Goal: Task Accomplishment & Management: Manage account settings

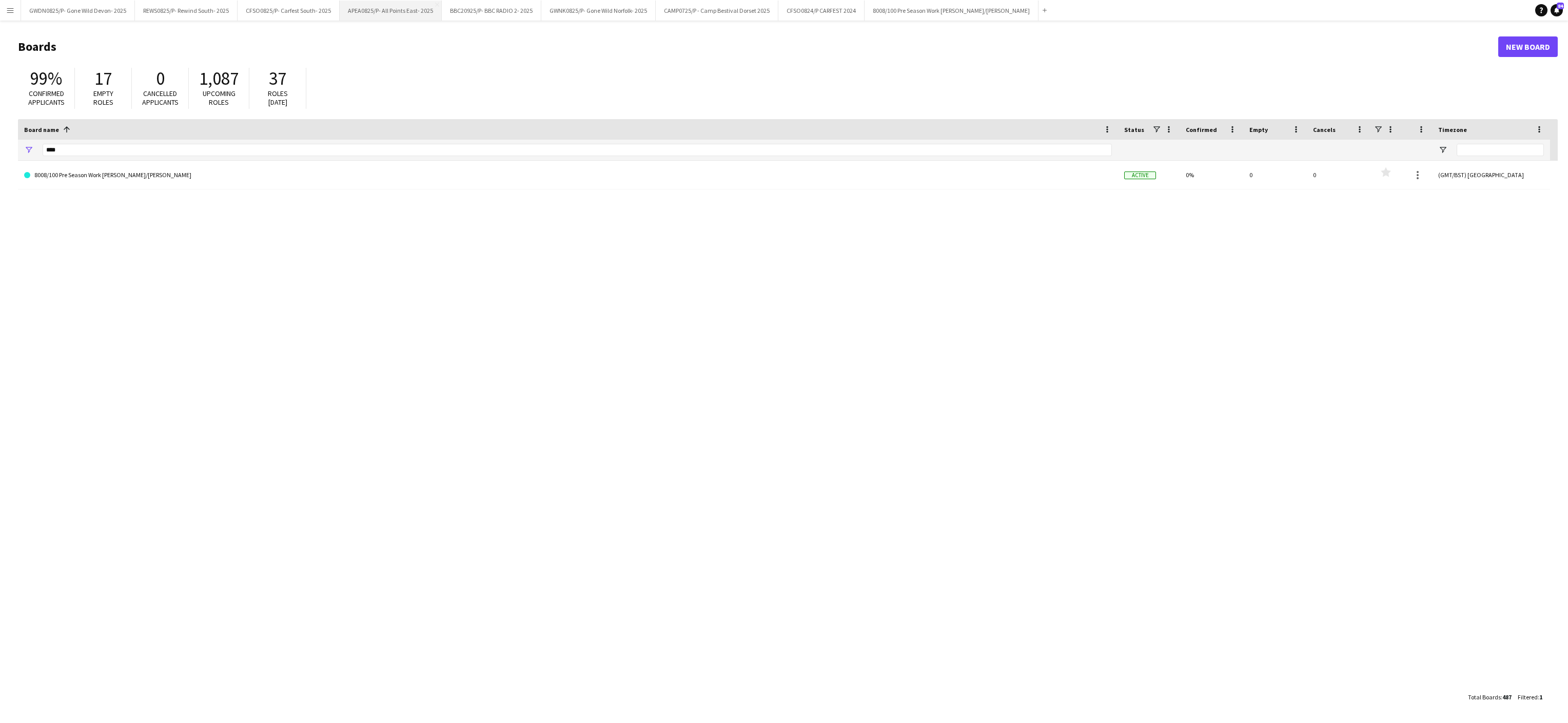
click at [396, 5] on button "APEA0825/P- All Points East- 2025 Close" at bounding box center [390, 11] width 102 height 20
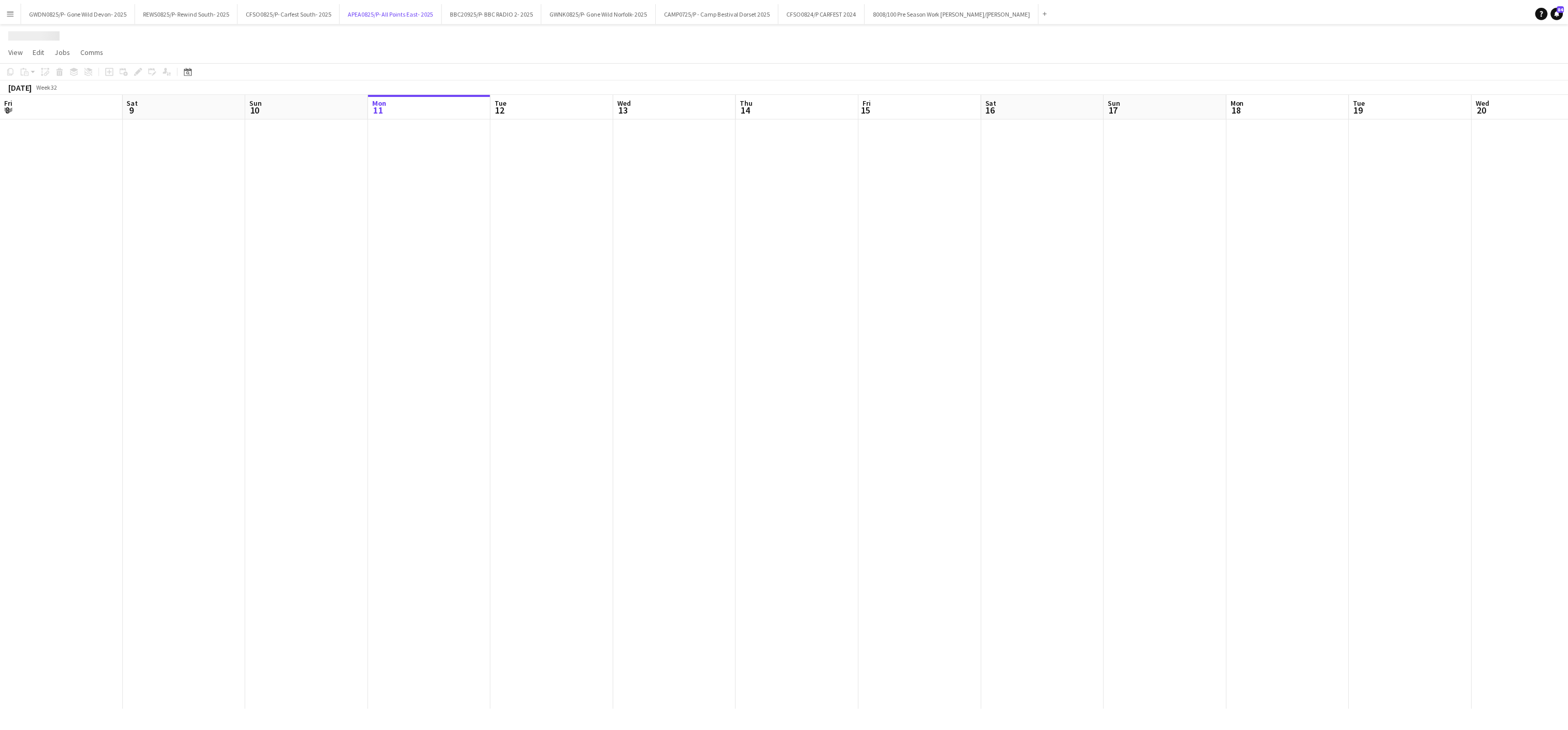
scroll to position [0, 248]
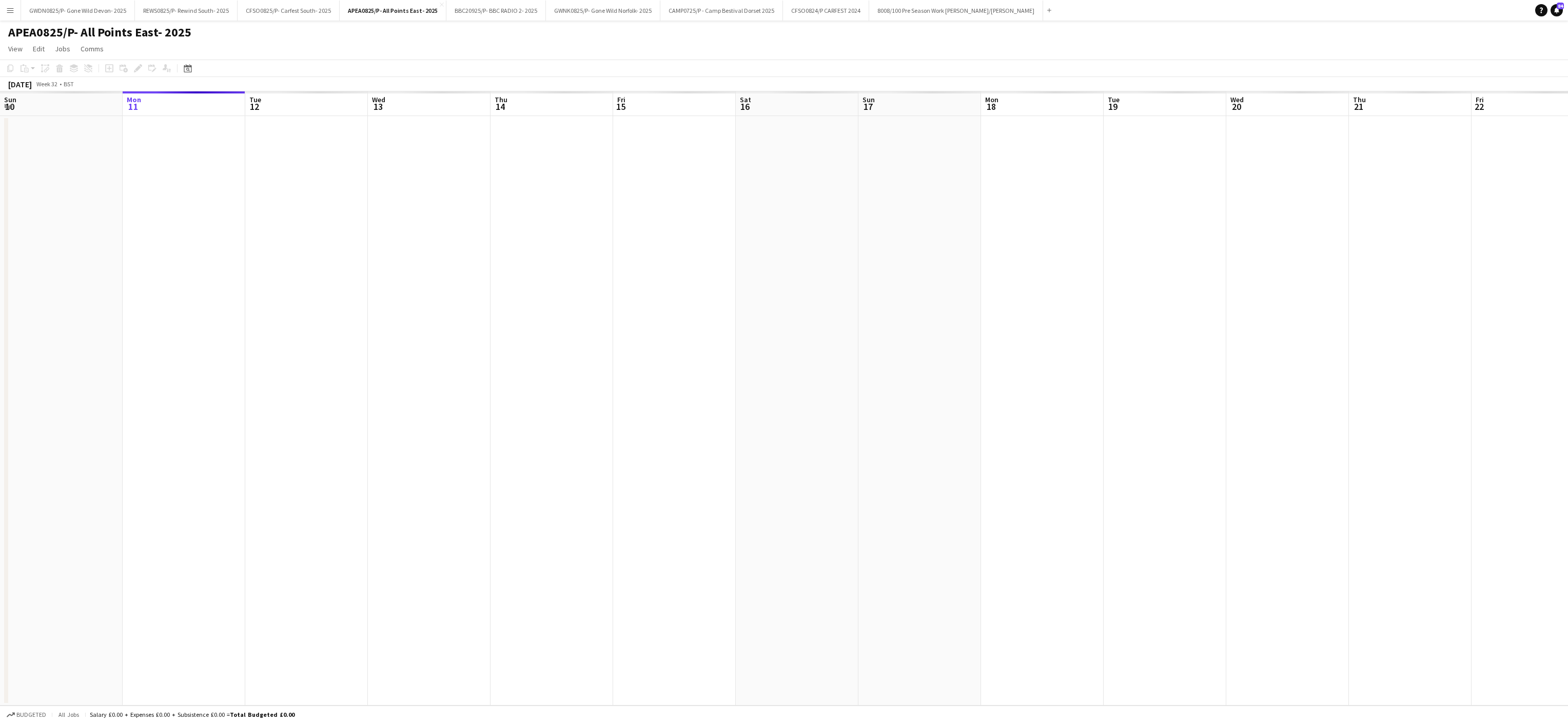
drag, startPoint x: 1122, startPoint y: 441, endPoint x: 957, endPoint y: 437, distance: 165.0
click at [283, 434] on app-calendar-viewport "Fri 8 Sat 9 Sun 10 Mon 11 Tue 12 Wed 13 Thu 14 Fri 15 Sat 16 Sun 17 Mon 18 Tue …" at bounding box center [784, 398] width 1568 height 614
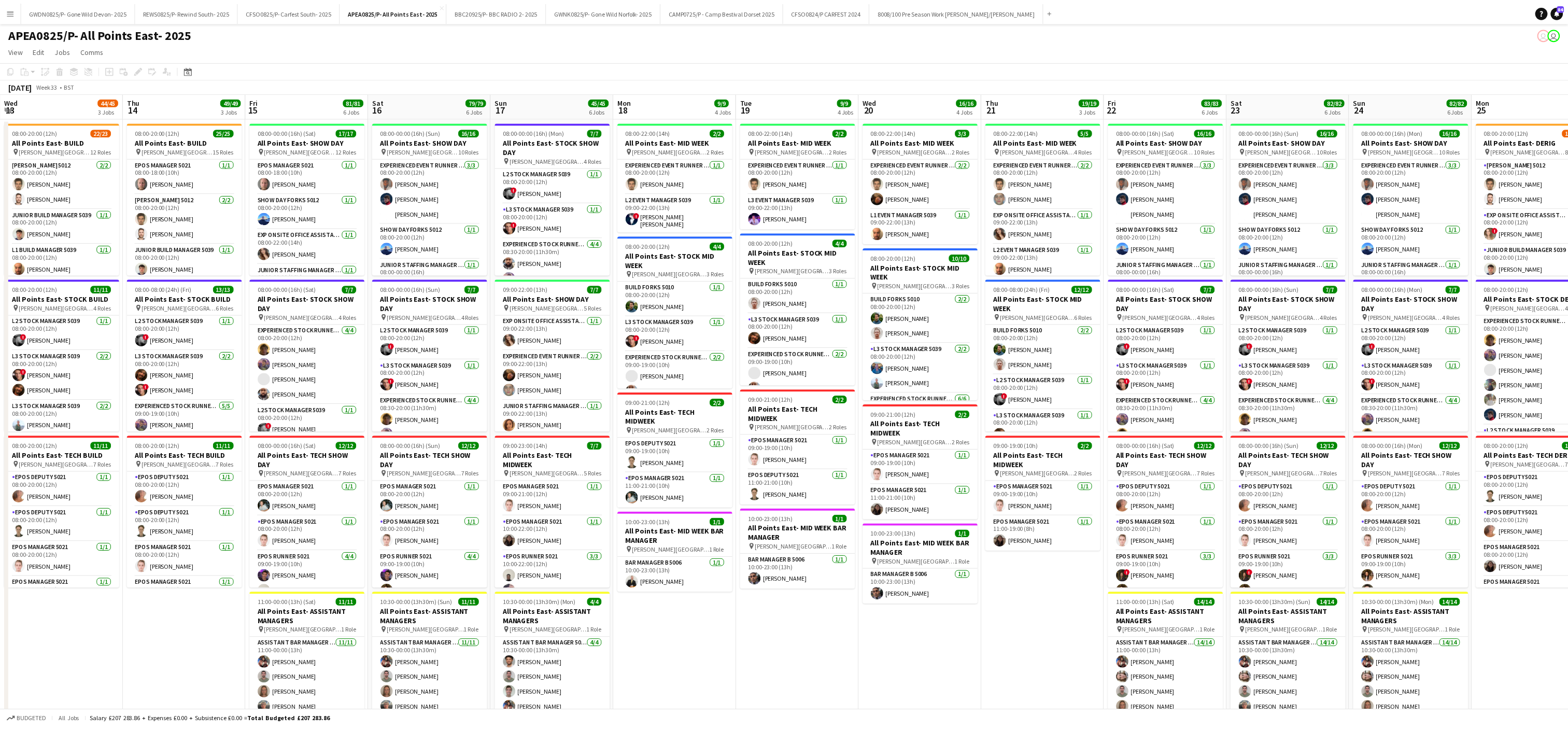
scroll to position [0, 290]
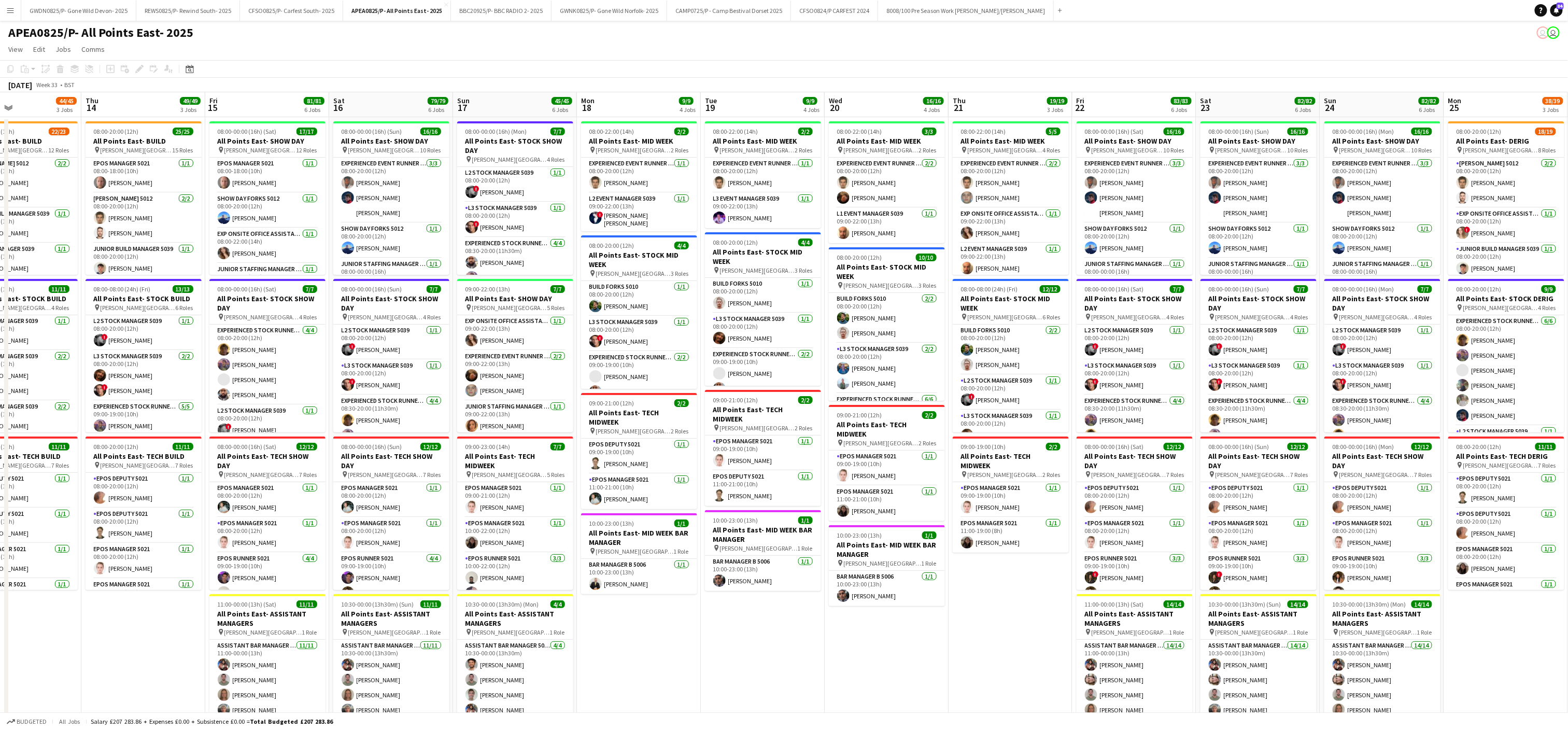
drag, startPoint x: 967, startPoint y: 442, endPoint x: 838, endPoint y: 442, distance: 129.0
click at [838, 442] on app-calendar-viewport "Mon 11 35/35 3 Jobs Tue 12 40/40 3 Jobs Wed 13 44/45 3 Jobs Thu 14 49/49 3 Jobs…" at bounding box center [784, 587] width 1568 height 991
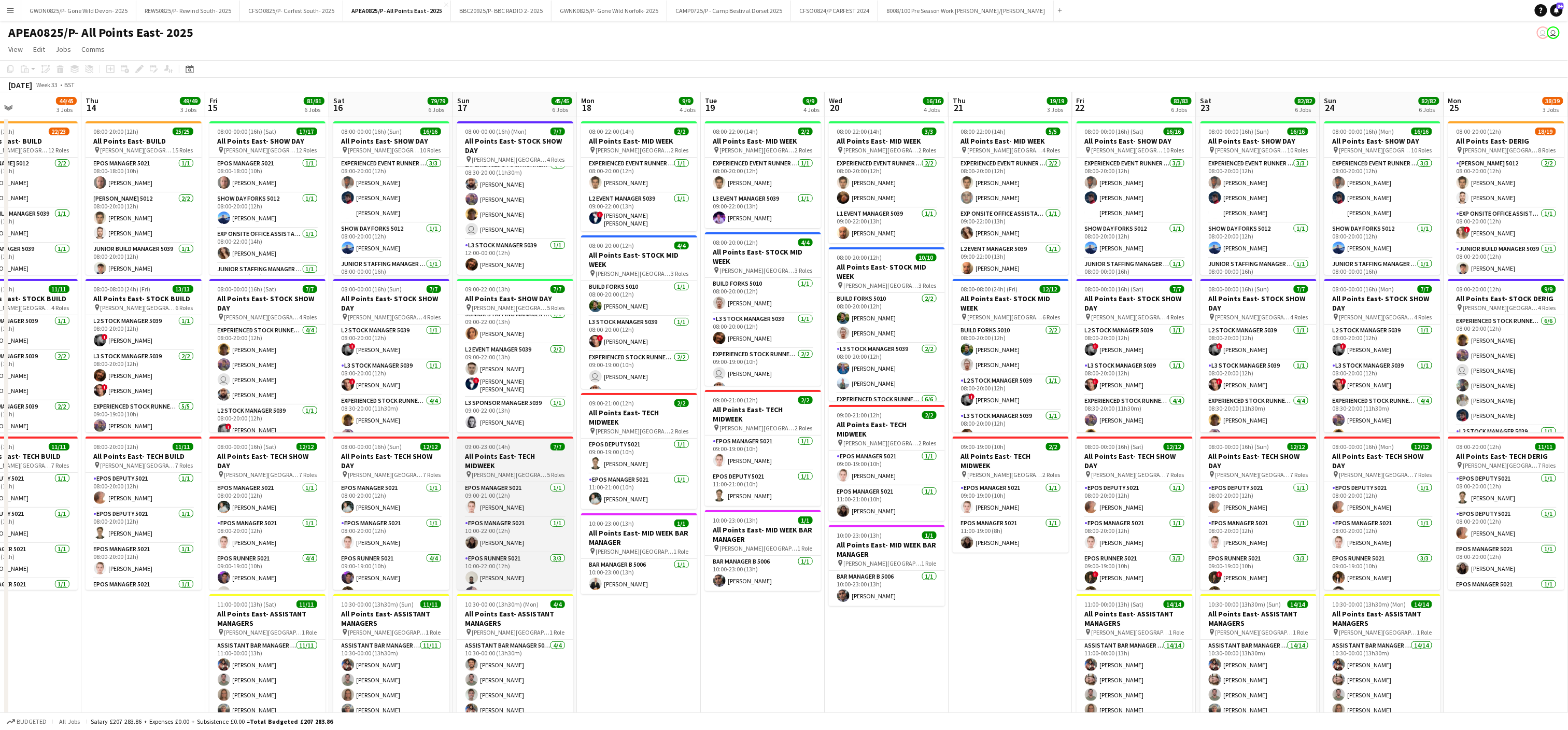
scroll to position [93, 0]
drag, startPoint x: 852, startPoint y: 628, endPoint x: 748, endPoint y: 588, distance: 111.4
click at [852, 628] on app-date-cell "08:00-22:00 (14h) 3/3 All Points East- MID WEEK pin [PERSON_NAME] [GEOGRAPHIC_D…" at bounding box center [887, 600] width 124 height 966
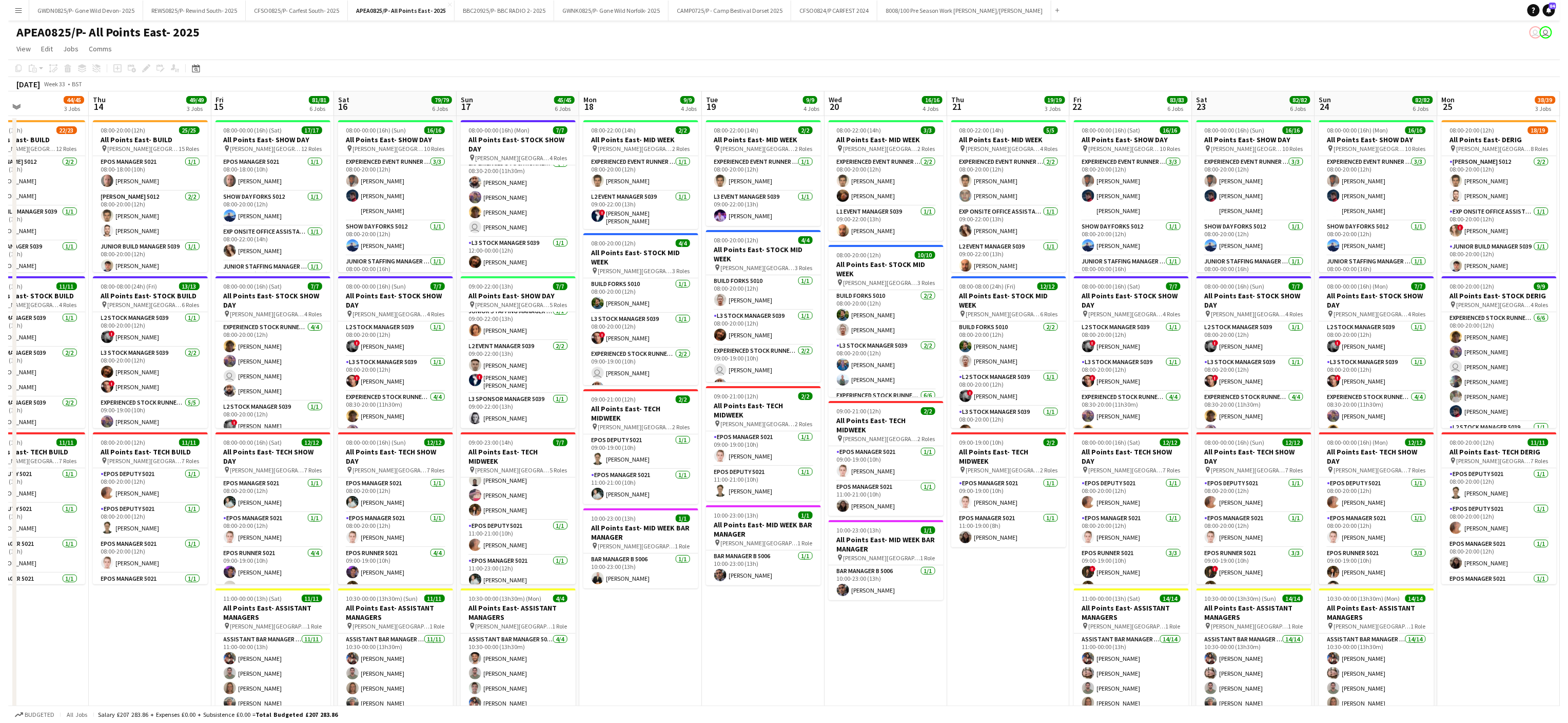
scroll to position [0, 288]
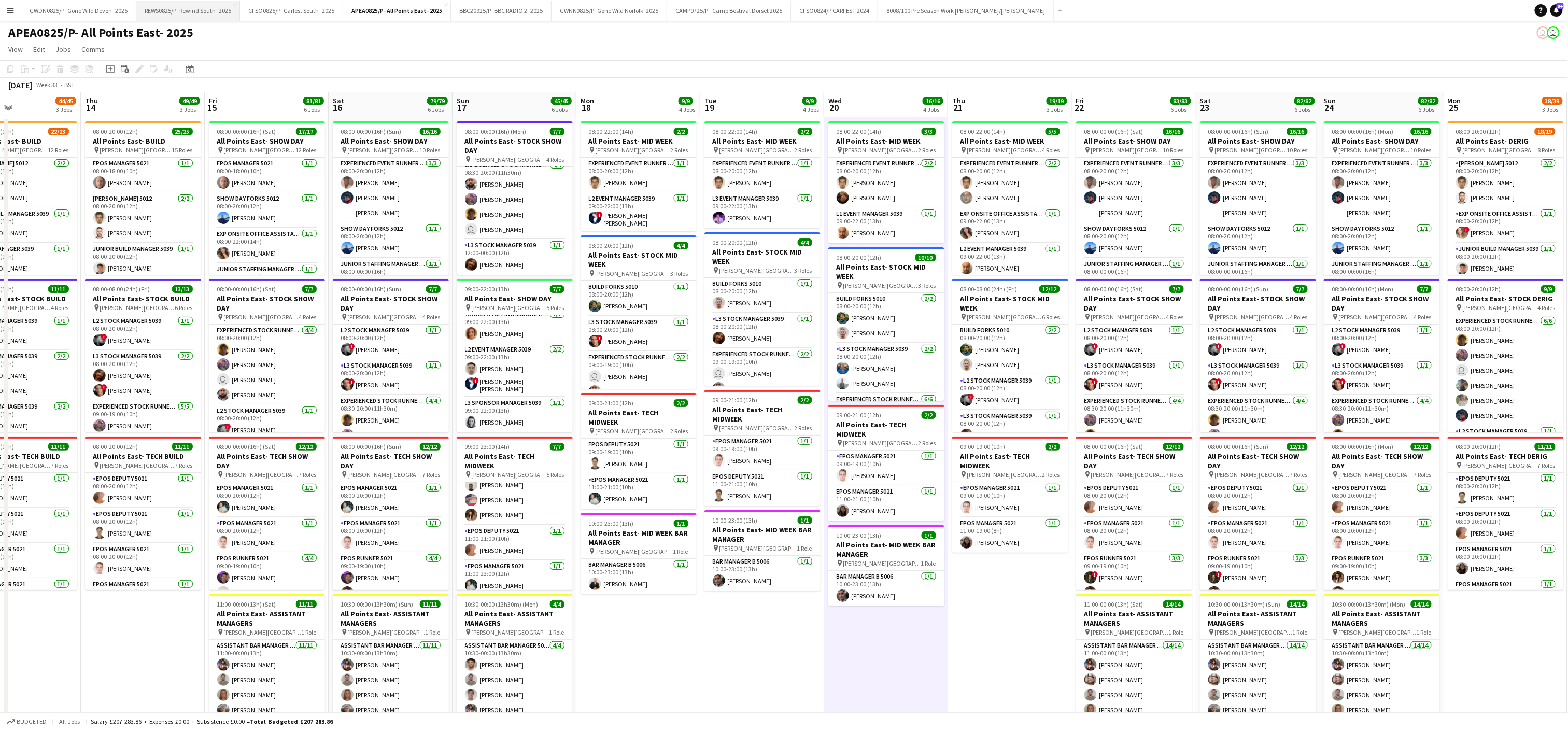
click at [209, 5] on button "REWS0825/P- Rewind South- 2025 Close" at bounding box center [188, 11] width 104 height 20
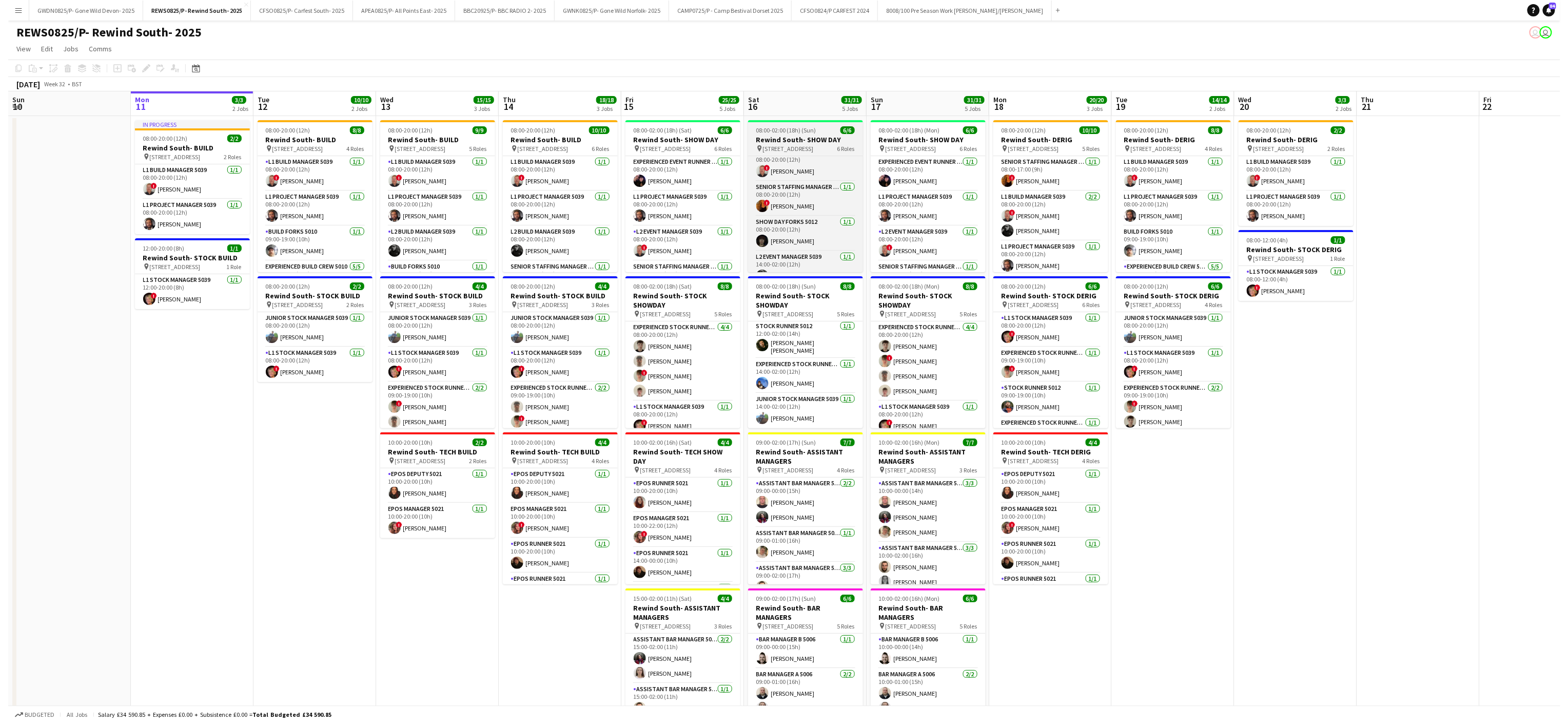
scroll to position [97, 0]
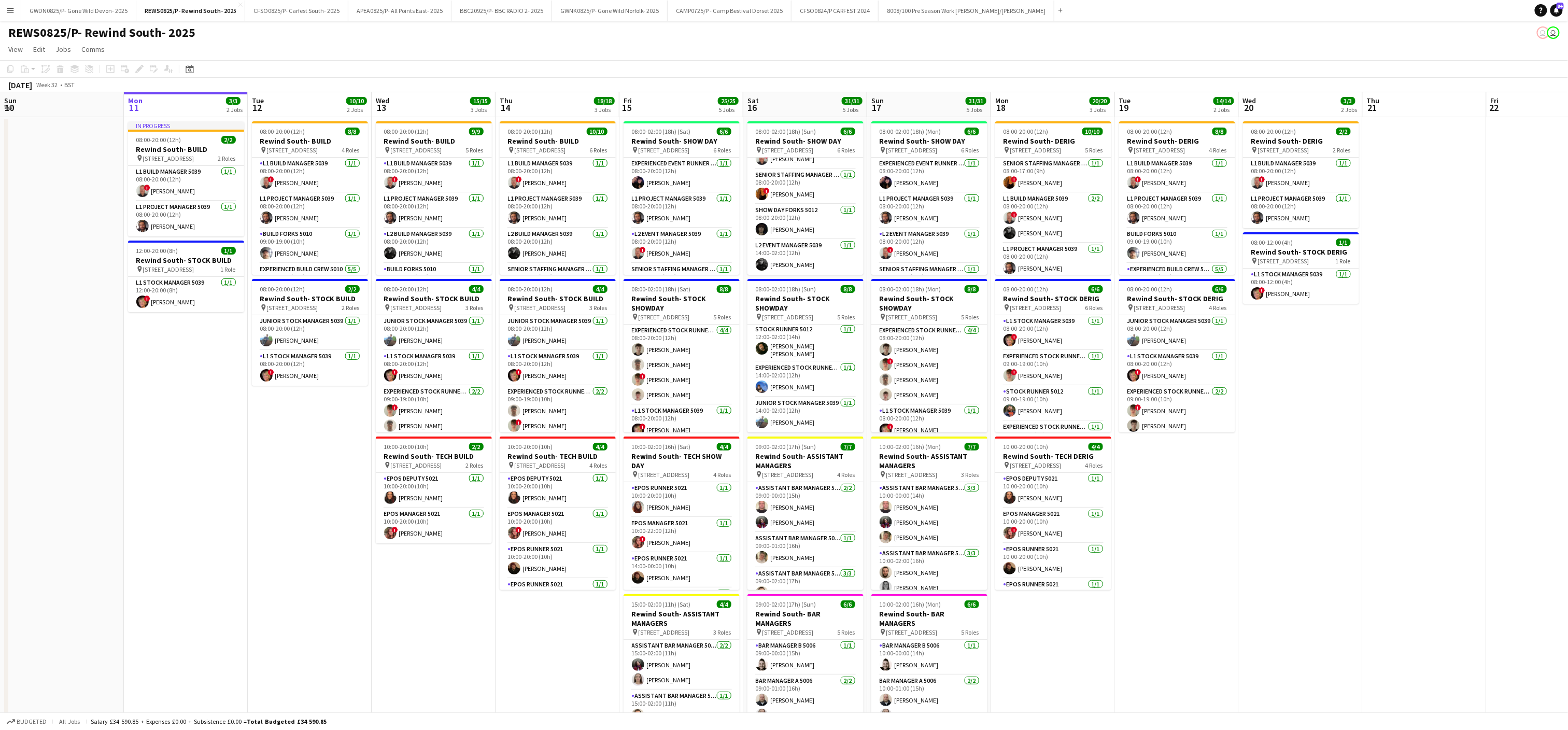
click at [1256, 449] on app-date-cell "08:00-20:00 (12h) 2/2 Rewind South- DERIG pin [STREET_ADDRESS] 2 Roles L1 Build…" at bounding box center [1301, 521] width 124 height 809
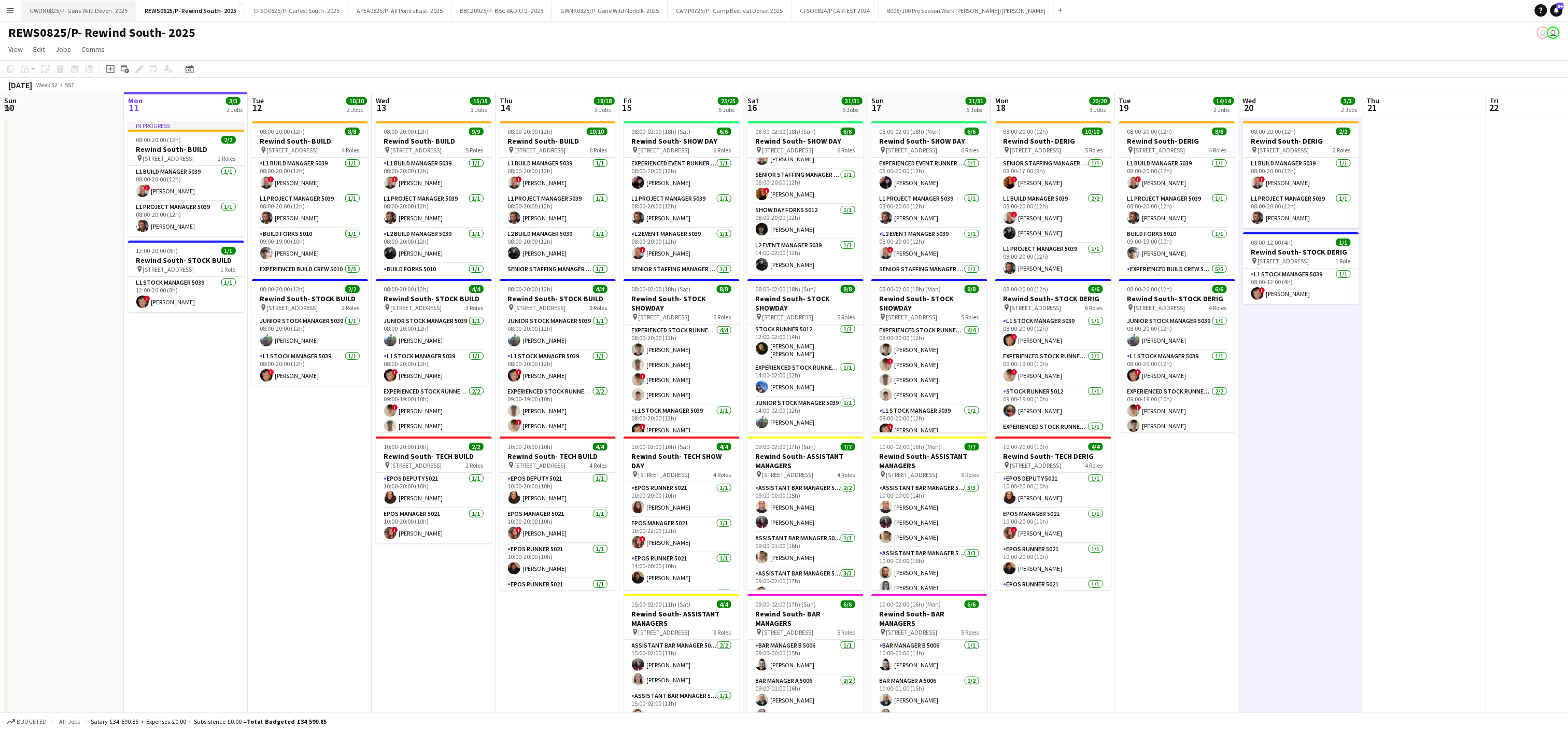
click at [94, 12] on button "GWDN0825/P- Gone Wild Devon- 2025 Close" at bounding box center [79, 11] width 115 height 20
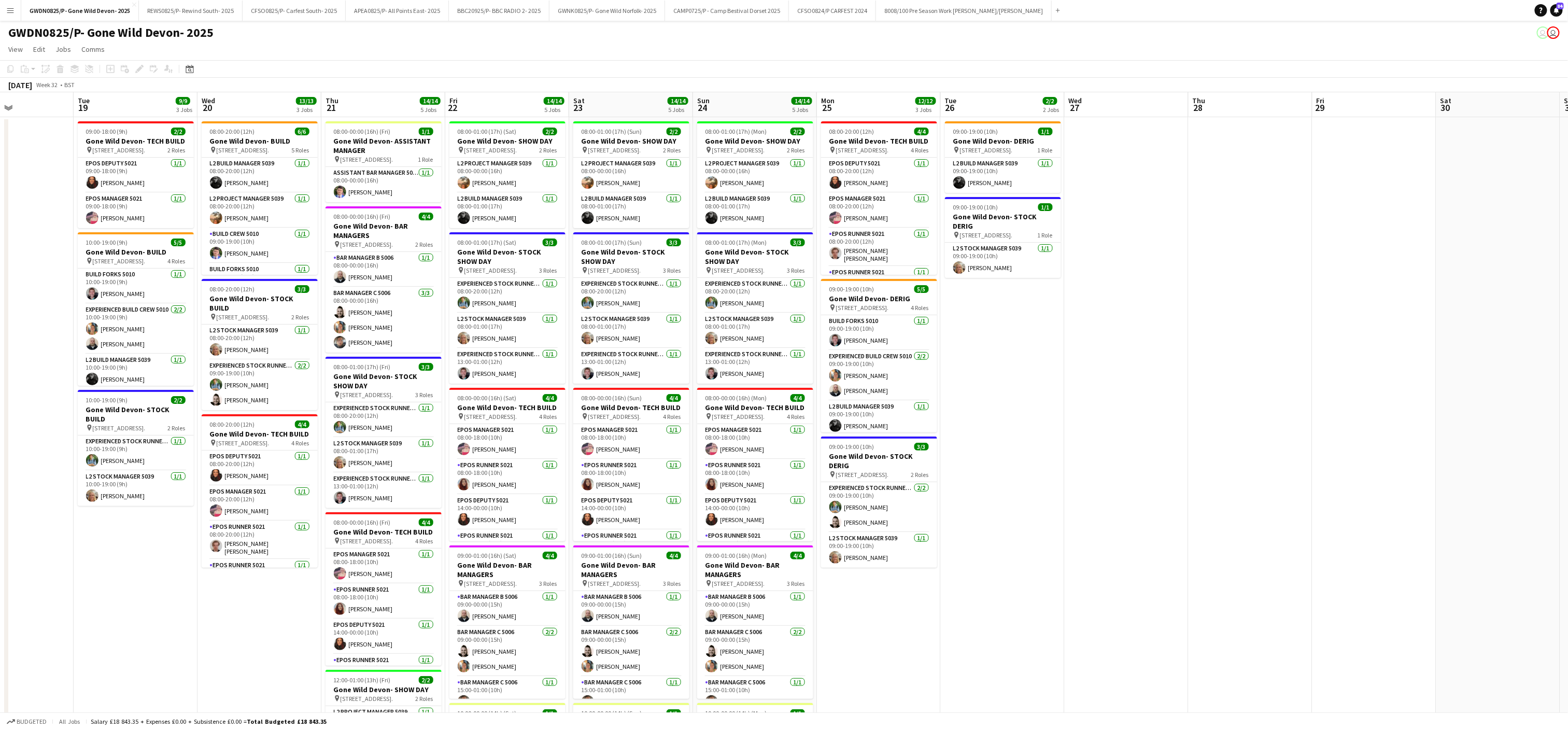
scroll to position [0, 337]
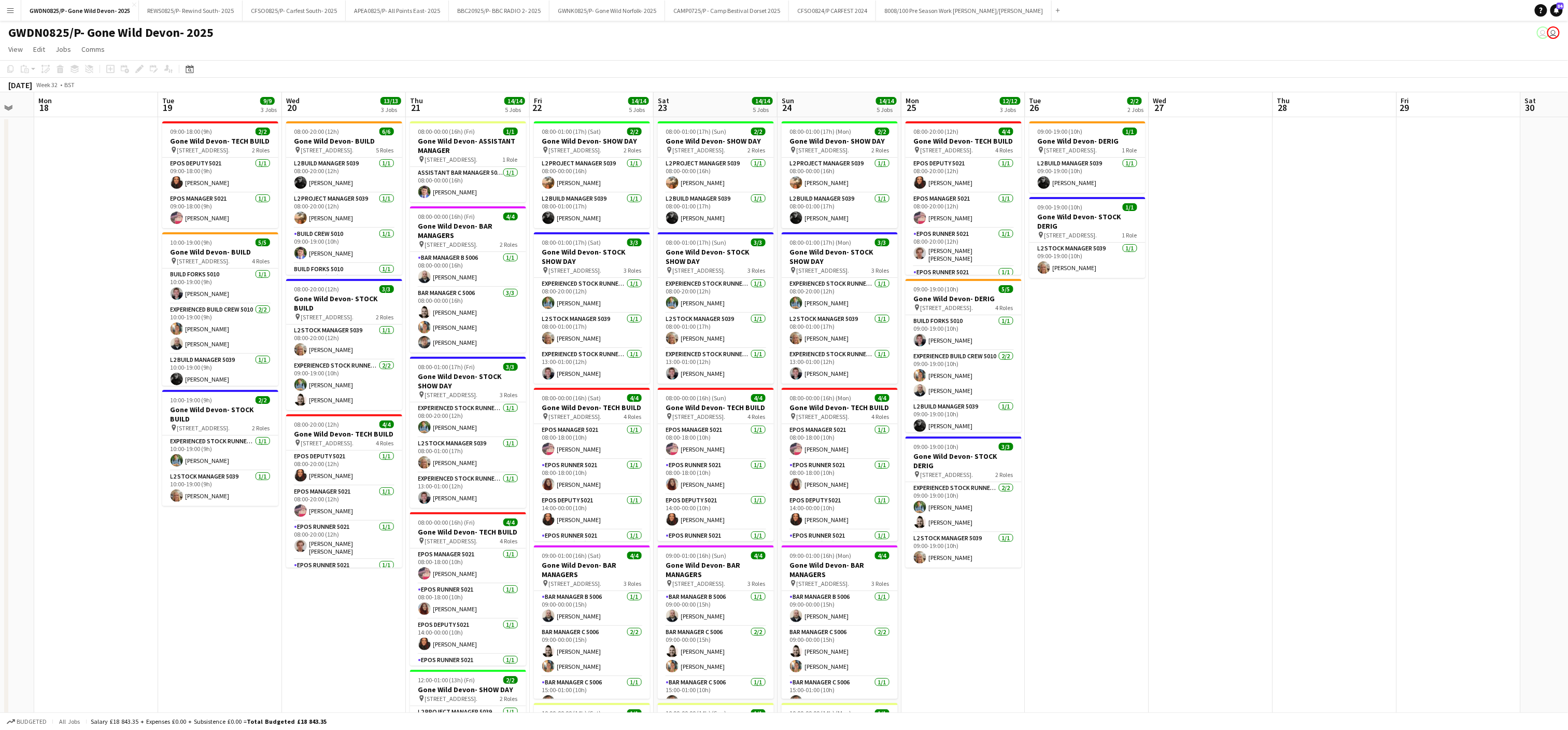
drag, startPoint x: 255, startPoint y: 407, endPoint x: 137, endPoint y: 415, distance: 118.3
click at [137, 415] on app-calendar-viewport "Fri 15 Sat 16 Sun 17 Mon 18 Tue 19 9/9 3 Jobs Wed 20 13/13 3 Jobs Thu 21 14/14 …" at bounding box center [784, 453] width 1568 height 724
click at [1153, 456] on app-date-cell at bounding box center [1211, 467] width 124 height 699
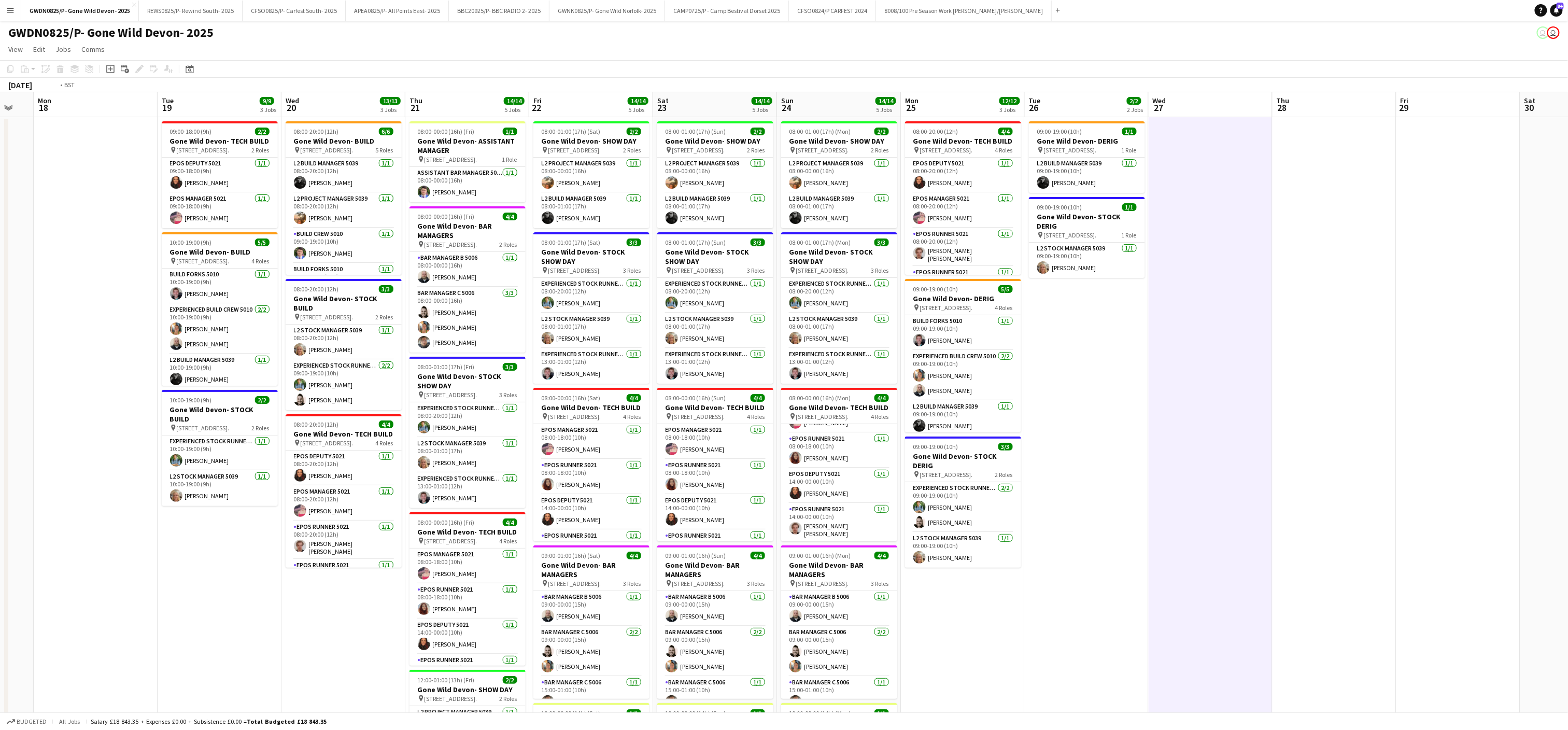
scroll to position [0, 442]
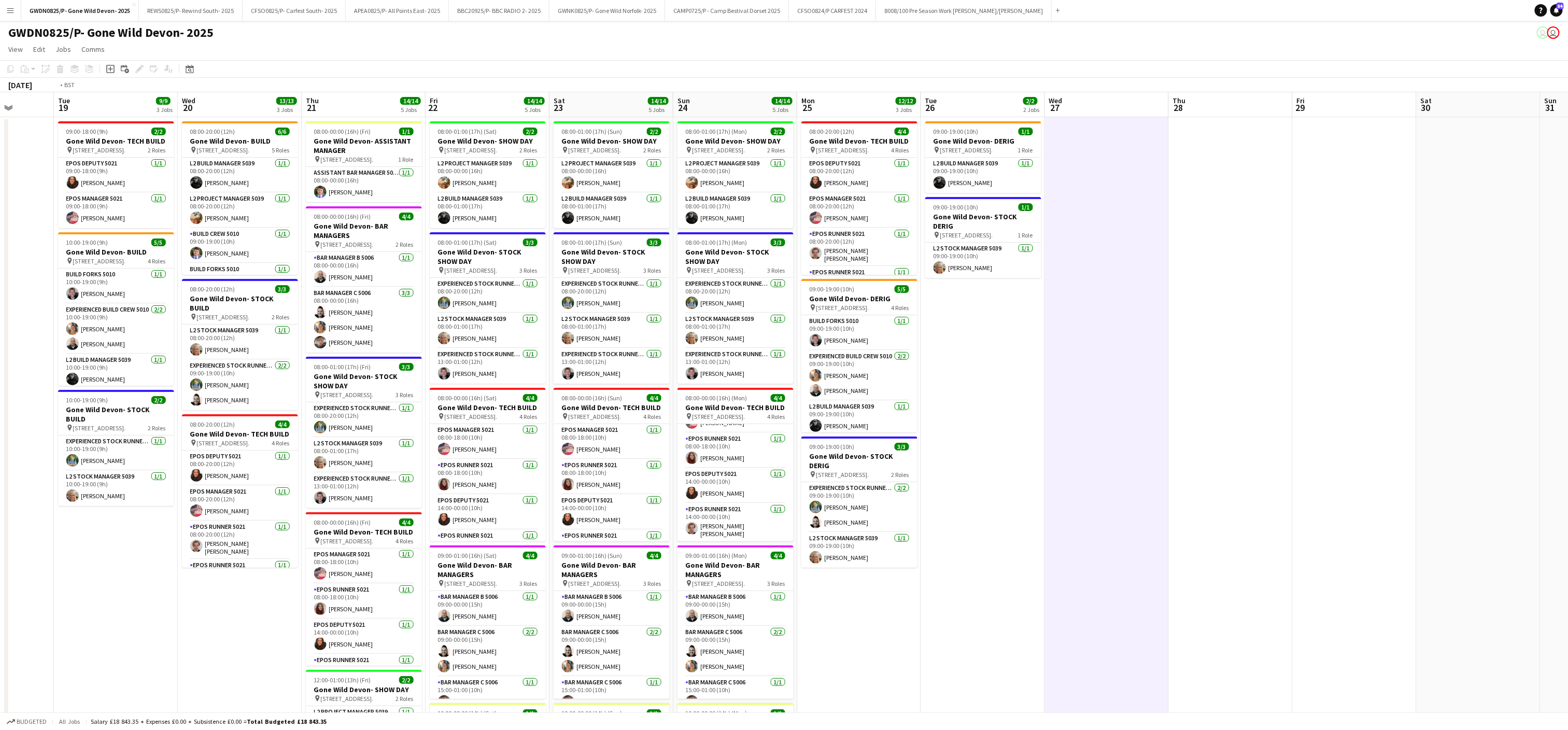
drag, startPoint x: 1076, startPoint y: 479, endPoint x: 975, endPoint y: 494, distance: 102.1
click at [975, 494] on app-calendar-viewport "Fri 15 Sat 16 Sun 17 Mon 18 Tue 19 9/9 3 Jobs Wed 20 13/13 3 Jobs Thu 21 14/14 …" at bounding box center [784, 453] width 1568 height 724
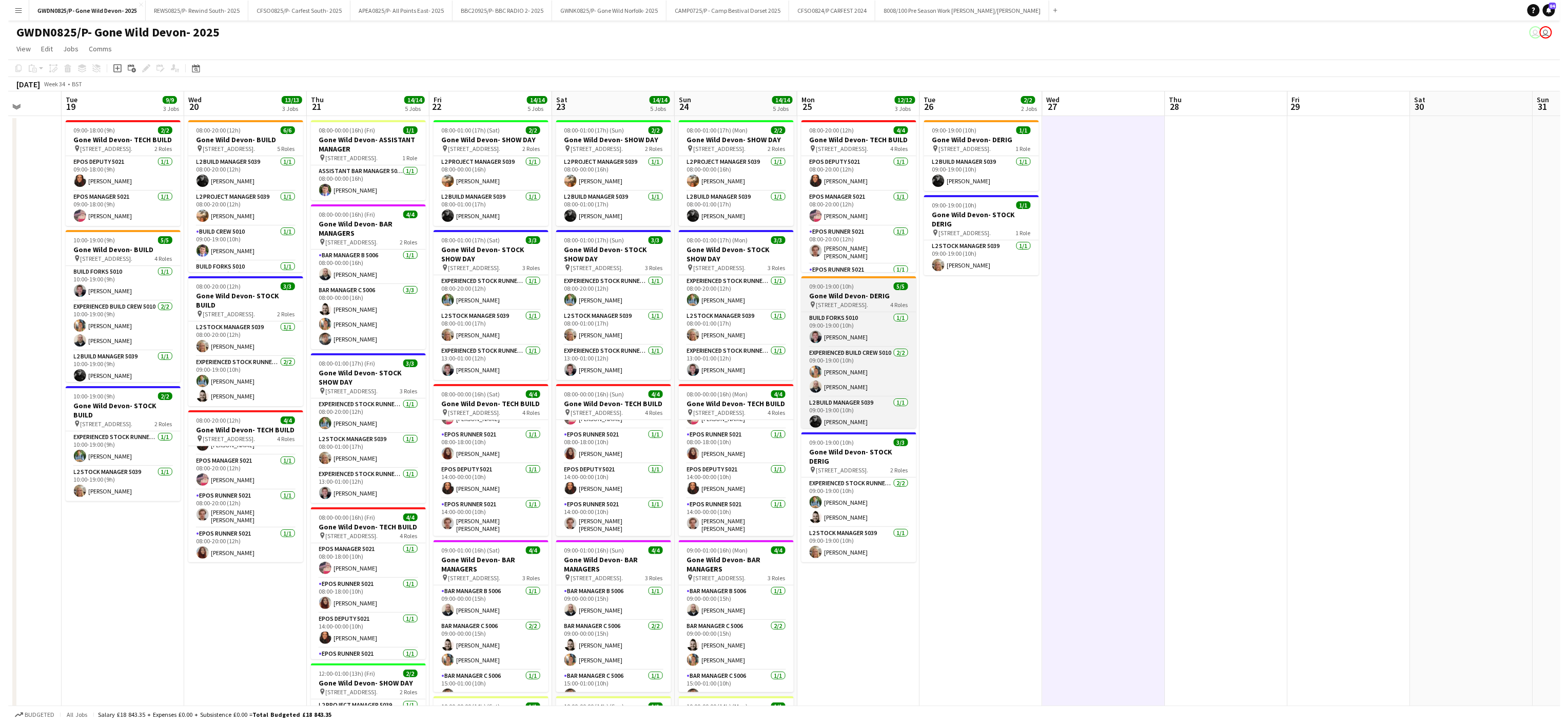
scroll to position [41, 0]
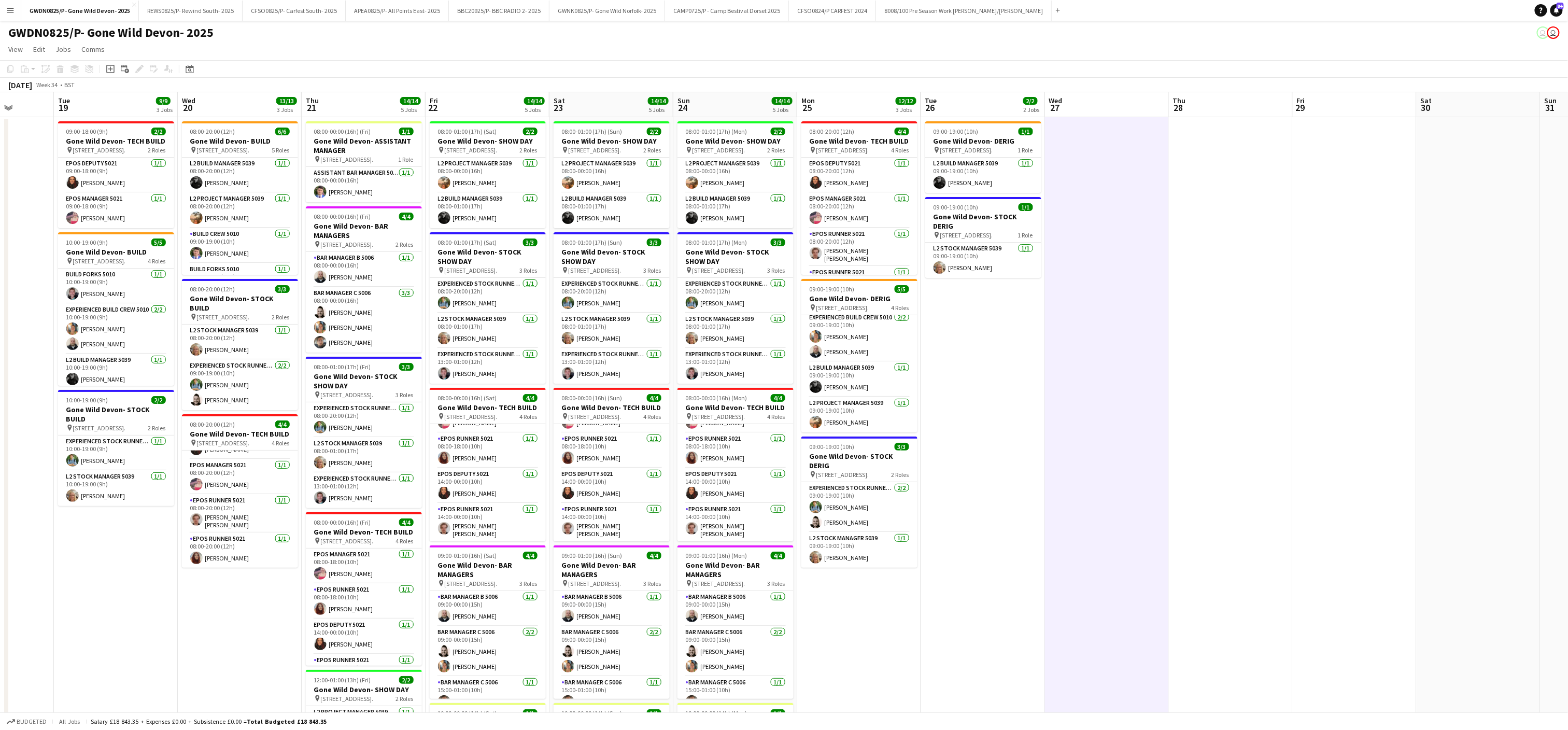
click at [1021, 470] on app-date-cell "09:00-19:00 (10h) 1/1 Gone Wild Devon- DERIG pin Powderham, [GEOGRAPHIC_DATA], …" at bounding box center [983, 467] width 124 height 699
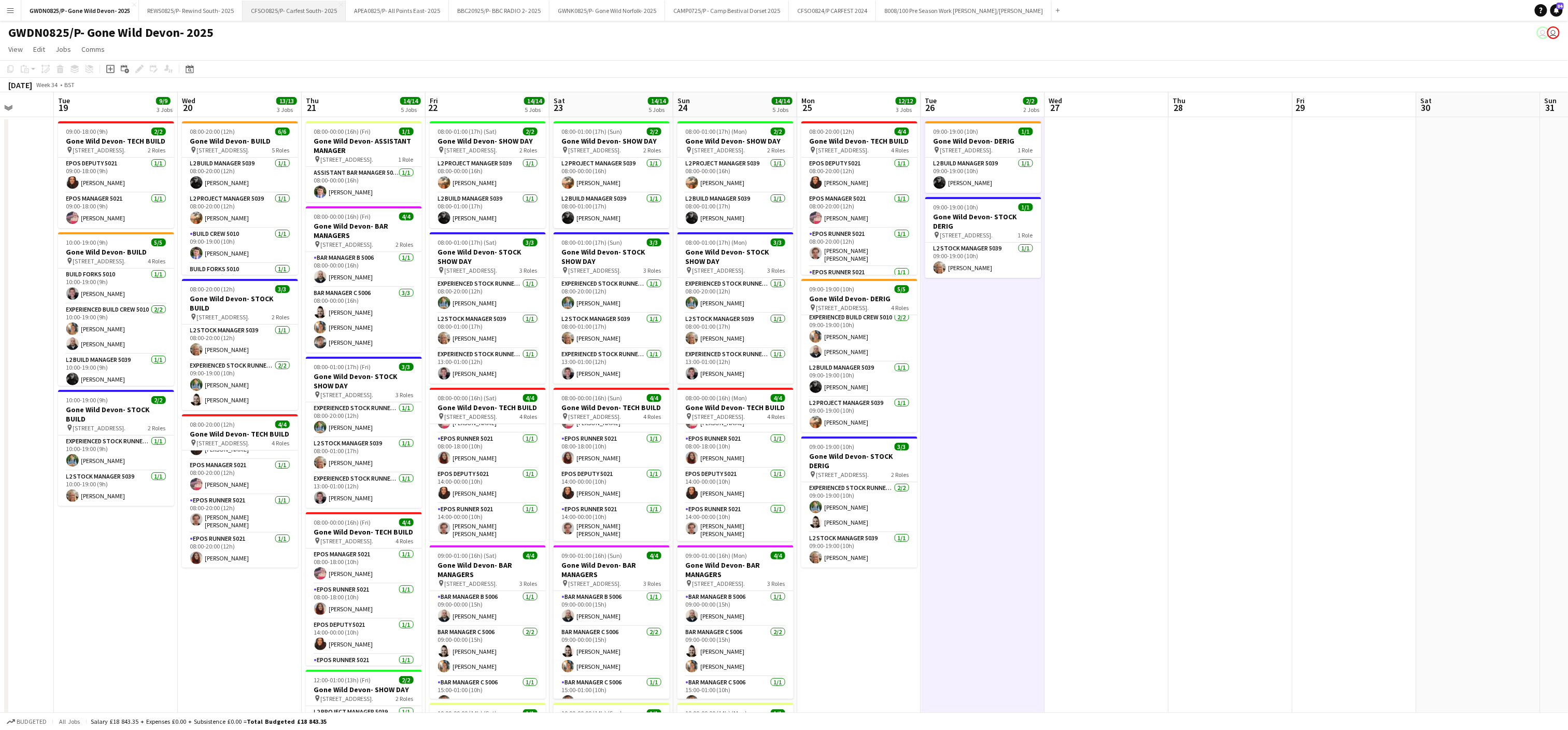
click at [287, 12] on button "CFSO0825/P- Carfest South- 2025 Close" at bounding box center [294, 11] width 103 height 20
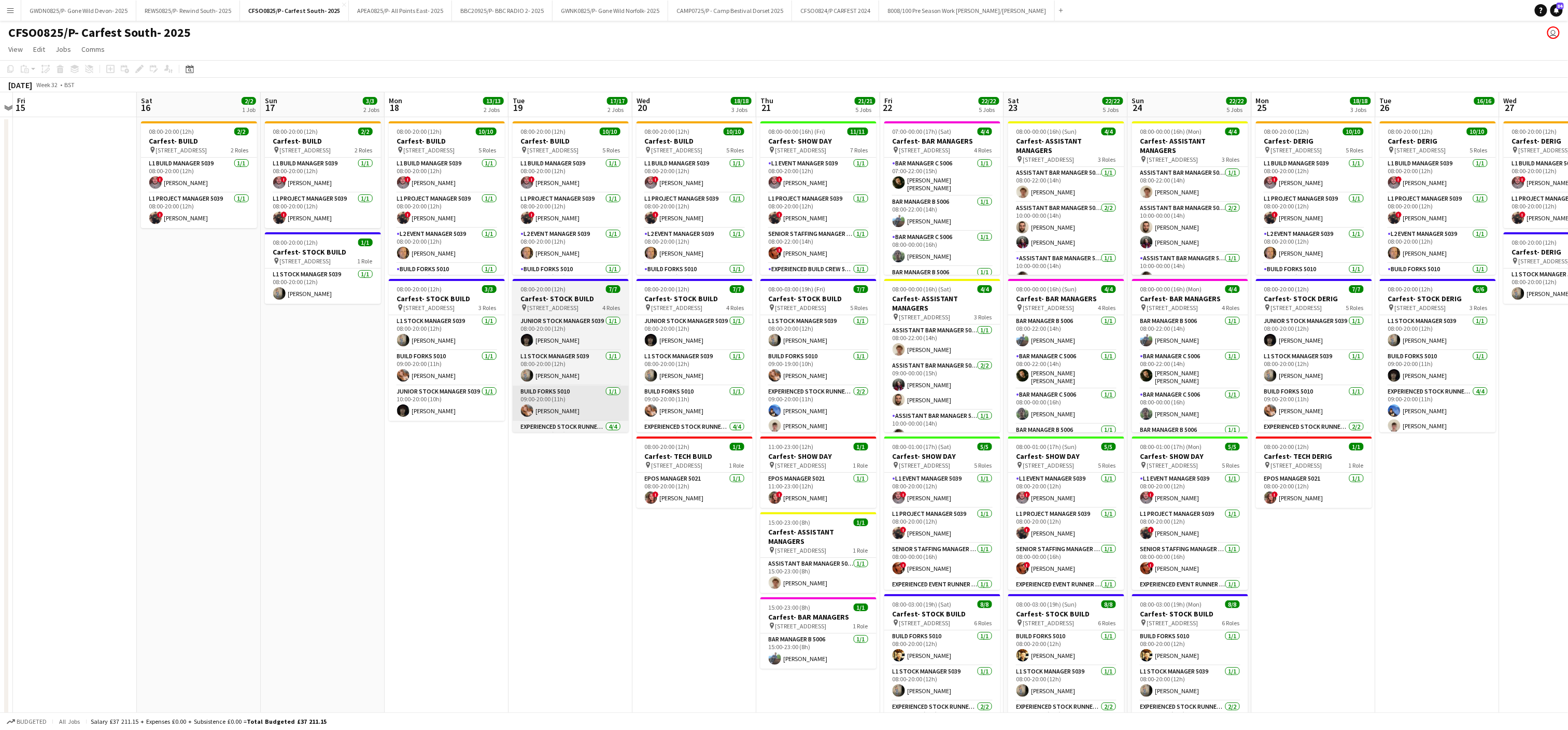
drag, startPoint x: 1081, startPoint y: 418, endPoint x: 535, endPoint y: 405, distance: 546.2
click at [517, 394] on app-calendar-viewport "Tue 12 Wed 13 Thu 14 Fri 15 Sat 16 2/2 1 Job Sun 17 3/3 2 Jobs Mon 18 13/13 2 J…" at bounding box center [784, 468] width 1568 height 753
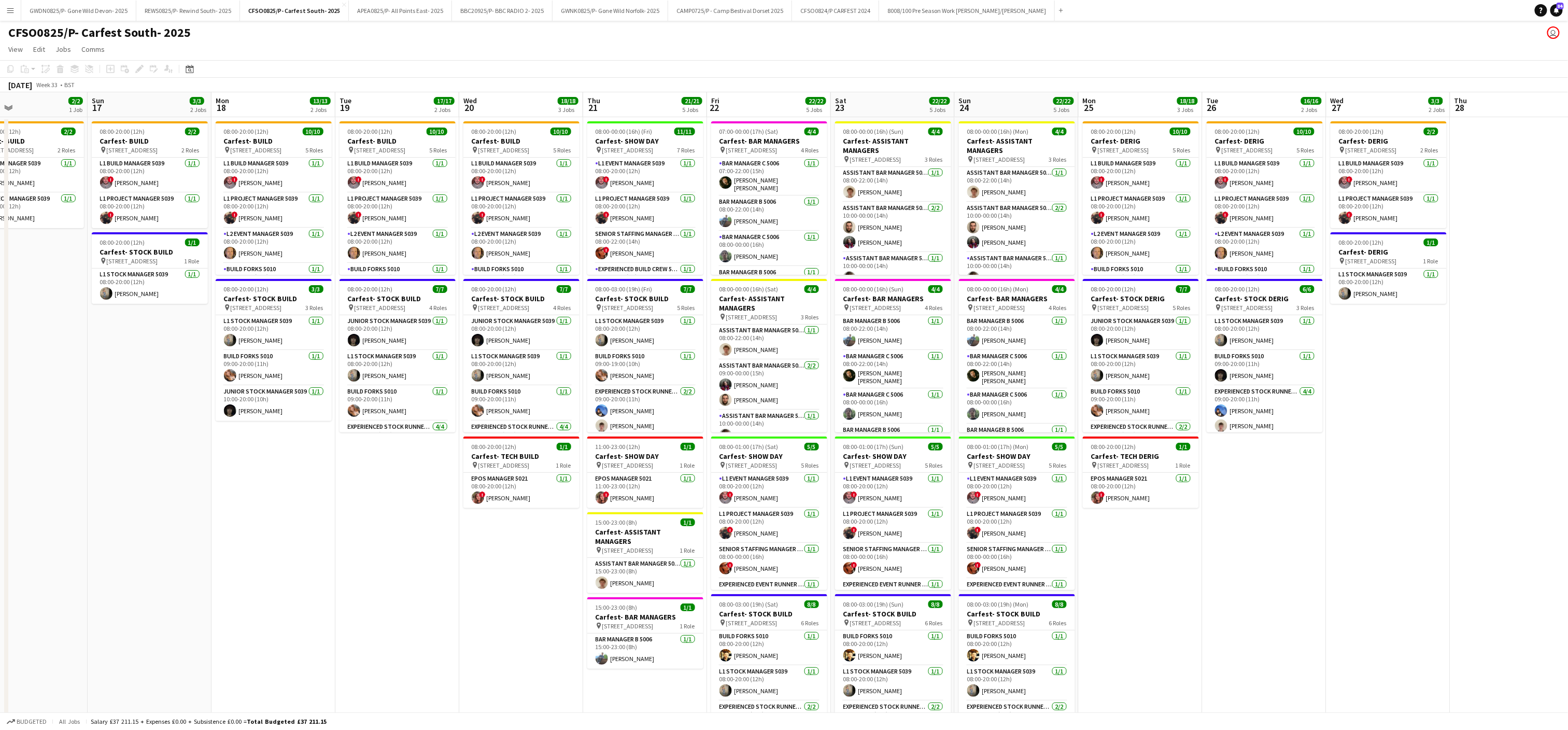
drag, startPoint x: 1439, startPoint y: 473, endPoint x: 1240, endPoint y: 477, distance: 199.0
click at [1264, 479] on app-calendar-viewport "Wed 13 Thu 14 Fri 15 Sat 16 2/2 1 Job Sun 17 3/3 2 Jobs Mon 18 13/13 2 Jobs Tue…" at bounding box center [784, 468] width 1568 height 753
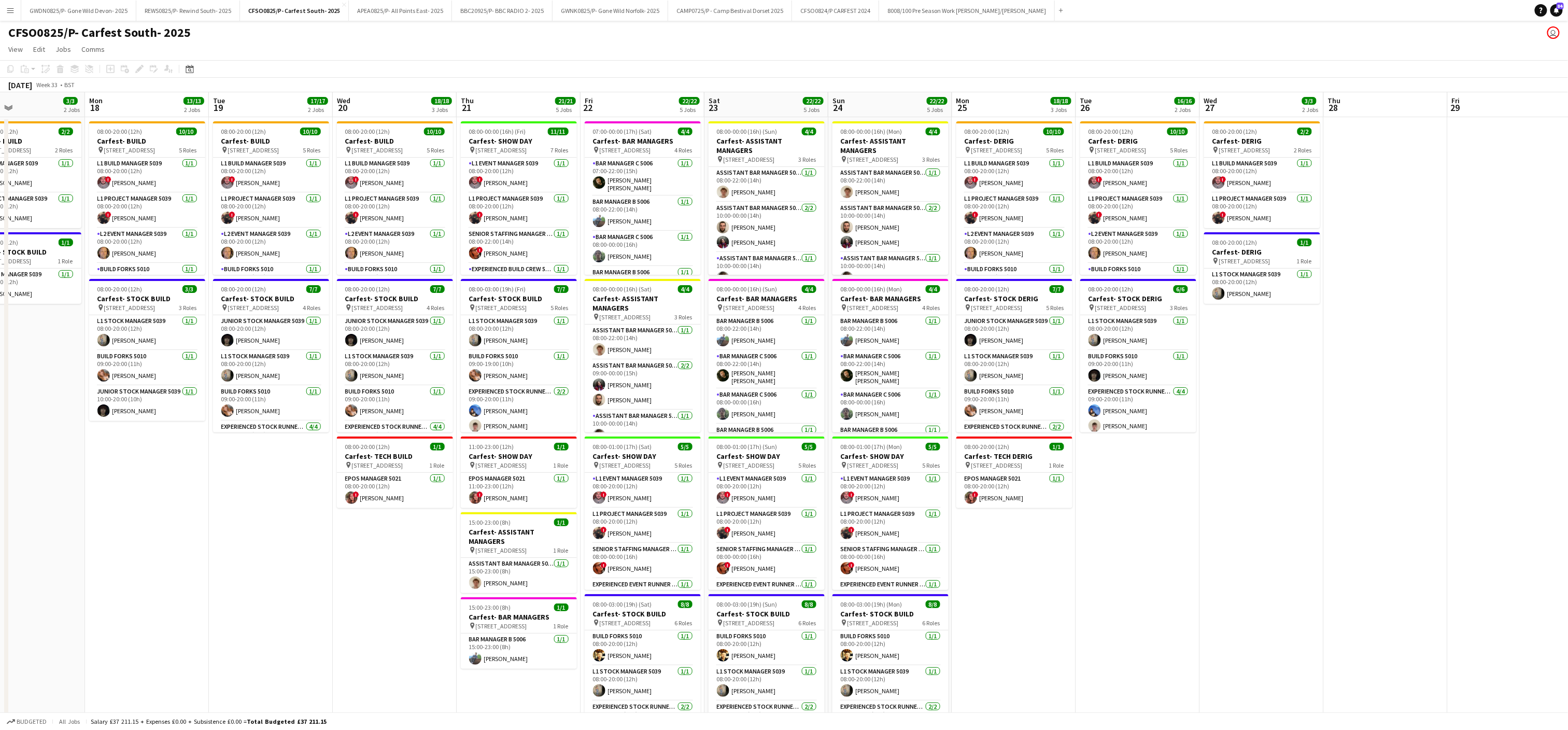
scroll to position [0, 365]
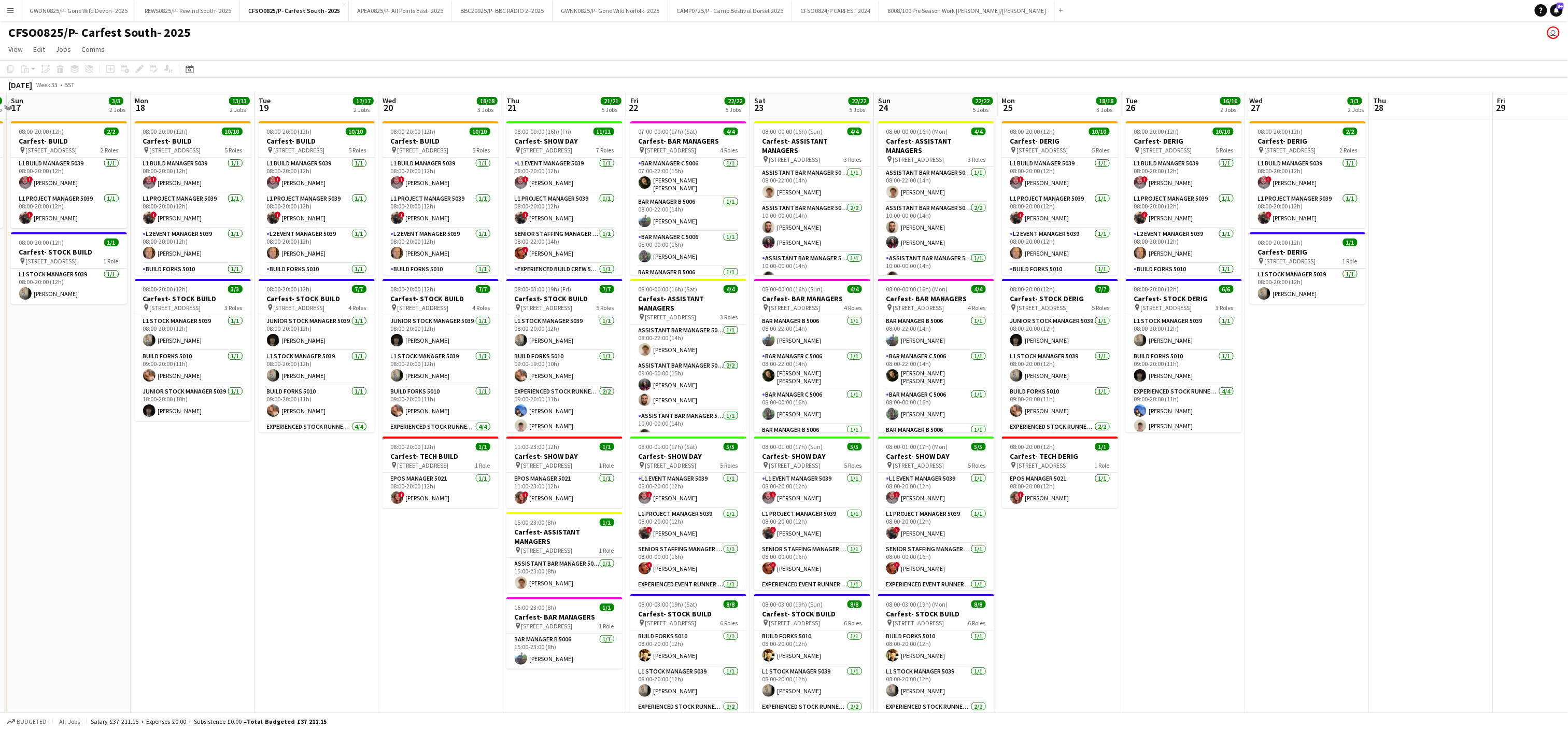
drag, startPoint x: 1124, startPoint y: 548, endPoint x: 1045, endPoint y: 566, distance: 81.0
click at [1045, 566] on app-calendar-viewport "Thu 14 Fri 15 Sat 16 2/2 1 Job Sun 17 3/3 2 Jobs Mon 18 13/13 2 Jobs Tue 19 17/…" at bounding box center [784, 468] width 1568 height 753
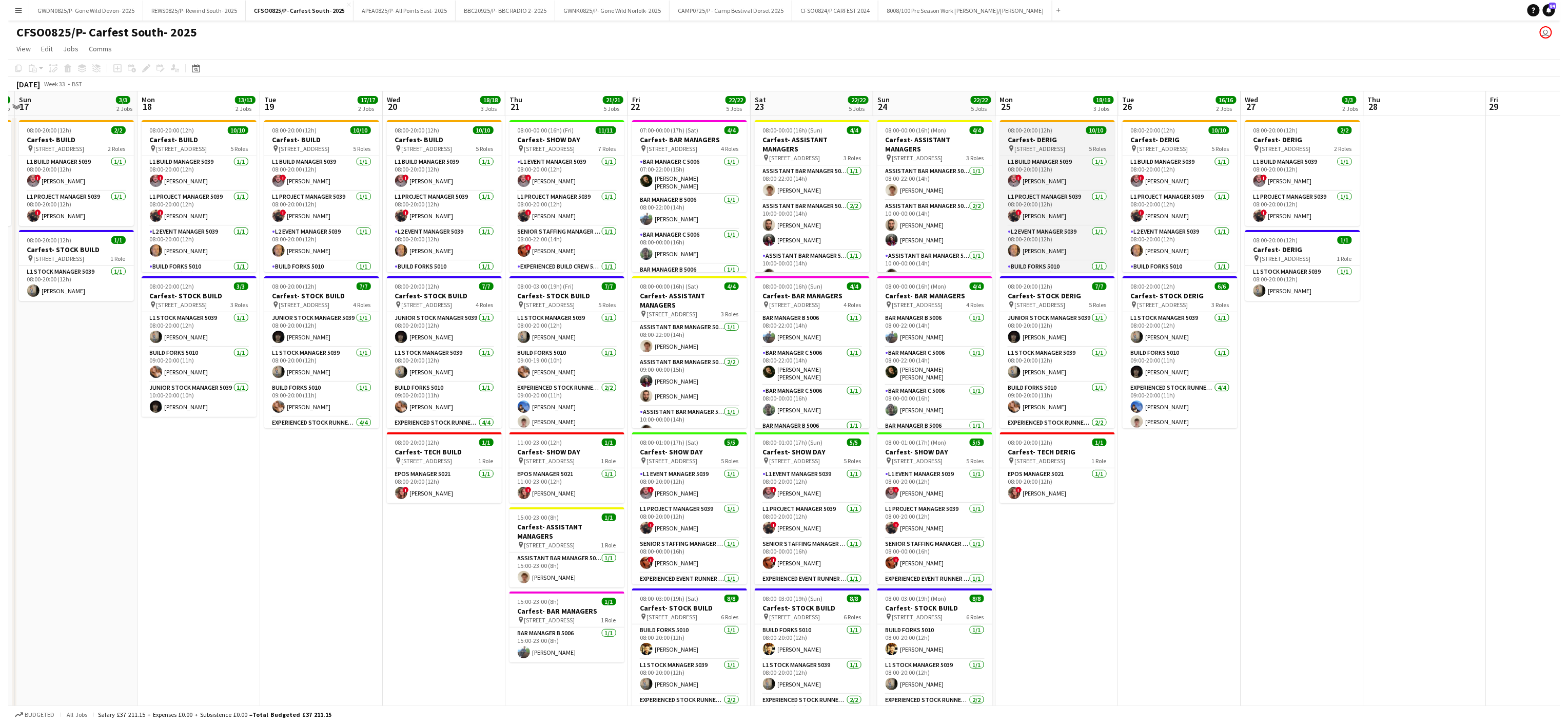
scroll to position [136, 0]
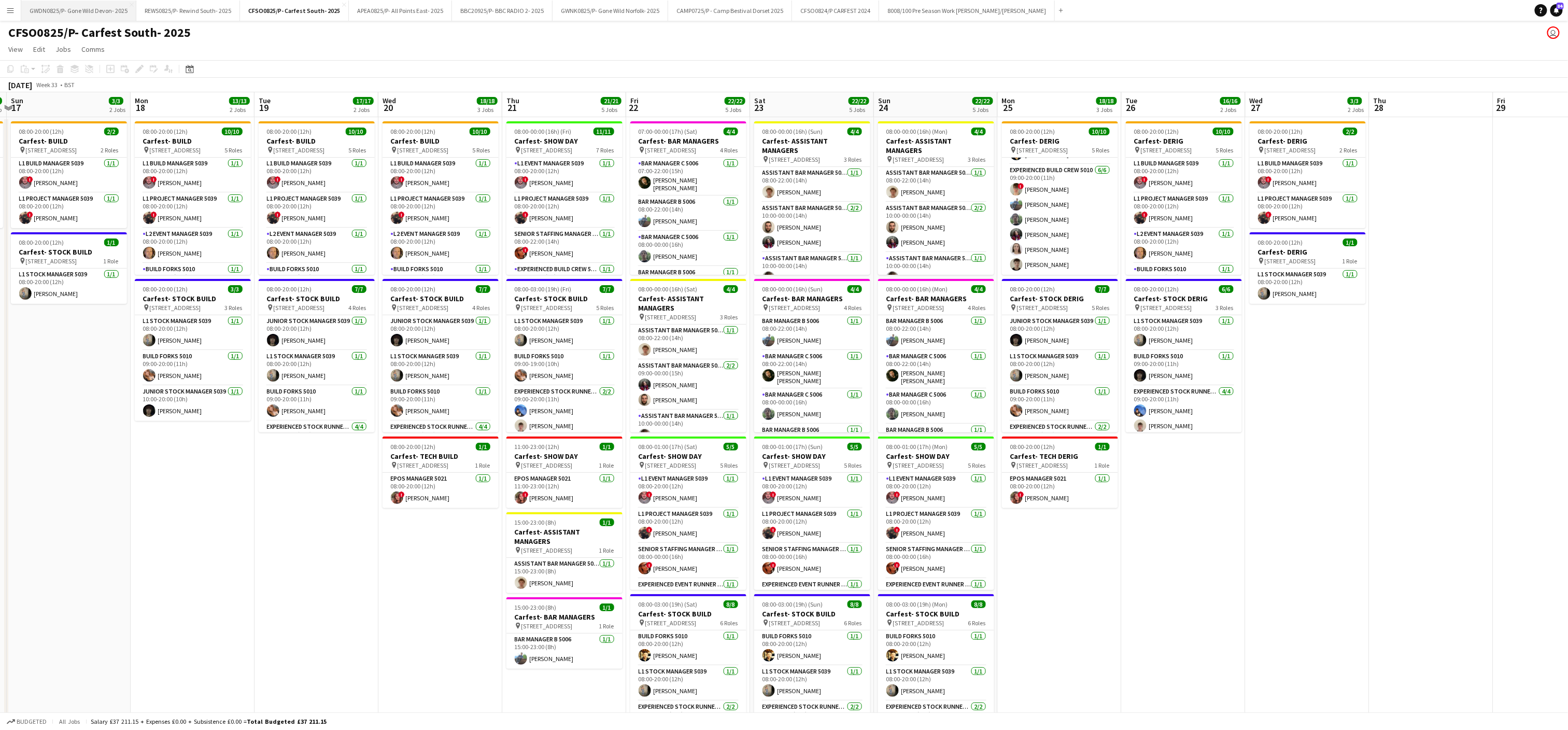
click at [94, 1] on button "GWDN0825/P- Gone Wild Devon- 2025 Close" at bounding box center [79, 11] width 115 height 20
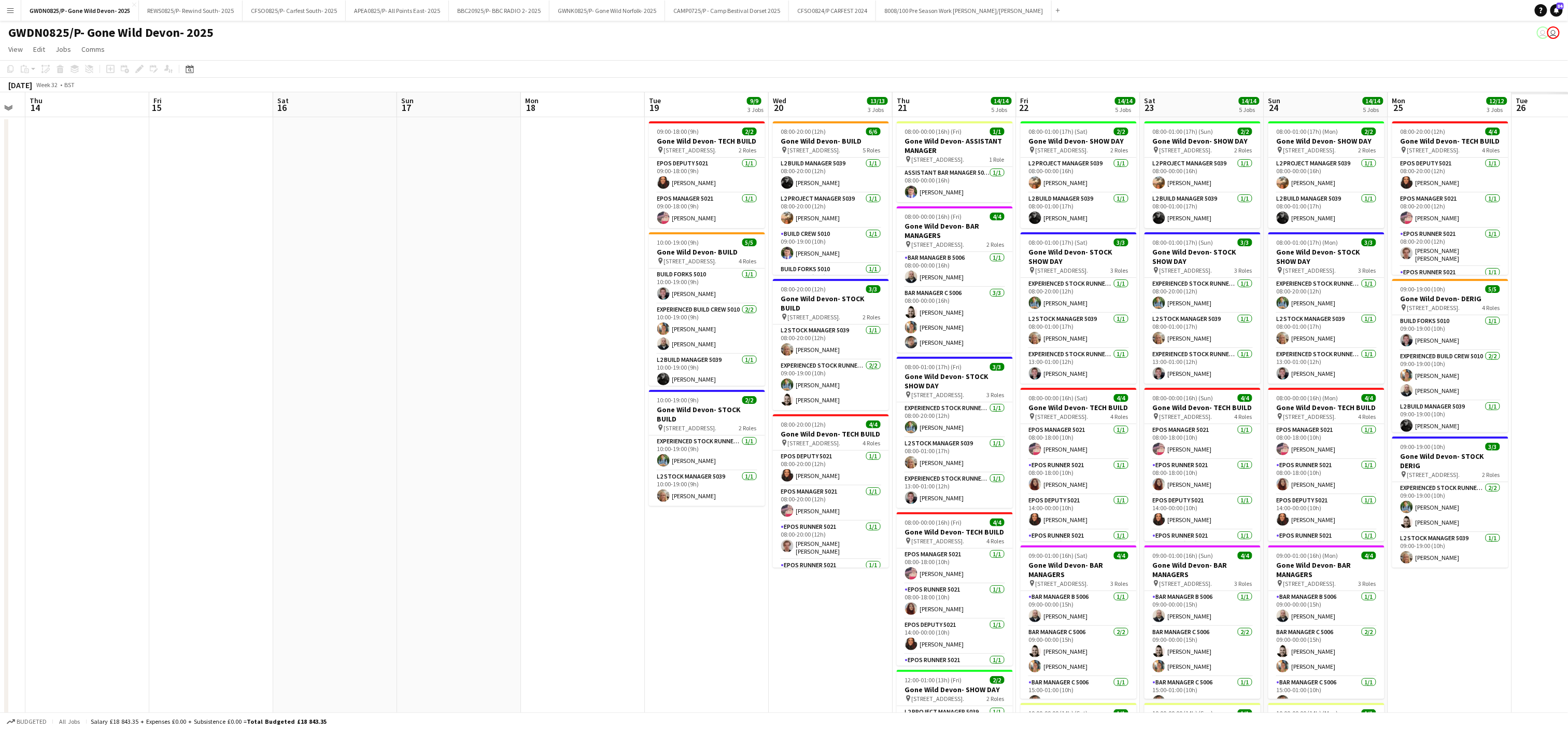
scroll to position [0, 435]
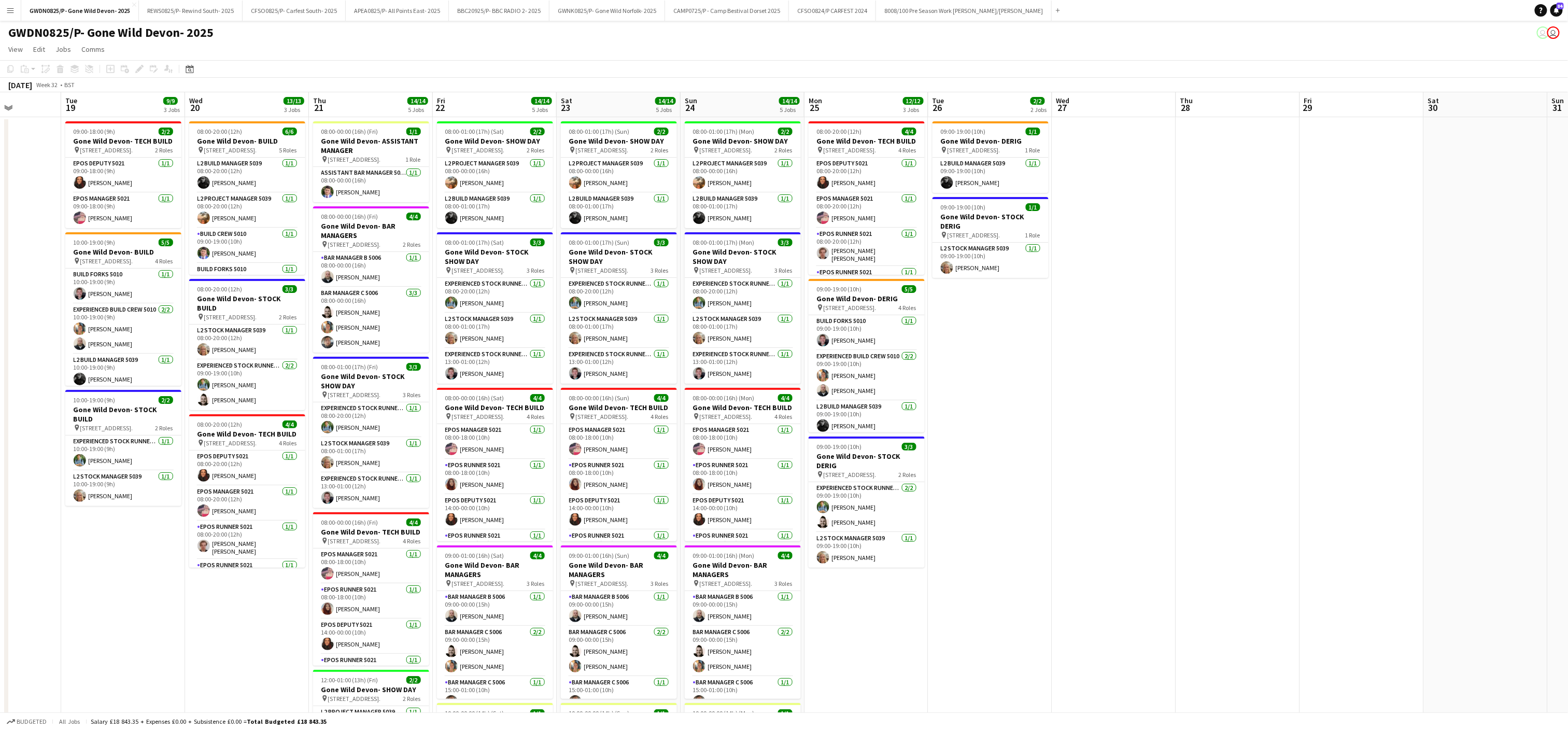
drag, startPoint x: 770, startPoint y: 552, endPoint x: -4, endPoint y: 550, distance: 774.0
click at [0, 550] on html "Menu Boards Boards Boards All jobs Status Workforce Workforce My Workforce Recr…" at bounding box center [784, 416] width 1568 height 834
click at [228, 556] on app-card-role "EPOS Runner 5021 [DATE] 08:00-20:00 (12h) [PERSON_NAME]" at bounding box center [248, 550] width 116 height 35
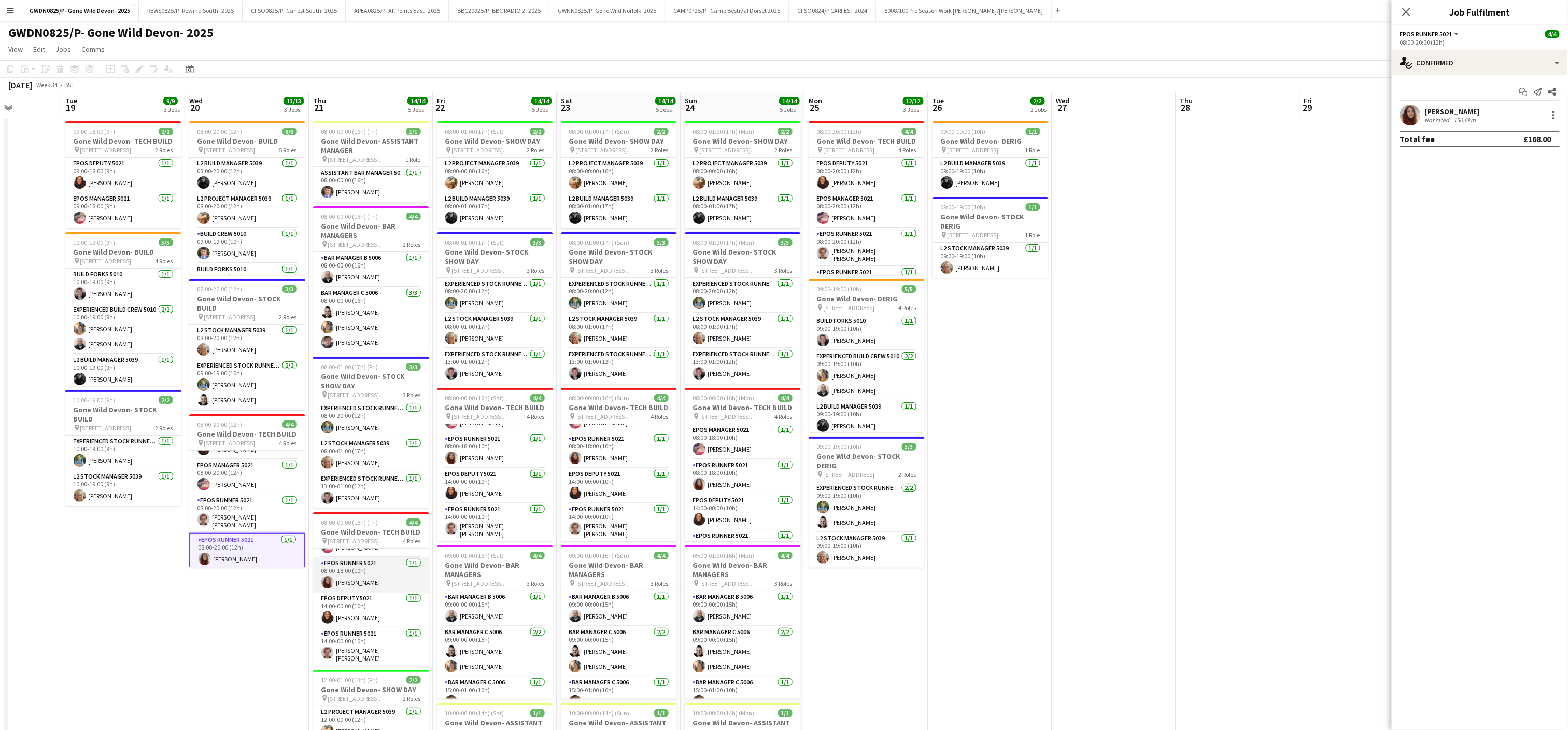
click at [363, 589] on app-card-role "EPOS Runner 5021 [DATE] 08:00-18:00 (10h) [PERSON_NAME]" at bounding box center [371, 574] width 116 height 35
click at [487, 465] on app-card-role "EPOS Runner 5021 [DATE] 08:00-18:00 (10h) [PERSON_NAME]" at bounding box center [495, 450] width 116 height 35
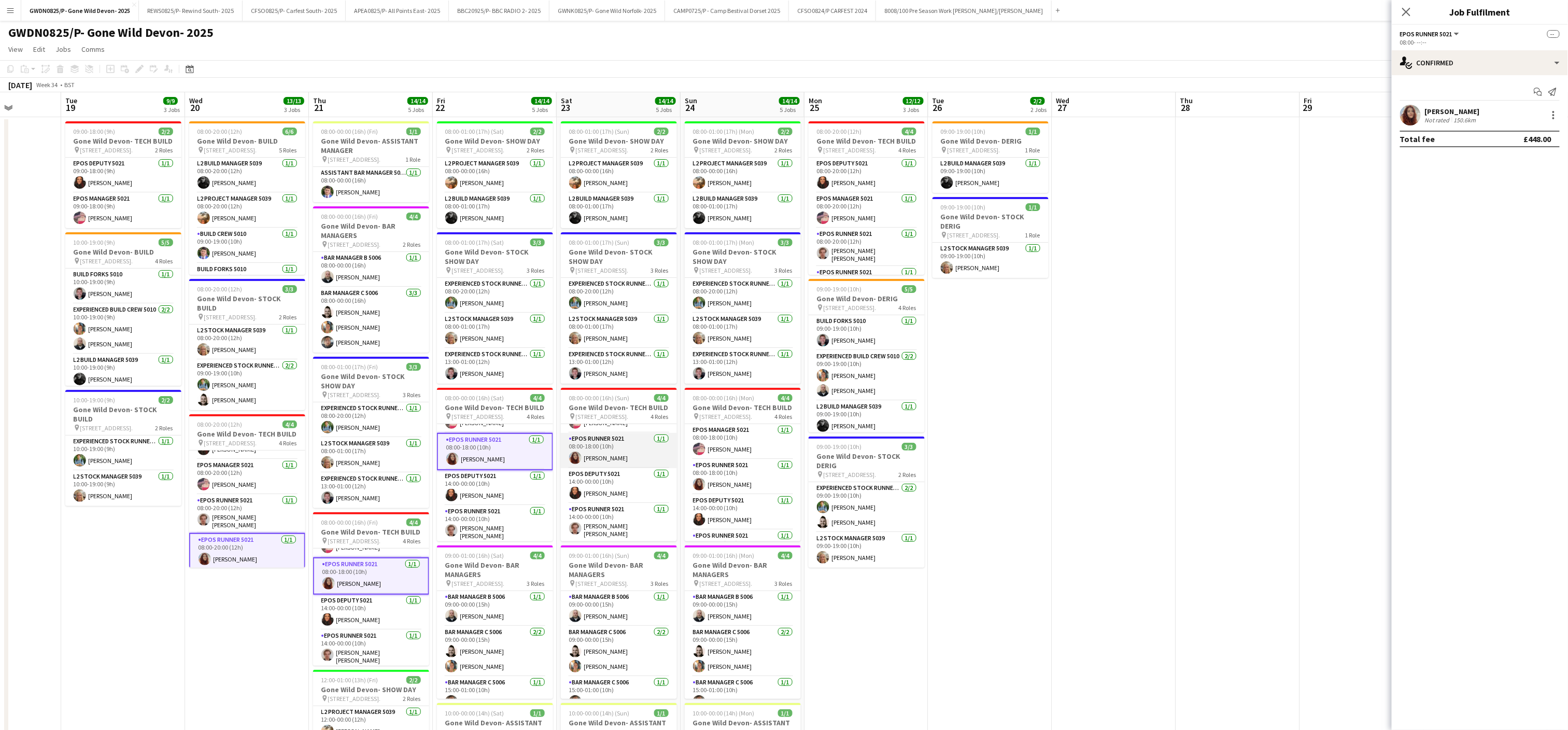
click at [600, 458] on app-card-role "EPOS Runner 5021 [DATE] 08:00-18:00 (10h) [PERSON_NAME]" at bounding box center [619, 450] width 116 height 35
click at [730, 488] on app-card-role "EPOS Runner 5021 [DATE] 08:00-18:00 (10h) [PERSON_NAME]" at bounding box center [743, 476] width 116 height 35
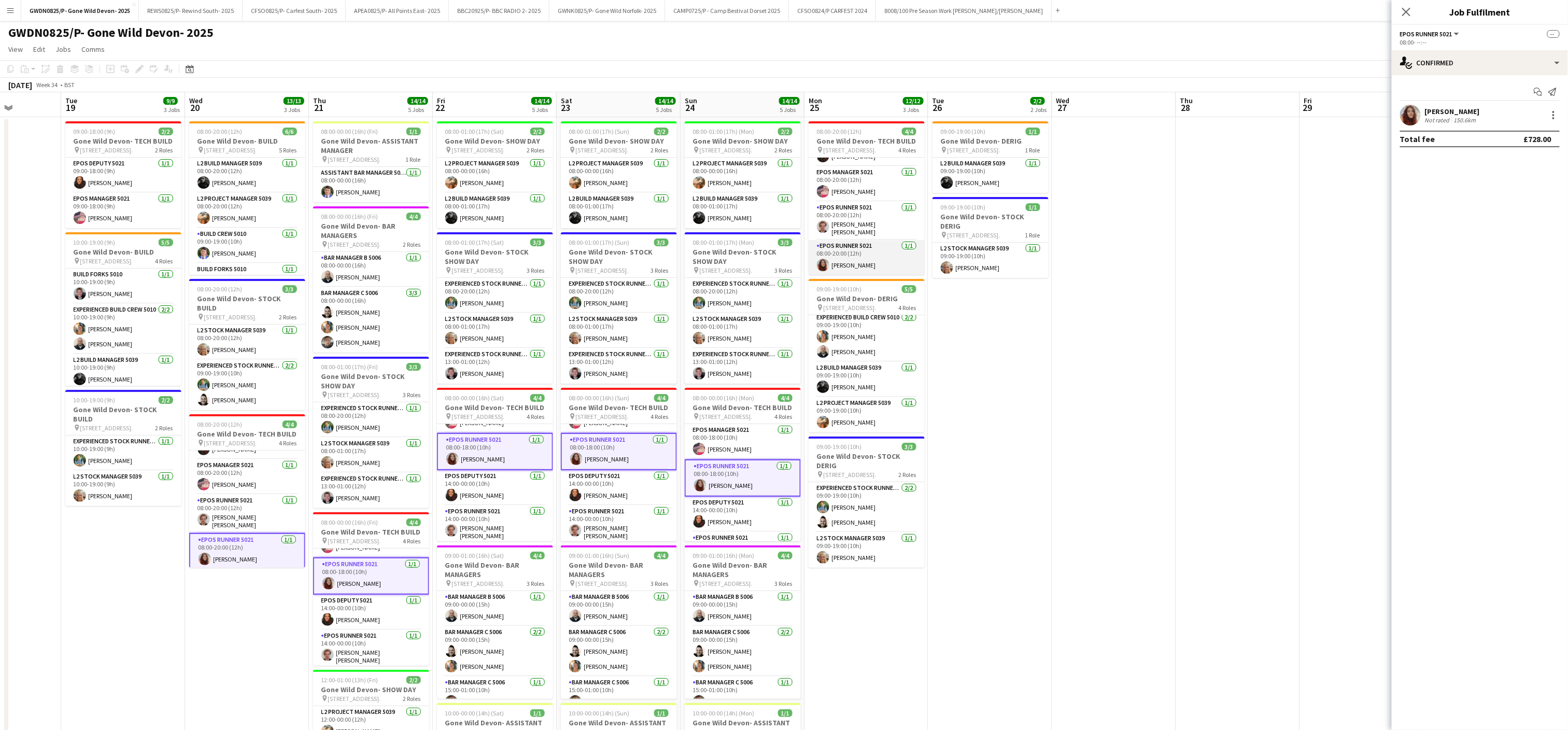
click at [857, 264] on app-card-role "EPOS Runner 5021 [DATE] 08:00-20:00 (12h) [PERSON_NAME]" at bounding box center [867, 257] width 116 height 35
click at [1555, 113] on div at bounding box center [1553, 112] width 2 height 2
click at [1515, 201] on button "Remove" at bounding box center [1519, 210] width 81 height 25
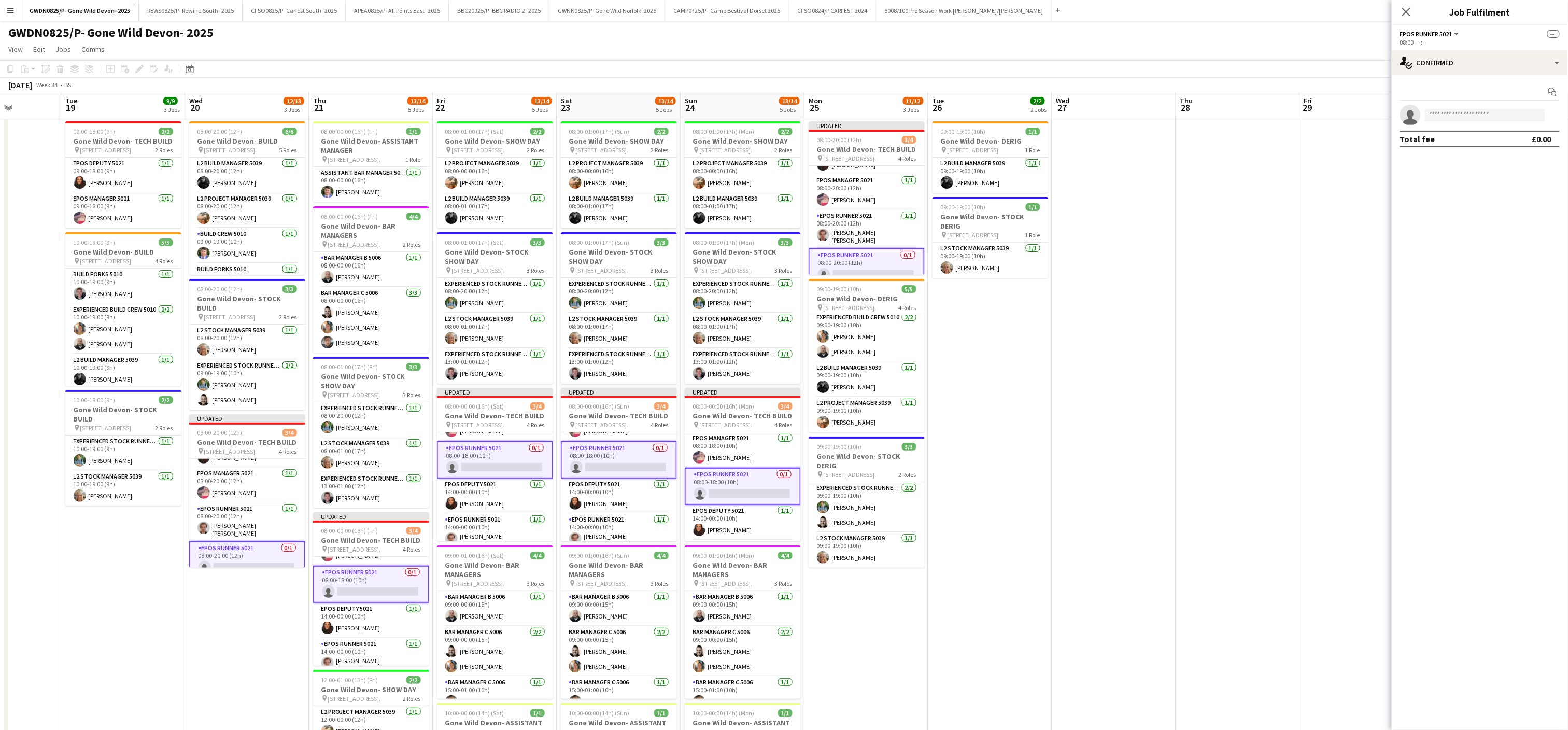
click at [1122, 402] on app-date-cell at bounding box center [1114, 467] width 124 height 699
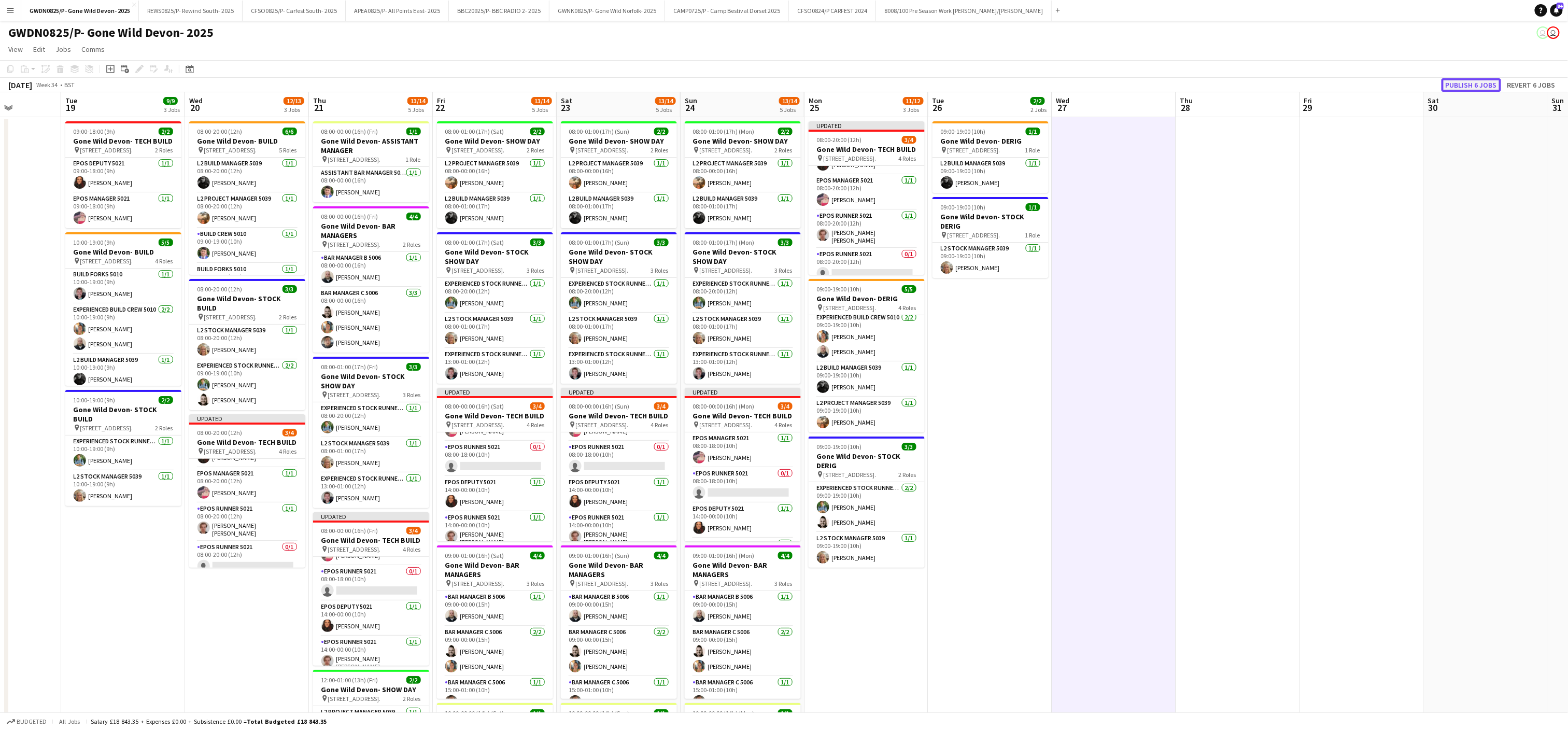
click at [1472, 85] on button "Publish 6 jobs" at bounding box center [1471, 85] width 60 height 13
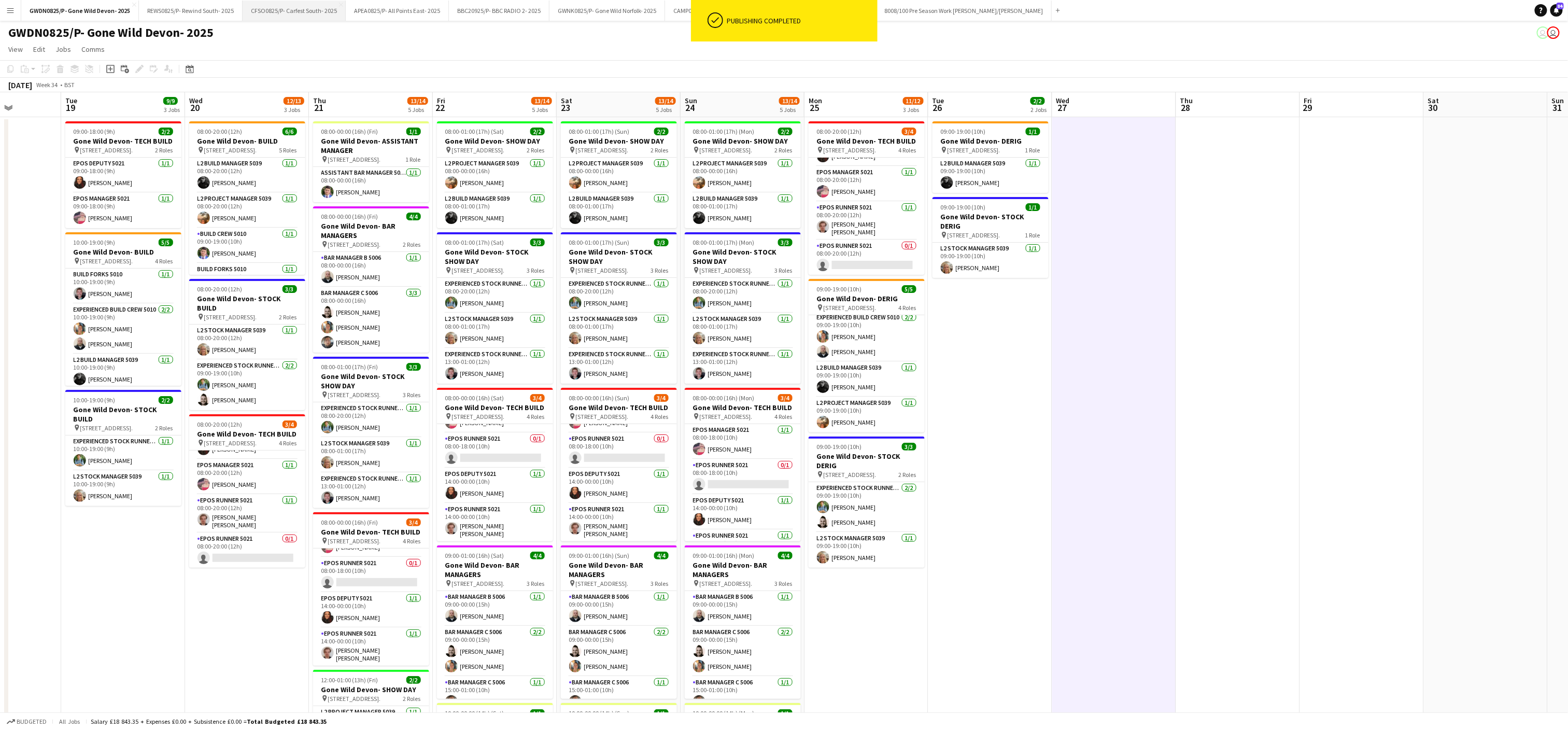
click at [289, 9] on button "CFSO0825/P- Carfest South- 2025 Close" at bounding box center [294, 11] width 103 height 20
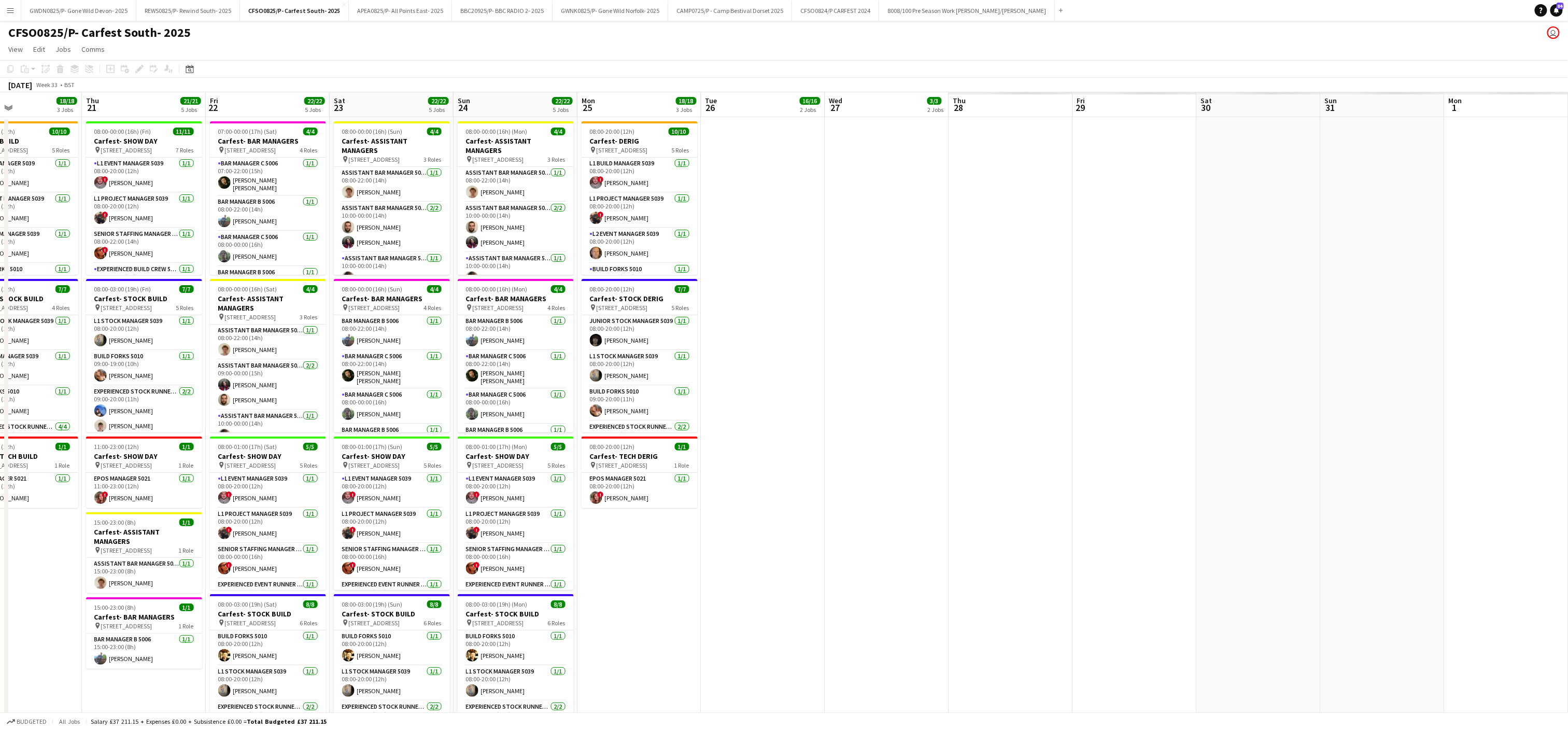
scroll to position [0, 386]
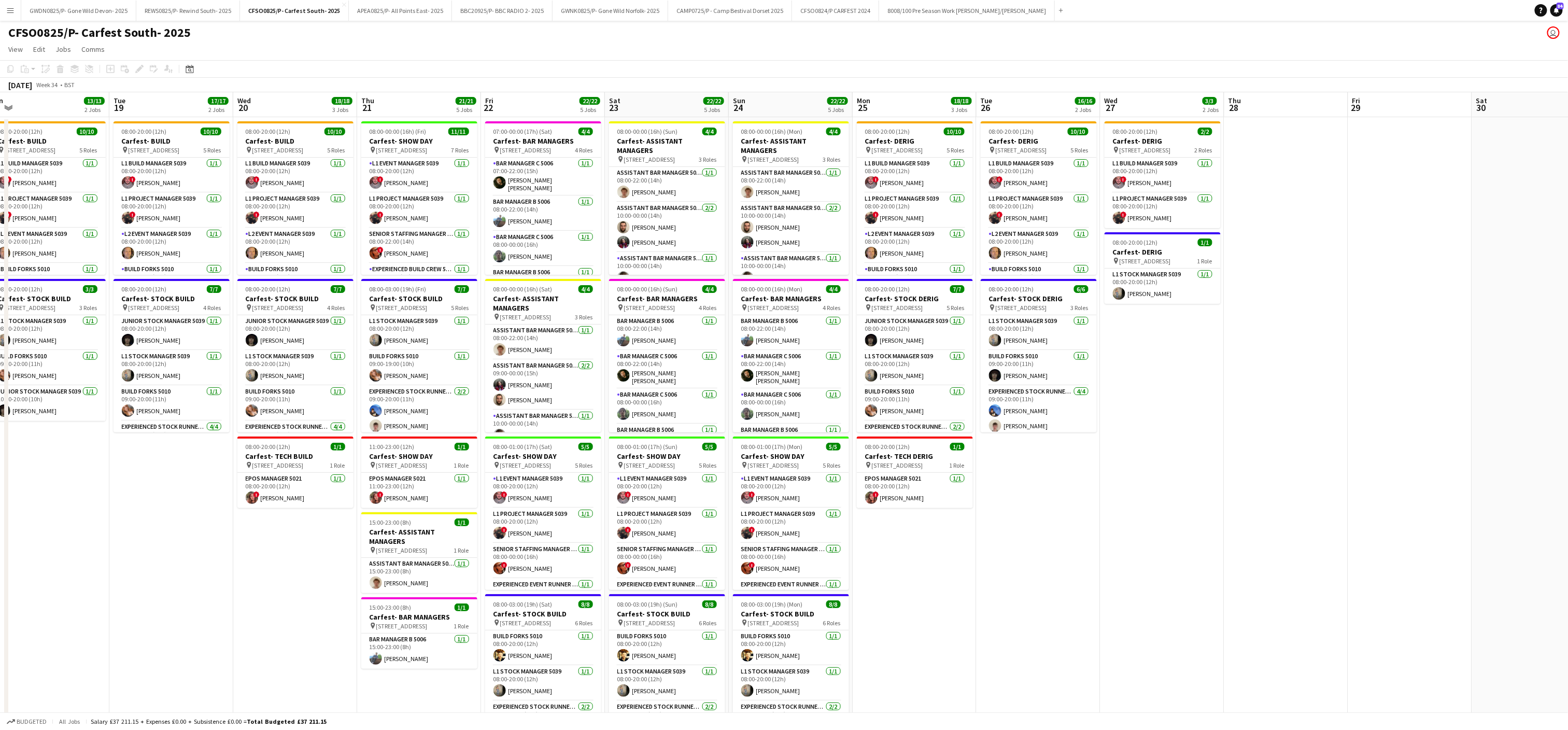
drag, startPoint x: 1037, startPoint y: 402, endPoint x: 31, endPoint y: 400, distance: 1006.0
click at [31, 400] on app-calendar-viewport "Fri 15 Sat 16 2/2 1 Job Sun 17 3/3 2 Jobs Mon 18 13/13 2 Jobs Tue 19 17/17 2 Jo…" at bounding box center [784, 468] width 1568 height 753
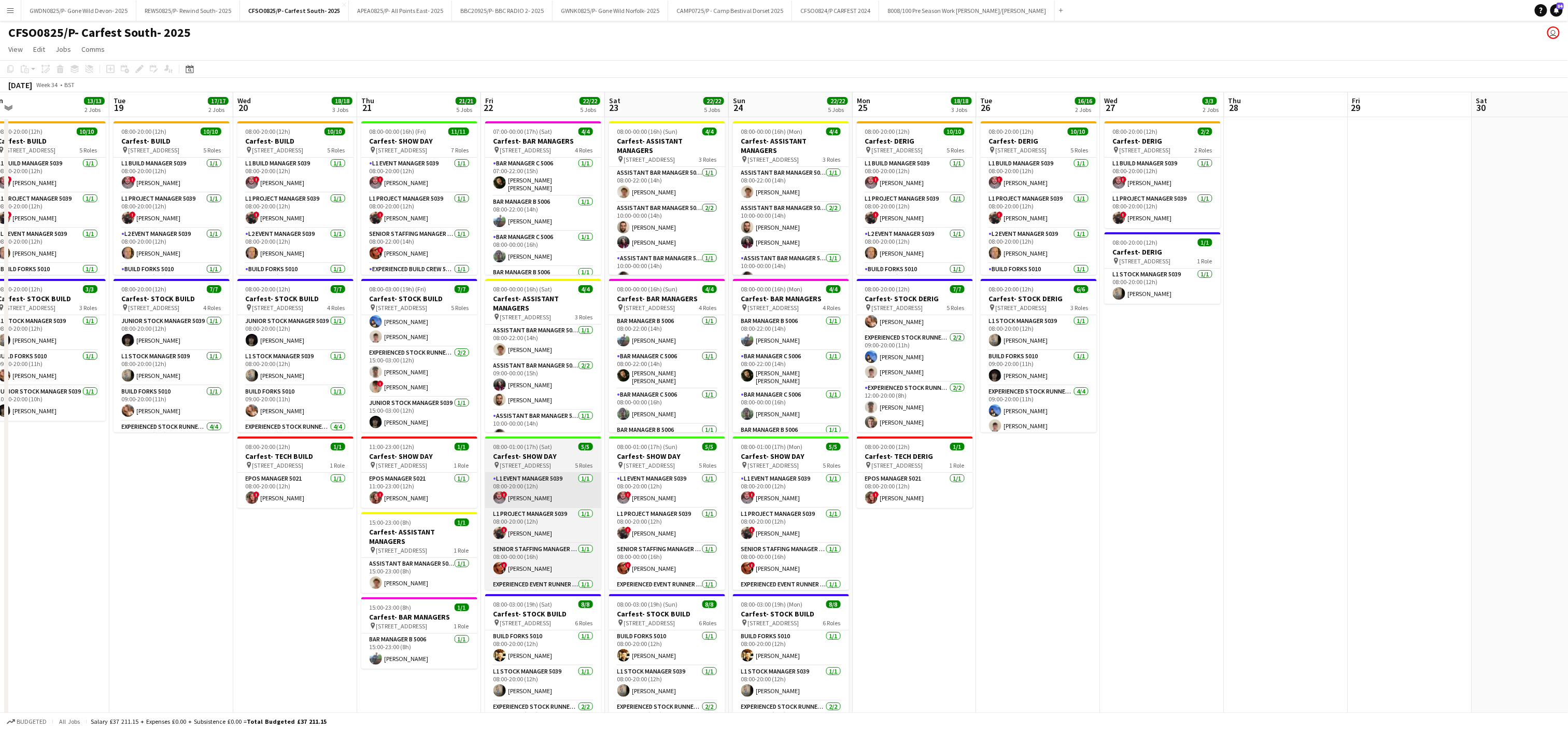
scroll to position [93, 0]
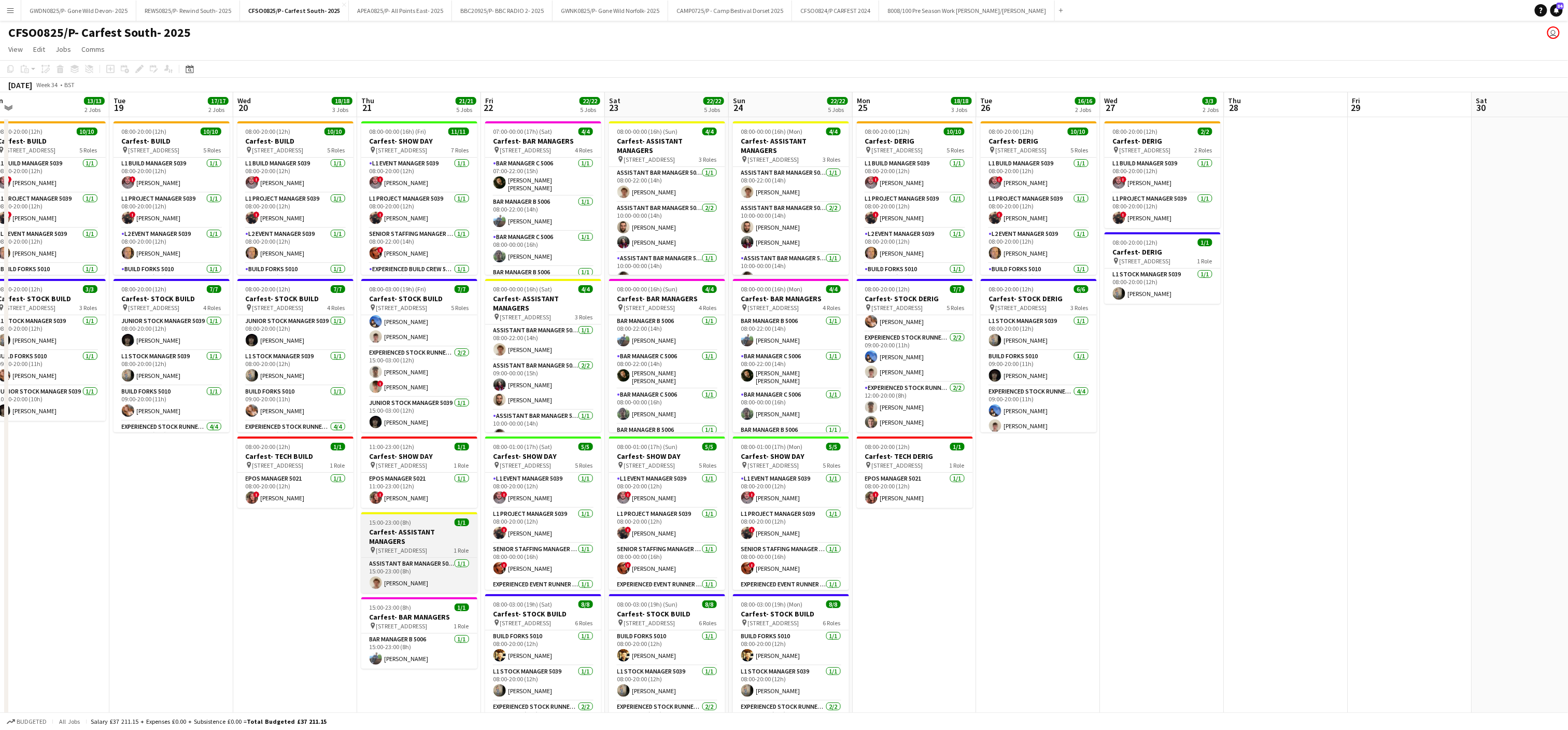
click at [415, 519] on div "15:00-23:00 (8h) 1/1" at bounding box center [420, 523] width 116 height 8
click at [141, 72] on icon "Edit" at bounding box center [139, 68] width 9 height 9
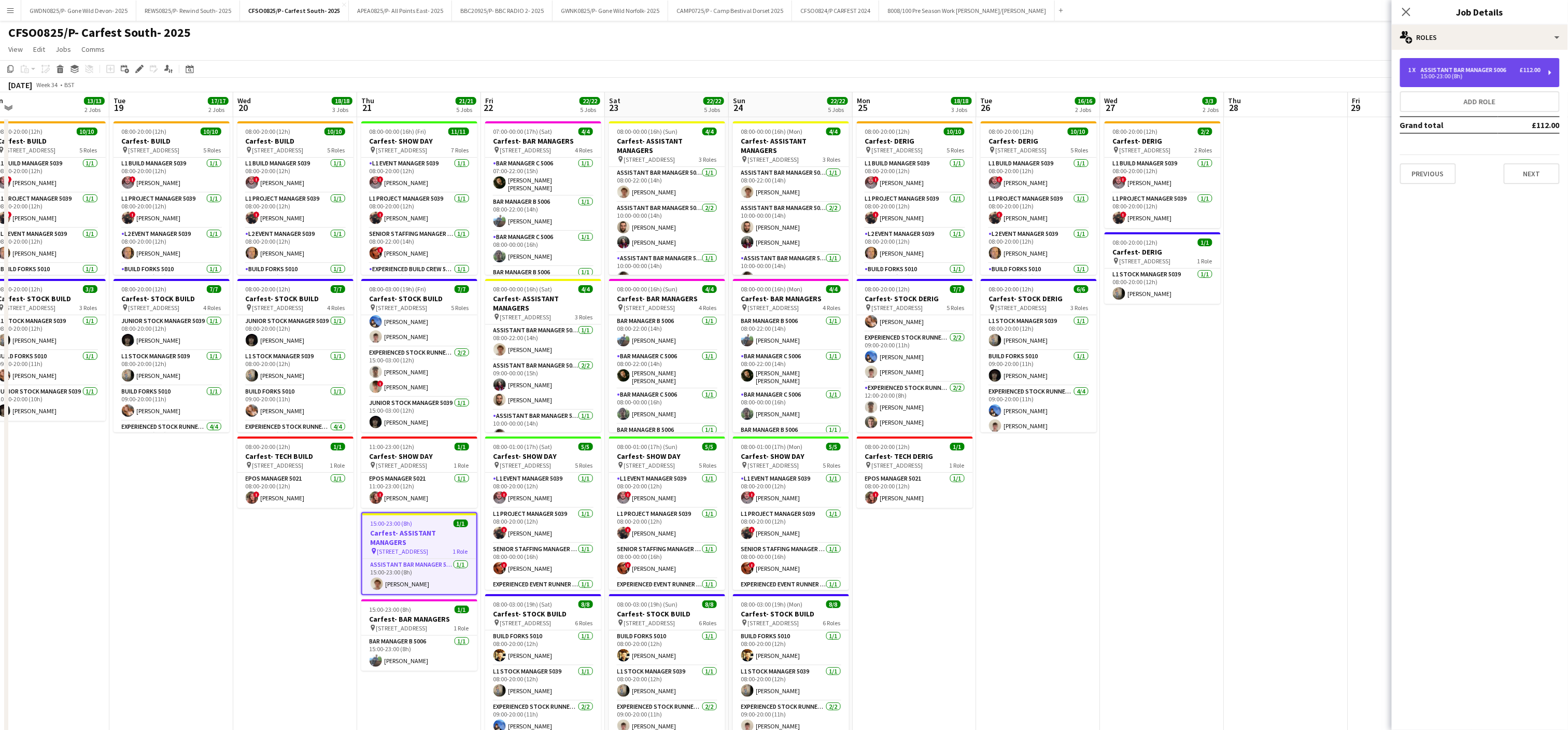
click at [1472, 75] on div "15:00-23:00 (8h)" at bounding box center [1474, 76] width 132 height 6
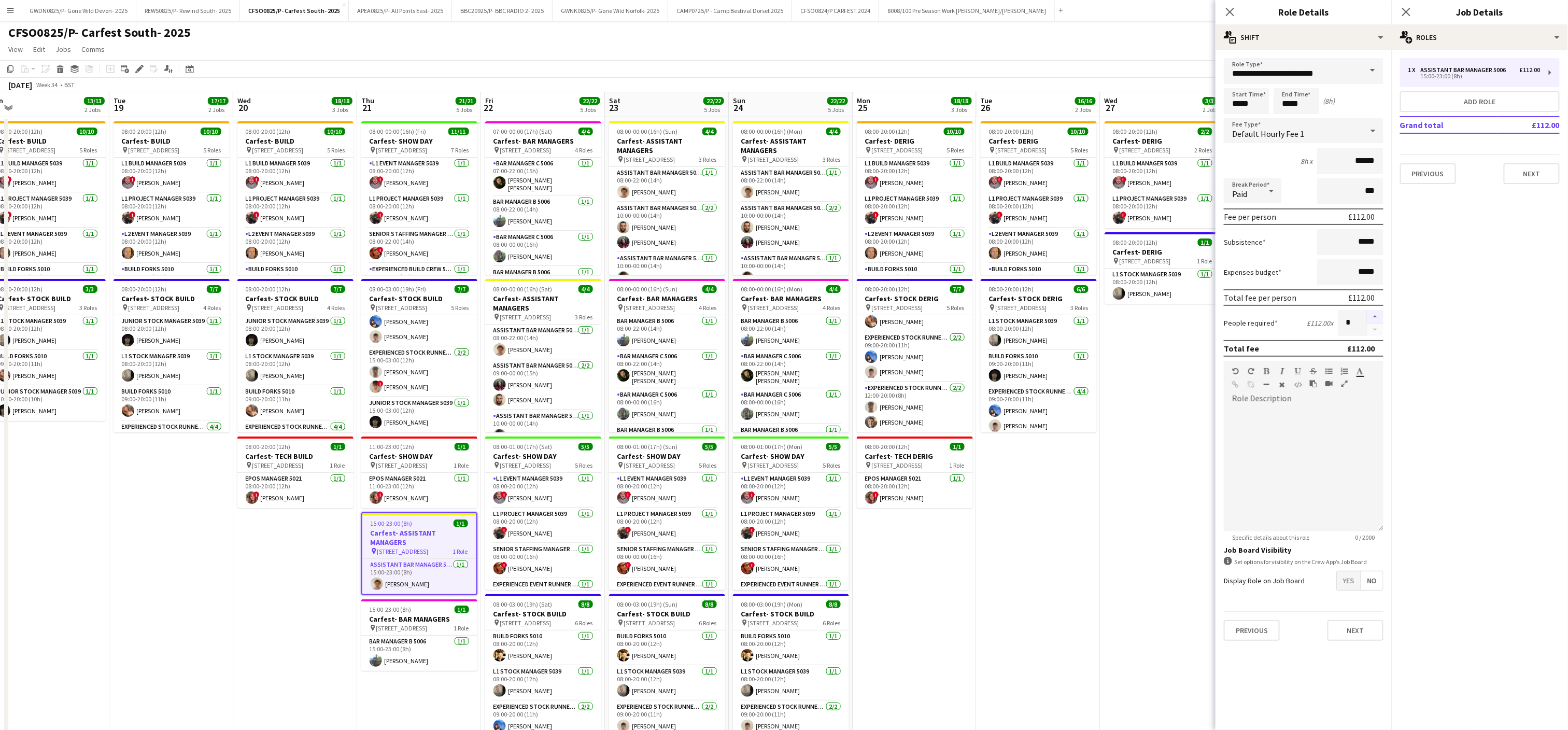
click at [1375, 318] on button "button" at bounding box center [1375, 316] width 17 height 13
type input "*"
click at [531, 296] on h3 "Carfest- ASSISTANT MANAGERS" at bounding box center [543, 303] width 116 height 19
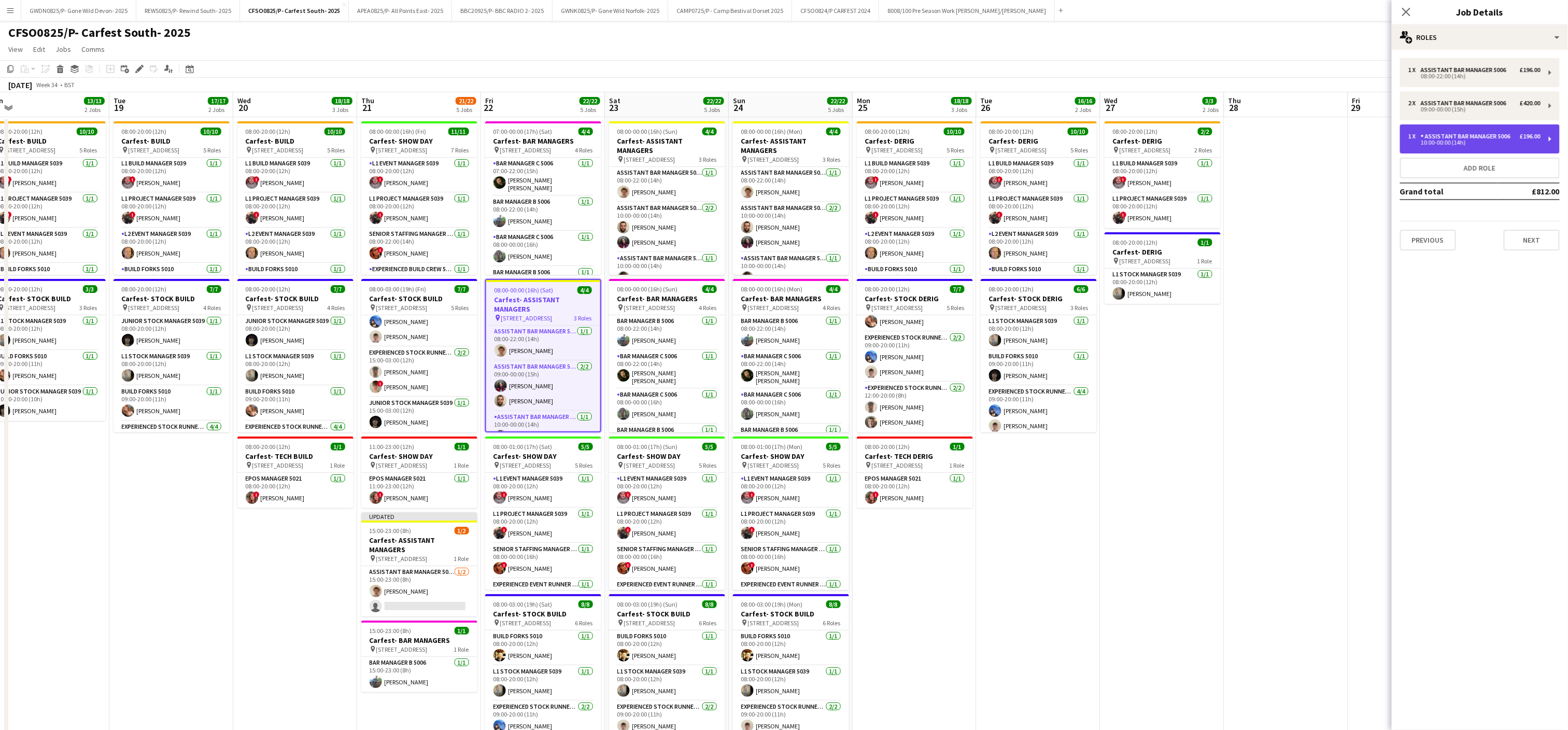
click at [1485, 132] on div "1 x Assistant Bar Manager 5006 £196.00 10:00-00:00 (14h)" at bounding box center [1480, 138] width 160 height 29
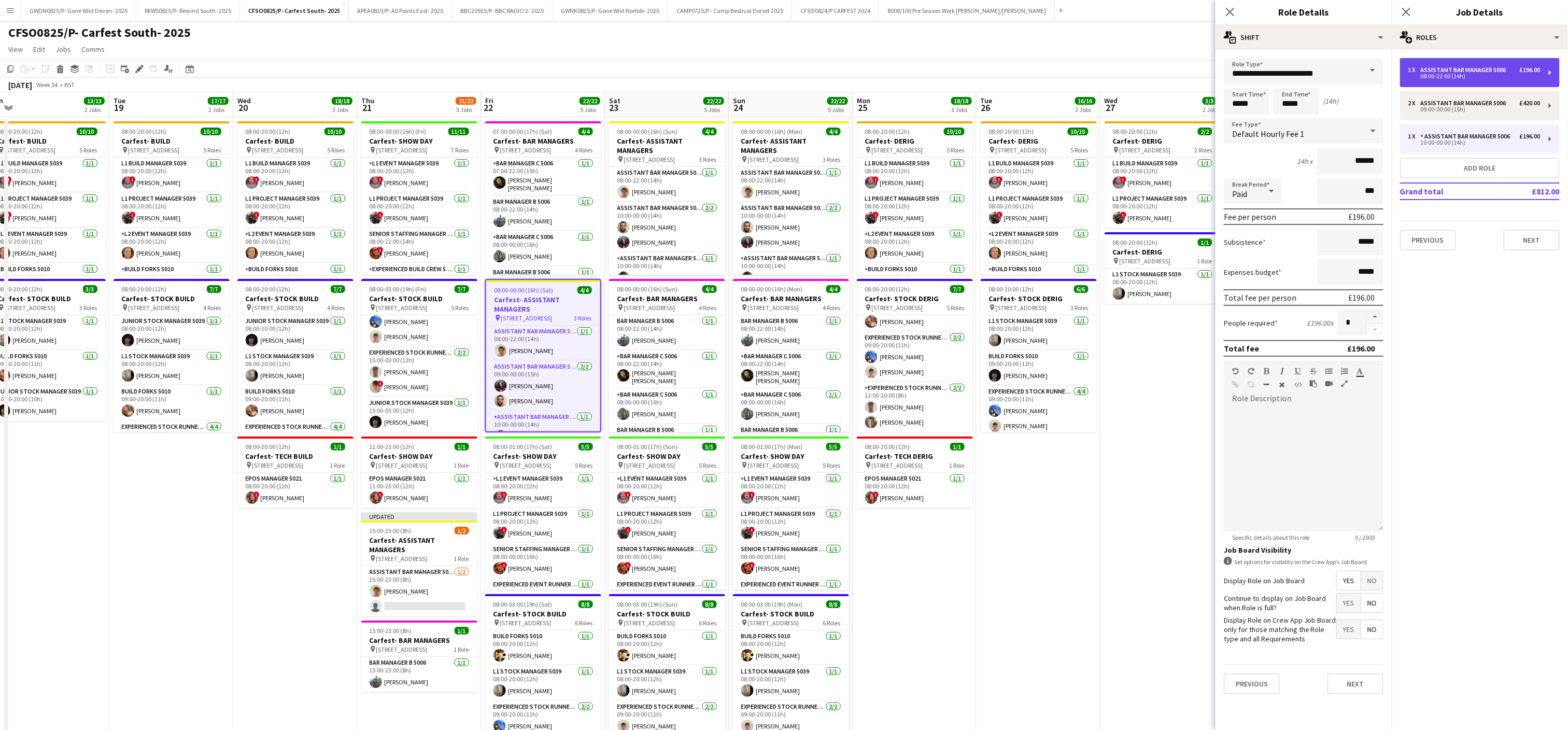
click at [1456, 66] on div "Assistant Bar Manager 5006" at bounding box center [1466, 69] width 90 height 7
type input "*****"
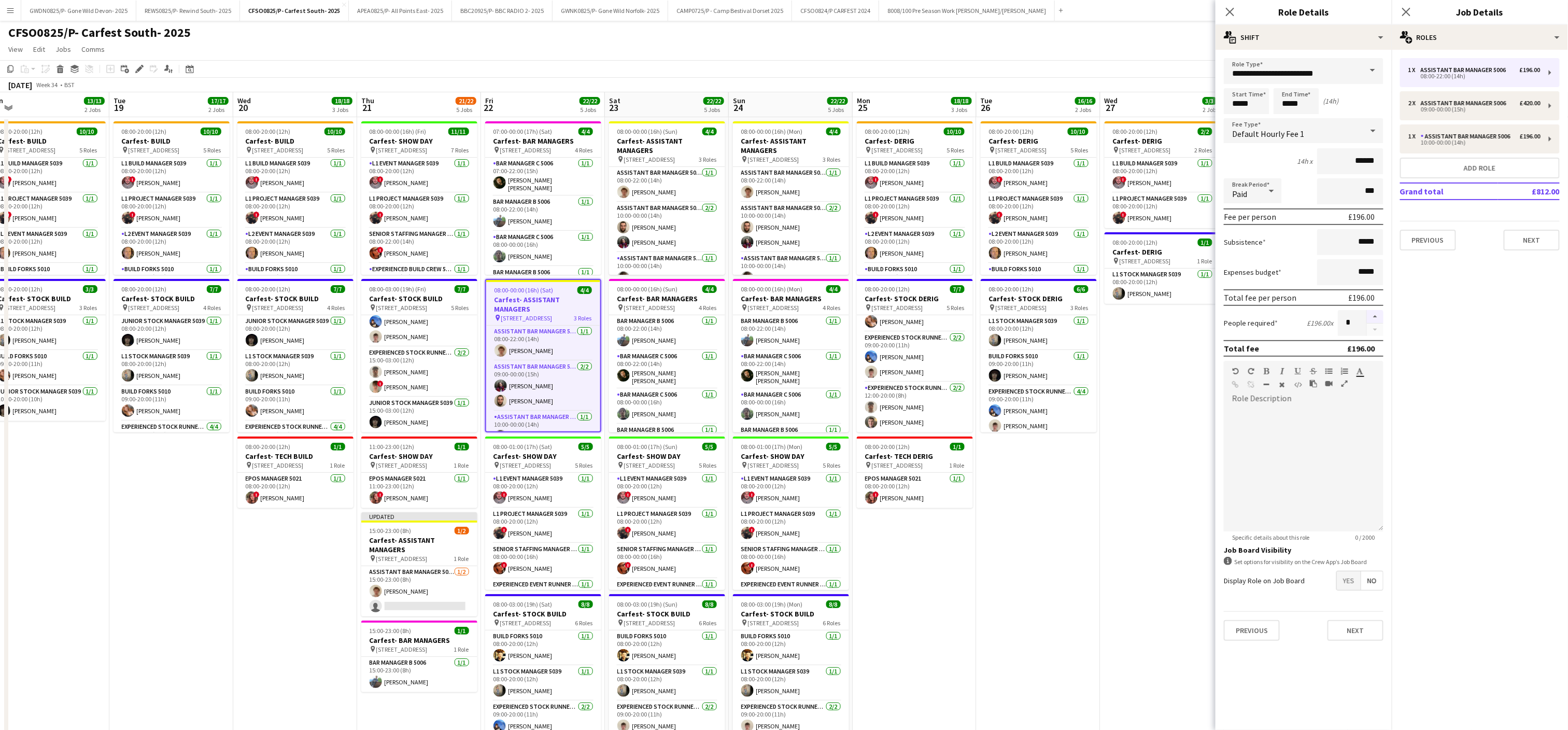
click at [1373, 311] on button "button" at bounding box center [1375, 316] width 17 height 13
type input "*"
click at [674, 156] on span "[STREET_ADDRESS]" at bounding box center [649, 160] width 51 height 8
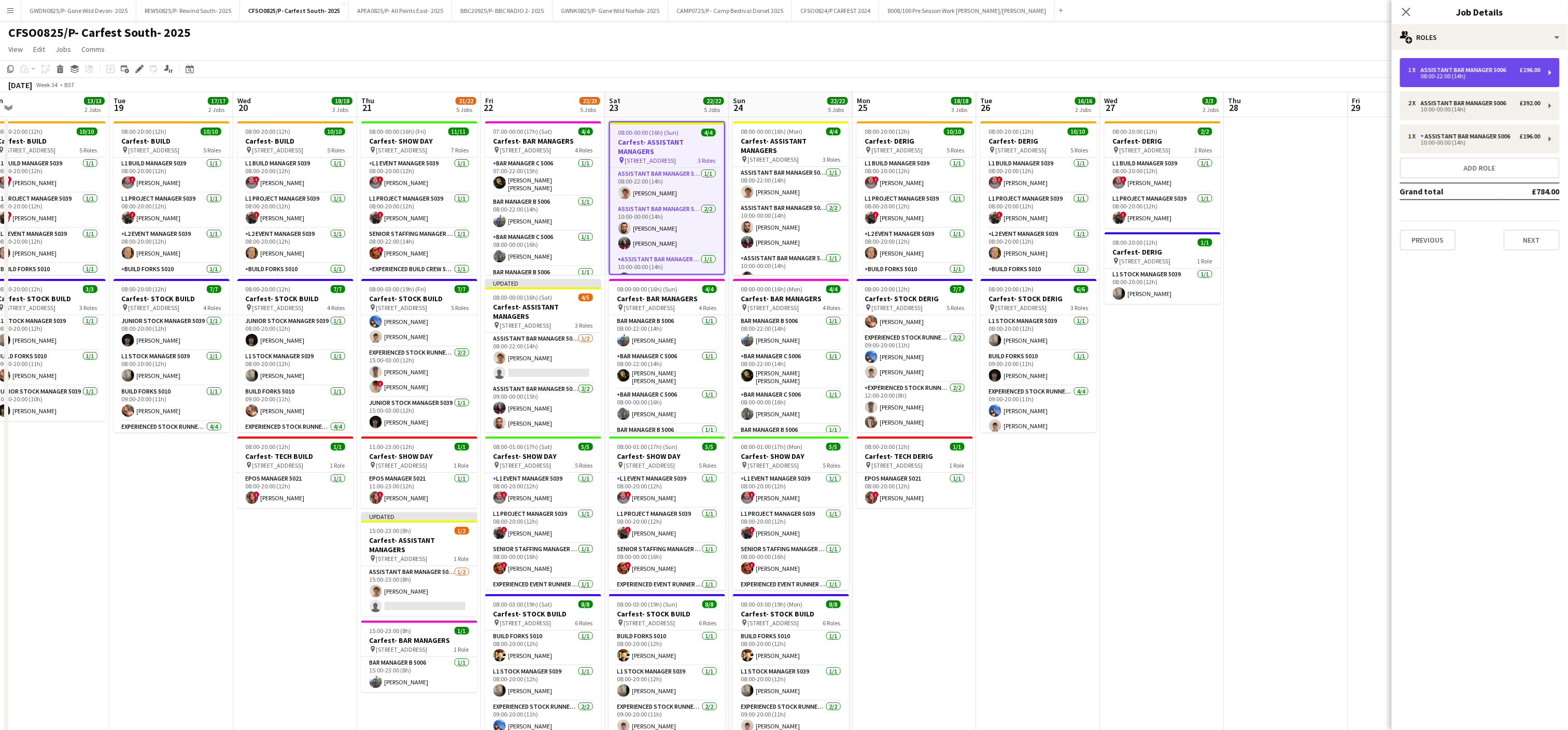
click at [1458, 75] on div "08:00-22:00 (14h)" at bounding box center [1474, 76] width 132 height 6
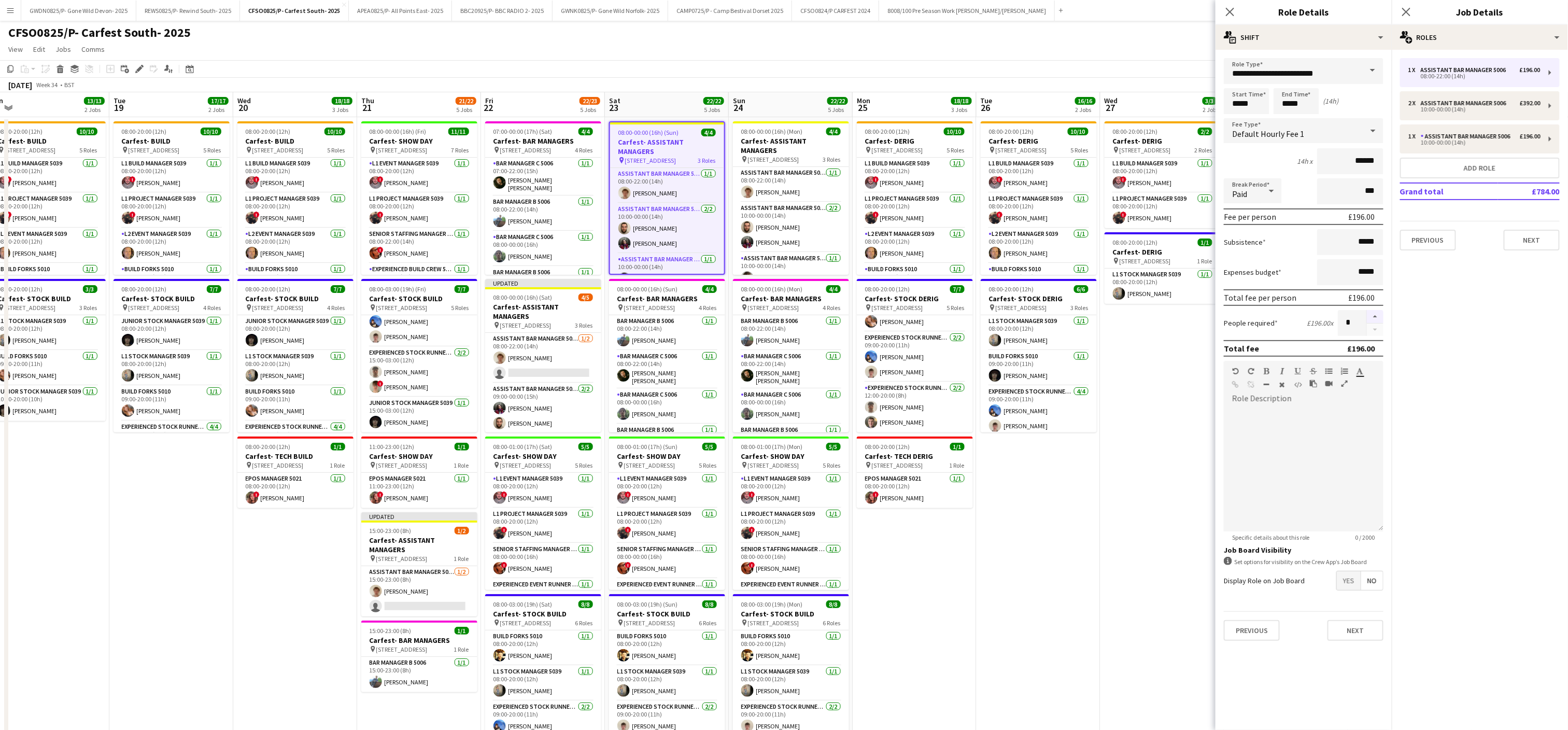
click at [1381, 317] on button "button" at bounding box center [1375, 316] width 17 height 13
type input "*"
click at [801, 134] on span "08:00-00:00 (16h) (Mon)" at bounding box center [772, 131] width 61 height 8
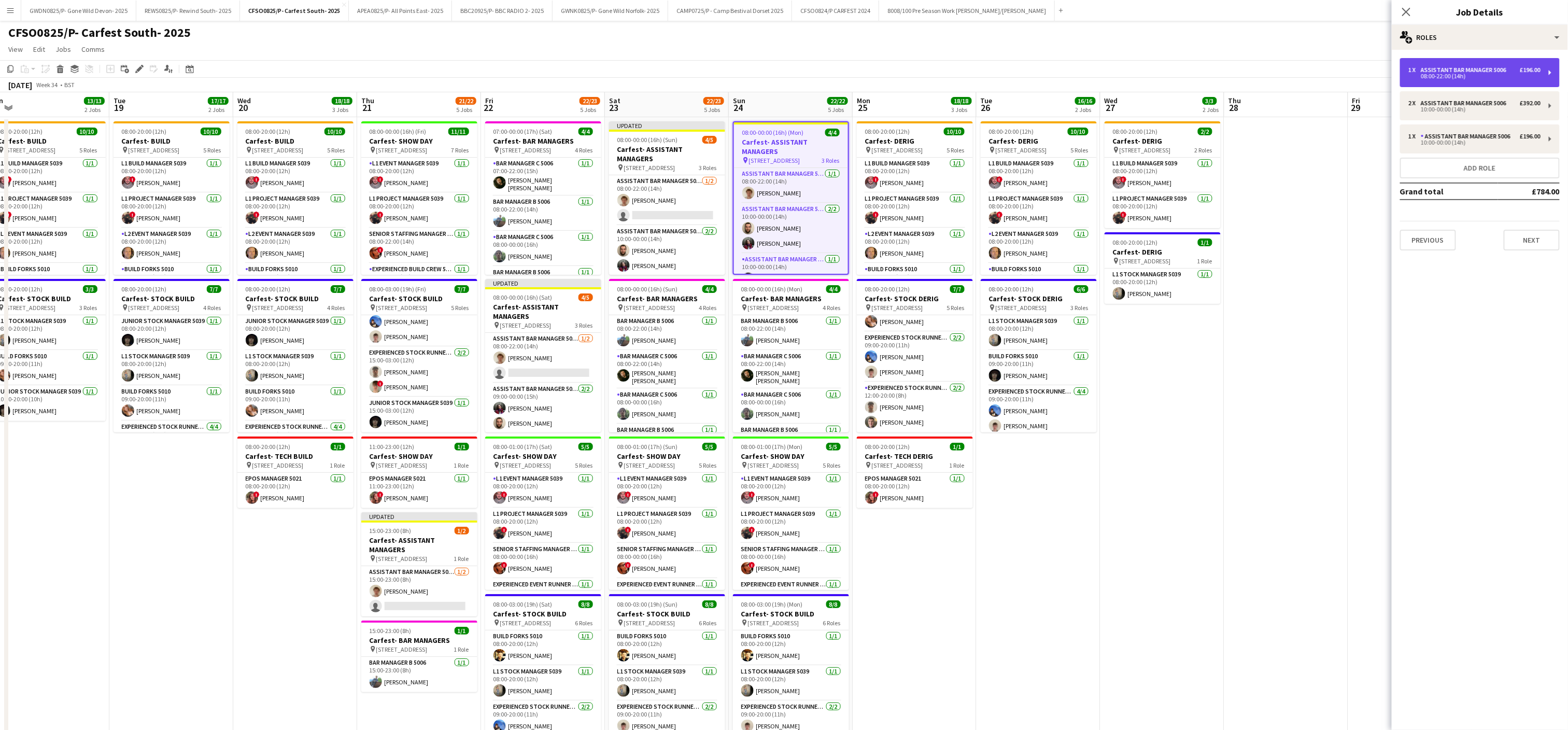
click at [1452, 74] on div "08:00-22:00 (14h)" at bounding box center [1474, 76] width 132 height 6
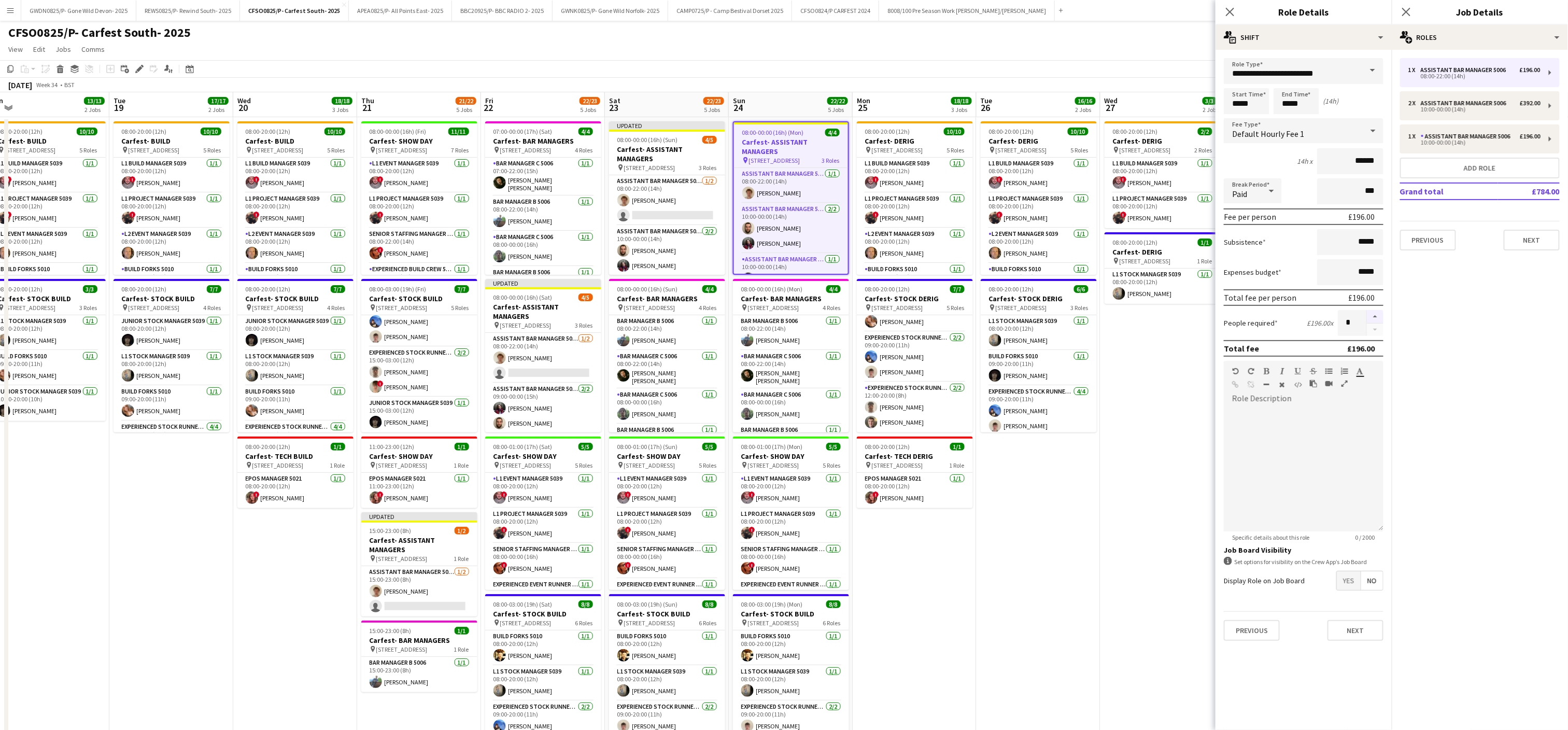
click at [1381, 311] on button "button" at bounding box center [1375, 316] width 17 height 13
type input "*"
click at [986, 541] on app-date-cell "08:00-20:00 (12h) 10/10 Carfest- DERIG pin [STREET_ADDRESS] 5 Roles L1 Build Ma…" at bounding box center [1039, 481] width 124 height 728
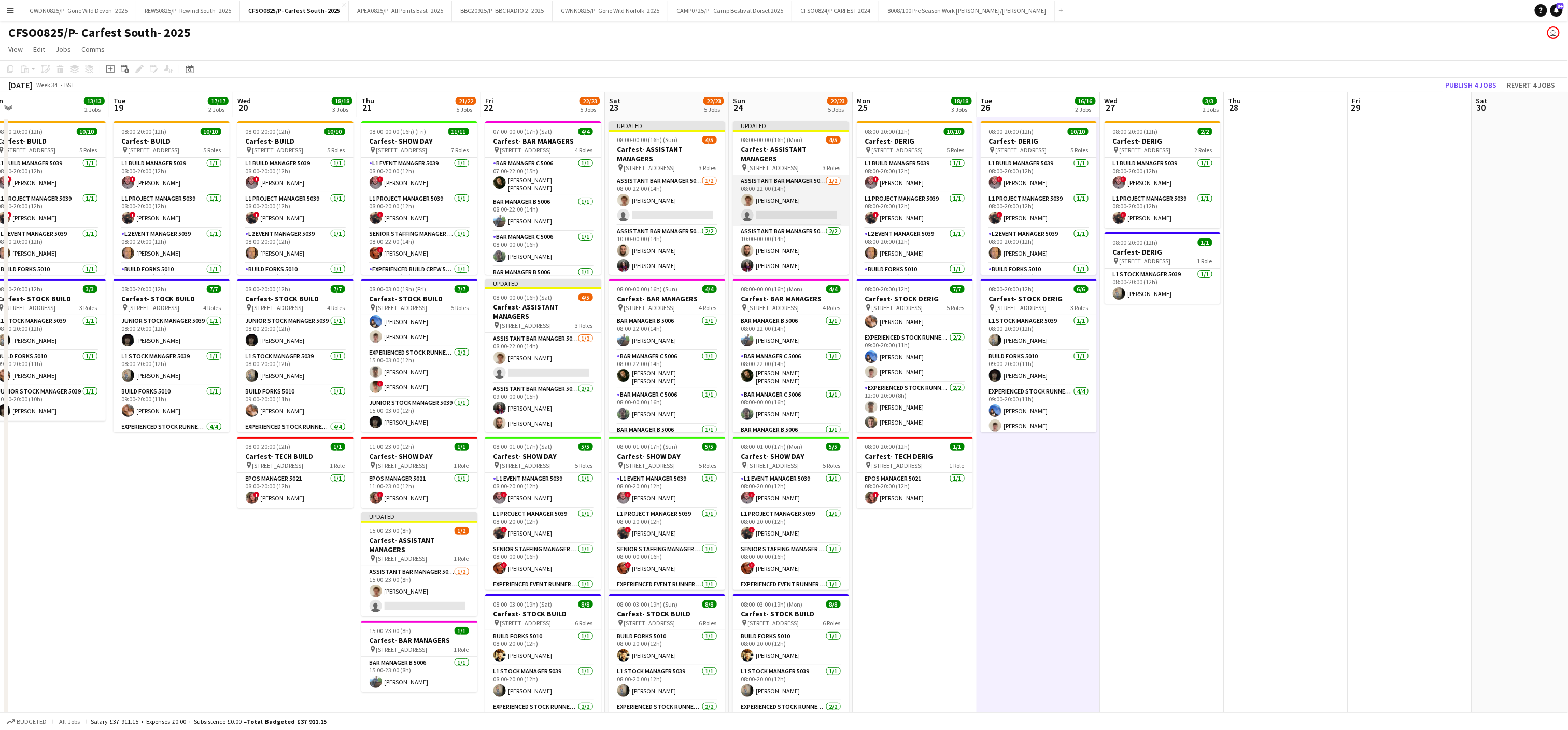
click at [786, 205] on app-card-role "Assistant Bar Manager 5006 [DATE] 08:00-22:00 (14h) [PERSON_NAME] single-neutra…" at bounding box center [791, 200] width 116 height 50
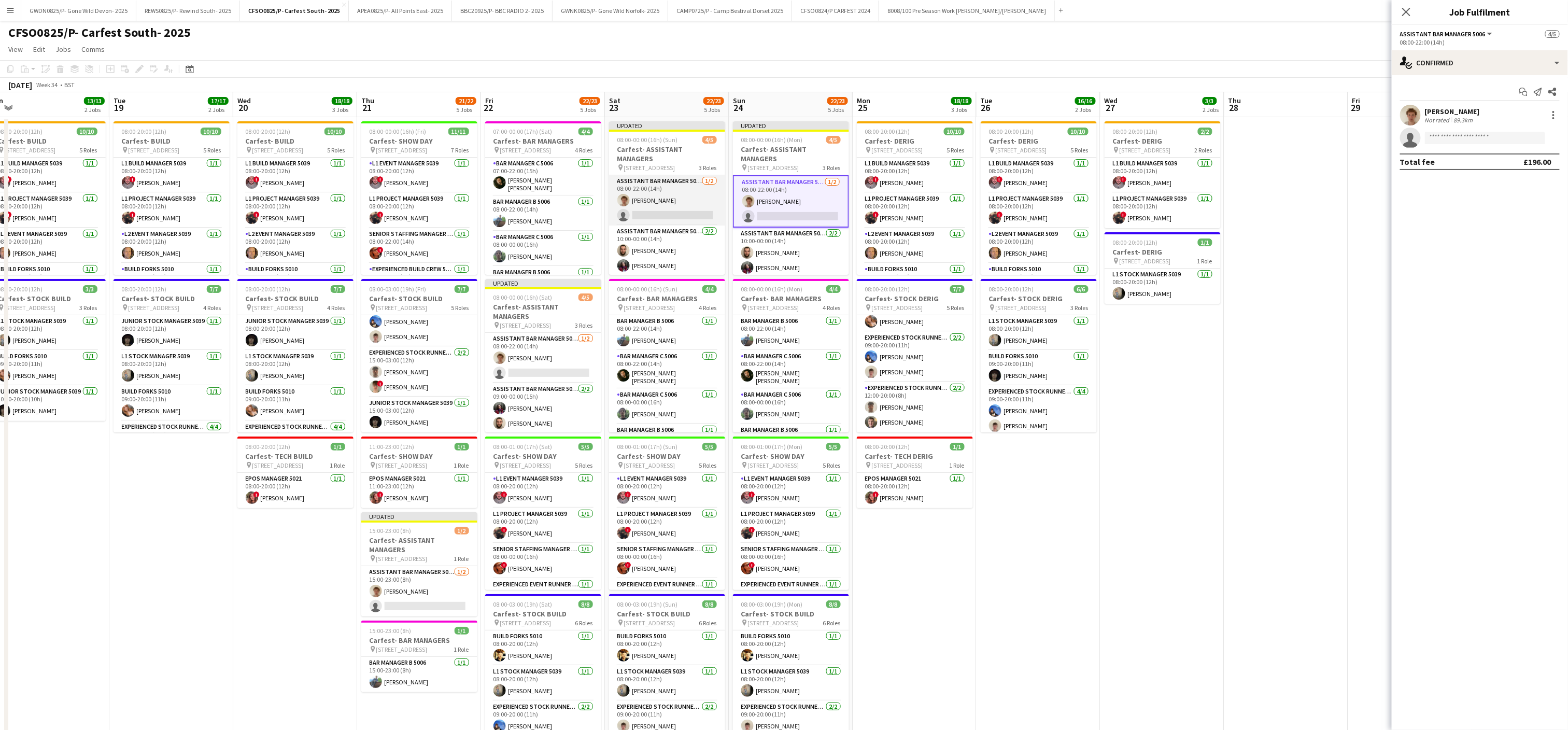
click at [677, 194] on app-card-role "Assistant Bar Manager 5006 [DATE] 08:00-22:00 (14h) [PERSON_NAME] single-neutra…" at bounding box center [667, 200] width 116 height 50
click at [548, 347] on app-card-role "Assistant Bar Manager 5006 [DATE] 08:00-22:00 (14h) [PERSON_NAME] single-neutra…" at bounding box center [543, 358] width 116 height 50
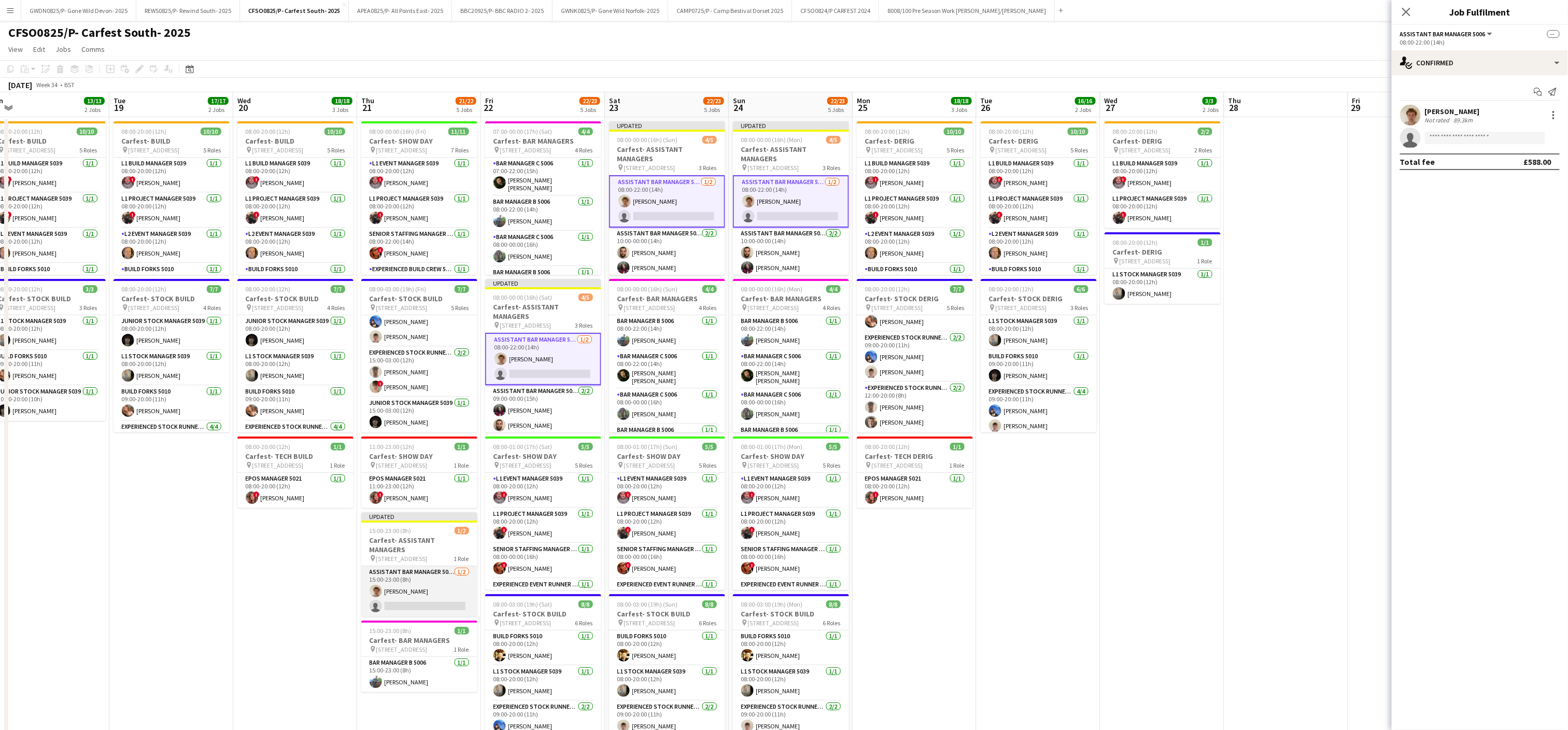
click at [424, 586] on app-card-role "Assistant Bar Manager 5006 [DATE] 15:00-23:00 (8h) [PERSON_NAME] single-neutral…" at bounding box center [420, 591] width 116 height 50
click at [1456, 140] on input at bounding box center [1485, 138] width 120 height 13
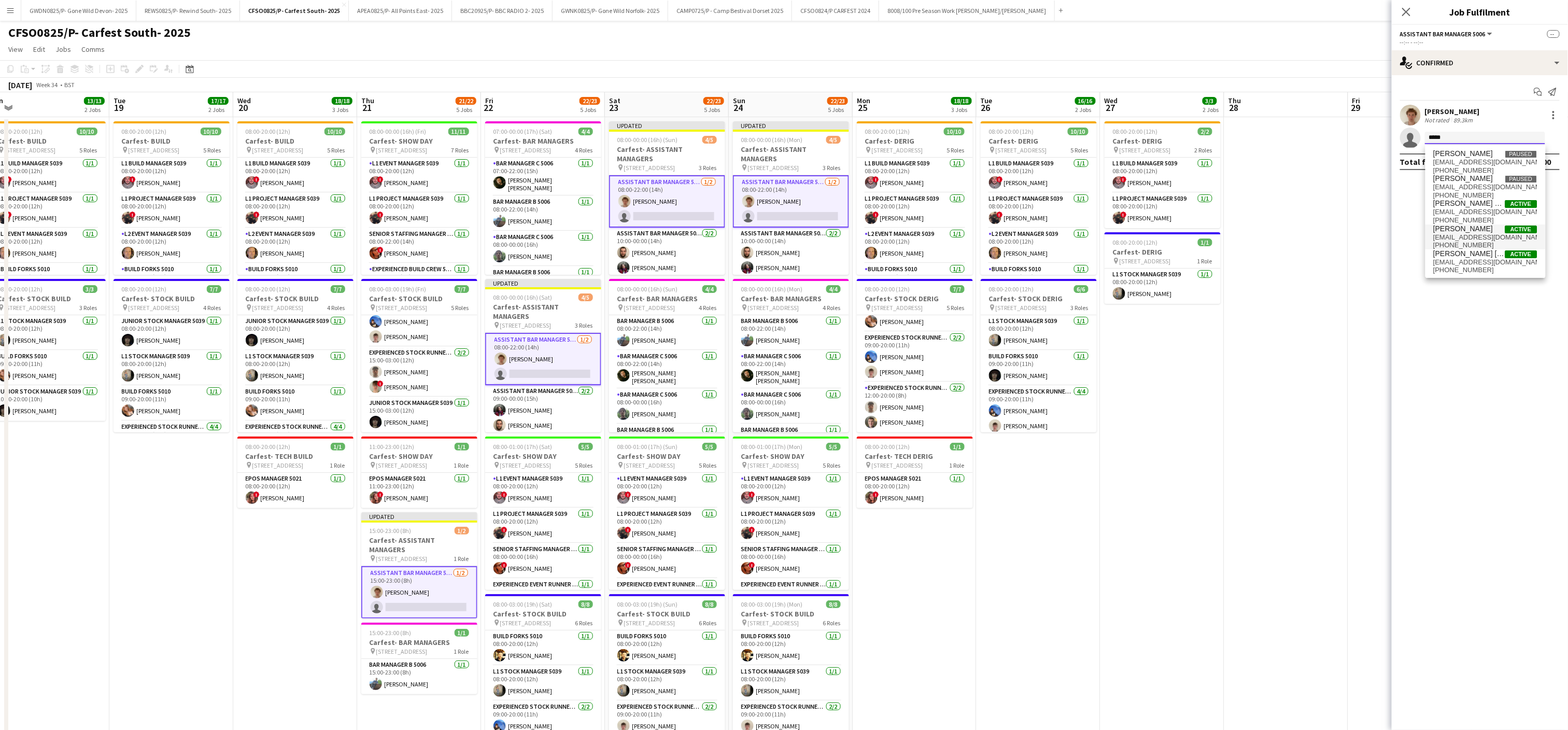
type input "*****"
click at [1475, 238] on span "[EMAIL_ADDRESS][DOMAIN_NAME]" at bounding box center [1485, 237] width 104 height 9
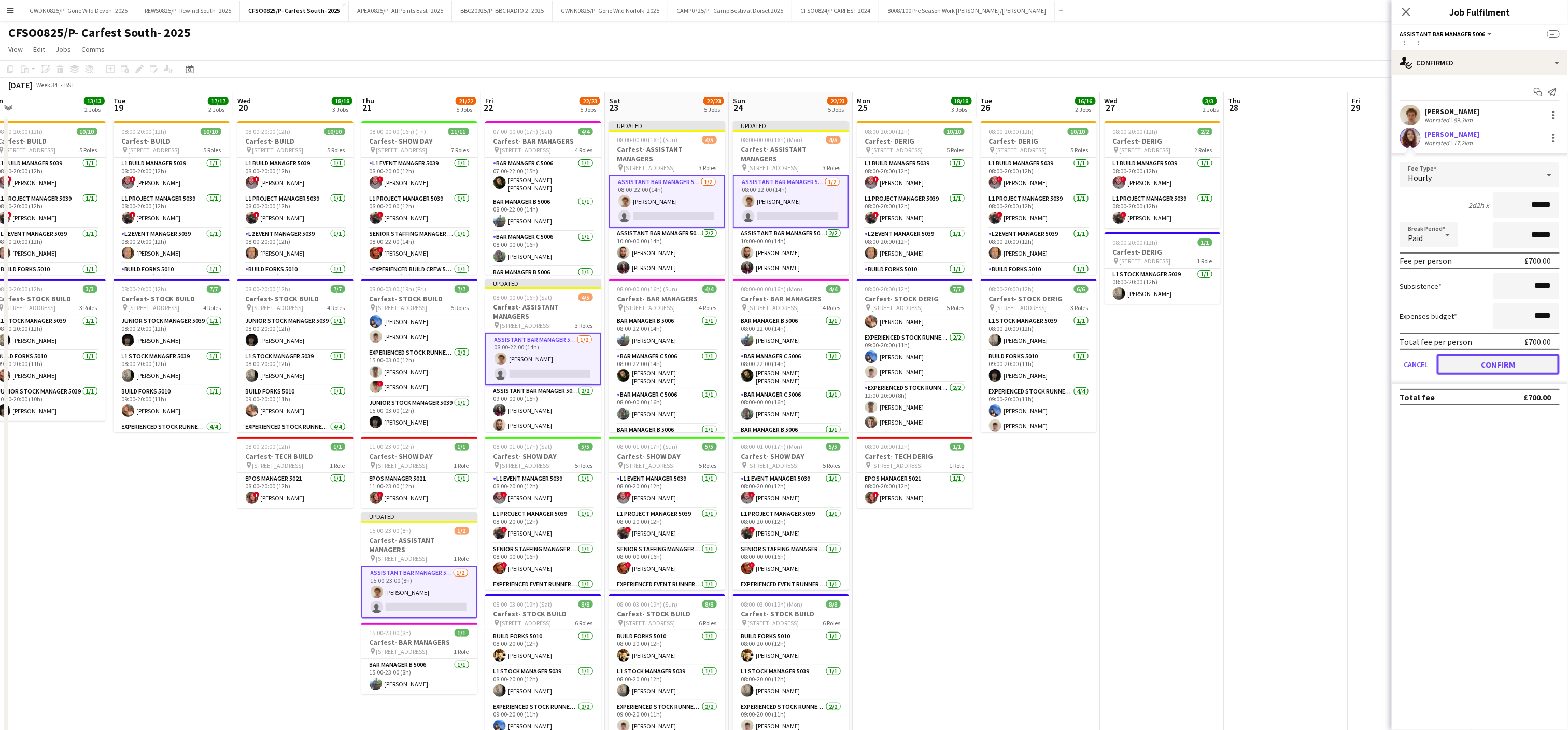
click at [1505, 362] on button "Confirm" at bounding box center [1498, 364] width 123 height 20
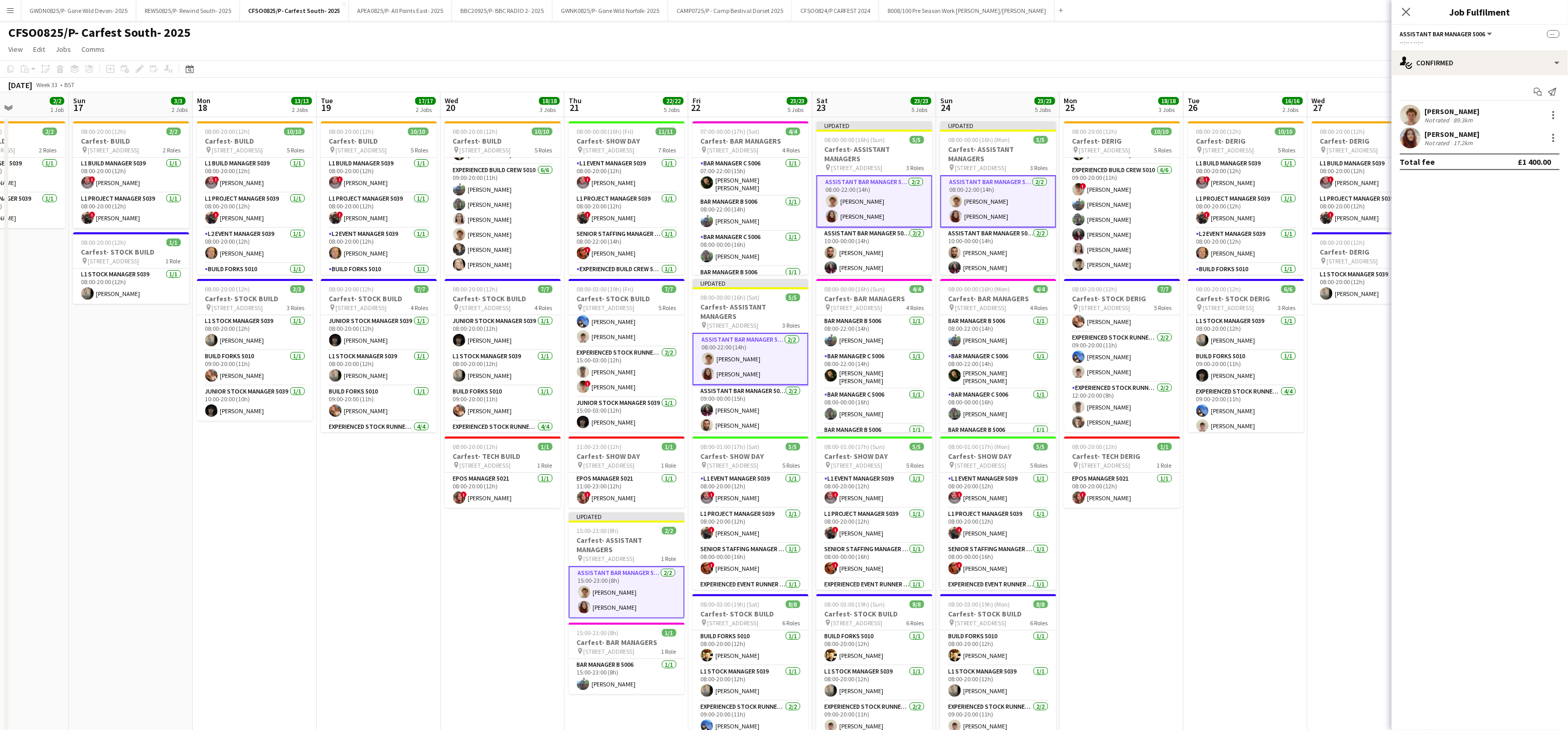
scroll to position [0, 300]
drag, startPoint x: 98, startPoint y: 585, endPoint x: 308, endPoint y: 578, distance: 210.1
click at [308, 578] on app-calendar-viewport "Thu 14 Fri 15 Sat 16 2/2 1 Job Sun 17 3/3 2 Jobs Mon 18 13/13 2 Jobs Tue 19 17/…" at bounding box center [784, 468] width 1568 height 753
click at [1178, 523] on app-date-cell "08:00-20:00 (12h) 10/10 Carfest- DERIG pin [STREET_ADDRESS] 5 Roles L1 Build Ma…" at bounding box center [1125, 481] width 124 height 728
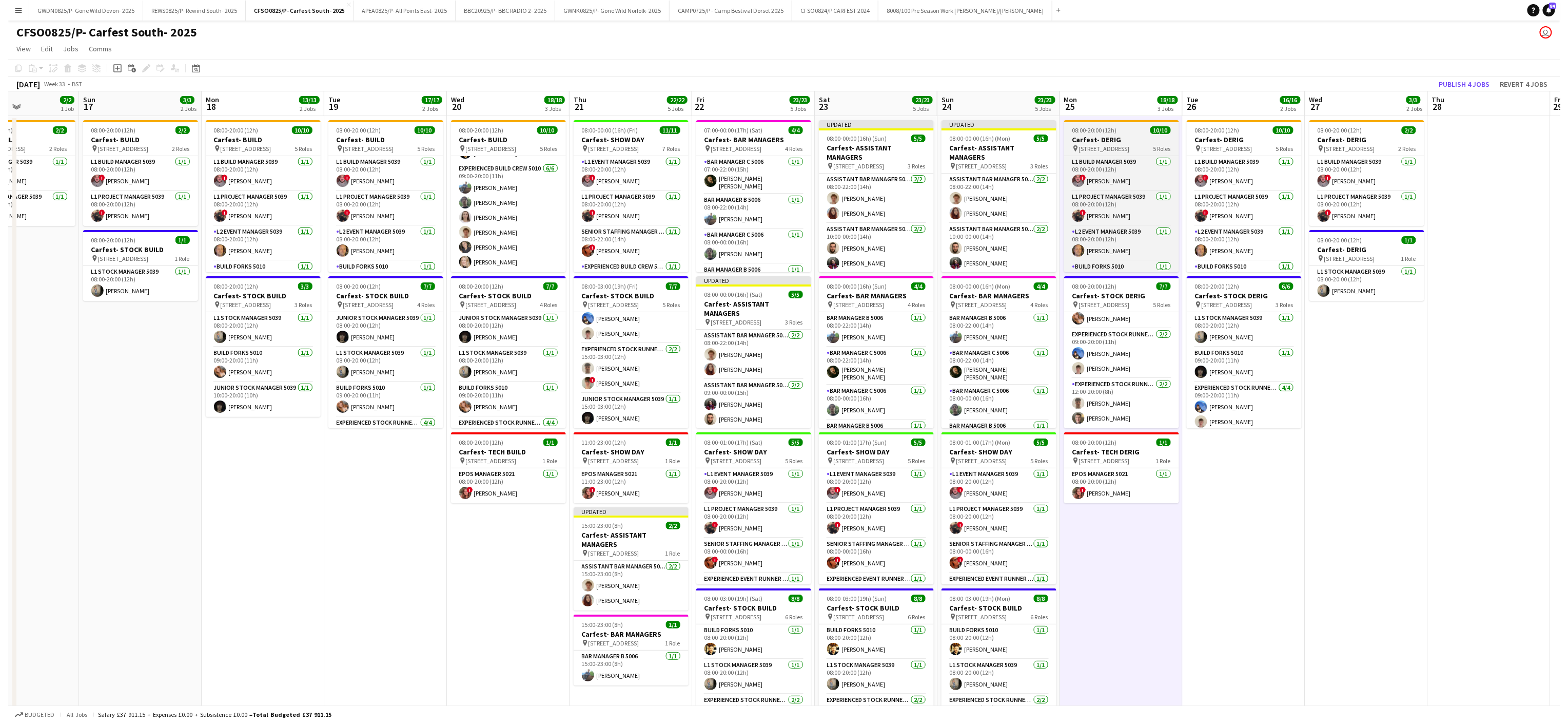
scroll to position [136, 0]
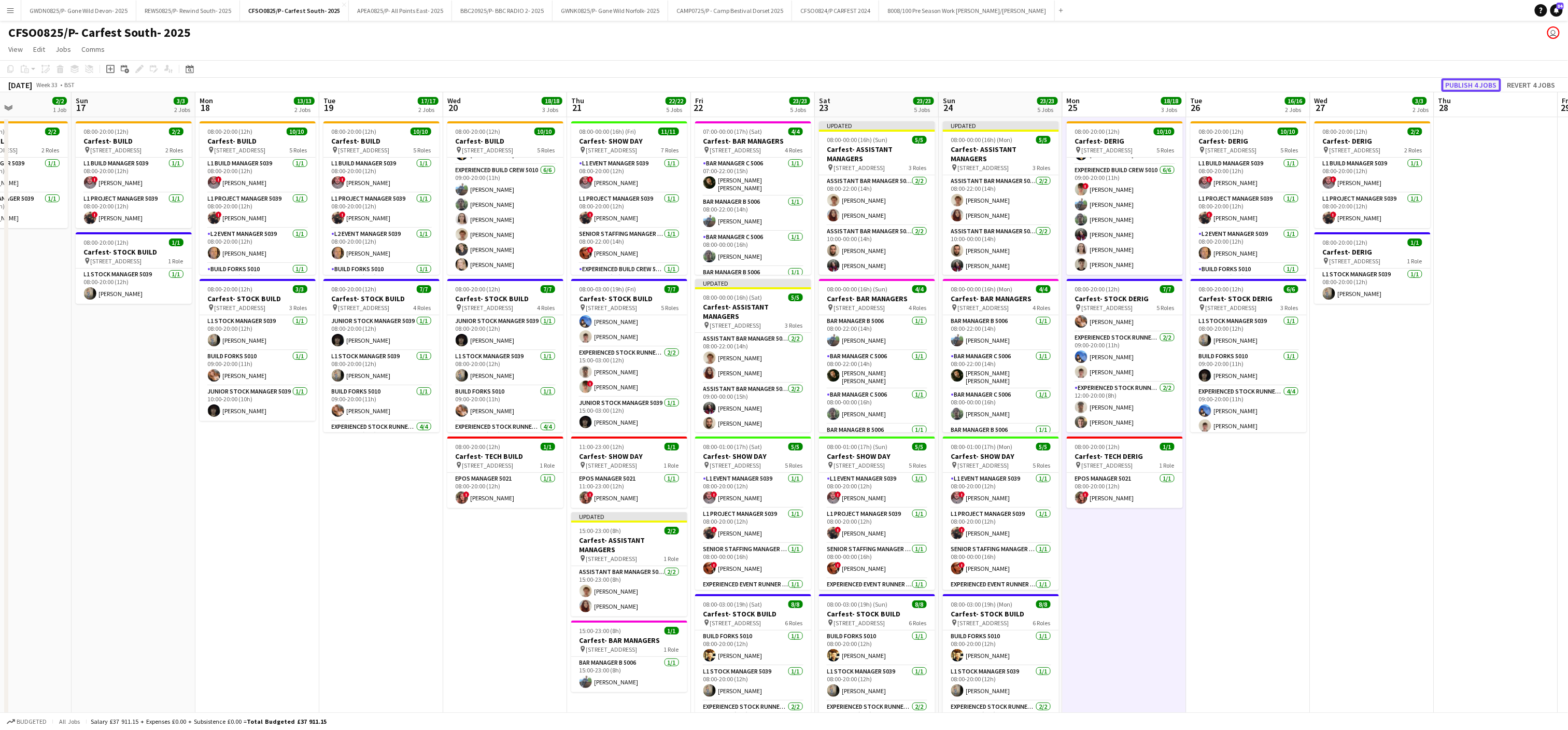
click at [1471, 85] on button "Publish 4 jobs" at bounding box center [1471, 85] width 60 height 13
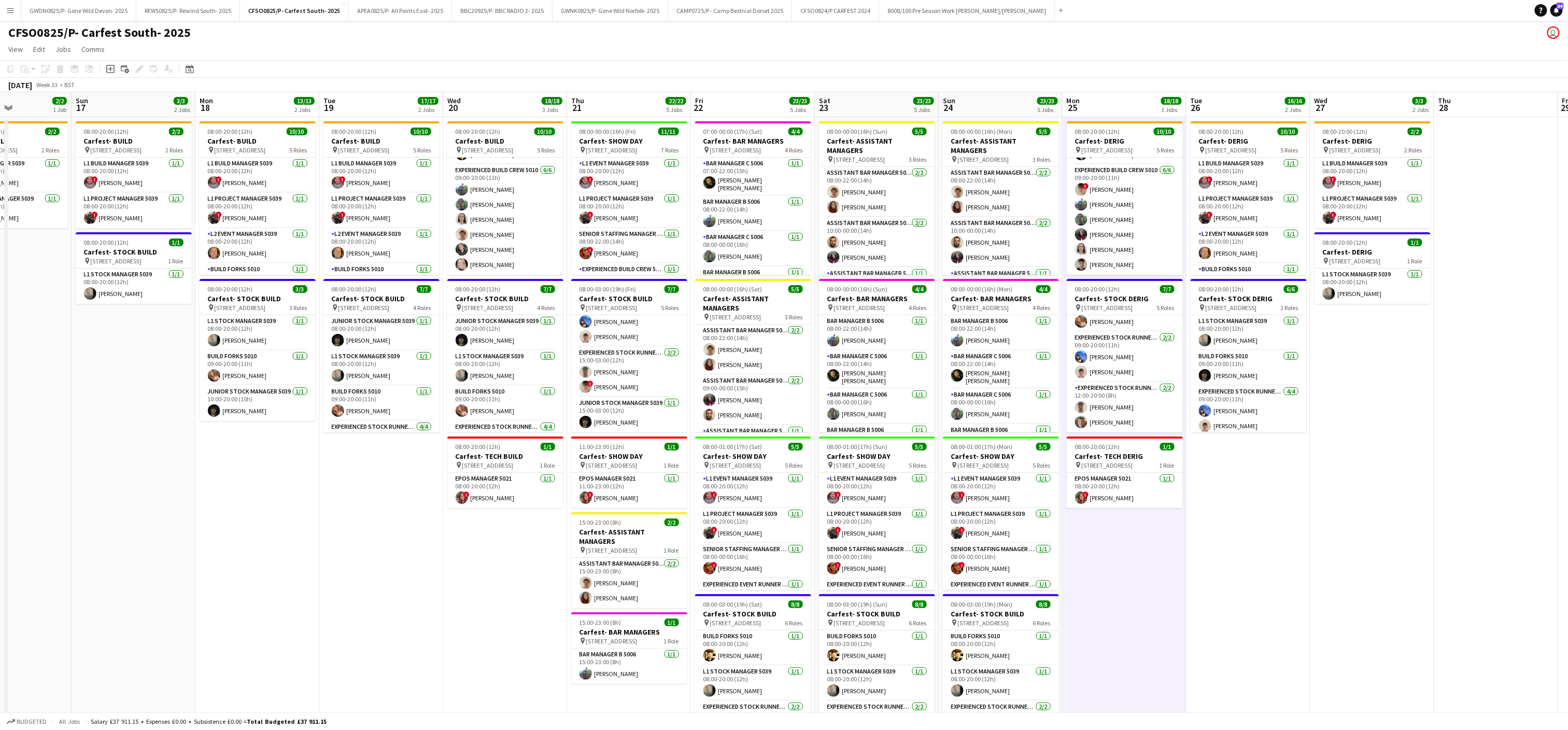
click at [288, 611] on app-date-cell "08:00-20:00 (12h) 10/10 Carfest- BUILD pin [STREET_ADDRESS] 5 Roles L1 Build Ma…" at bounding box center [258, 481] width 124 height 728
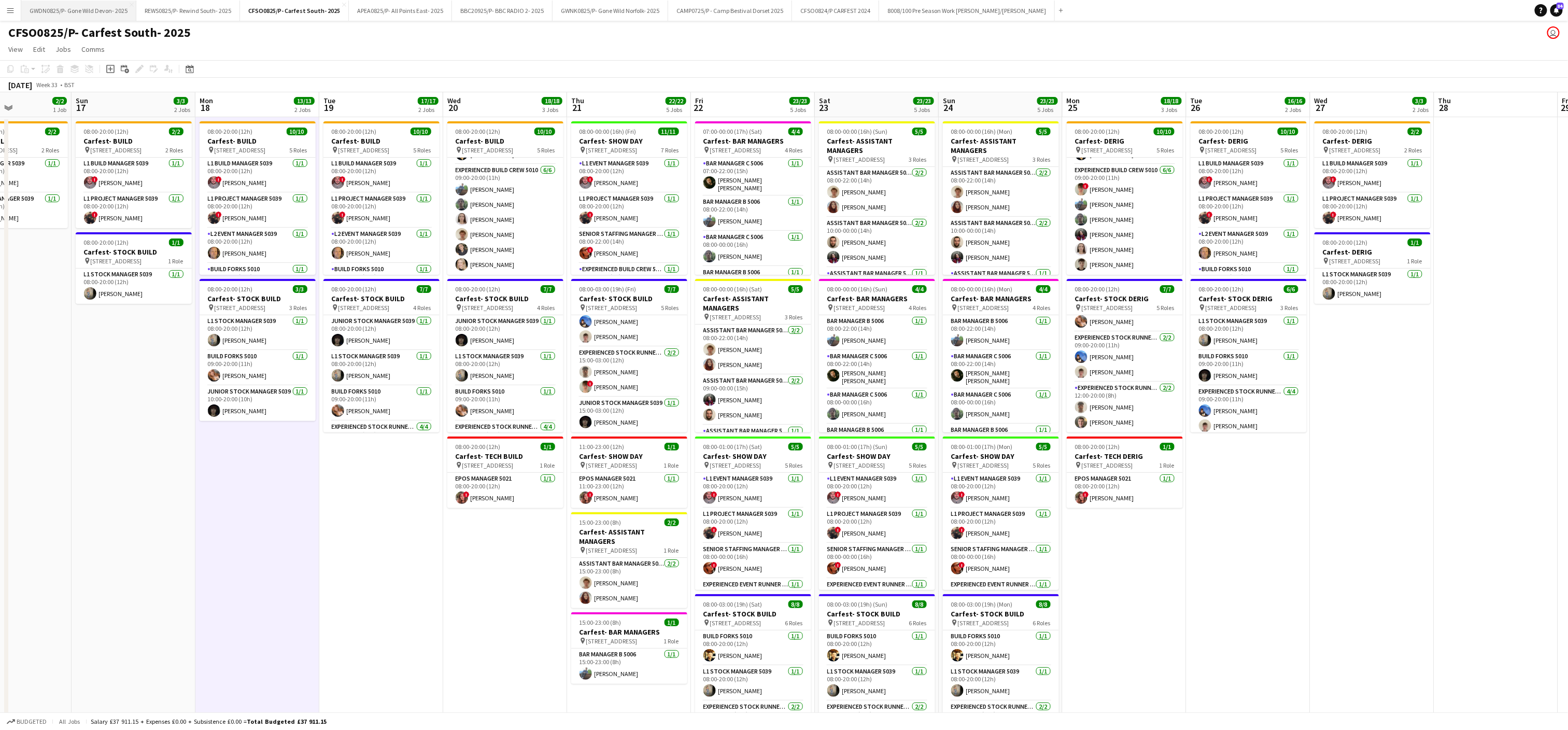
click at [104, 14] on button "GWDN0825/P- Gone Wild Devon- 2025 Close" at bounding box center [79, 11] width 115 height 20
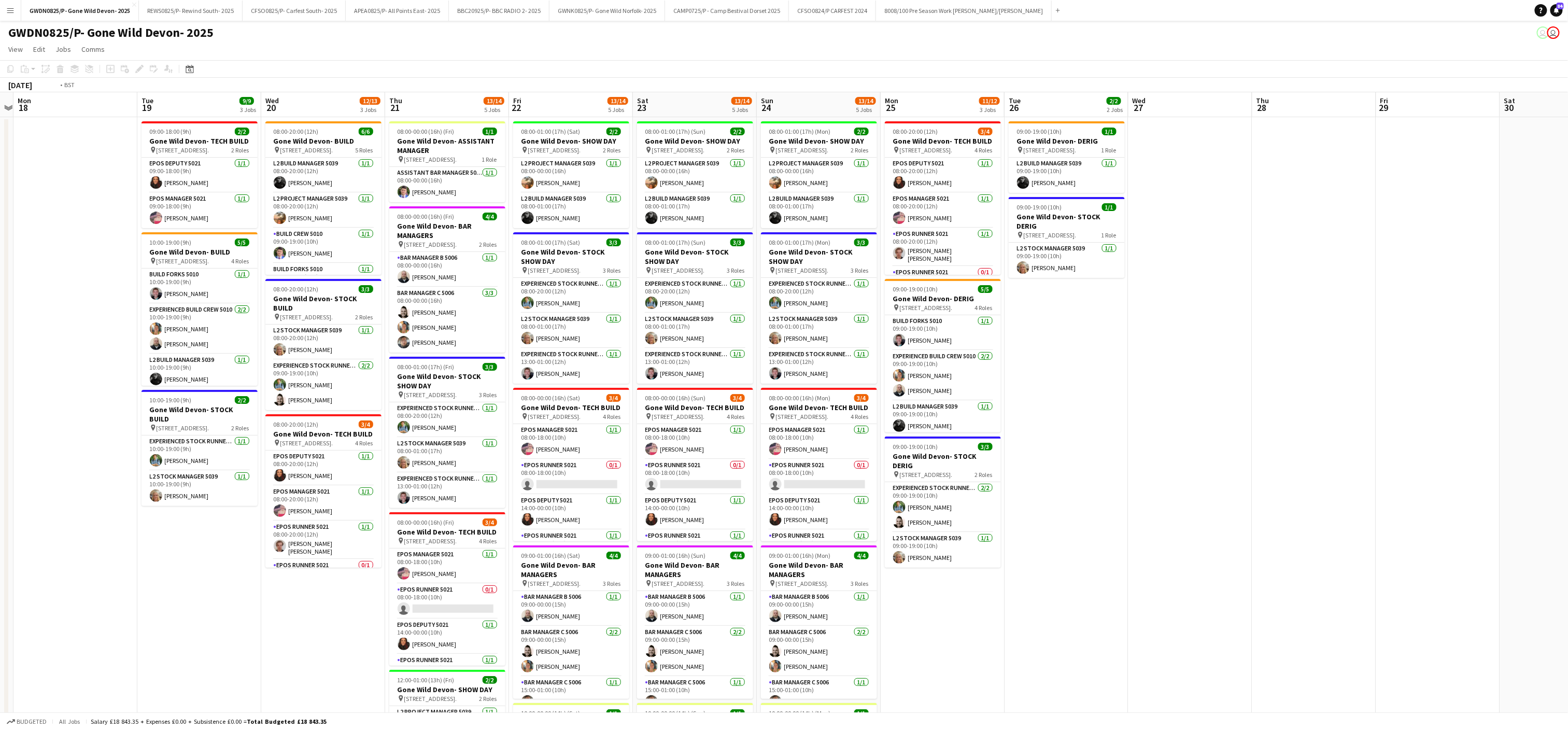
scroll to position [0, 230]
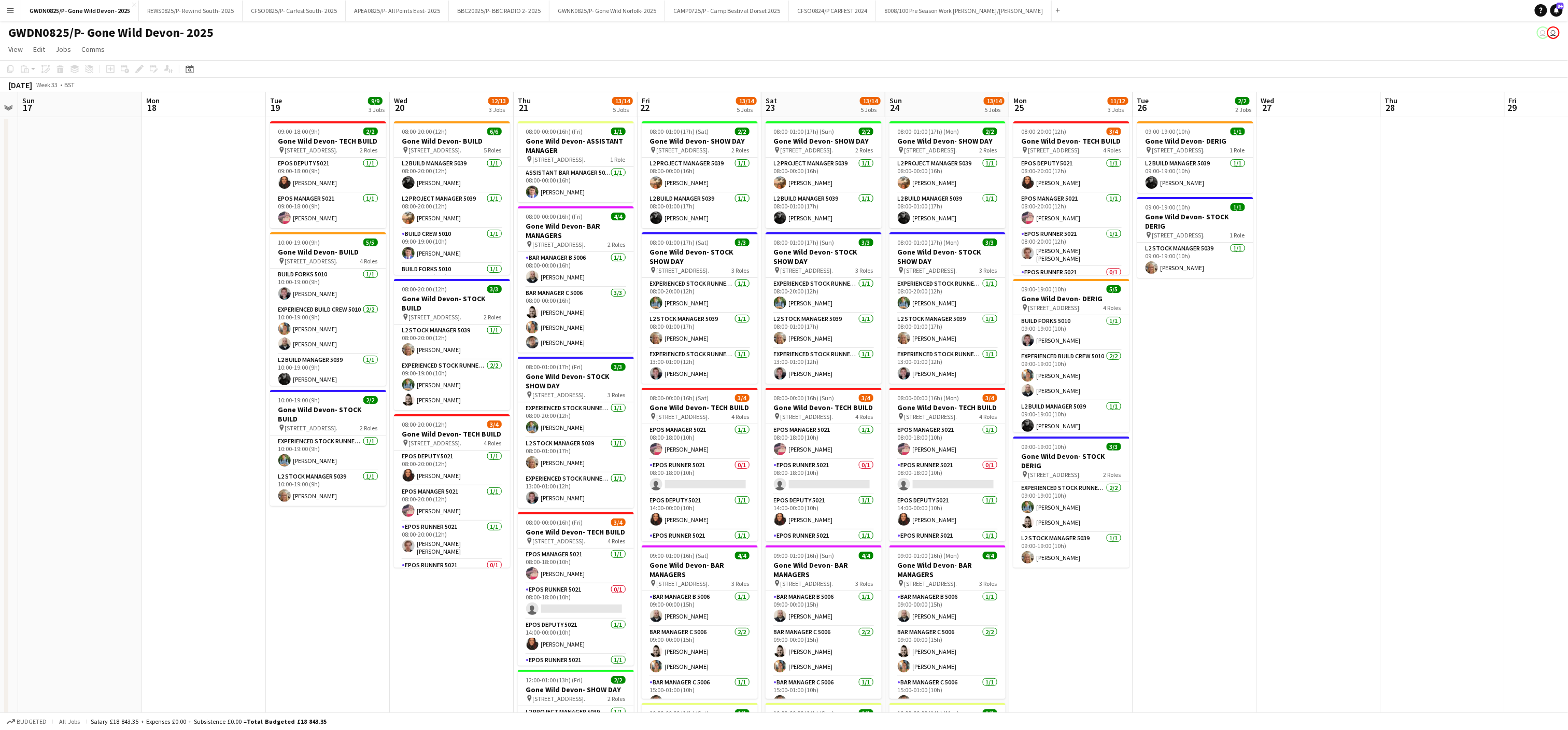
drag, startPoint x: 1368, startPoint y: 500, endPoint x: 519, endPoint y: 435, distance: 851.5
click at [519, 435] on app-calendar-viewport "Fri 15 Sat 16 Sun 17 Mon 18 Tue 19 9/9 3 Jobs Wed 20 12/13 3 Jobs Thu 21 13/14 …" at bounding box center [784, 453] width 1568 height 724
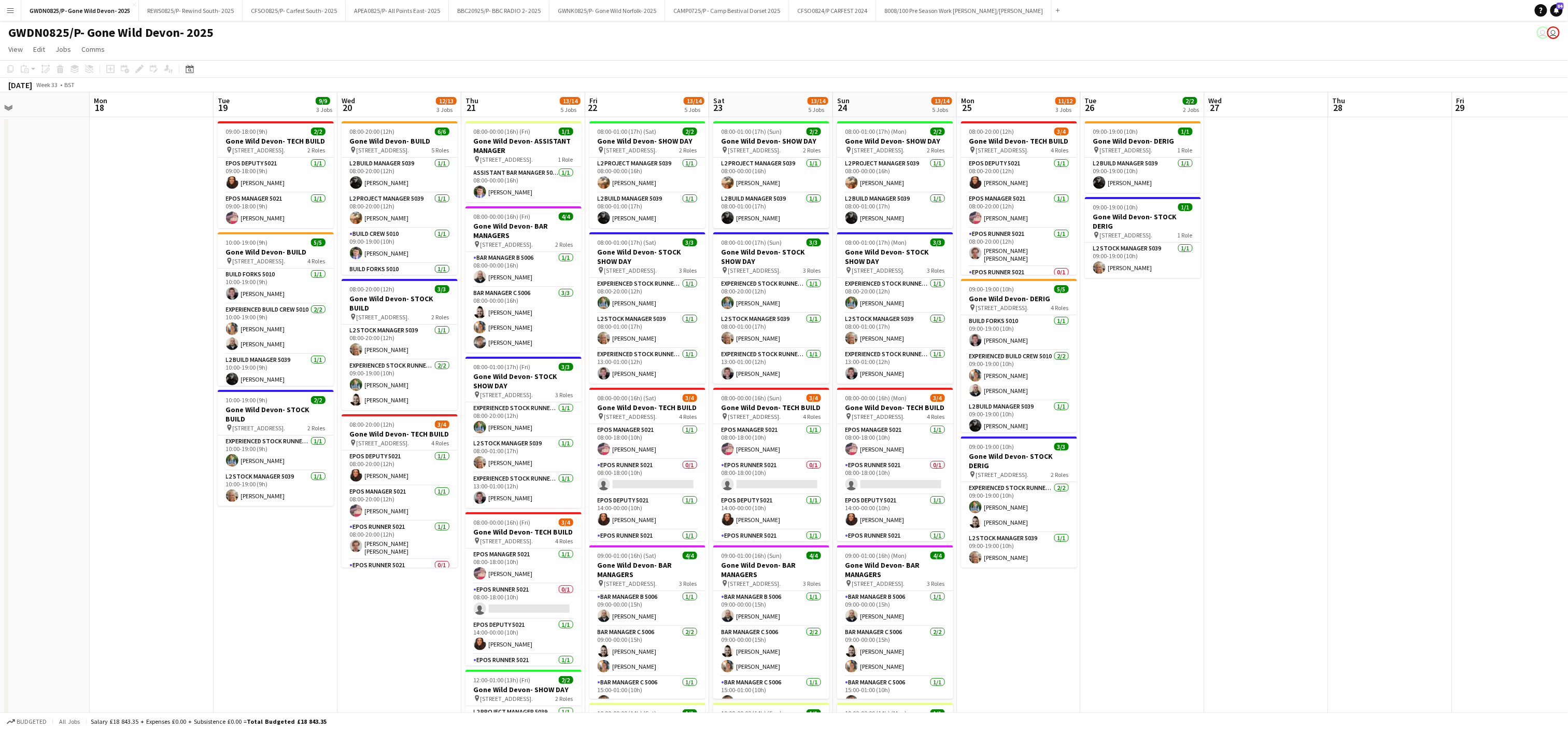
scroll to position [0, 371]
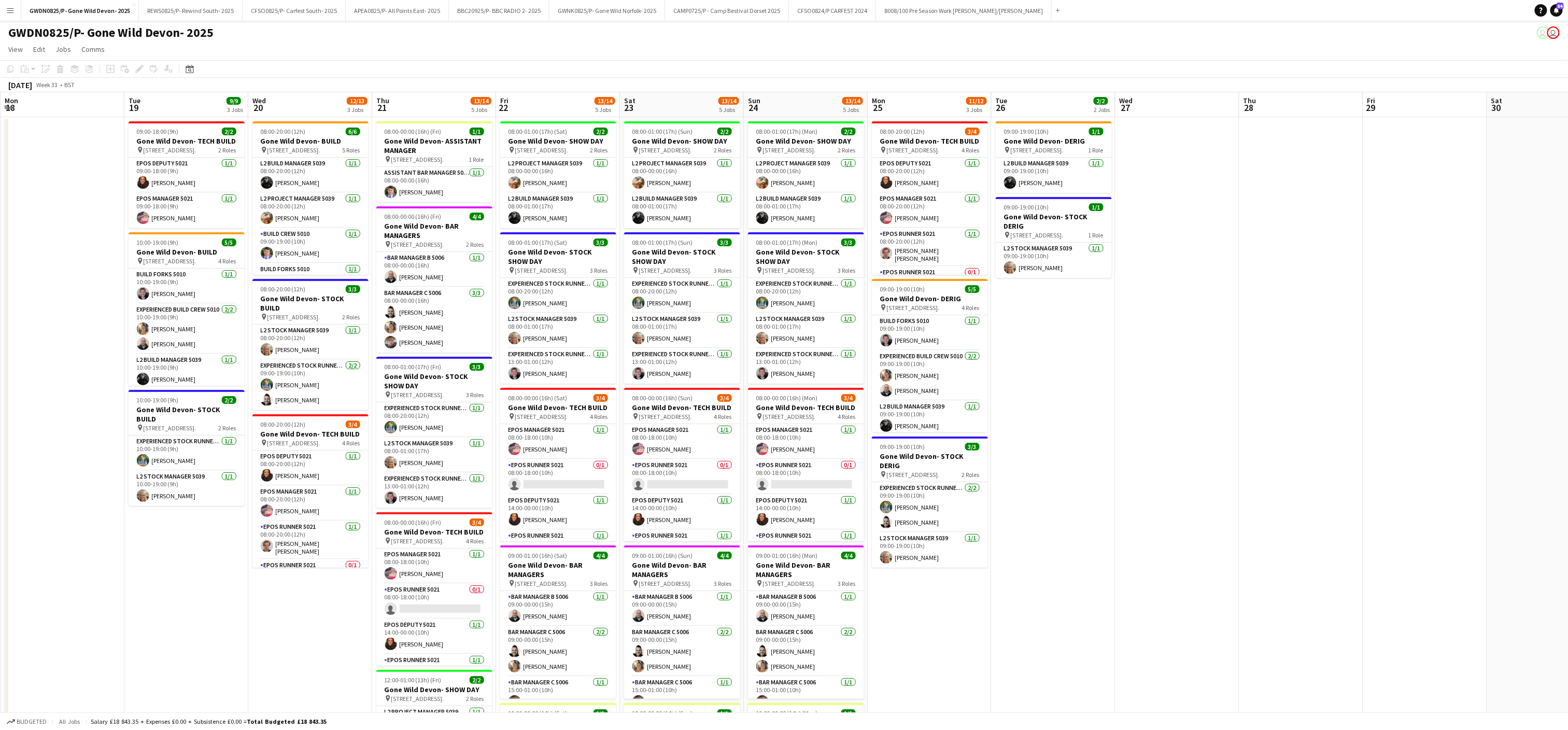
drag, startPoint x: 457, startPoint y: 643, endPoint x: 314, endPoint y: 640, distance: 143.0
click at [314, 640] on app-calendar-viewport "Fri 15 Sat 16 Sun 17 Mon 18 Tue 19 9/9 3 Jobs Wed 20 12/13 3 Jobs Thu 21 13/14 …" at bounding box center [784, 453] width 1568 height 724
click at [1289, 459] on app-date-cell at bounding box center [1302, 467] width 124 height 699
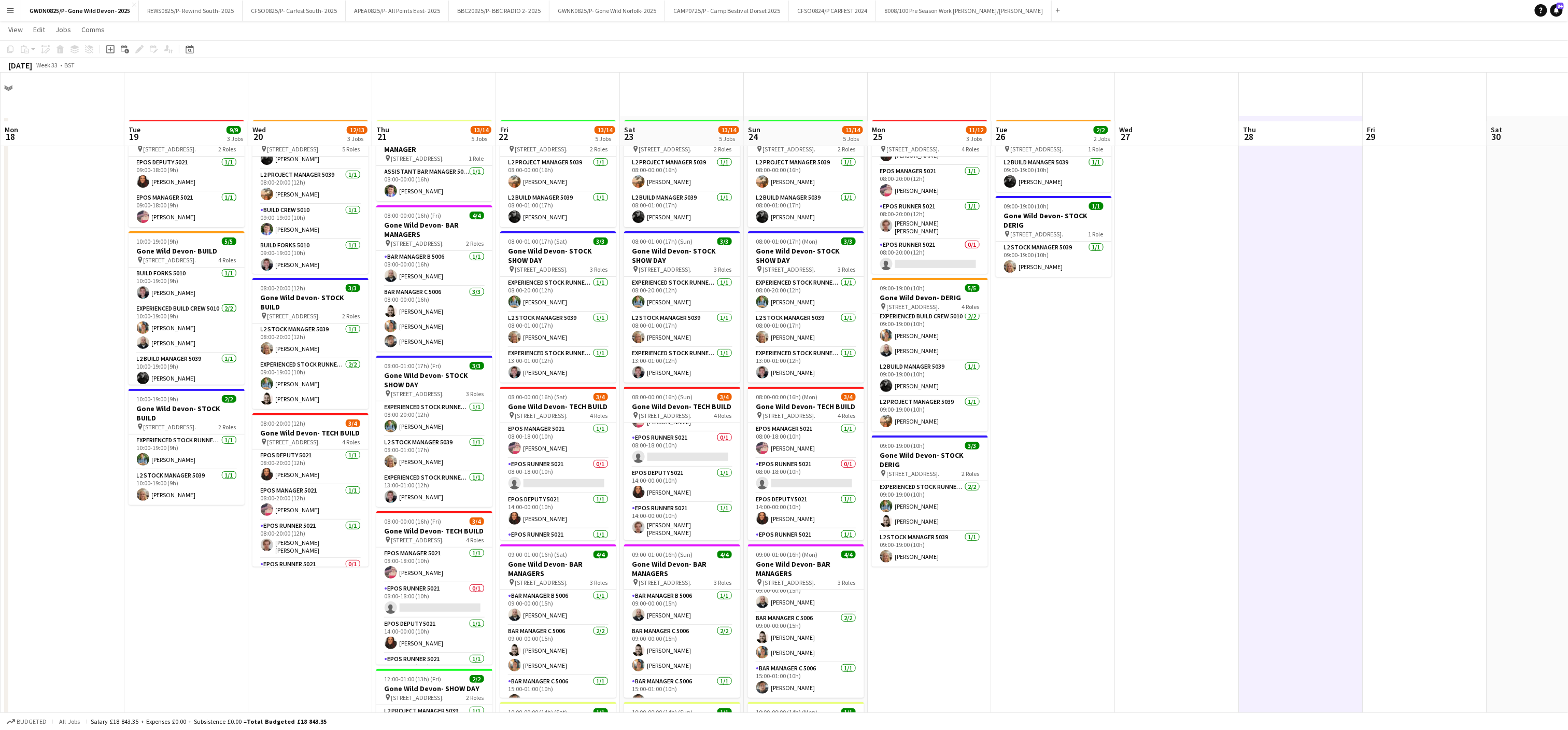
scroll to position [103, 0]
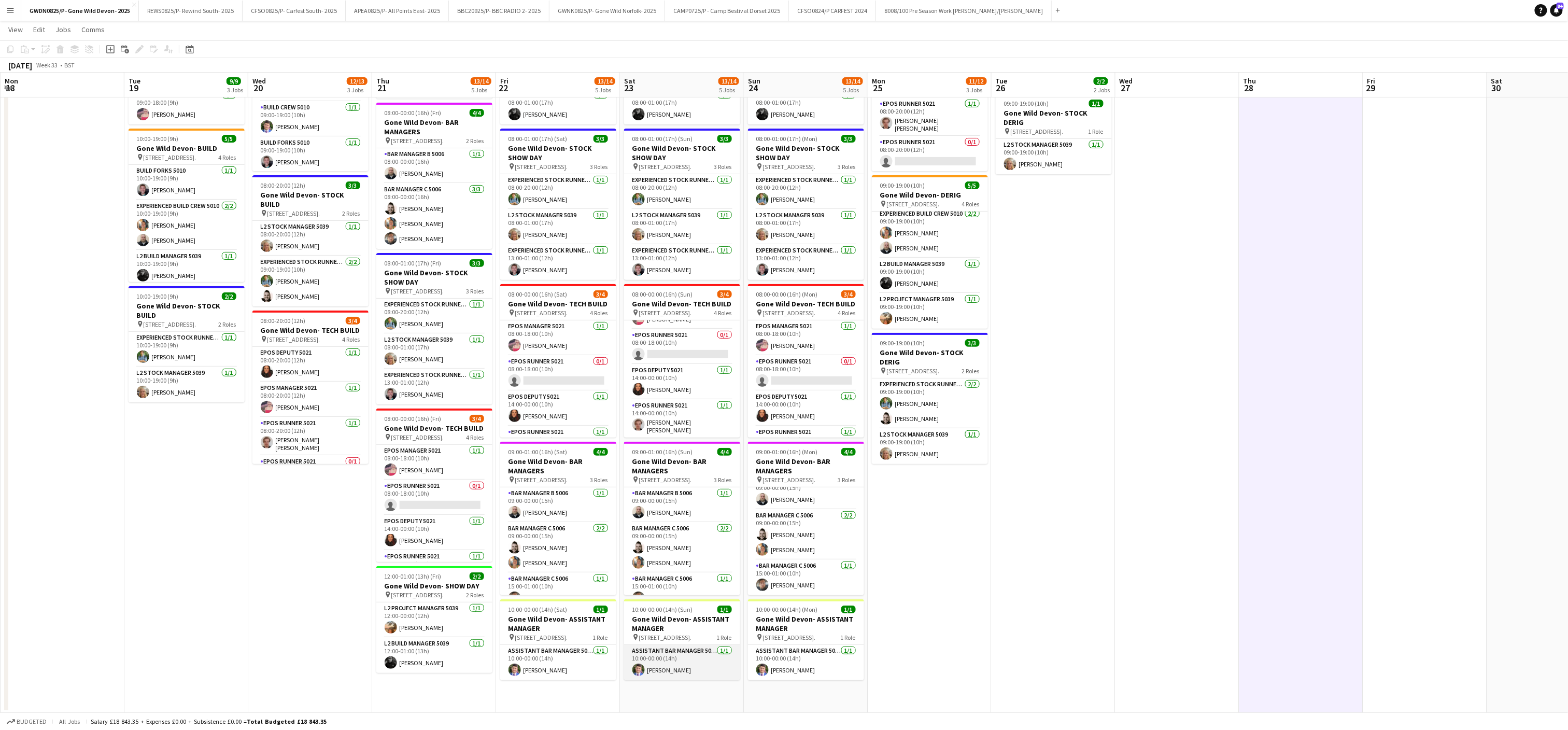
click at [672, 660] on app-card-role "Assistant Bar Manager 5006 [DATE] 10:00-00:00 (14h) [PERSON_NAME]" at bounding box center [682, 662] width 116 height 35
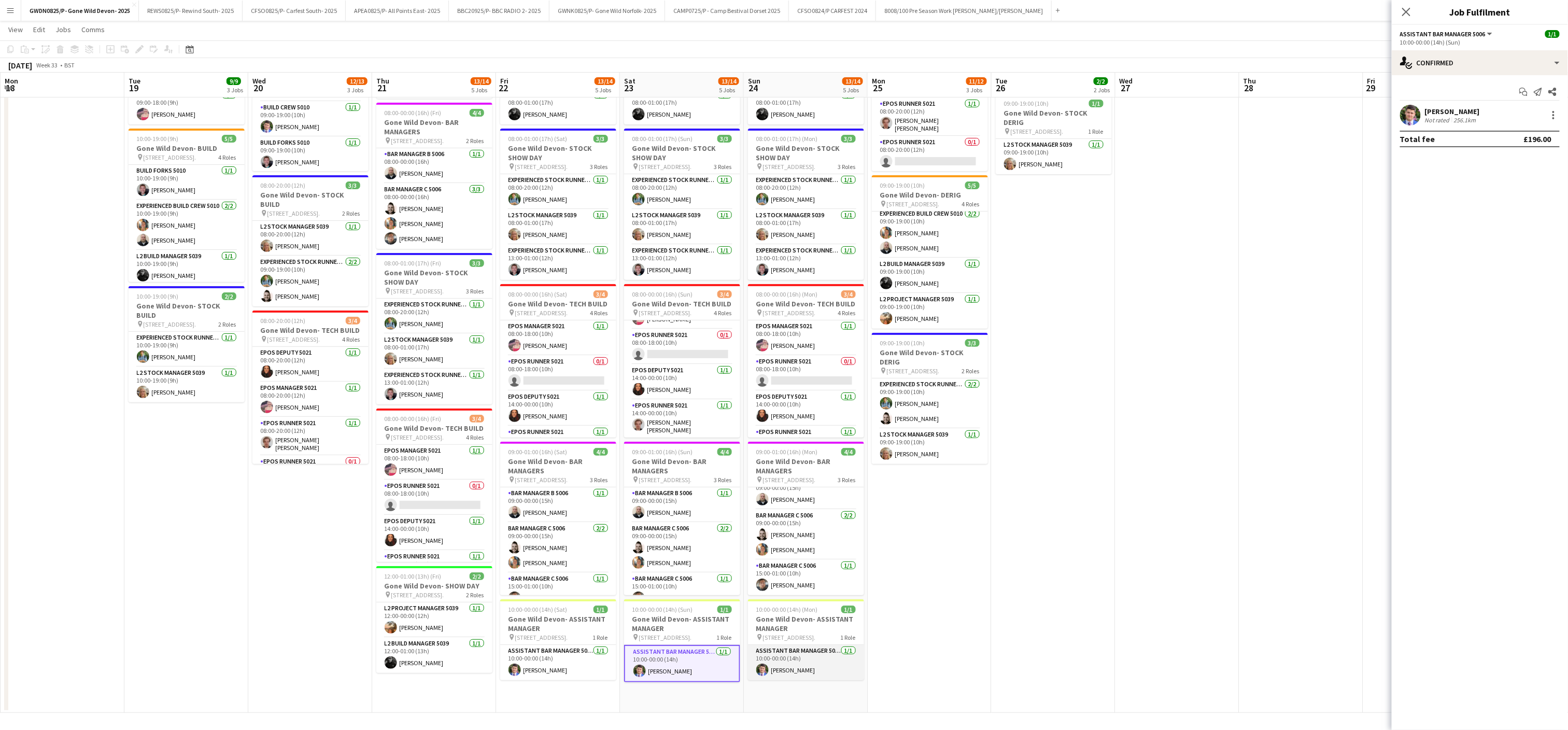
click at [806, 665] on app-card-role "Assistant Bar Manager 5006 [DATE] 10:00-00:00 (14h) [PERSON_NAME]" at bounding box center [806, 662] width 116 height 35
click at [1559, 120] on div at bounding box center [1554, 116] width 13 height 13
click at [1504, 218] on button "Remove" at bounding box center [1519, 210] width 81 height 25
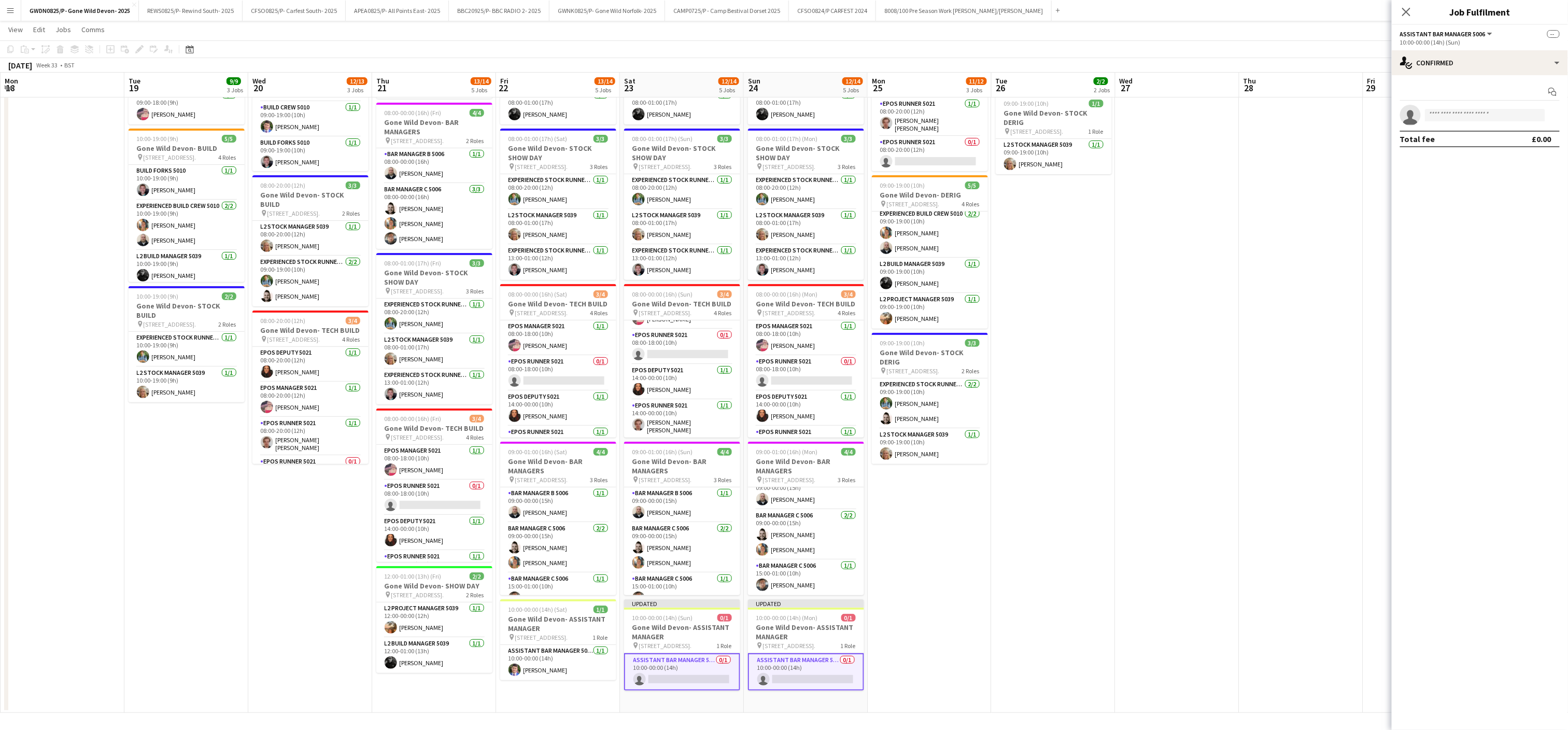
click at [1265, 444] on app-date-cell at bounding box center [1302, 363] width 124 height 699
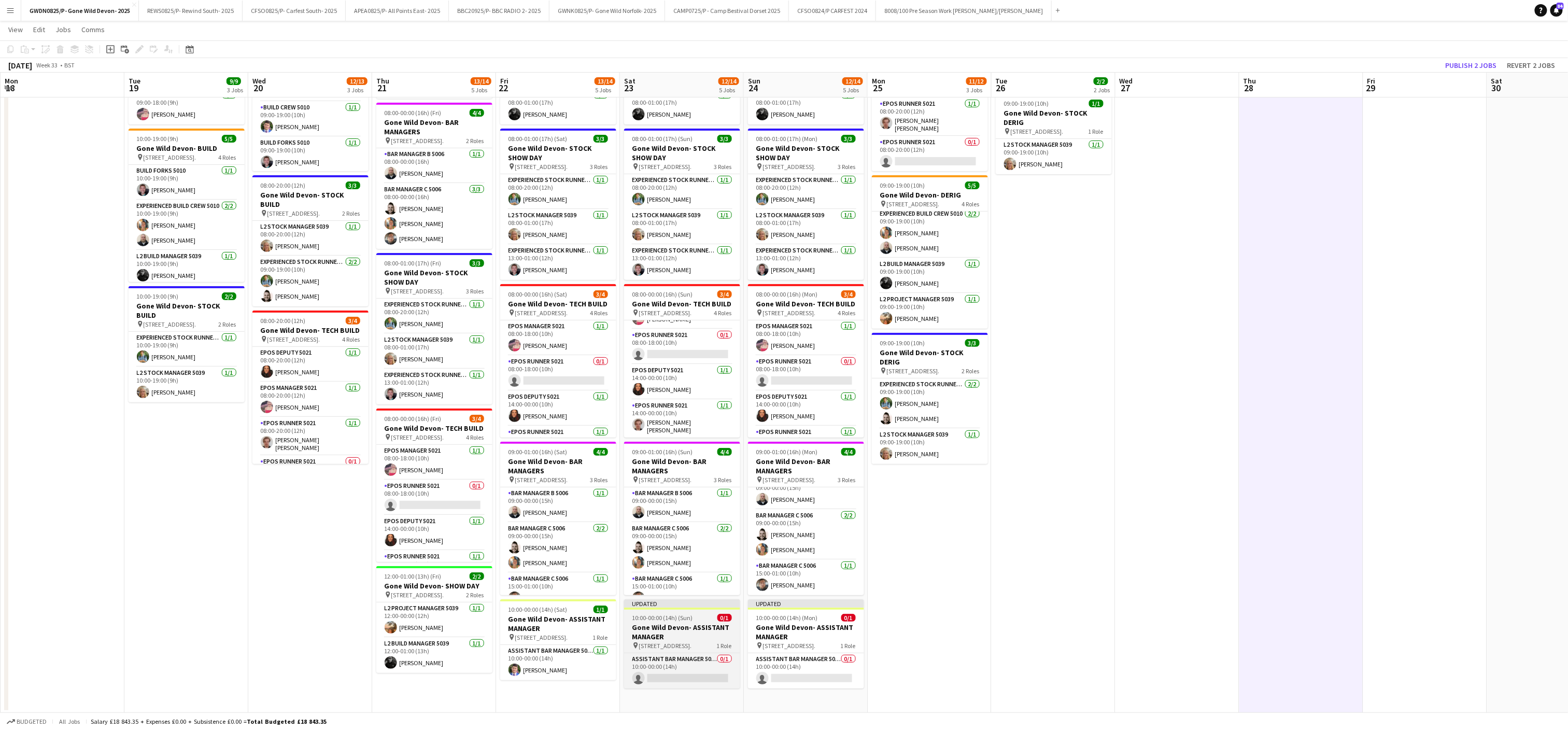
click at [672, 641] on h3 "Gone Wild Devon- ASSISTANT MANAGER" at bounding box center [682, 632] width 116 height 19
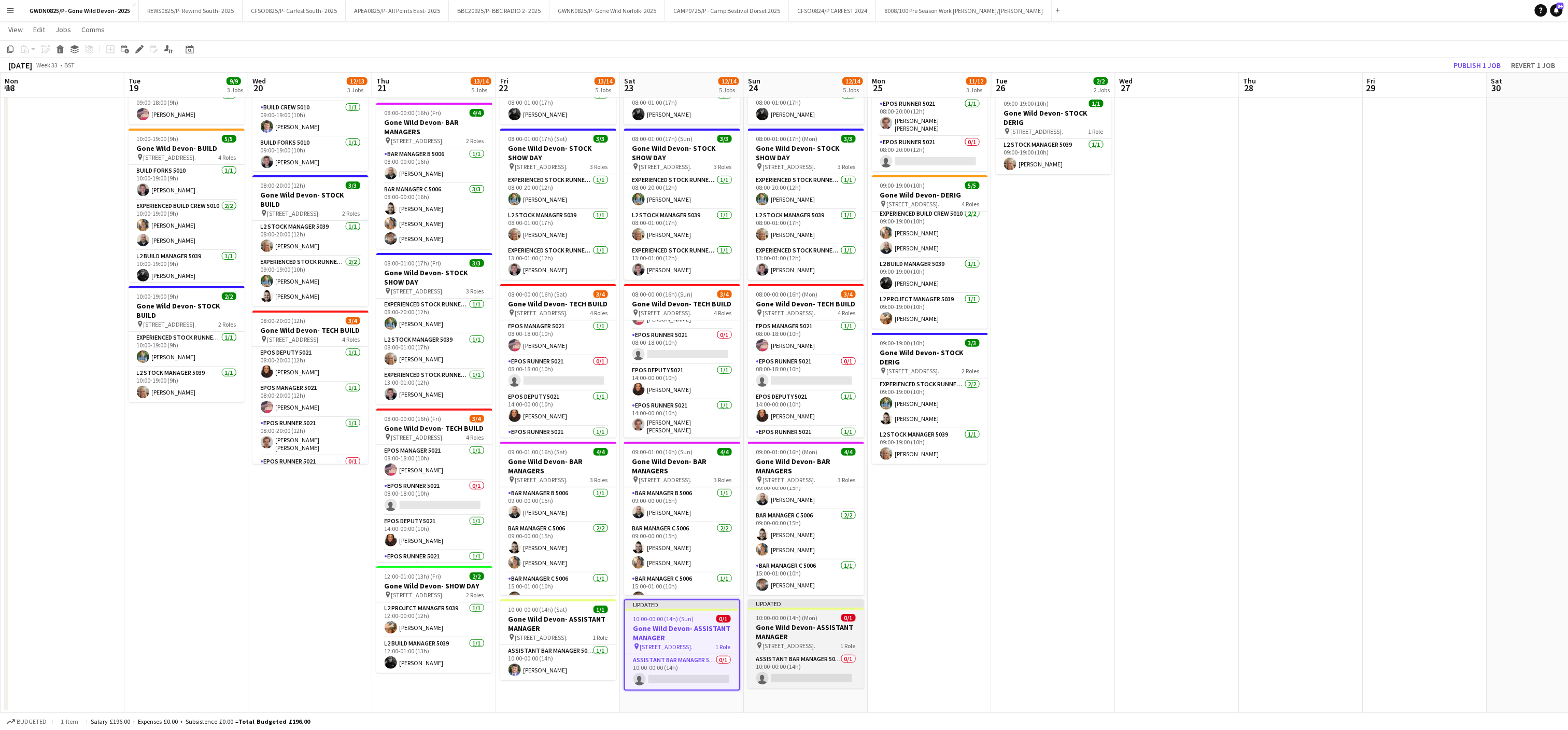
click at [755, 645] on div "pin [STREET_ADDRESS] Role" at bounding box center [806, 645] width 116 height 9
click at [64, 46] on div "Delete" at bounding box center [61, 50] width 13 height 13
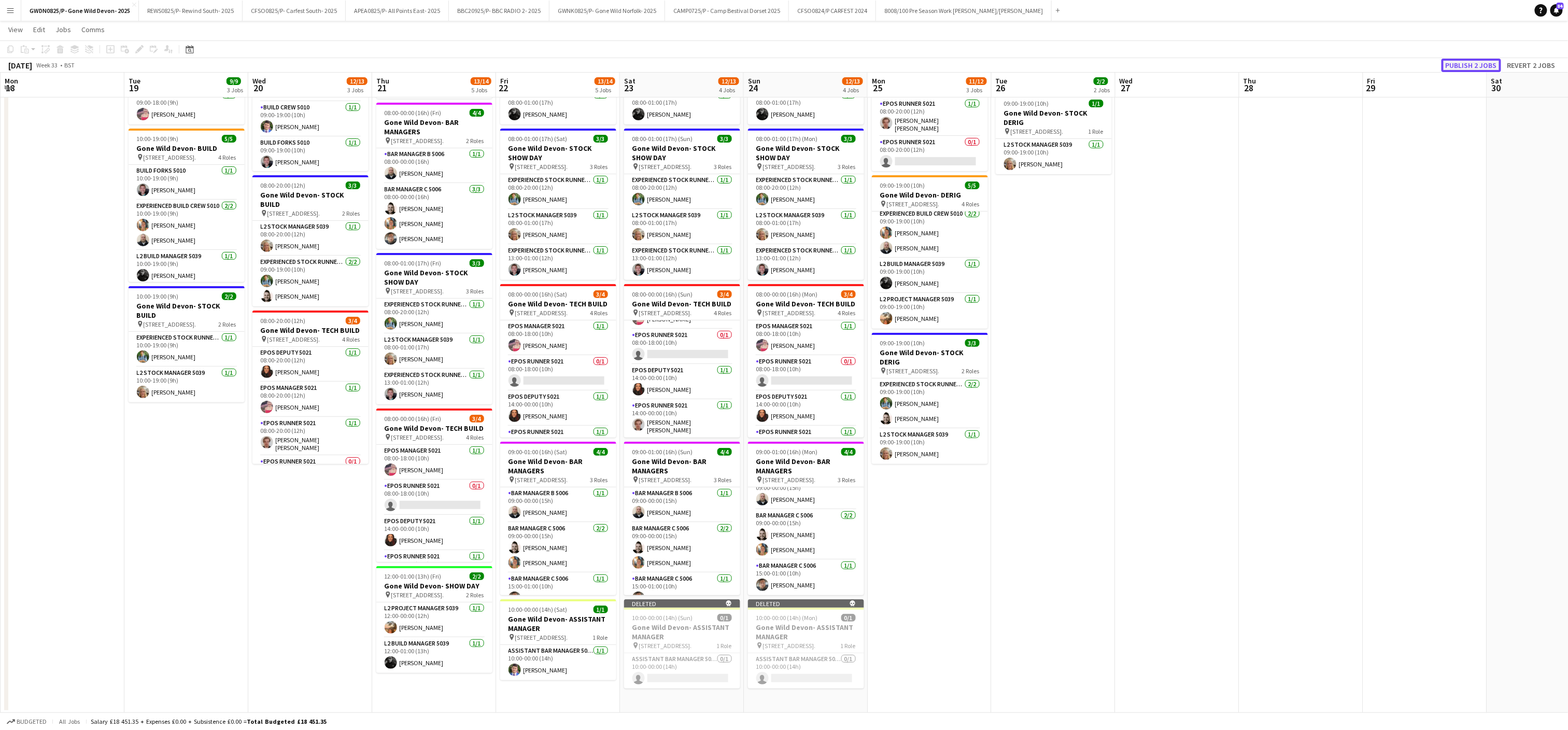
click at [1458, 59] on button "Publish 2 jobs" at bounding box center [1471, 65] width 60 height 13
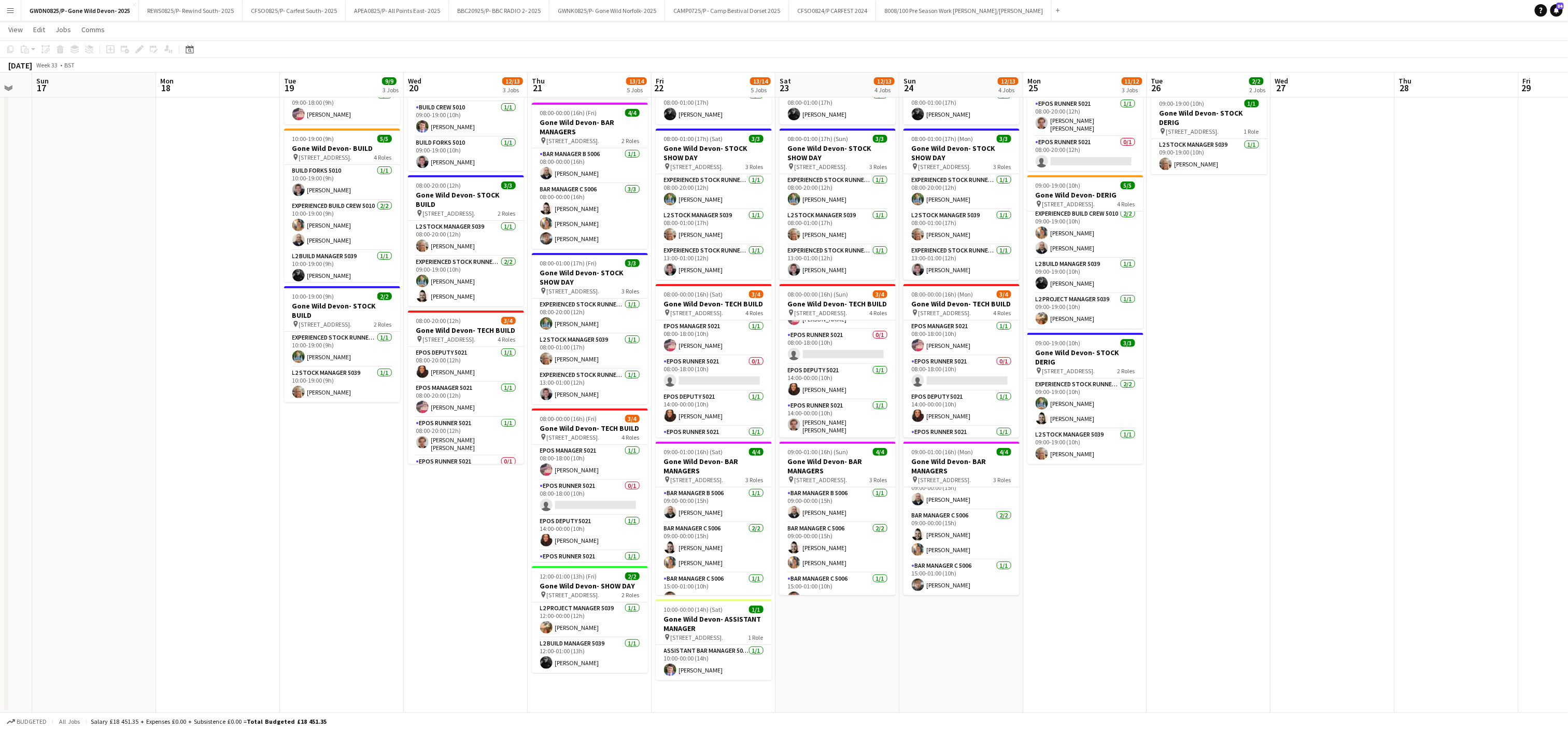
drag, startPoint x: 196, startPoint y: 564, endPoint x: 600, endPoint y: 545, distance: 404.4
click at [600, 545] on app-calendar-viewport "Fri 15 Sat 16 Sun 17 Mon 18 Tue 19 9/9 3 Jobs Wed 20 12/13 3 Jobs Thu 21 13/14 …" at bounding box center [784, 325] width 1568 height 775
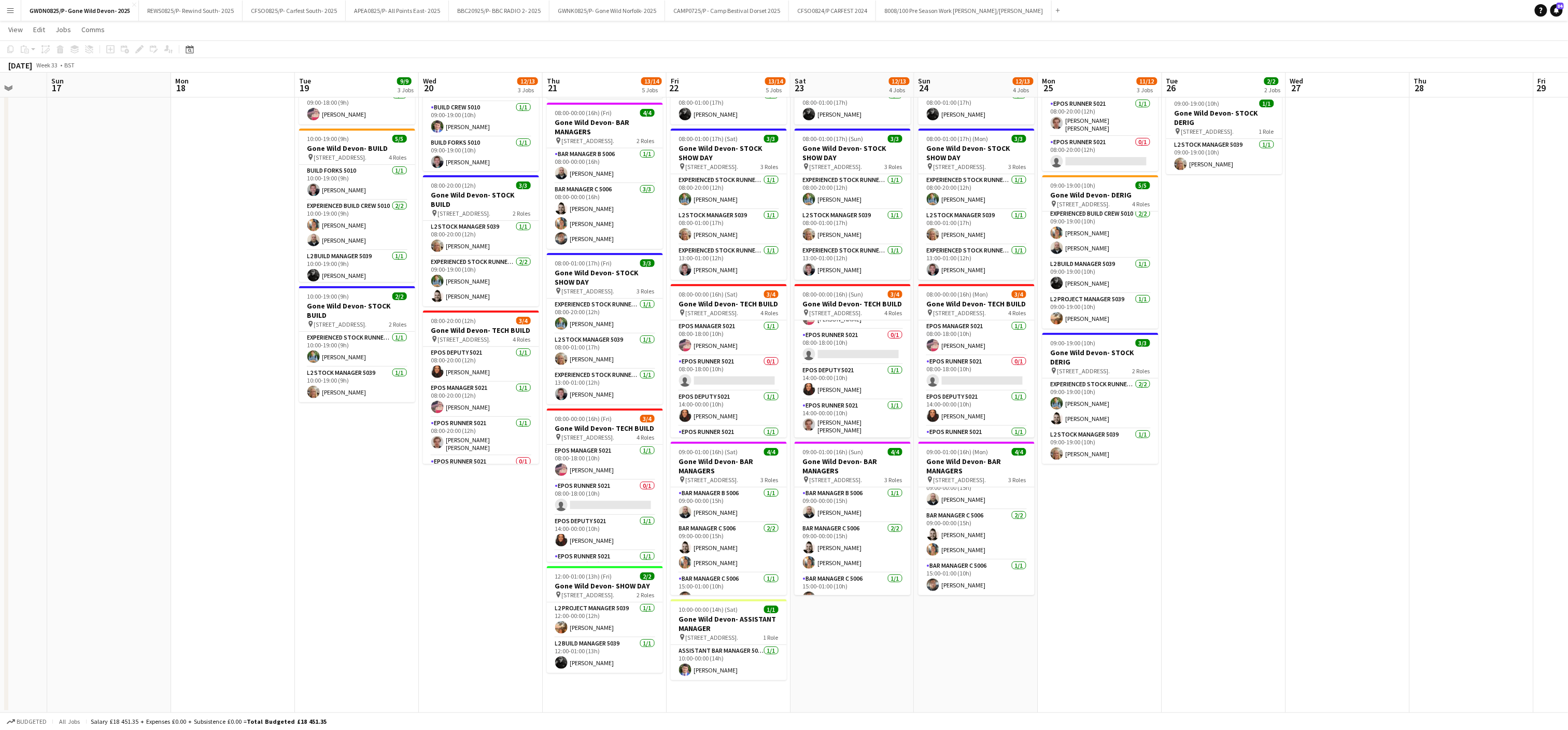
drag, startPoint x: 714, startPoint y: 520, endPoint x: 363, endPoint y: 497, distance: 351.8
click at [354, 503] on app-calendar-viewport "Wed 13 Thu 14 Fri 15 Sat 16 Sun 17 Mon 18 Tue 19 9/9 3 Jobs Wed 20 12/13 3 Jobs…" at bounding box center [784, 325] width 1568 height 775
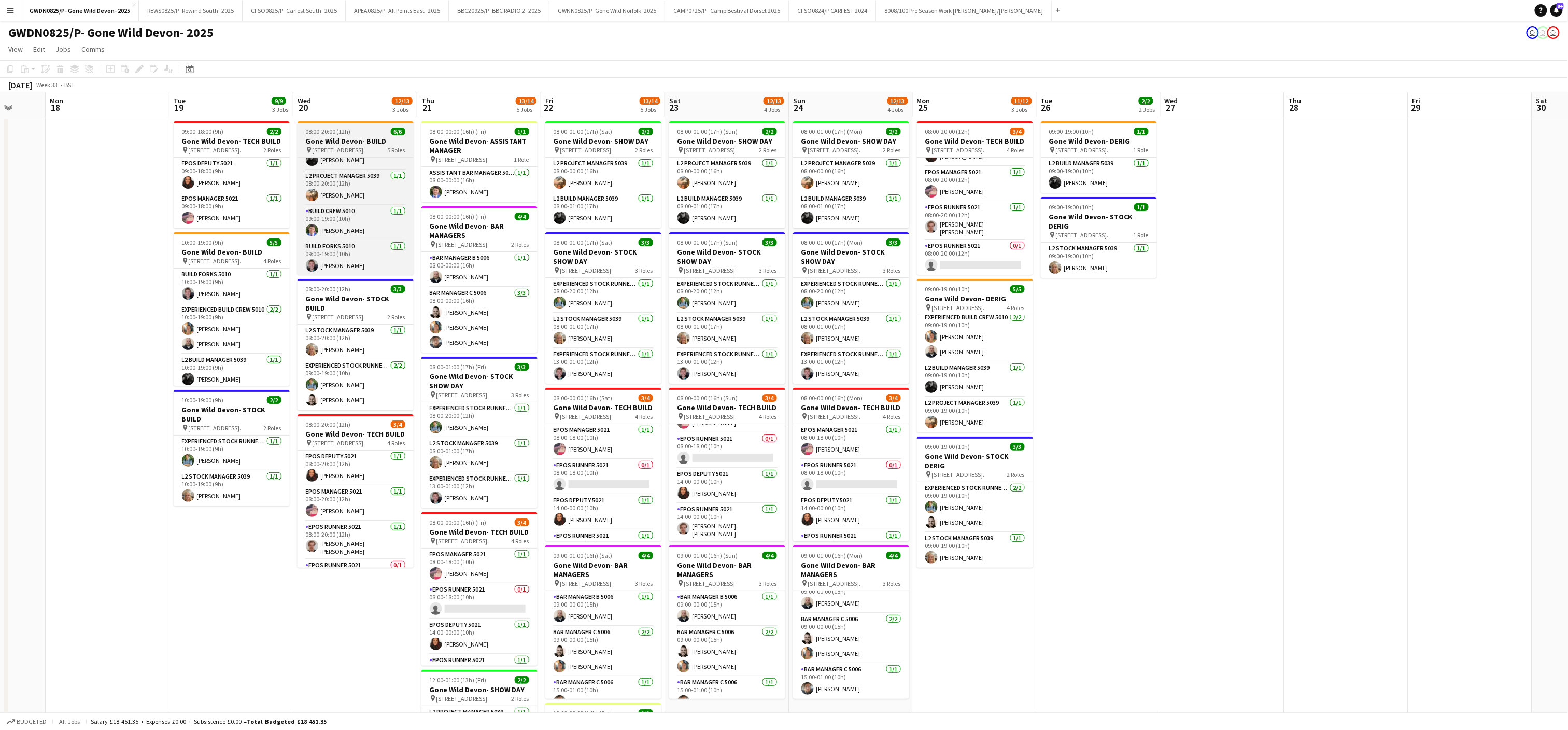
scroll to position [77, 0]
click at [337, 383] on app-card-role "Experienced Stock Runner 5012 [DATE] 09:00-19:00 (10h) [PERSON_NAME] [PERSON_NA…" at bounding box center [356, 385] width 116 height 50
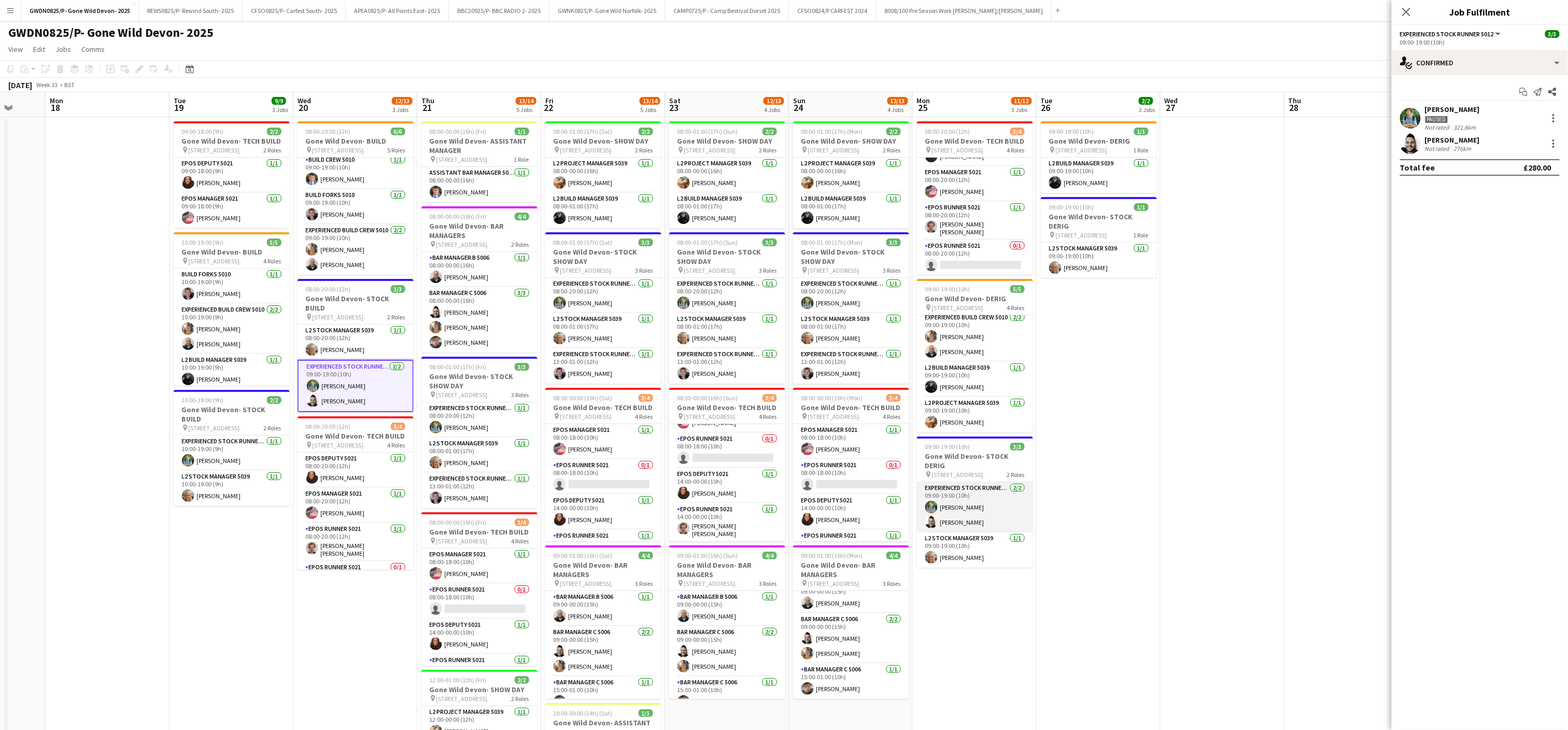
click at [988, 519] on app-card-role "Experienced Stock Runner 5012 [DATE] 09:00-19:00 (10h) [PERSON_NAME] [PERSON_NA…" at bounding box center [975, 507] width 116 height 50
click at [1547, 147] on div at bounding box center [1552, 144] width 14 height 13
click at [1553, 147] on div at bounding box center [1553, 146] width 2 height 2
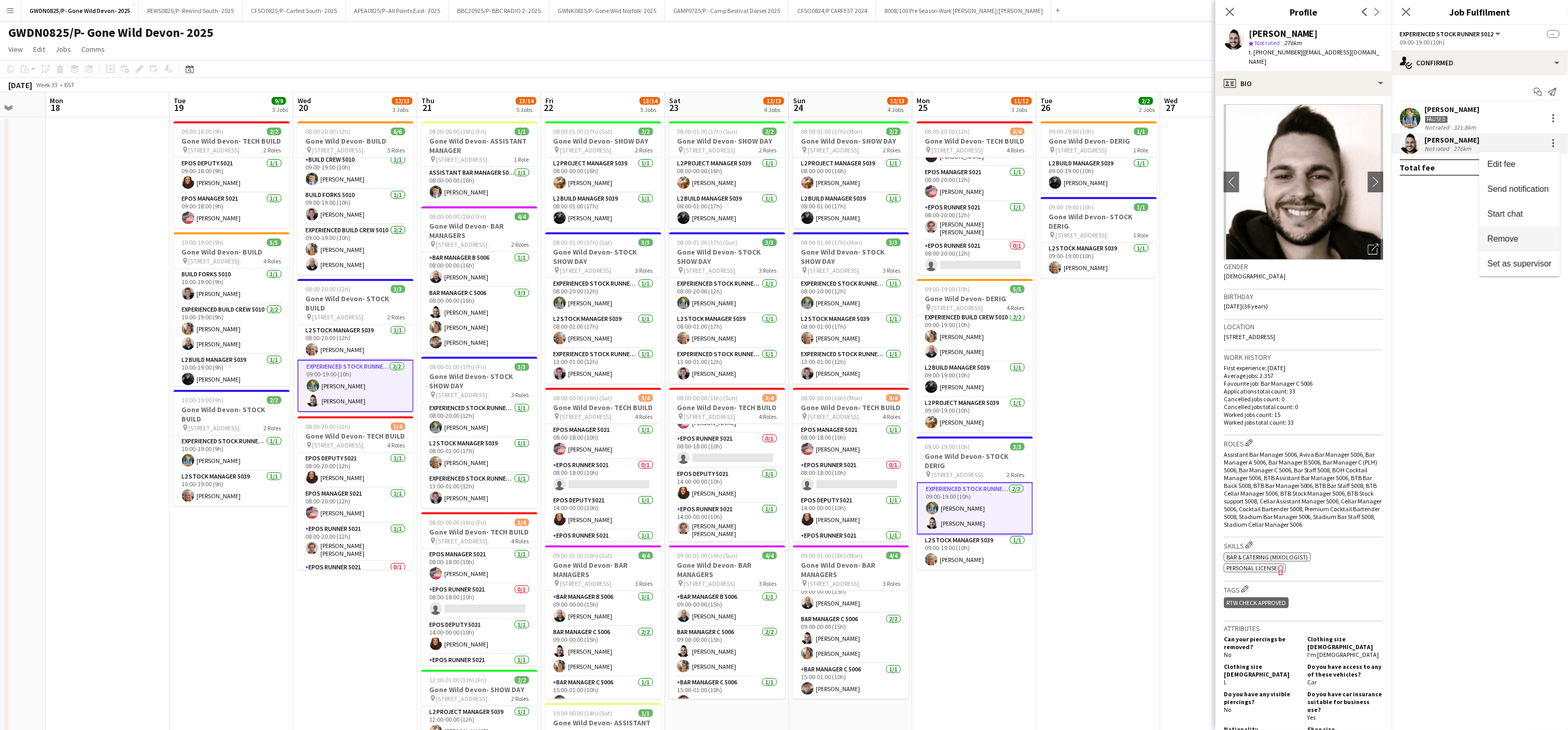
click at [1507, 244] on button "Remove" at bounding box center [1519, 239] width 81 height 25
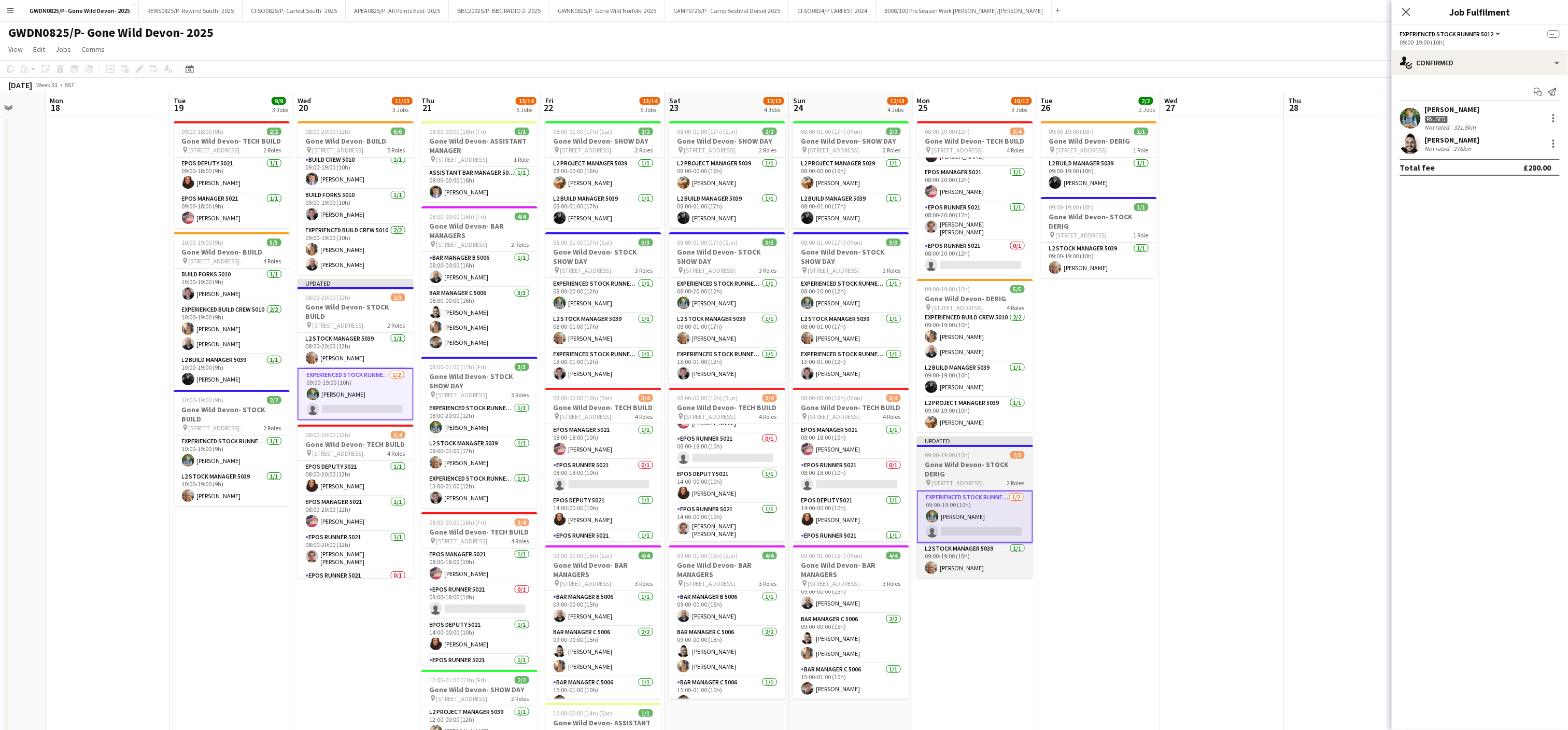
click at [995, 464] on h3 "Gone Wild Devon- STOCK DERIG" at bounding box center [975, 469] width 116 height 19
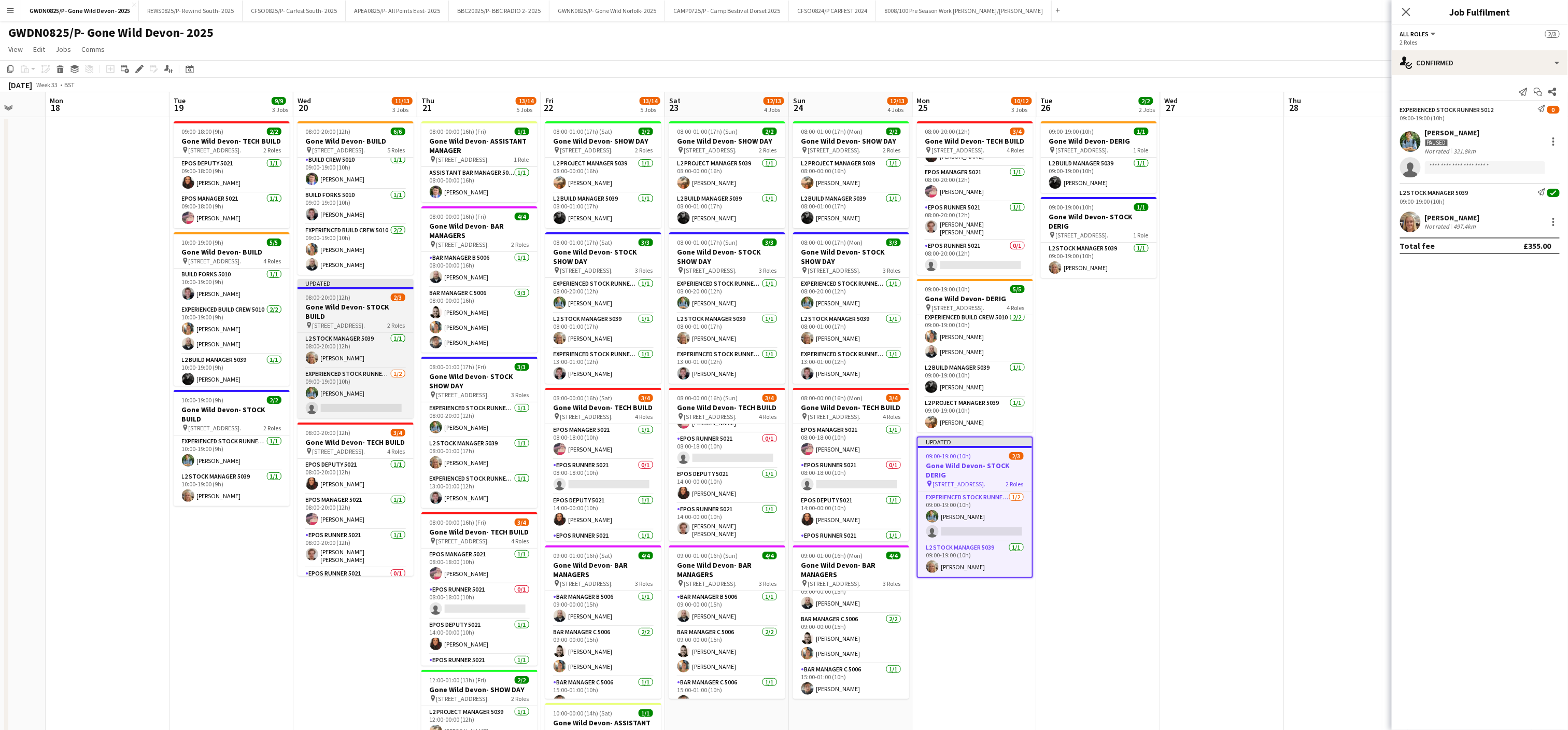
click at [329, 306] on h3 "Gone Wild Devon- STOCK BUILD" at bounding box center [356, 312] width 116 height 19
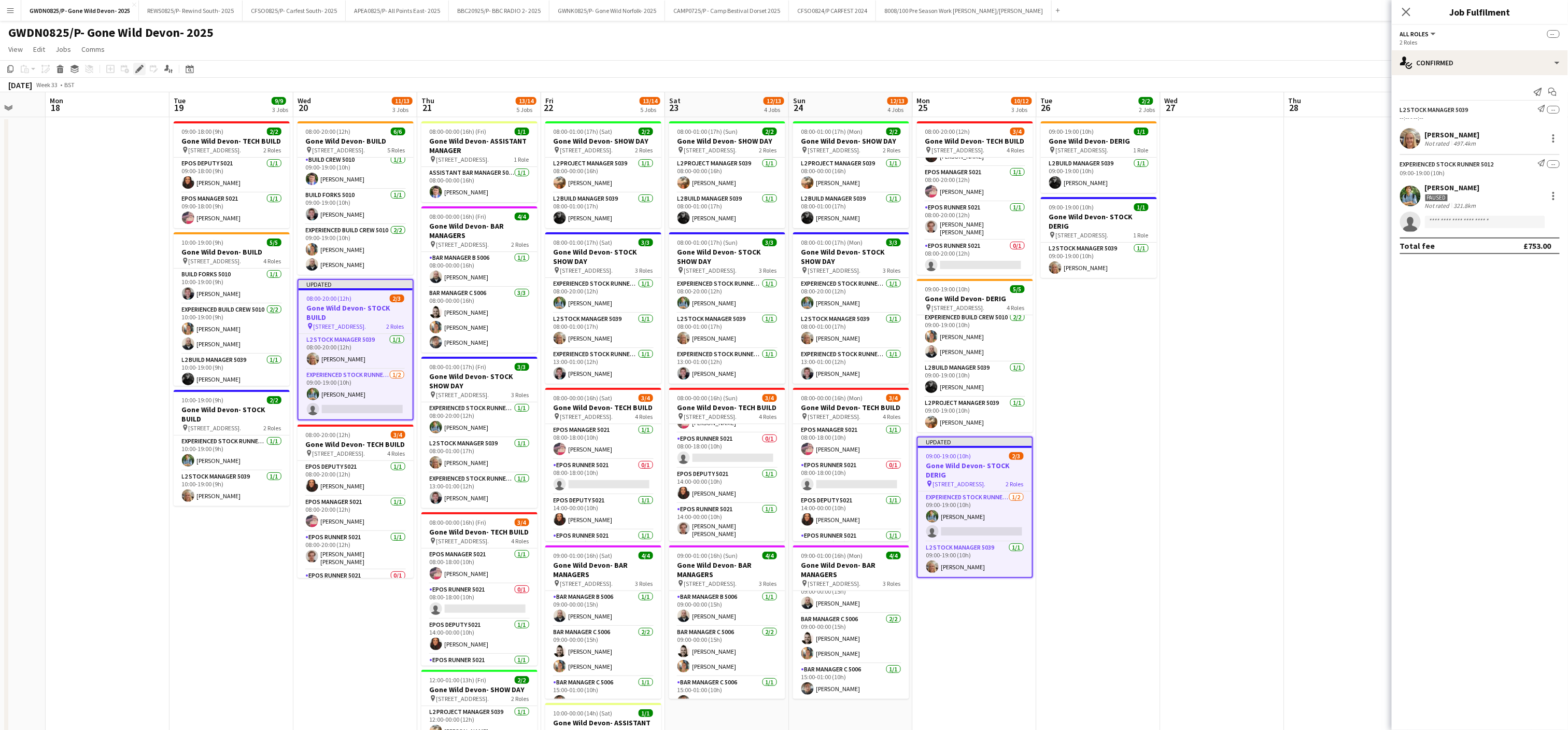
click at [138, 67] on icon "Edit" at bounding box center [139, 68] width 9 height 9
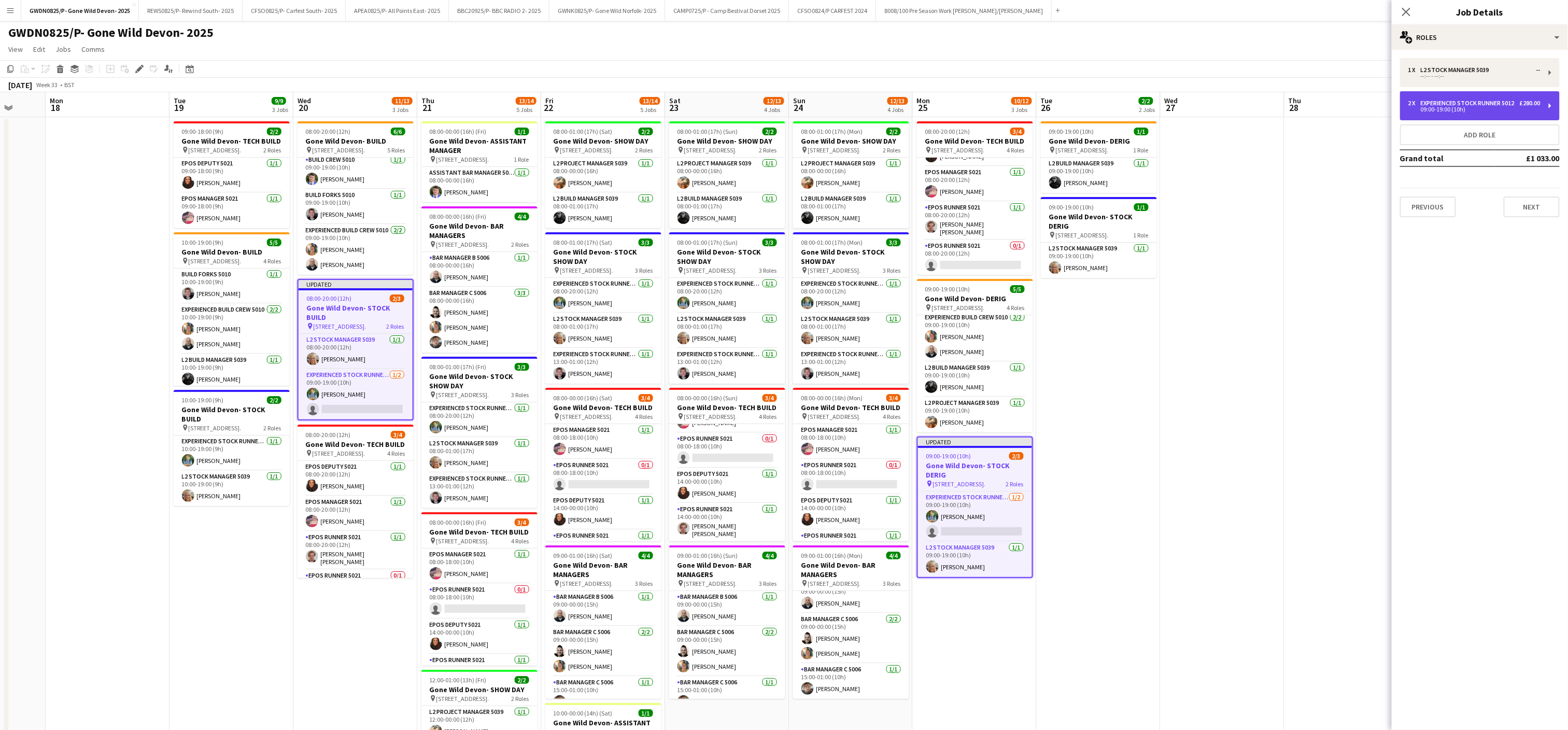
click at [1451, 103] on div "Experienced Stock Runner 5012" at bounding box center [1470, 103] width 98 height 7
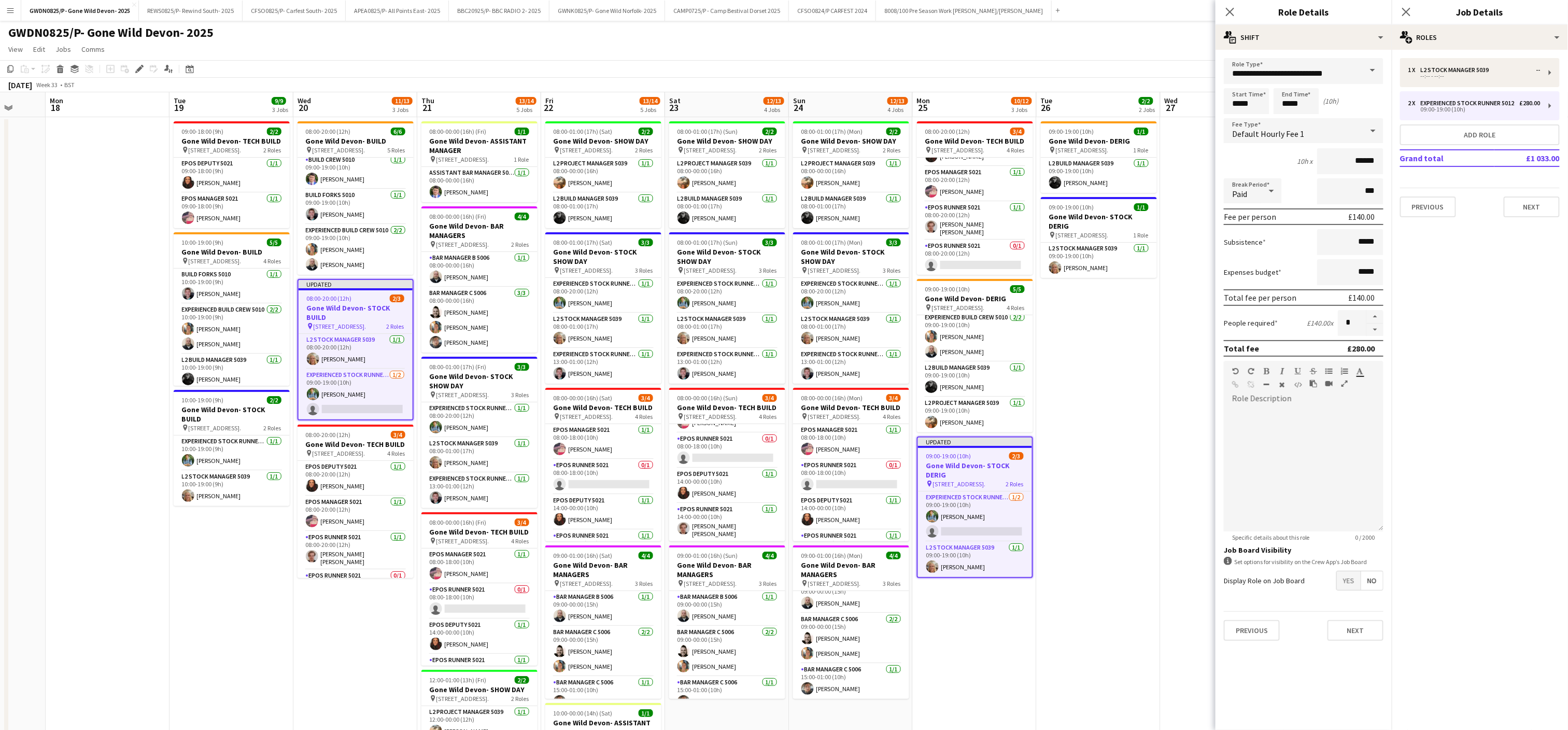
drag, startPoint x: 1376, startPoint y: 328, endPoint x: 1126, endPoint y: 400, distance: 260.2
click at [1373, 328] on button "button" at bounding box center [1375, 330] width 17 height 13
type input "*"
click at [1126, 400] on app-date-cell "09:00-19:00 (10h) 1/1 Gone Wild Devon- DERIG pin Powderham, [GEOGRAPHIC_DATA], …" at bounding box center [1099, 467] width 124 height 699
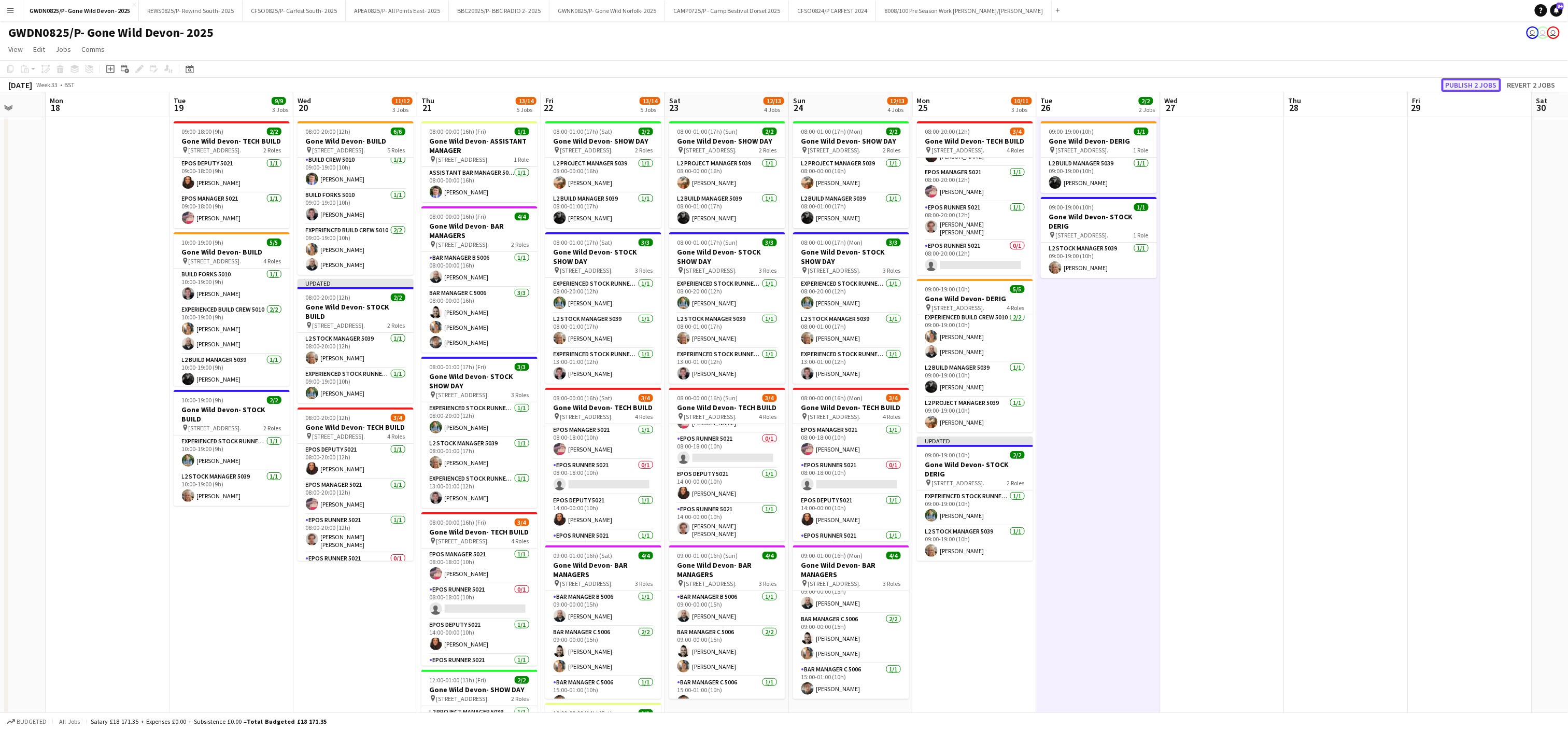
click at [1449, 79] on button "Publish 2 jobs" at bounding box center [1471, 85] width 60 height 13
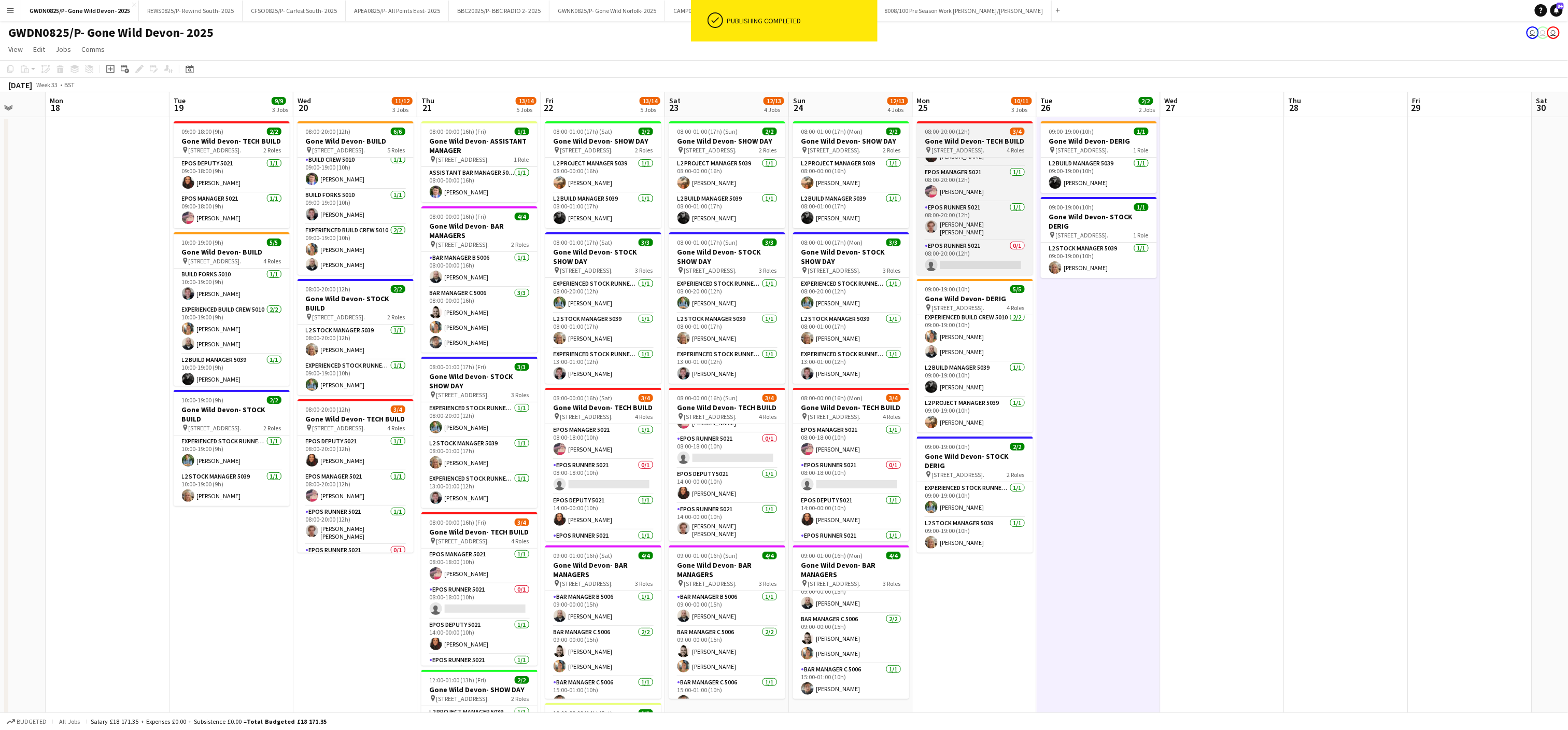
click at [972, 121] on div at bounding box center [975, 122] width 116 height 2
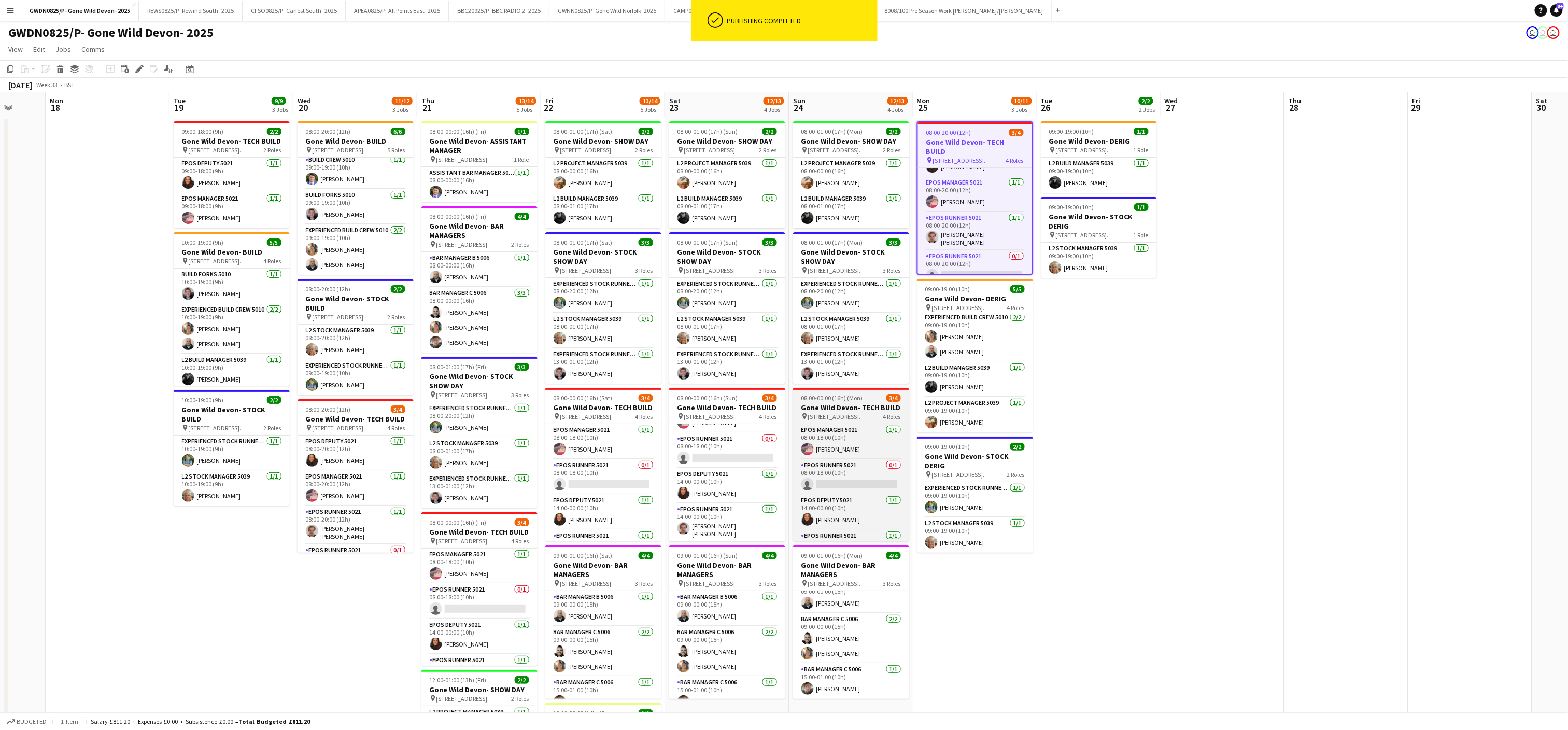
click at [830, 412] on h3 "Gone Wild Devon- TECH BUILD" at bounding box center [851, 407] width 116 height 9
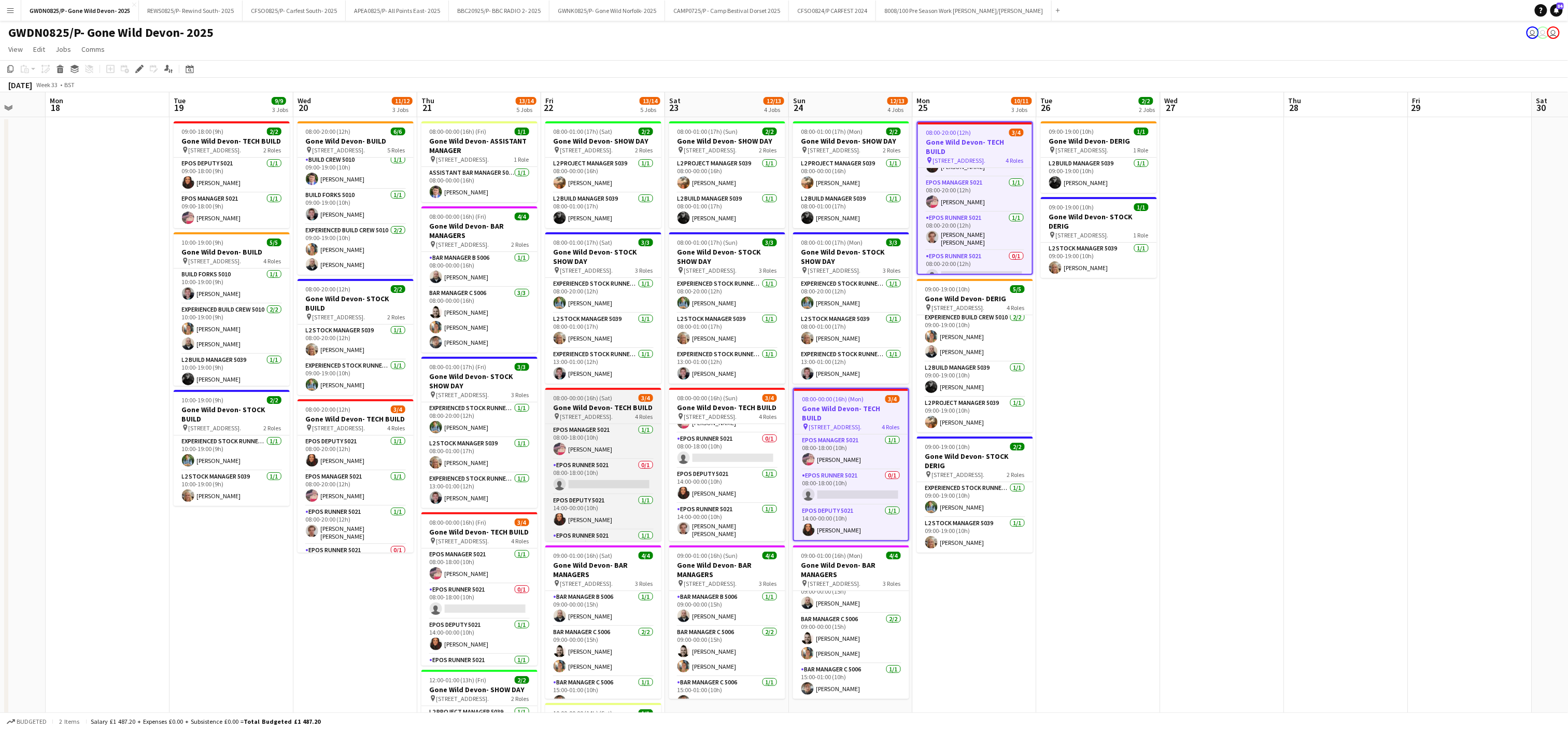
drag, startPoint x: 711, startPoint y: 411, endPoint x: 644, endPoint y: 425, distance: 68.4
click at [708, 410] on h3 "Gone Wild Devon- TECH BUILD" at bounding box center [728, 407] width 116 height 9
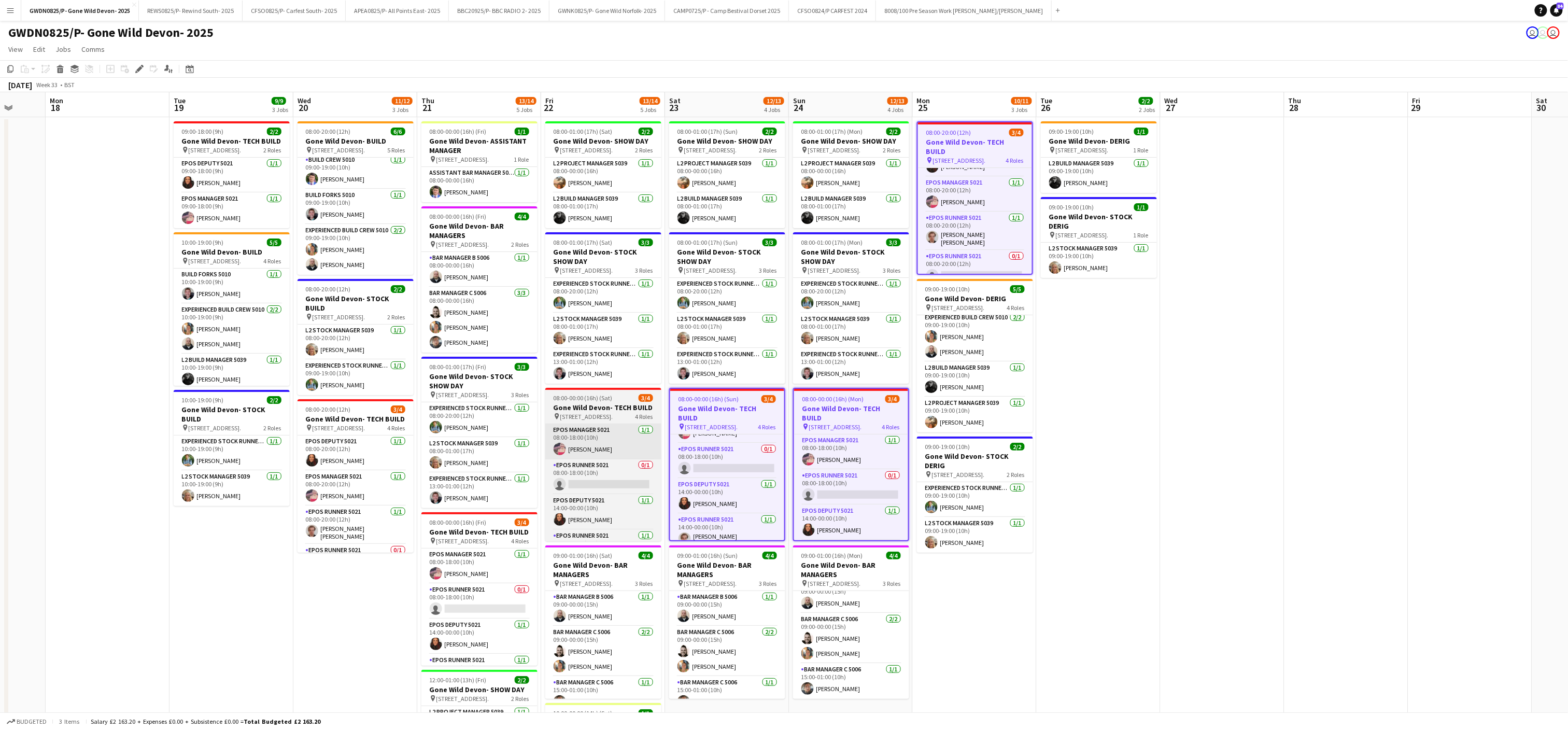
scroll to position [0, 453]
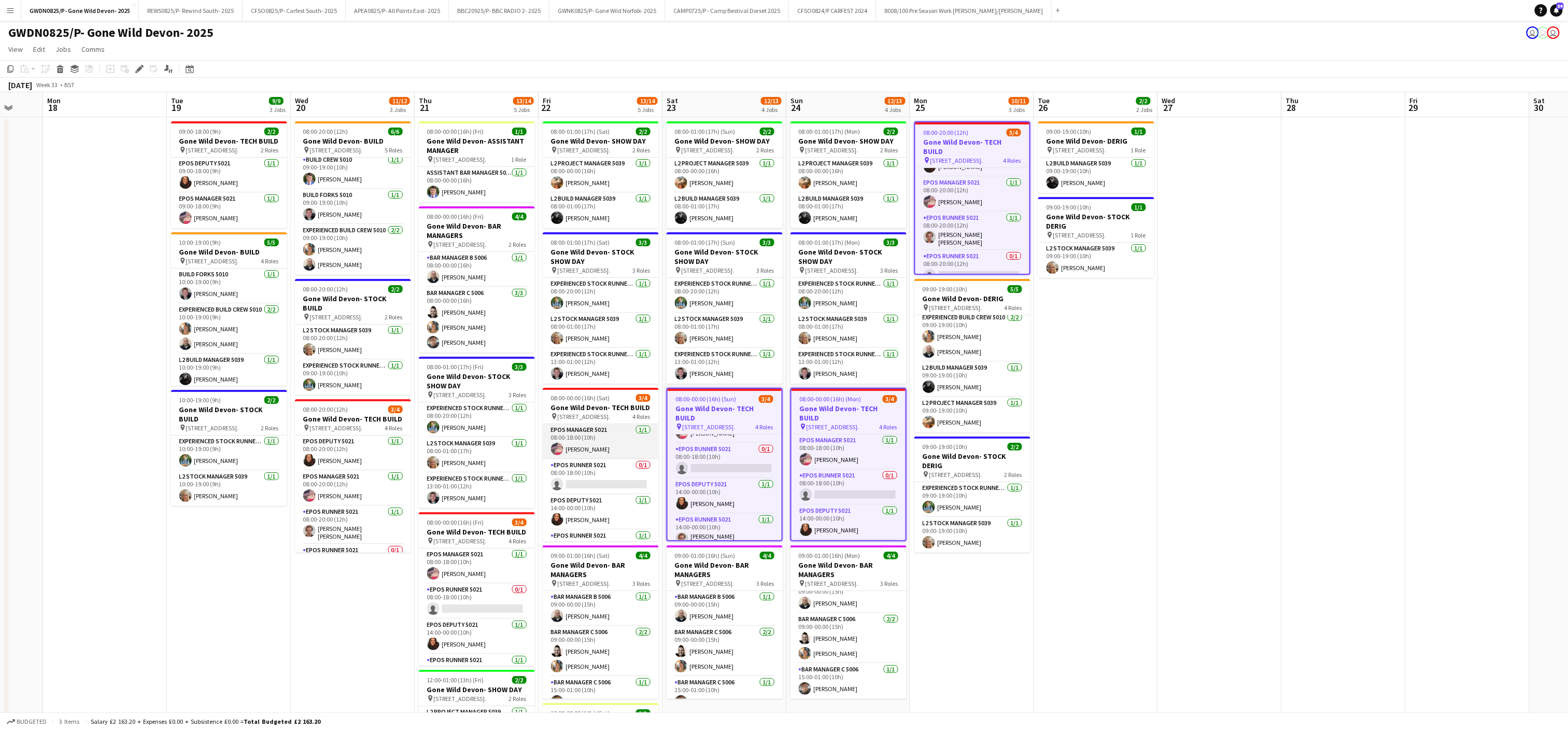
click at [589, 435] on app-card-role "EPOS Manager 5021 [DATE] 08:00-18:00 (10h) [PERSON_NAME]" at bounding box center [601, 442] width 116 height 35
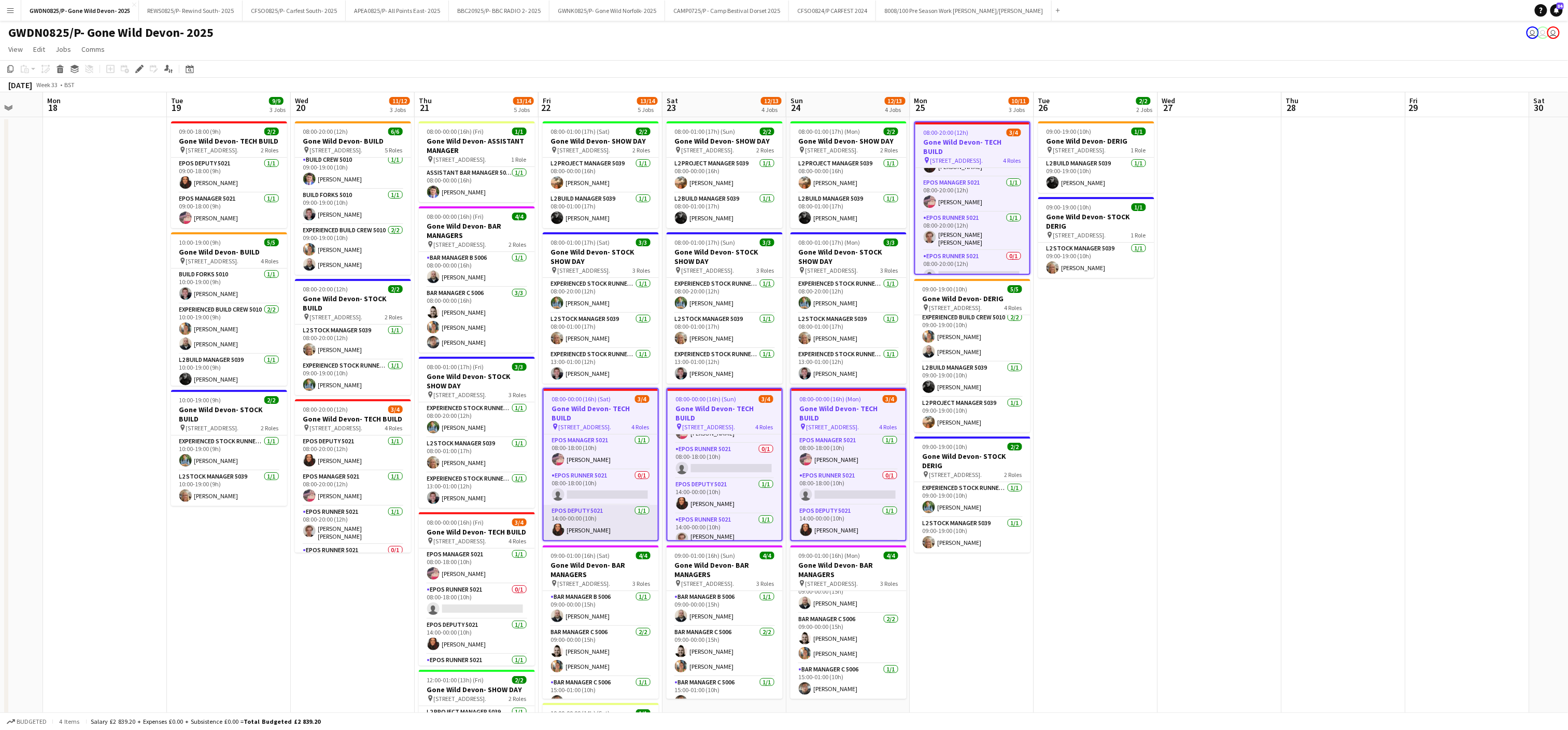
click at [633, 513] on app-card-role "EPOS Deputy 5021 [DATE] 14:00-00:00 (10h) [PERSON_NAME]" at bounding box center [600, 522] width 114 height 35
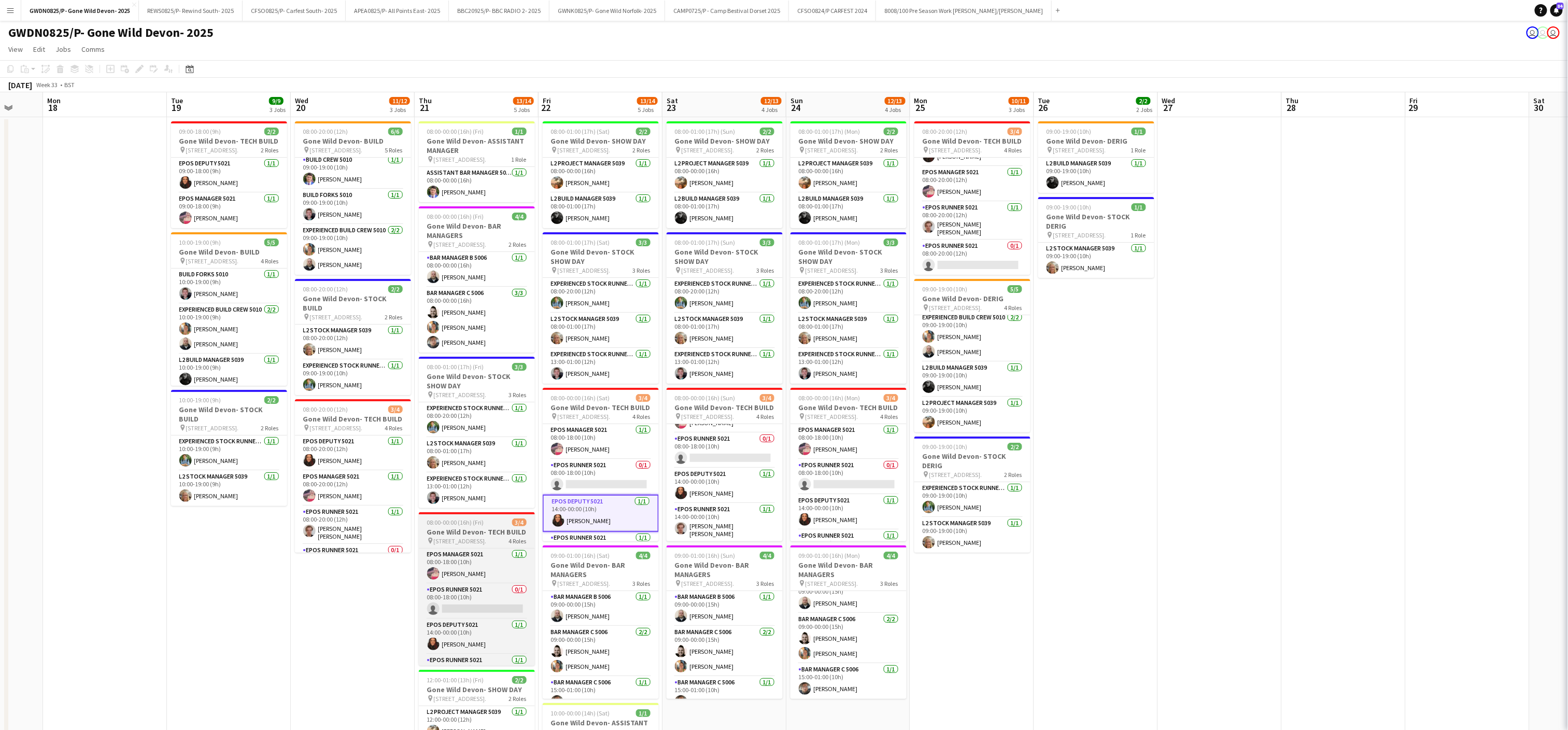
click at [439, 543] on span "[STREET_ADDRESS]." at bounding box center [460, 541] width 53 height 8
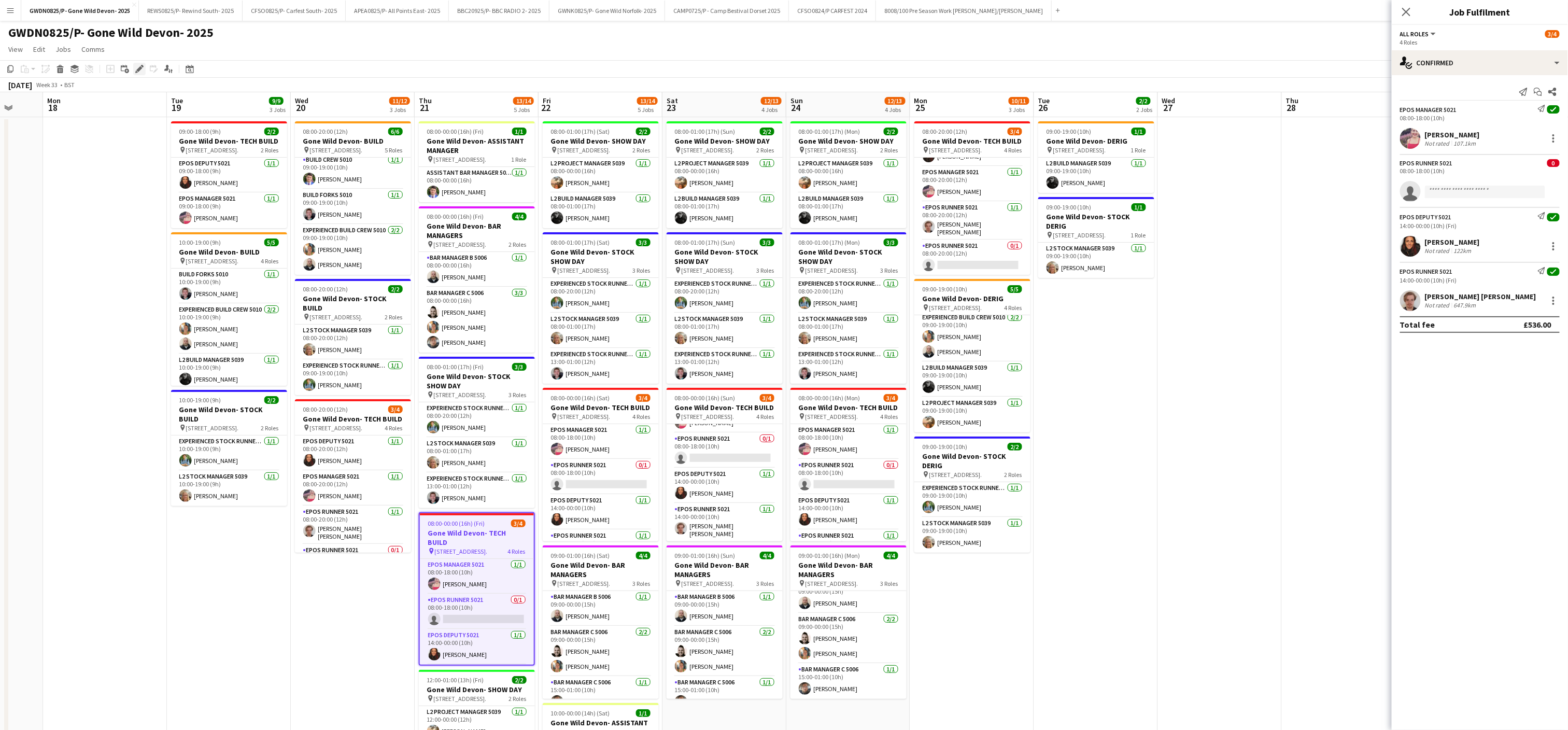
click at [137, 64] on div "Edit" at bounding box center [140, 69] width 13 height 13
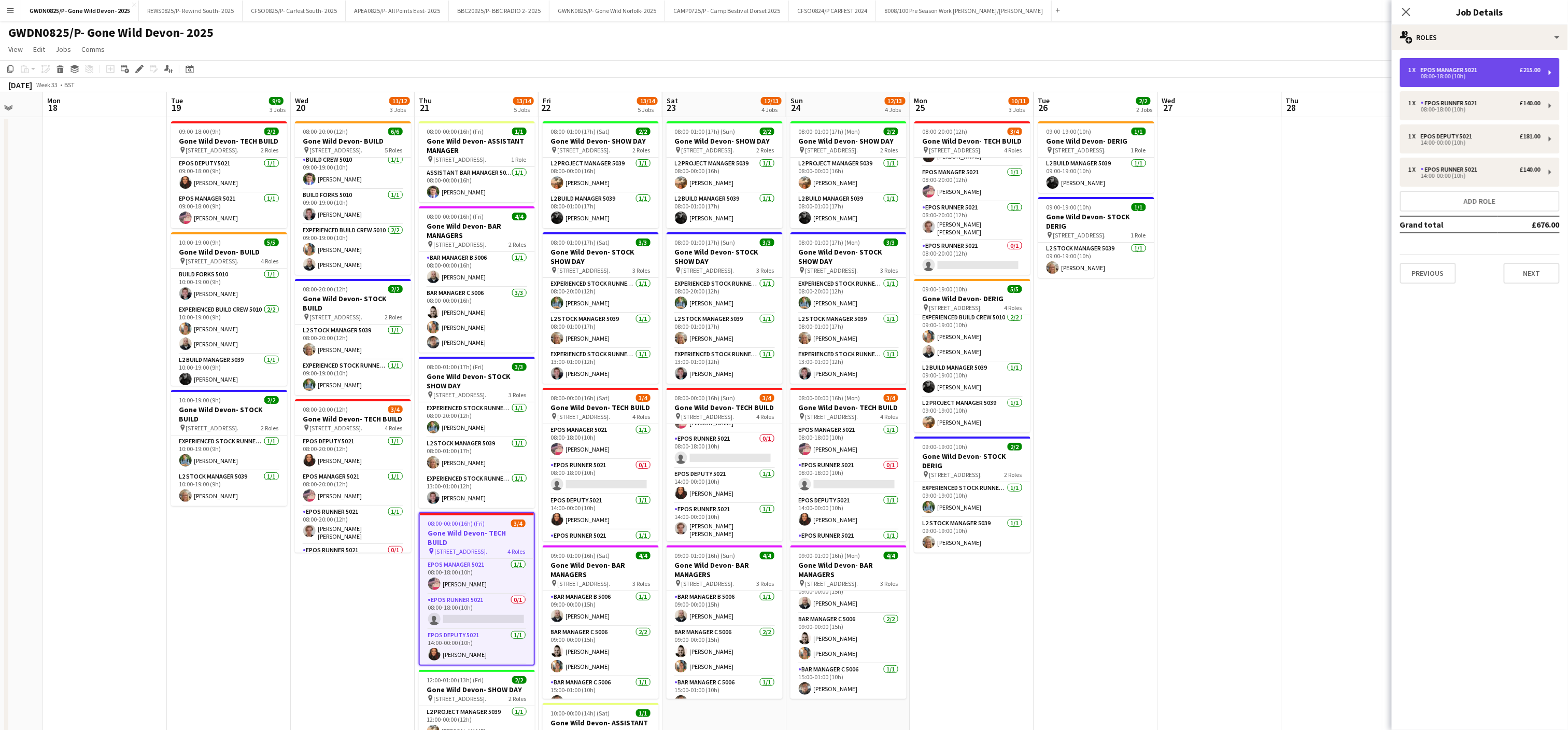
click at [1495, 69] on div "1 x EPOS Manager 5021 £215.00" at bounding box center [1474, 69] width 132 height 7
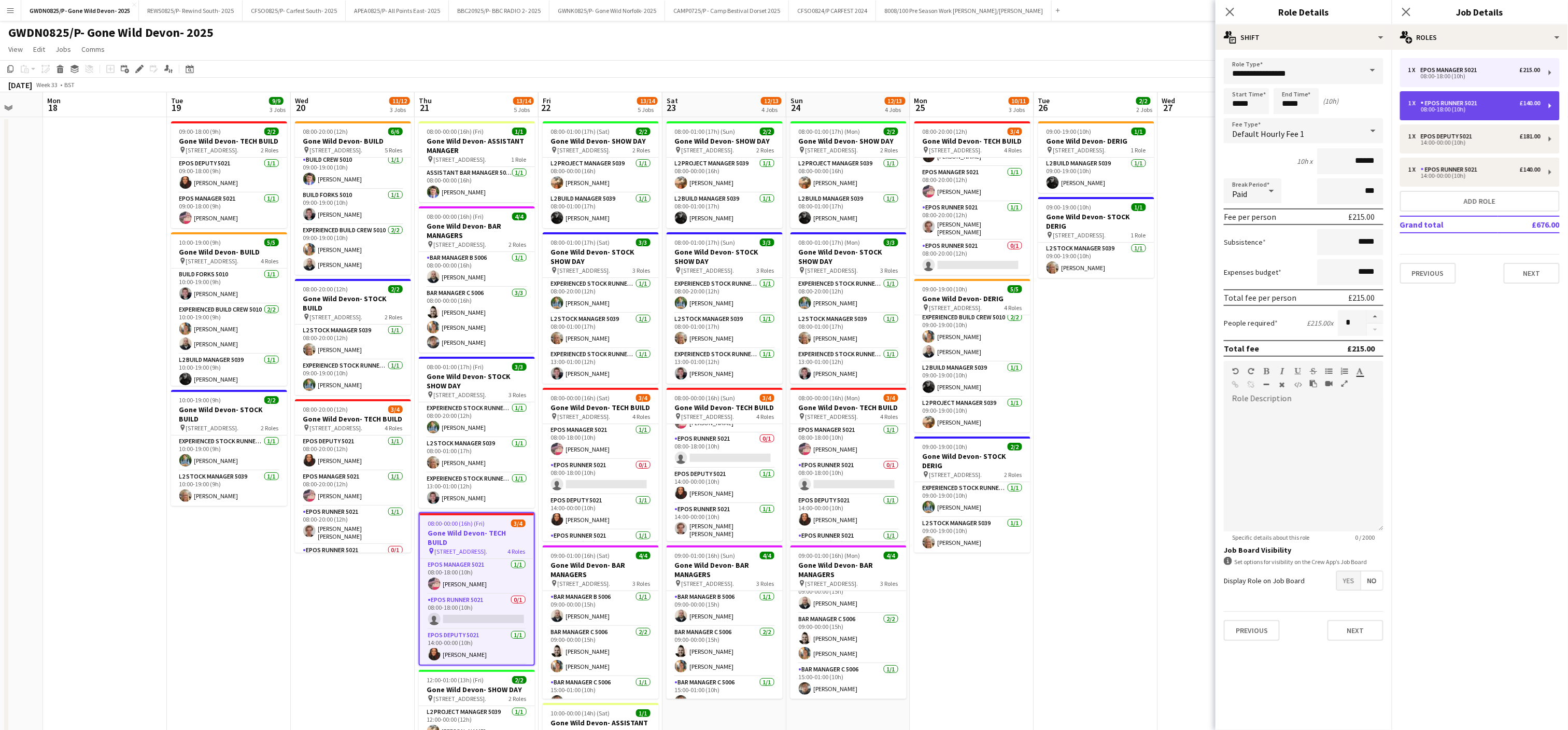
click at [1478, 101] on div "EPOS Runner 5021" at bounding box center [1451, 103] width 61 height 7
type input "**********"
type input "******"
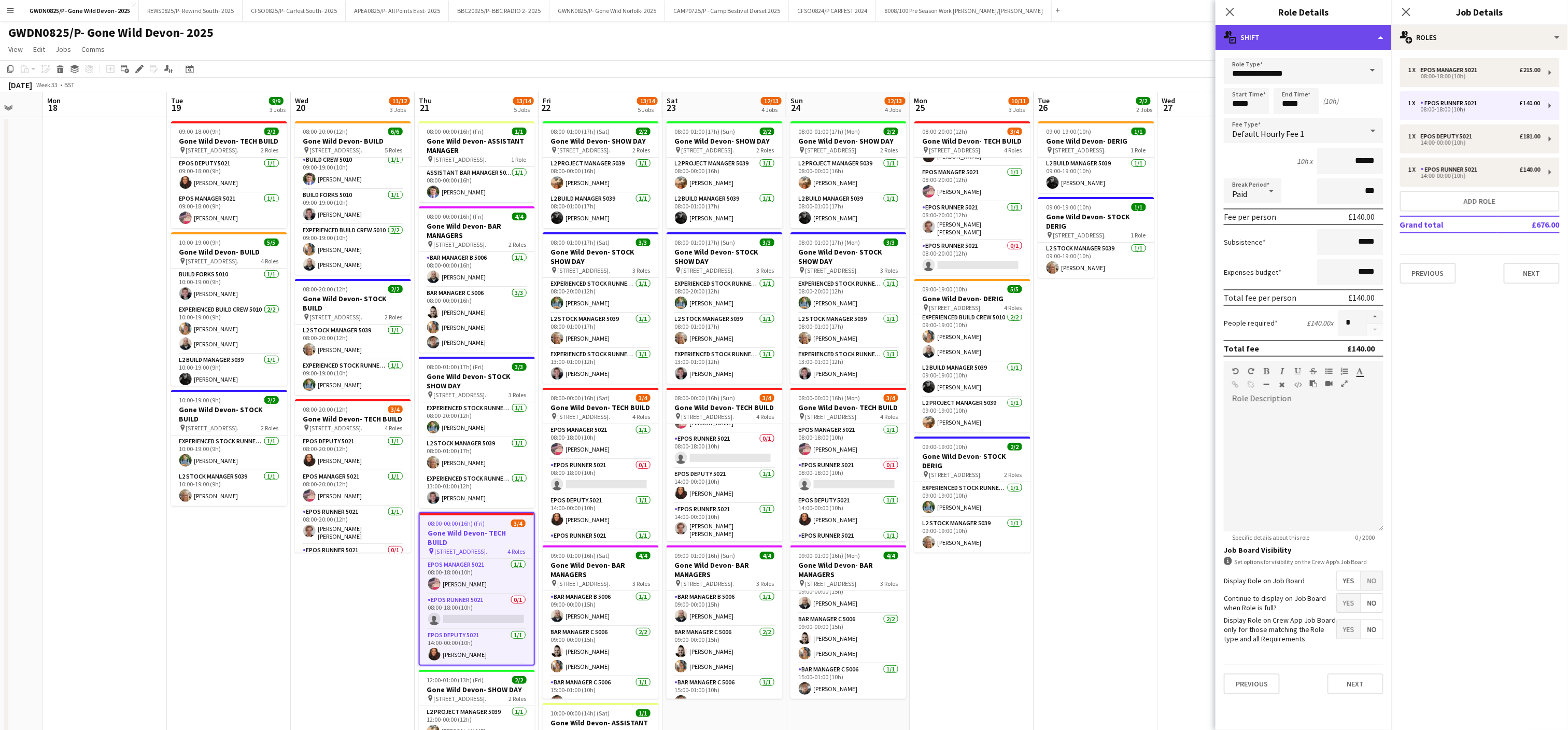
click at [1344, 35] on div "multiple-actions-text Shift" at bounding box center [1304, 38] width 176 height 25
click at [1354, 130] on div "bin-2 Delete Role" at bounding box center [1338, 123] width 103 height 20
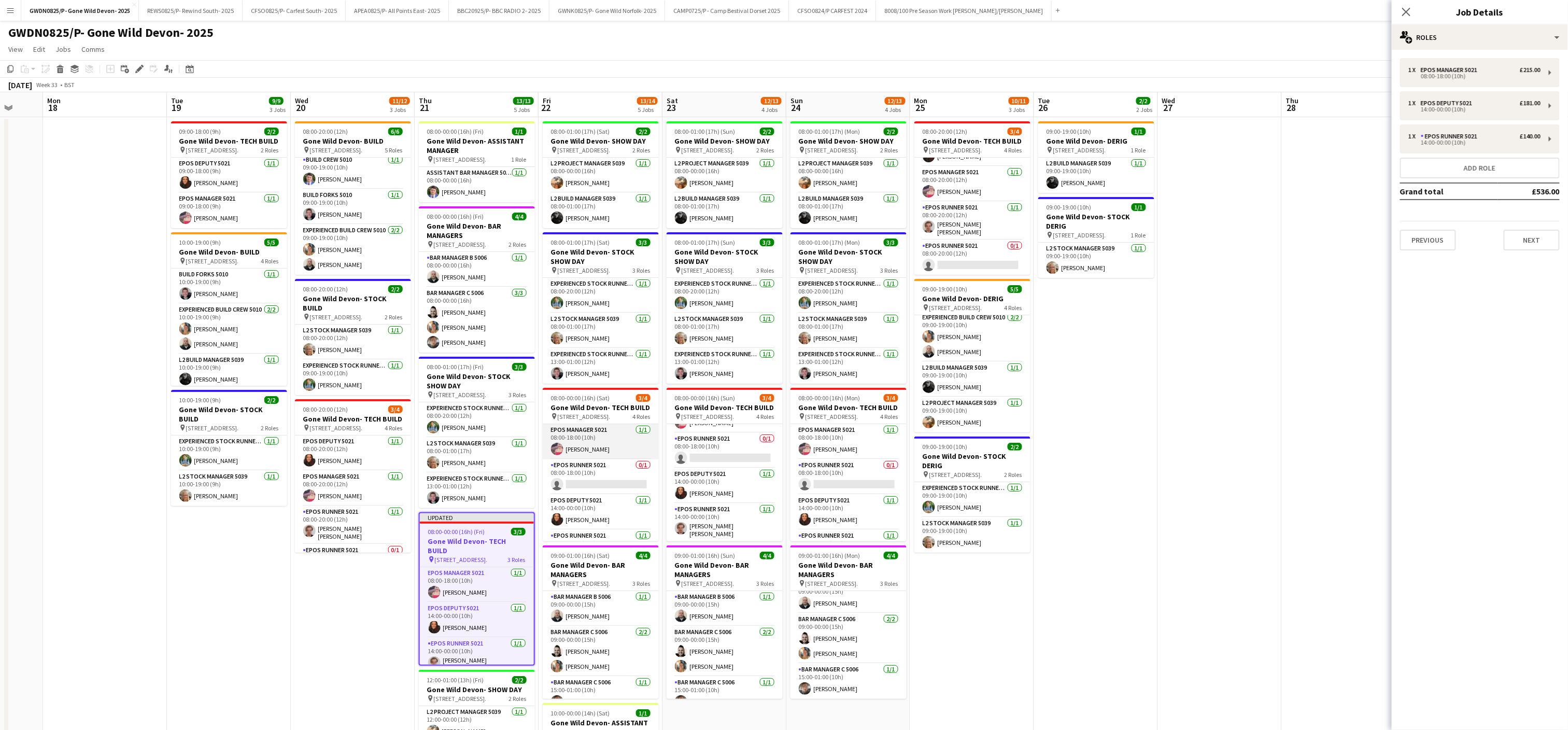
click at [549, 429] on app-card-role "EPOS Manager 5021 [DATE] 08:00-18:00 (10h) [PERSON_NAME]" at bounding box center [601, 442] width 116 height 35
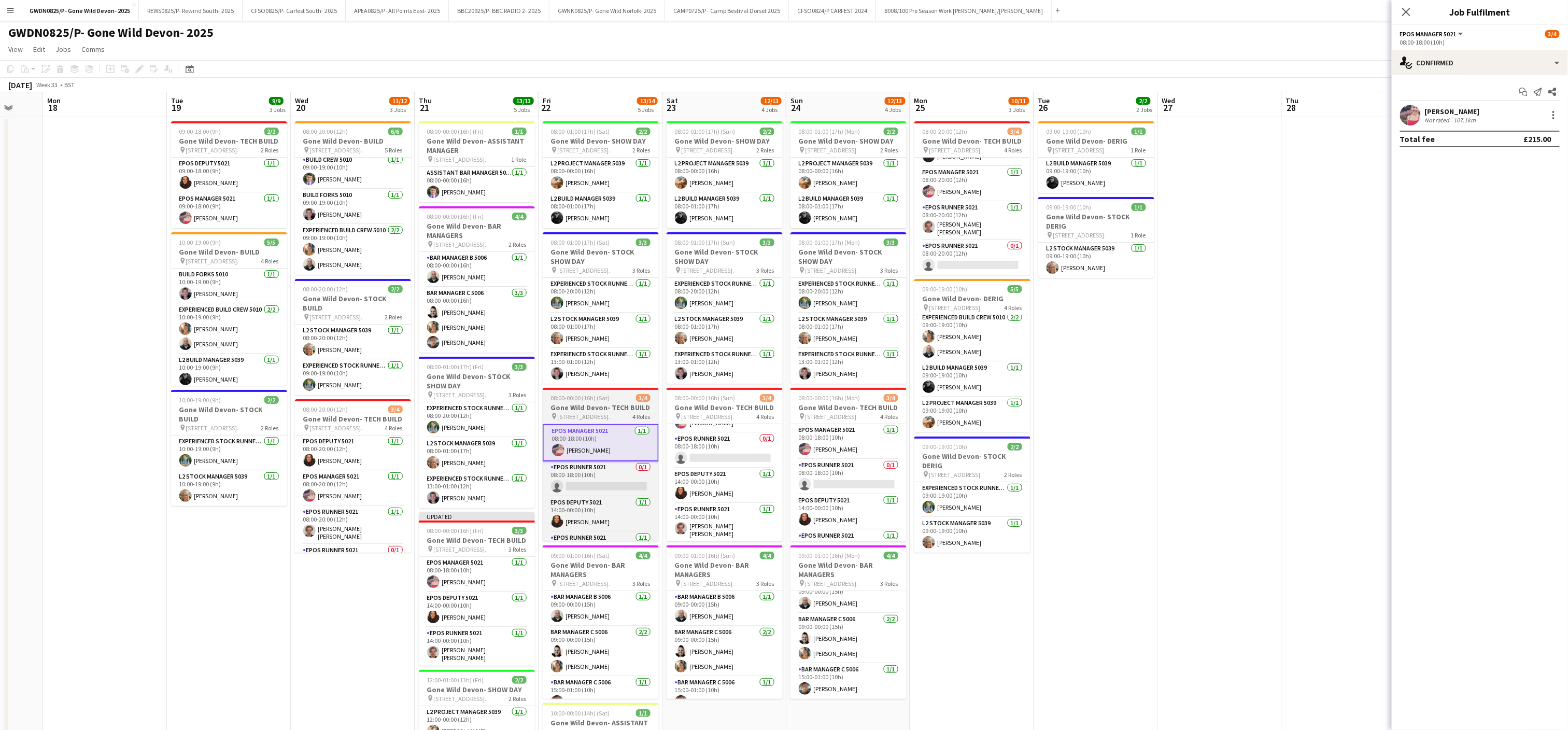
click at [599, 412] on h3 "Gone Wild Devon- TECH BUILD" at bounding box center [601, 407] width 116 height 9
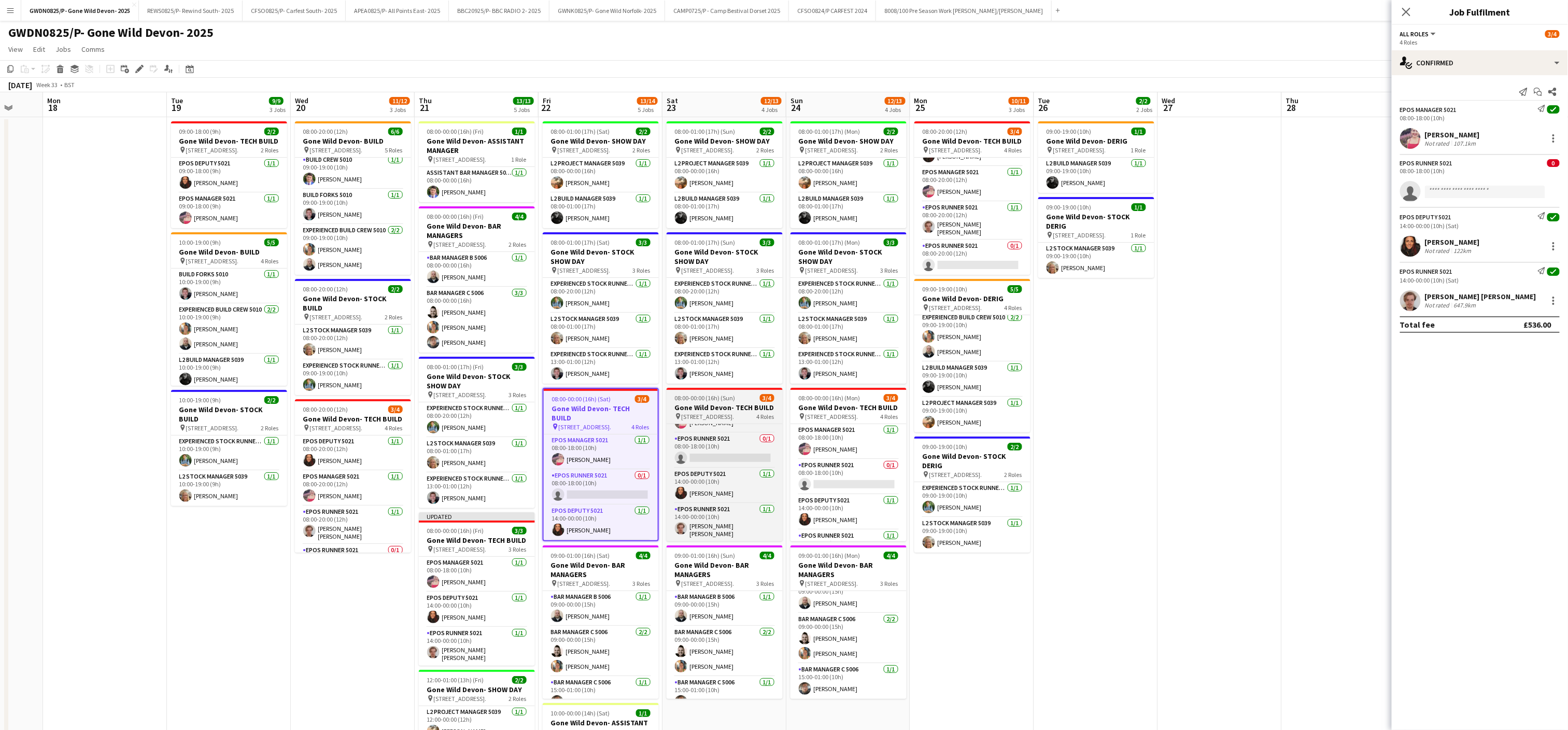
click at [724, 402] on span "08:00-00:00 (16h) (Sun)" at bounding box center [705, 398] width 61 height 8
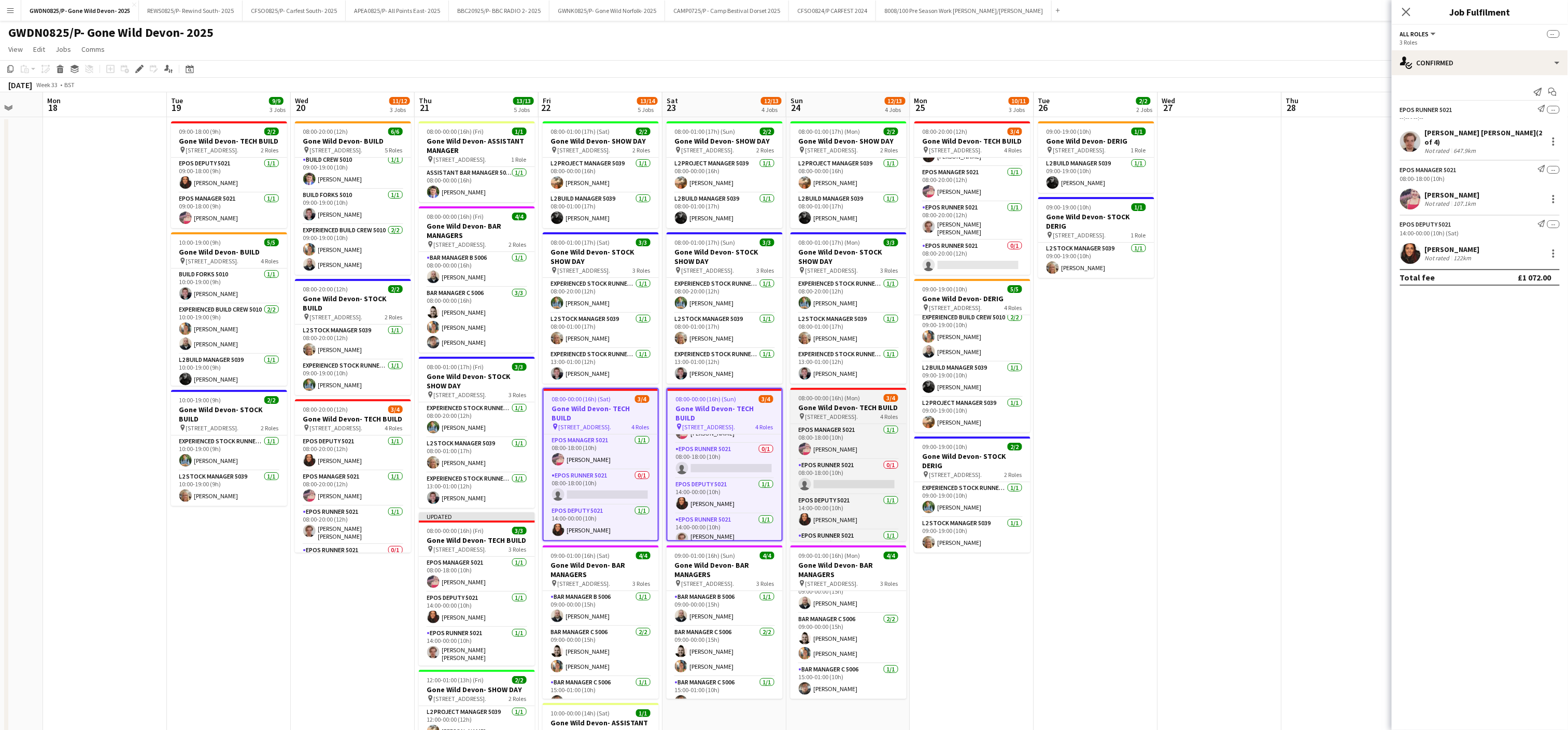
click at [835, 408] on h3 "Gone Wild Devon- TECH BUILD" at bounding box center [849, 407] width 116 height 9
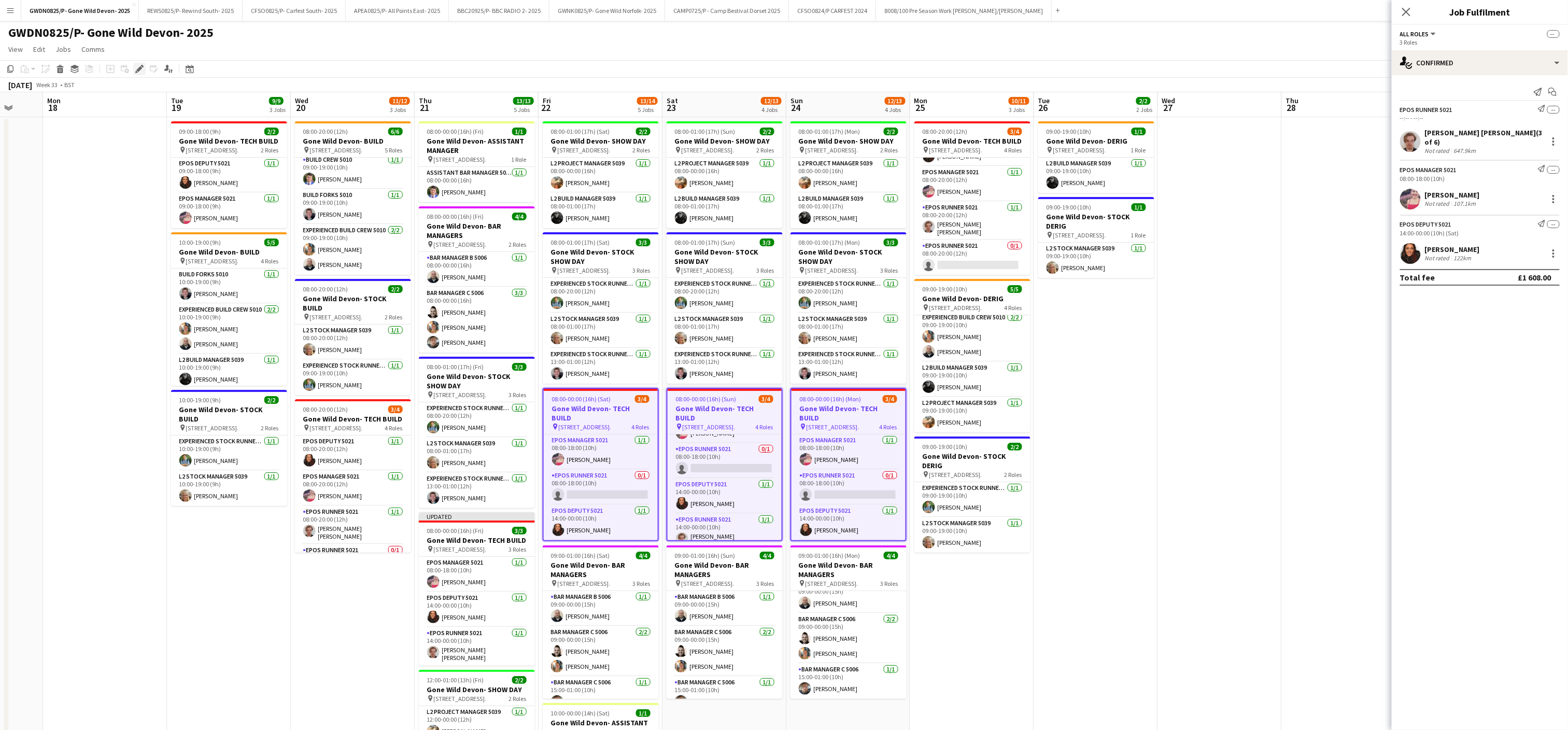
click at [135, 72] on icon at bounding box center [136, 72] width 2 height 2
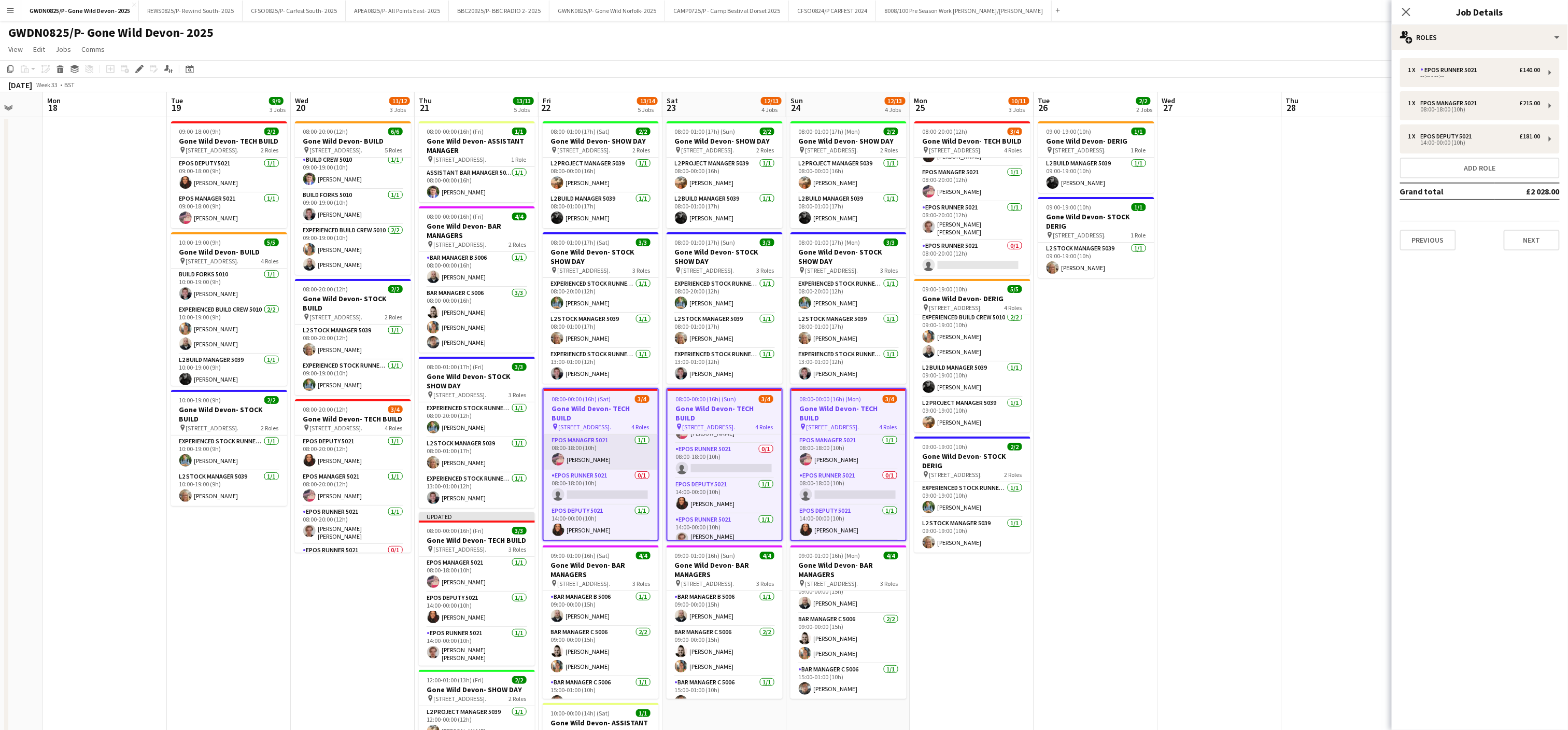
click at [613, 435] on app-card-role "EPOS Manager 5021 [DATE] 08:00-18:00 (10h) [PERSON_NAME]" at bounding box center [600, 452] width 114 height 35
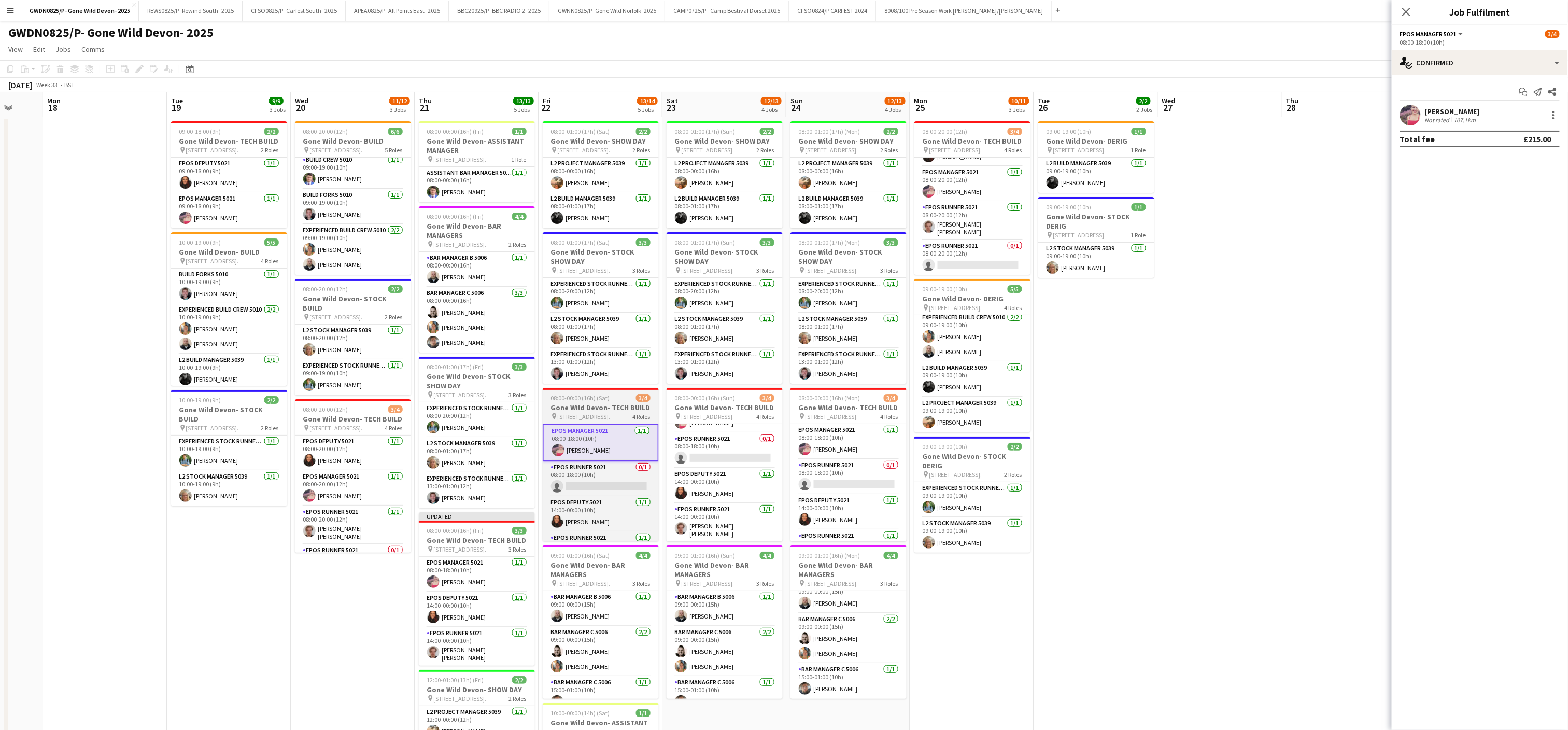
click at [573, 402] on span "08:00-00:00 (16h) (Sat)" at bounding box center [580, 398] width 59 height 8
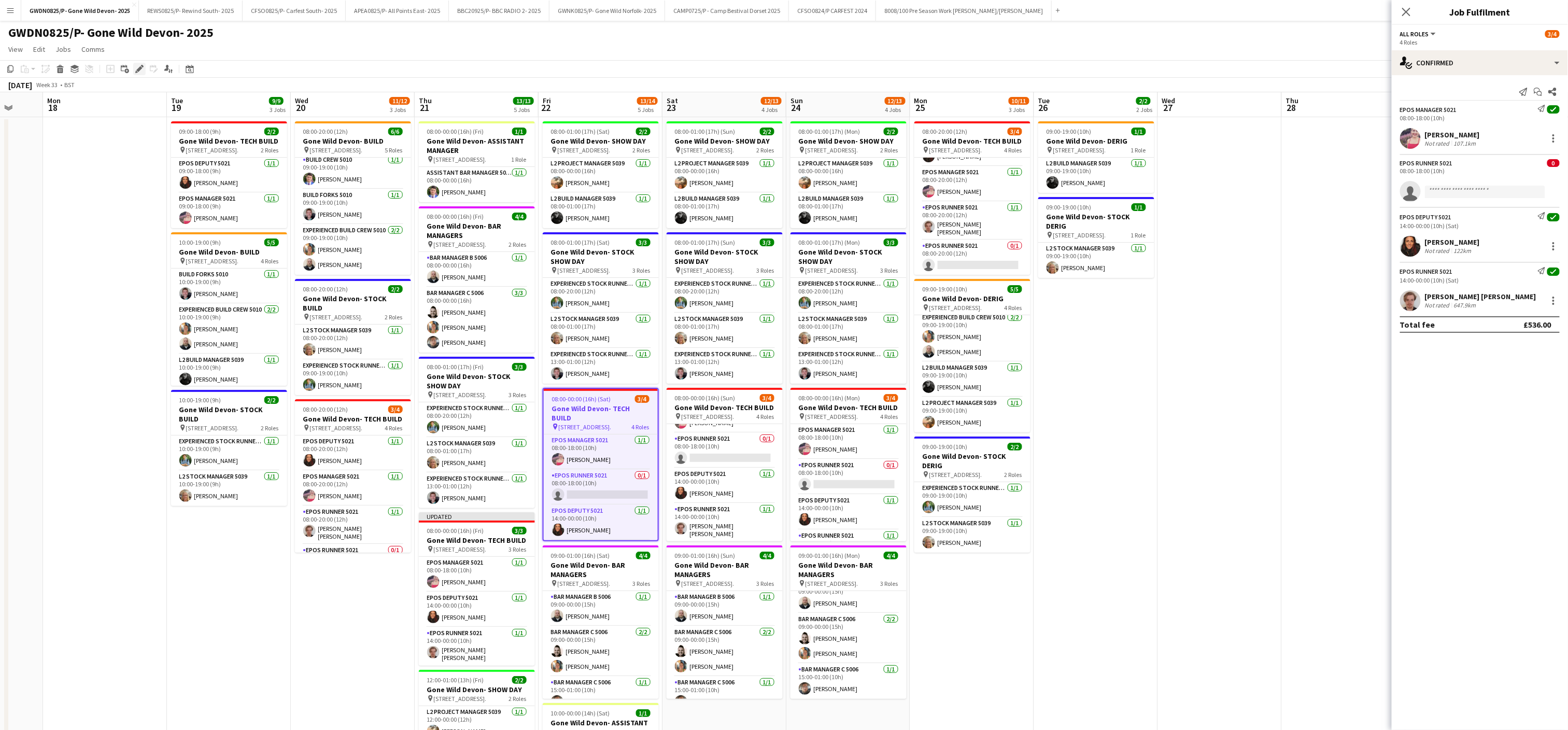
click at [139, 68] on icon at bounding box center [138, 68] width 6 height 6
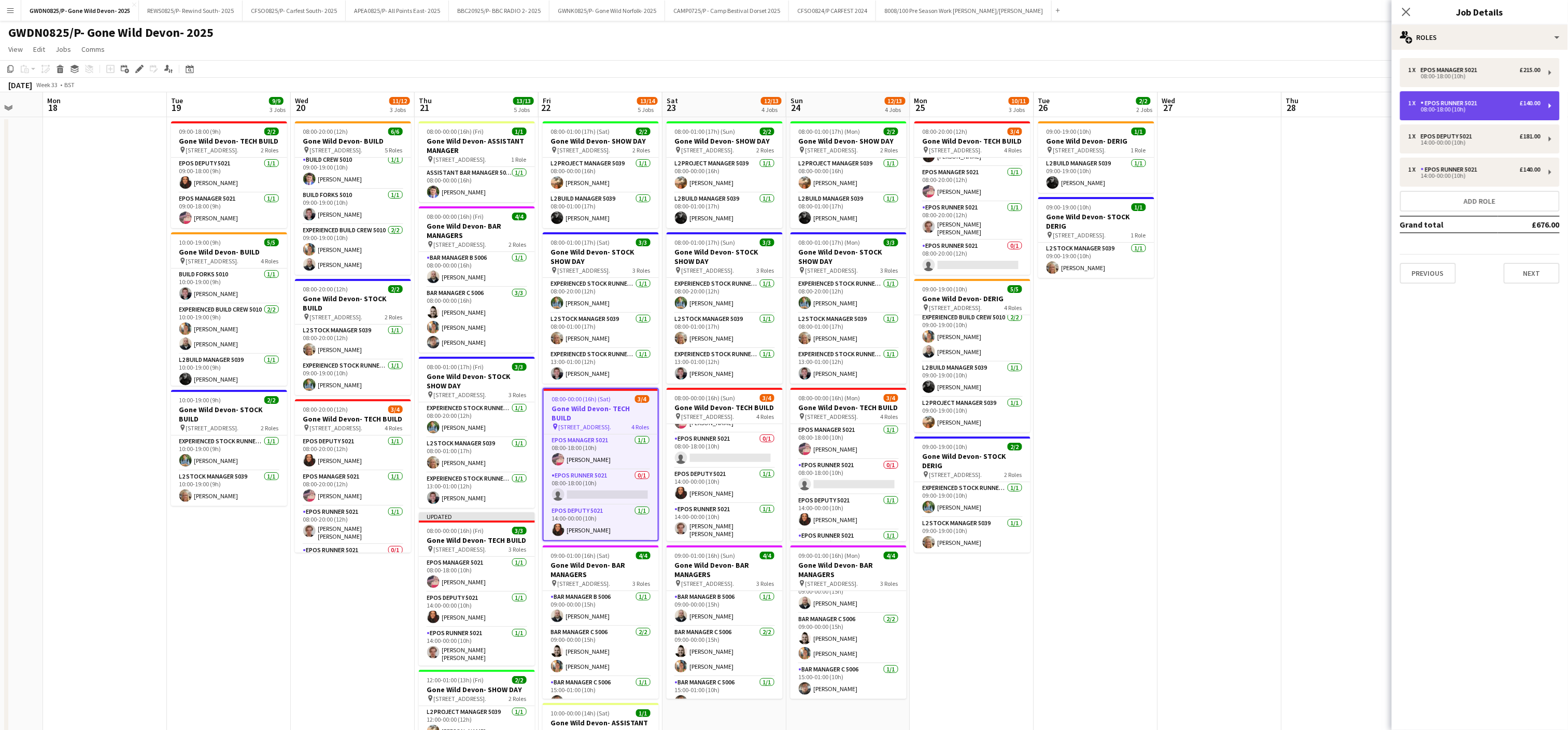
click at [1469, 105] on div "EPOS Runner 5021" at bounding box center [1451, 103] width 61 height 7
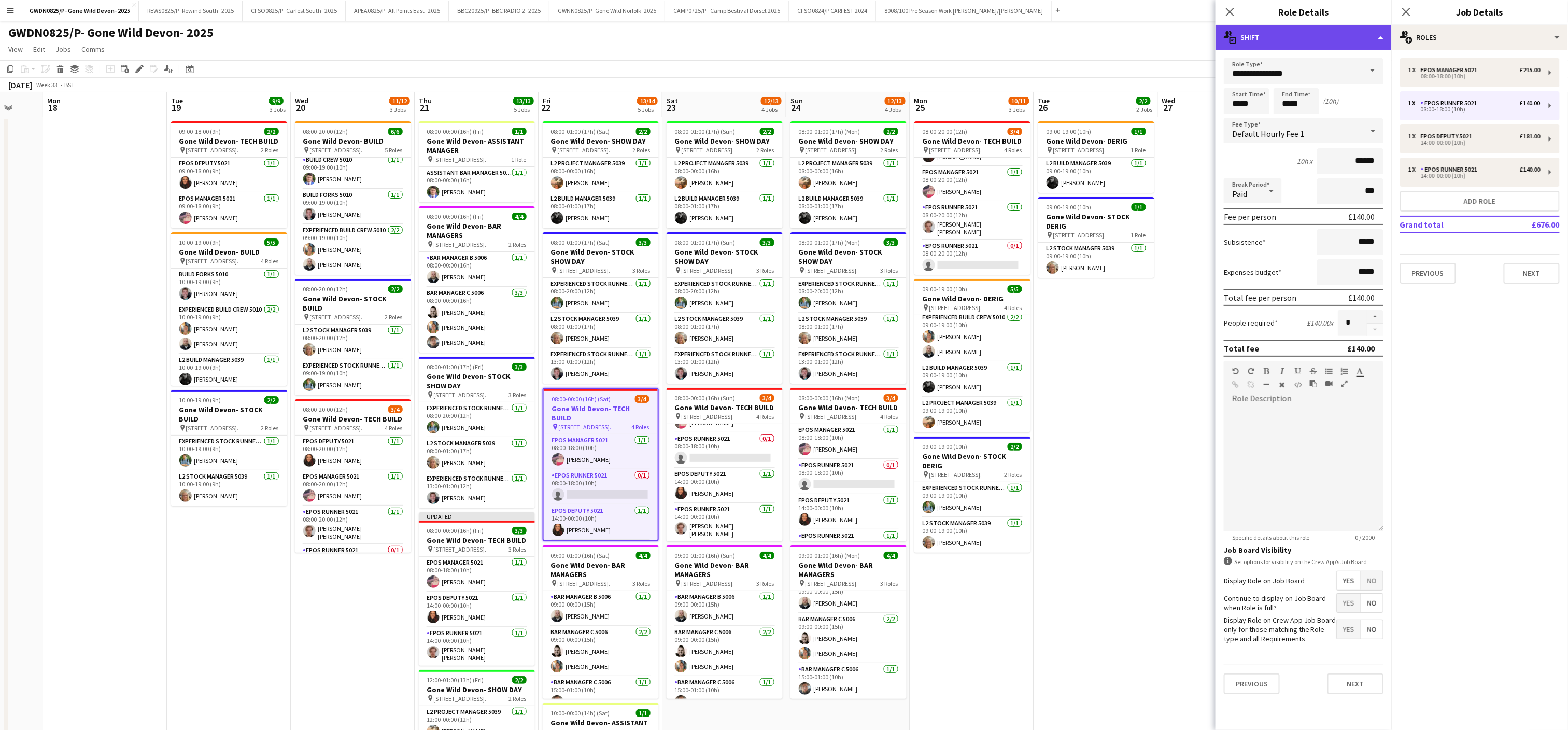
click at [1335, 35] on div "multiple-actions-text Shift" at bounding box center [1304, 38] width 176 height 25
click at [1346, 126] on div "bin-2 Delete Role" at bounding box center [1338, 123] width 103 height 20
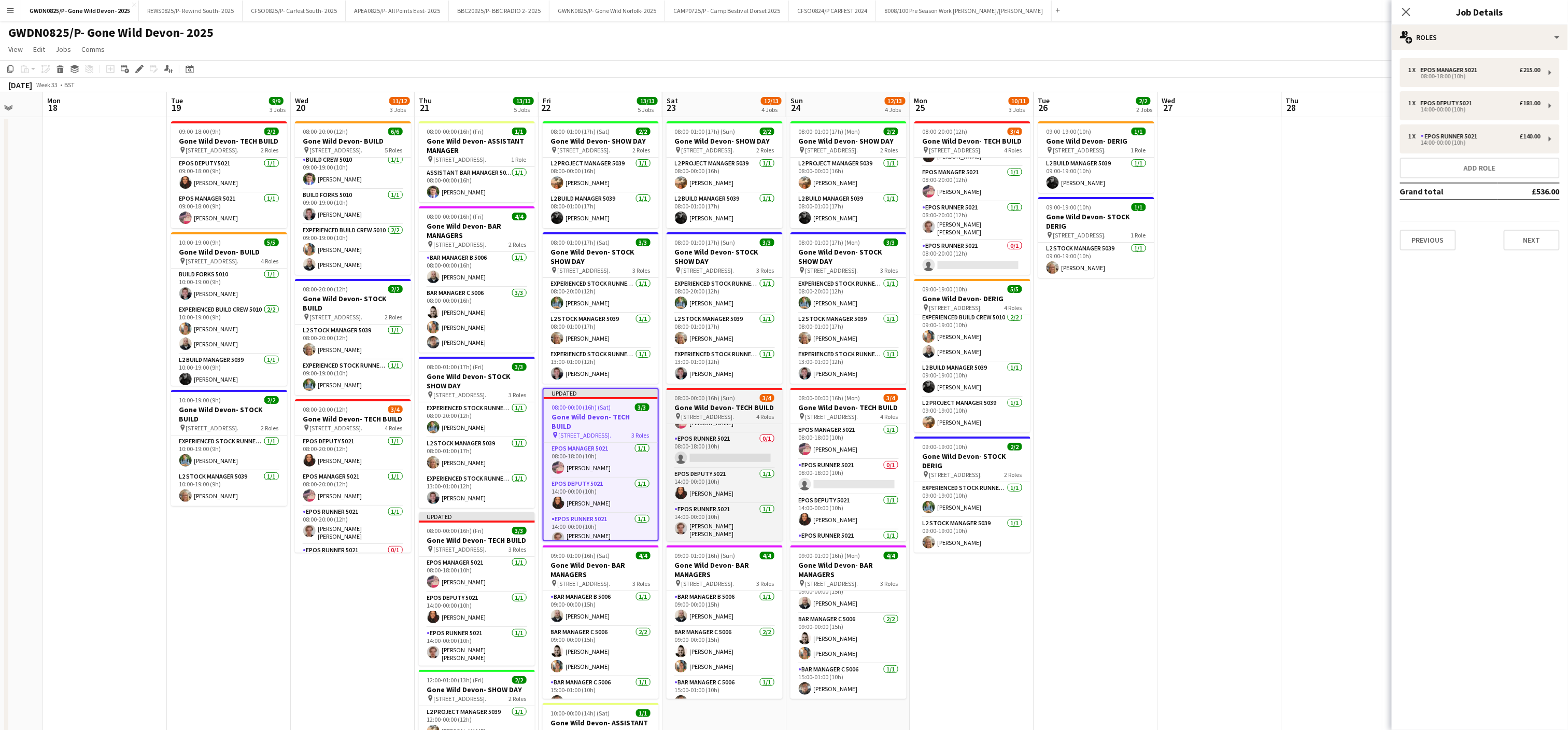
click at [698, 424] on app-job-card "08:00-00:00 (16h) (Sun) 3/4 Gone Wild Devon- TECH BUILD pin Powderham, [GEOGRAP…" at bounding box center [725, 464] width 116 height 153
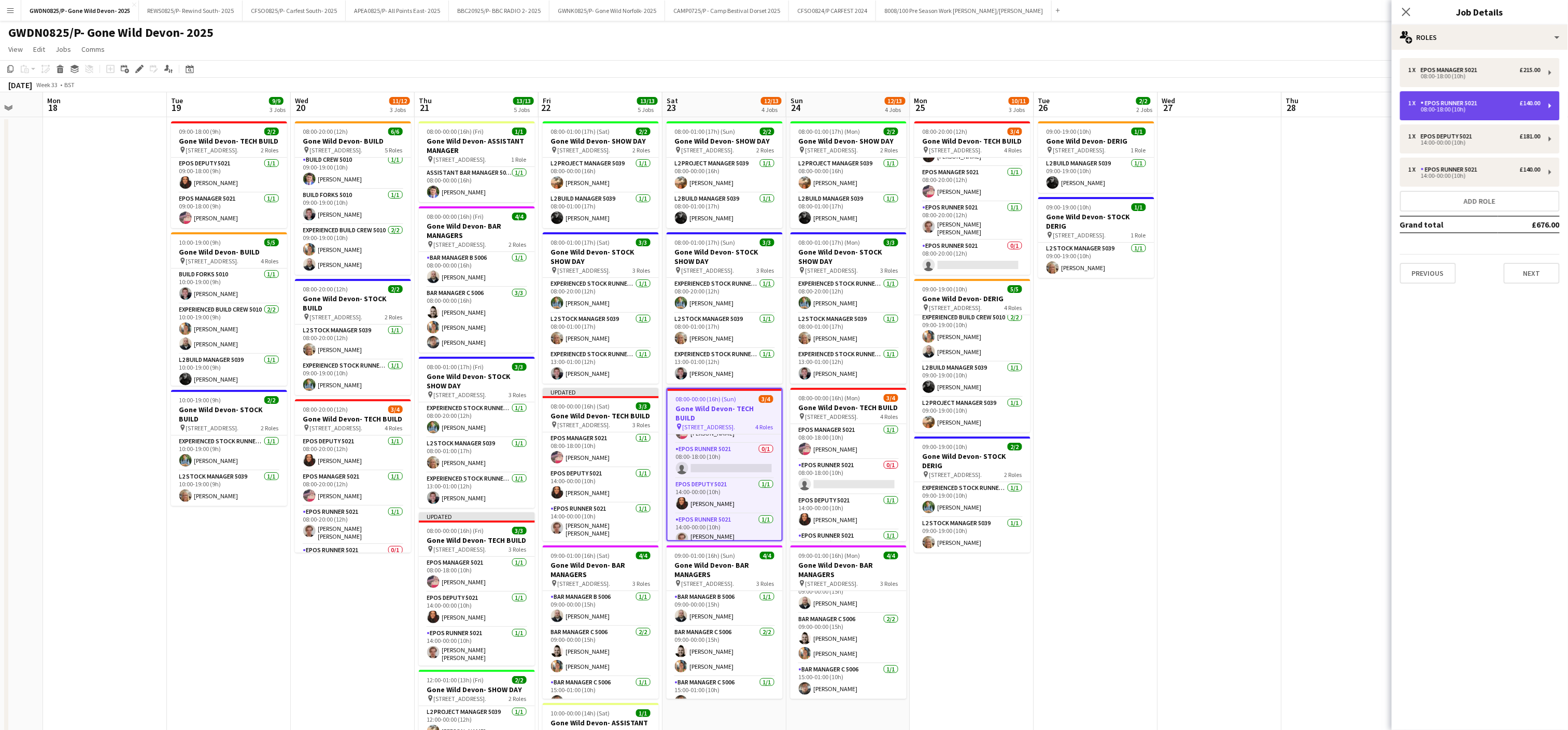
click at [1446, 105] on div "EPOS Runner 5021" at bounding box center [1451, 103] width 61 height 7
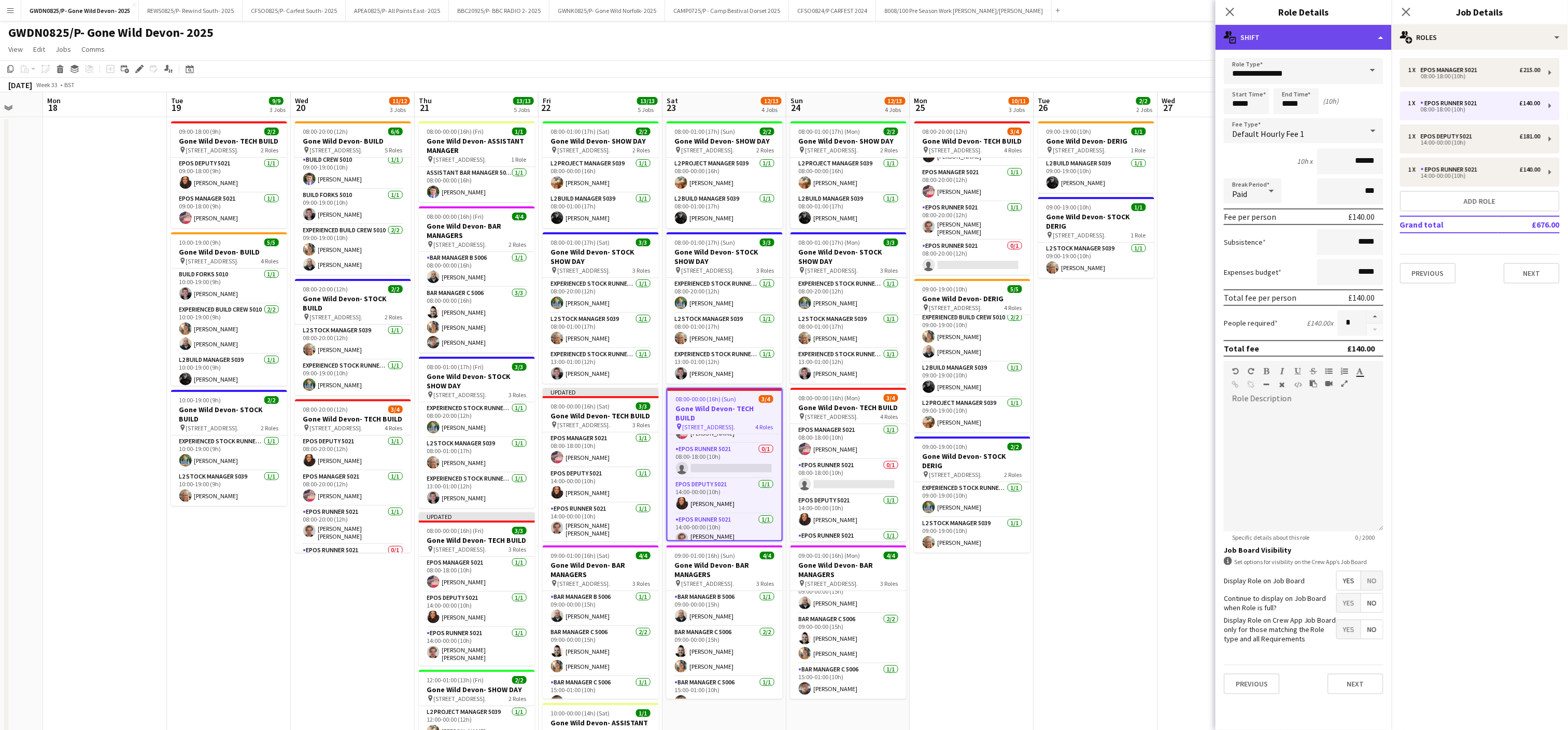
click at [1304, 42] on div "multiple-actions-text Shift" at bounding box center [1304, 38] width 176 height 25
click at [1323, 118] on div "bin-2 Delete Role" at bounding box center [1338, 123] width 103 height 20
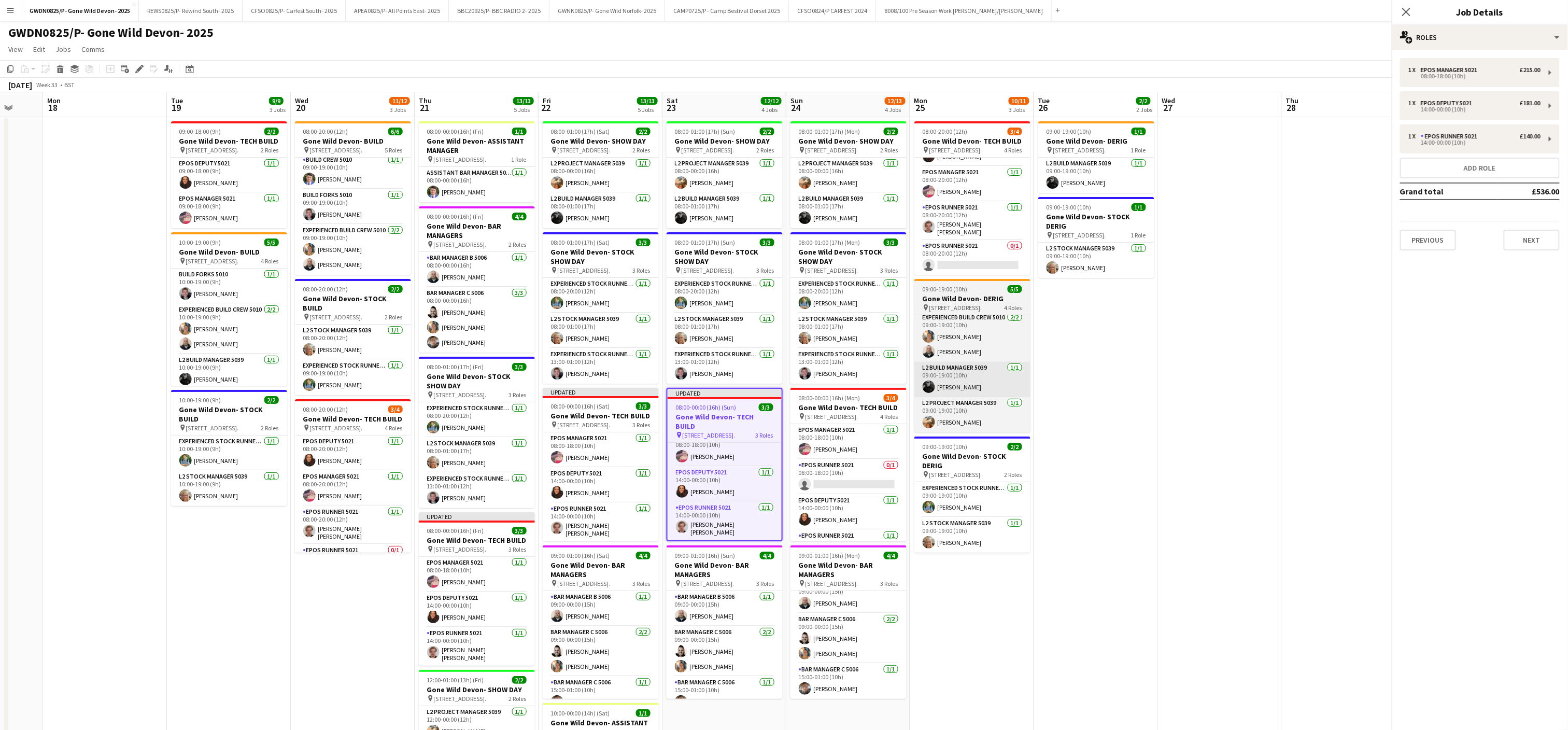
scroll to position [1, 0]
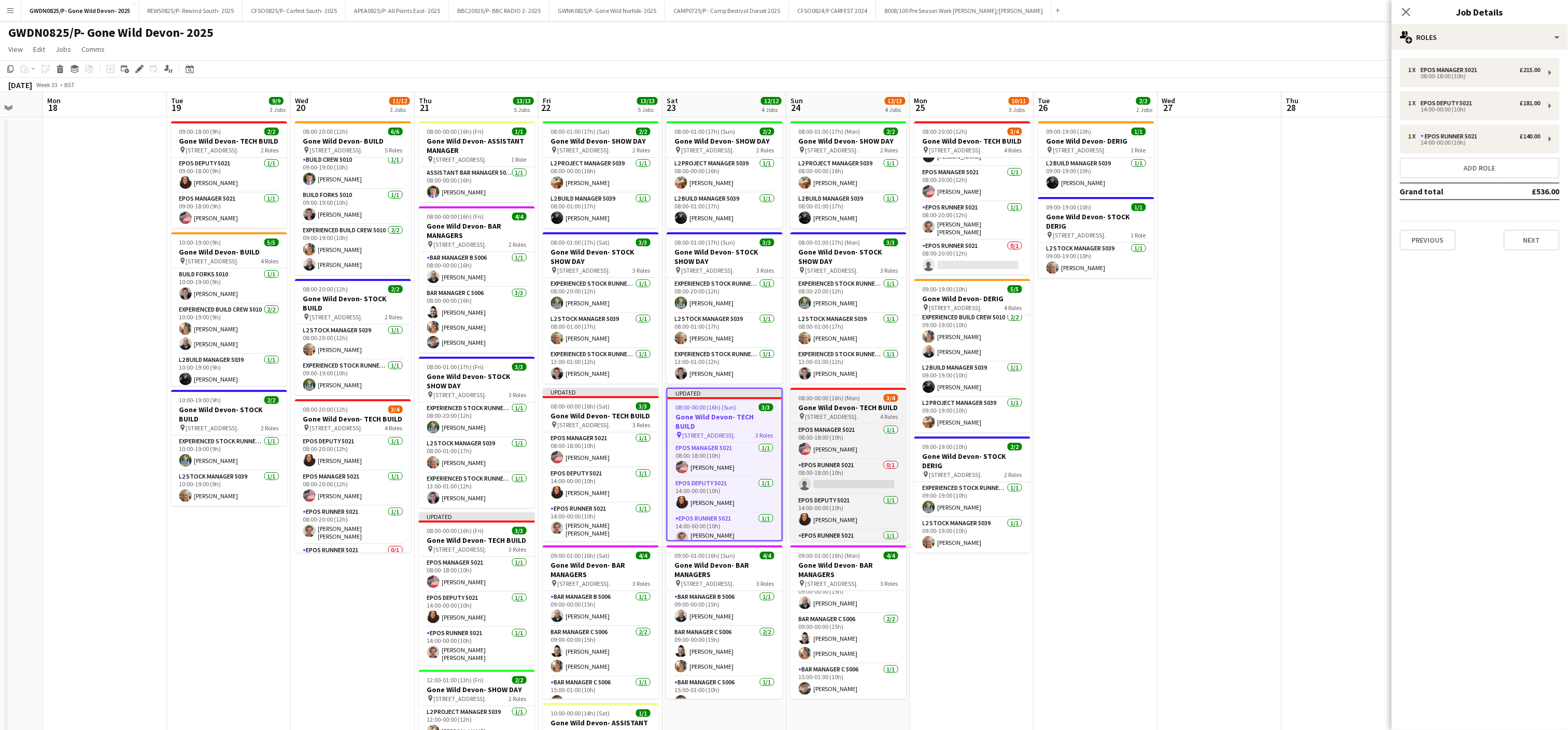
click at [837, 410] on h3 "Gone Wild Devon- TECH BUILD" at bounding box center [849, 407] width 116 height 9
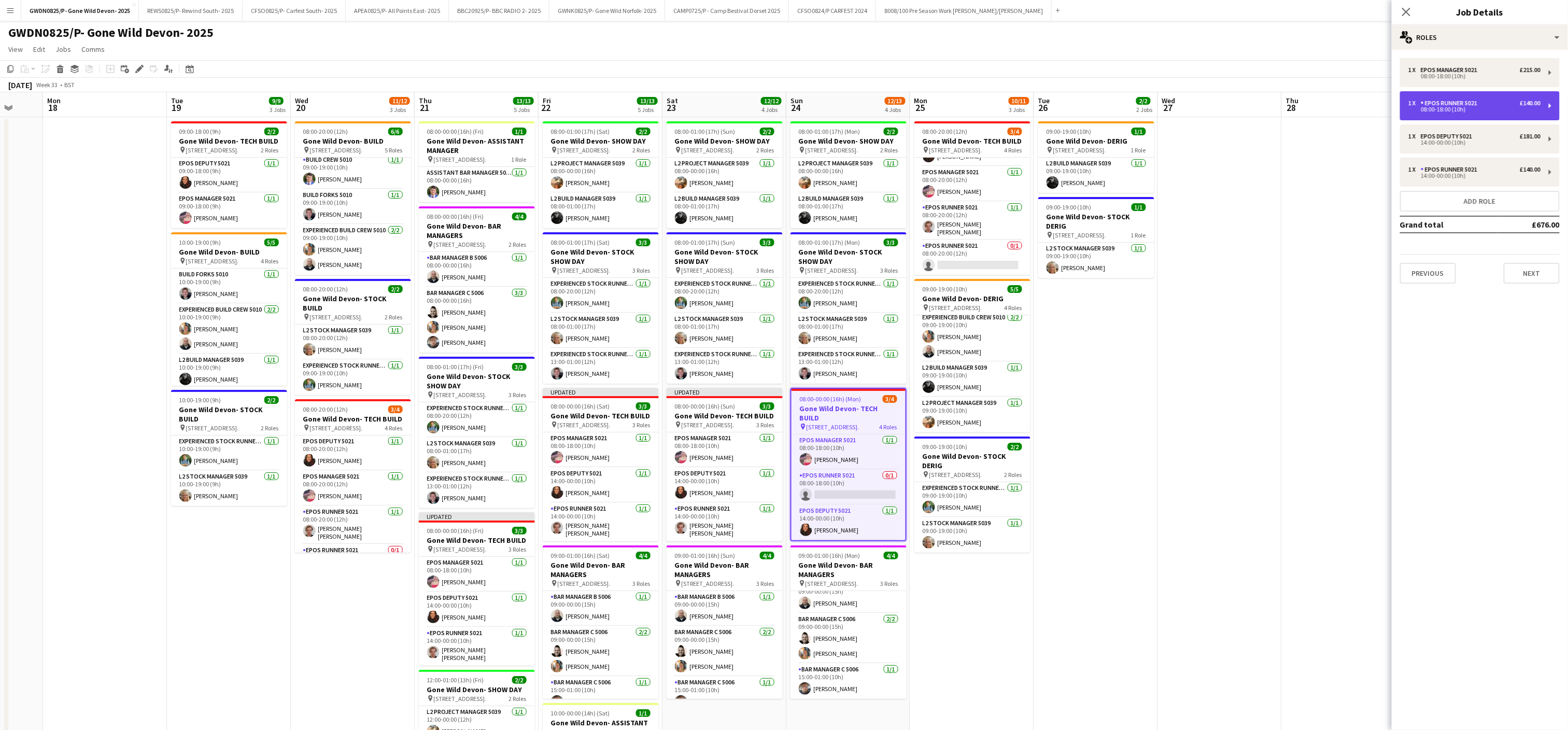
click at [1445, 107] on div "08:00-18:00 (10h)" at bounding box center [1474, 109] width 132 height 6
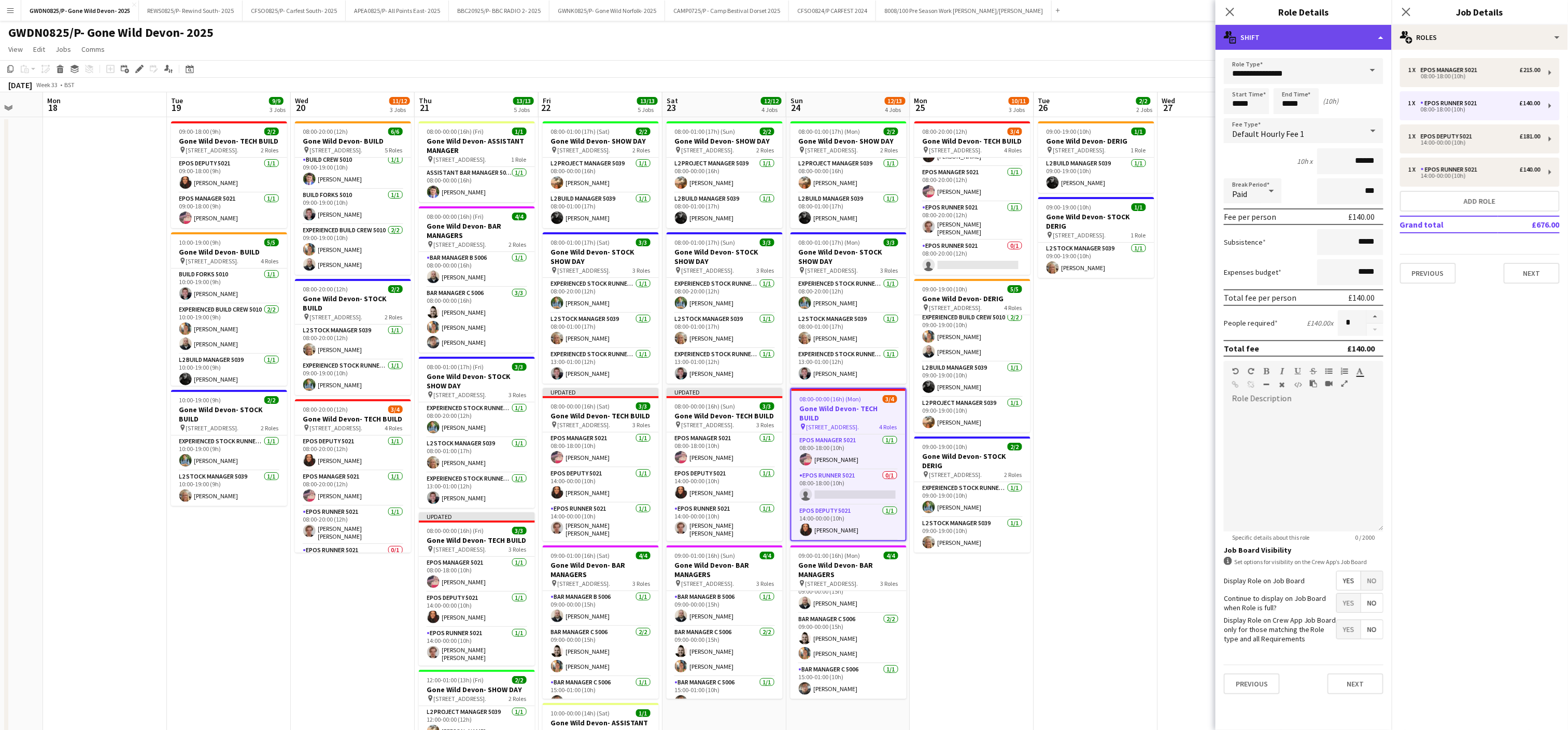
click at [1312, 39] on div "multiple-actions-text Shift" at bounding box center [1304, 38] width 176 height 25
drag, startPoint x: 1306, startPoint y: 121, endPoint x: 1076, endPoint y: 457, distance: 407.2
click at [1306, 122] on icon "bin-2" at bounding box center [1302, 124] width 13 height 13
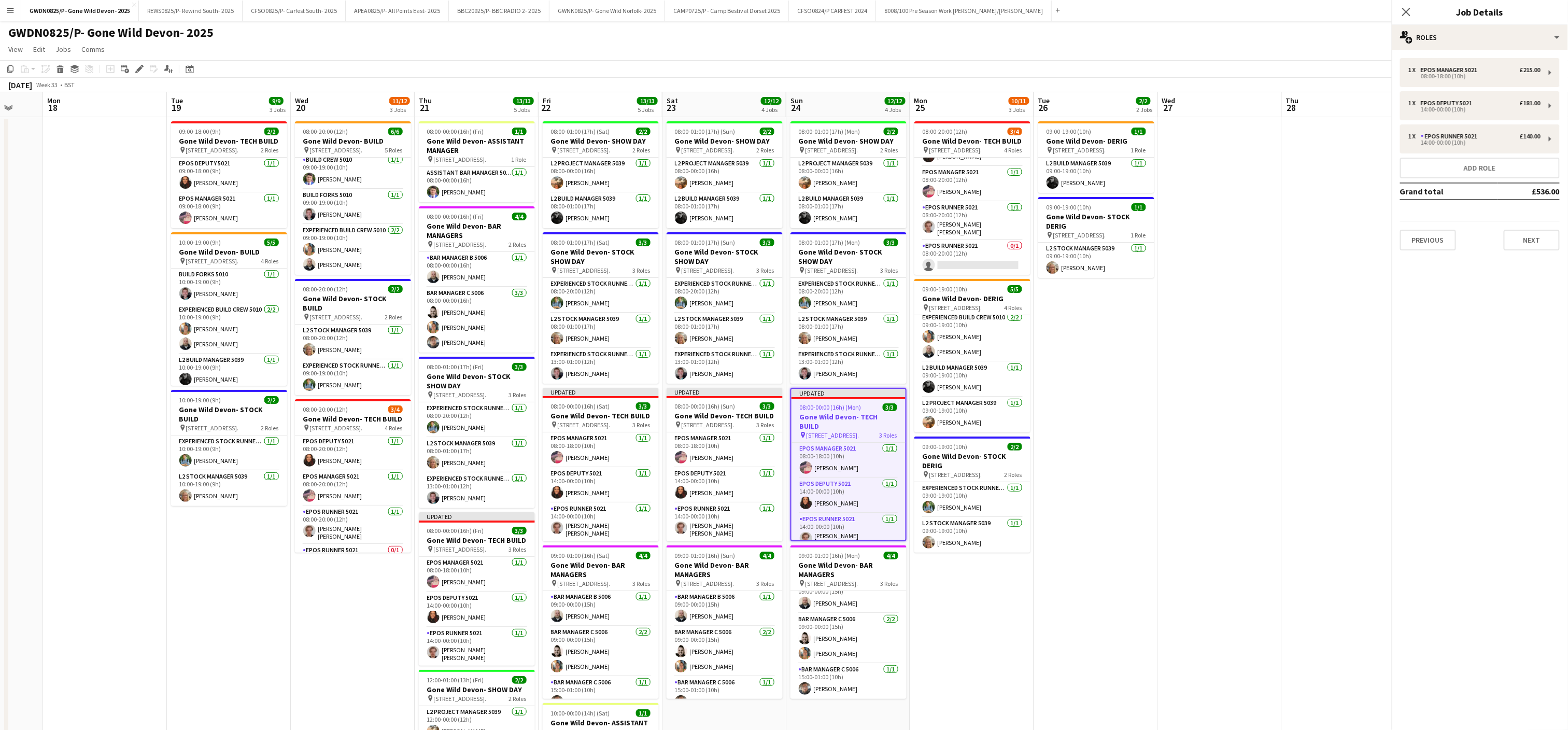
click at [1076, 457] on app-date-cell "09:00-19:00 (10h) 1/1 Gone Wild Devon- DERIG pin Powderham, [GEOGRAPHIC_DATA], …" at bounding box center [1096, 467] width 124 height 699
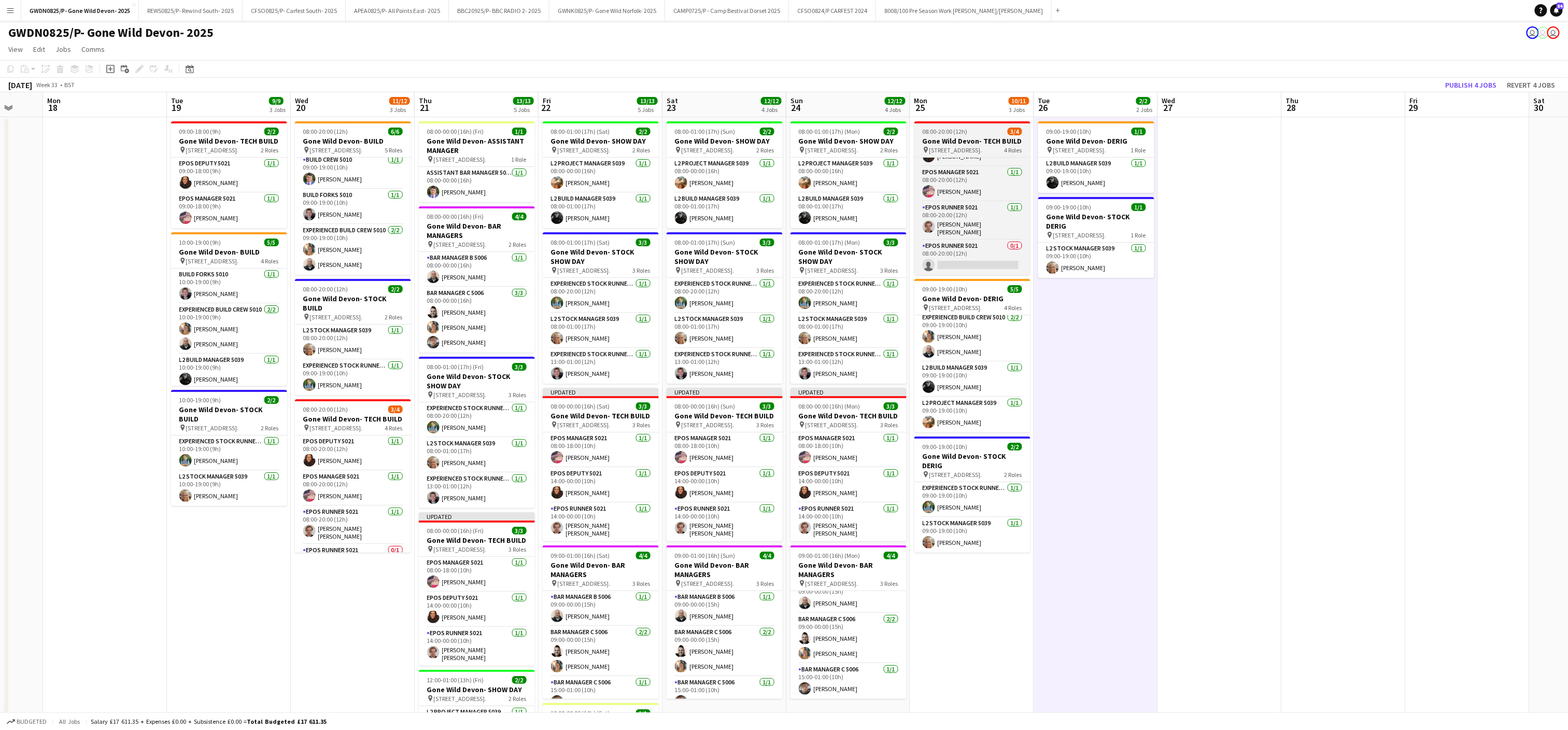
click at [979, 123] on app-job-card "08:00-20:00 (12h) 3/4 Gone Wild Devon- TECH BUILD pin Powderham, [GEOGRAPHIC_DA…" at bounding box center [973, 197] width 116 height 153
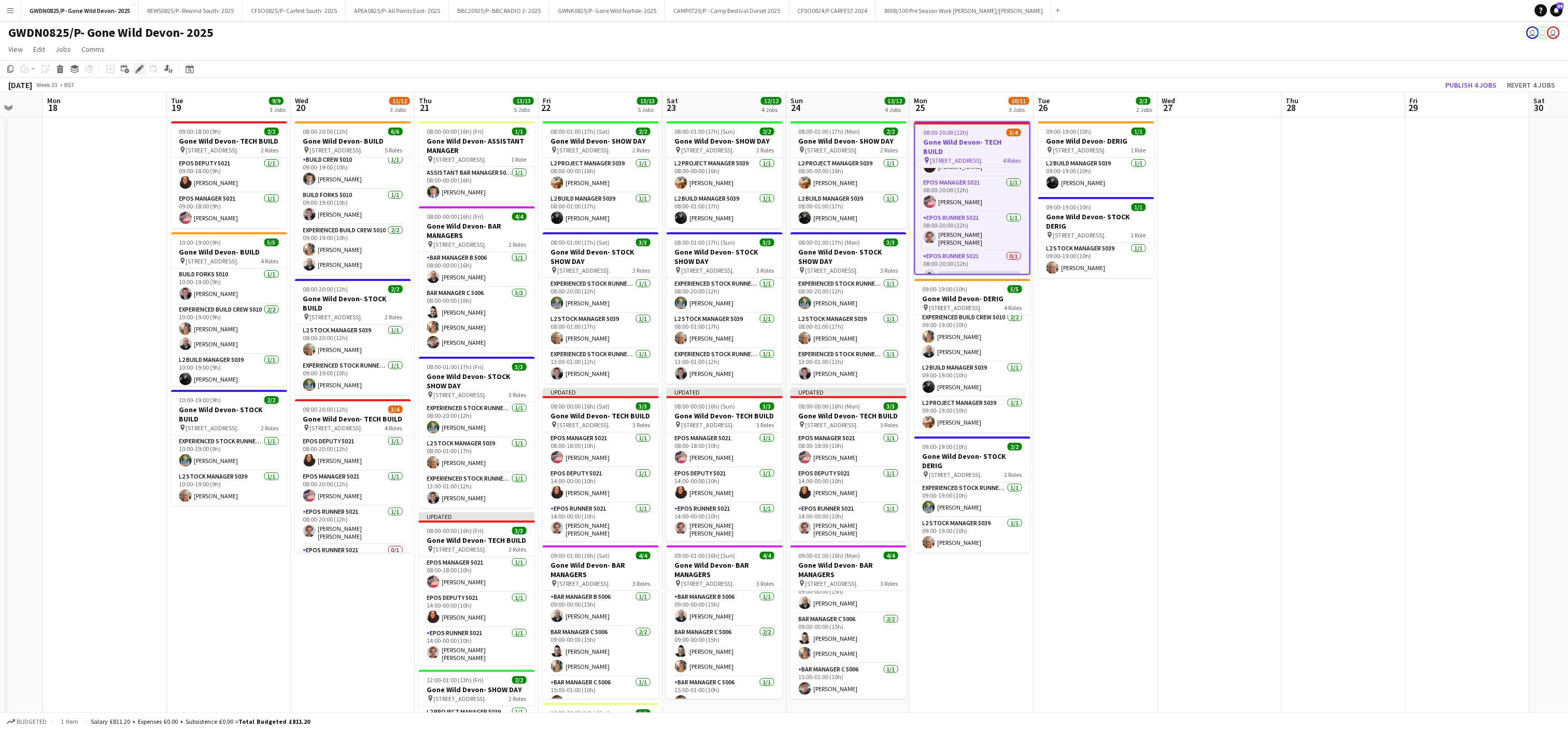
click at [140, 64] on div "Edit" at bounding box center [140, 69] width 13 height 13
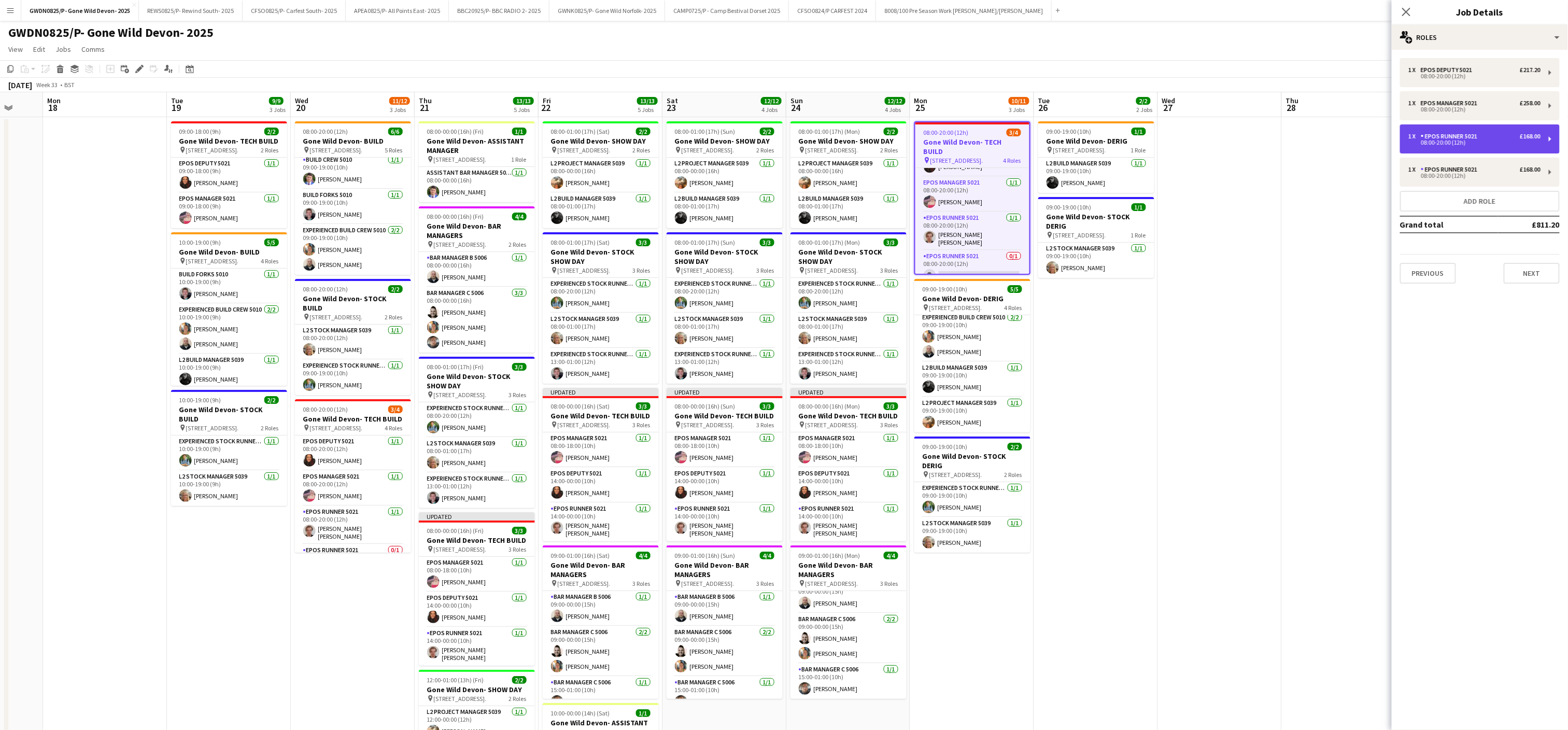
click at [1478, 134] on div "EPOS Runner 5021" at bounding box center [1451, 136] width 61 height 7
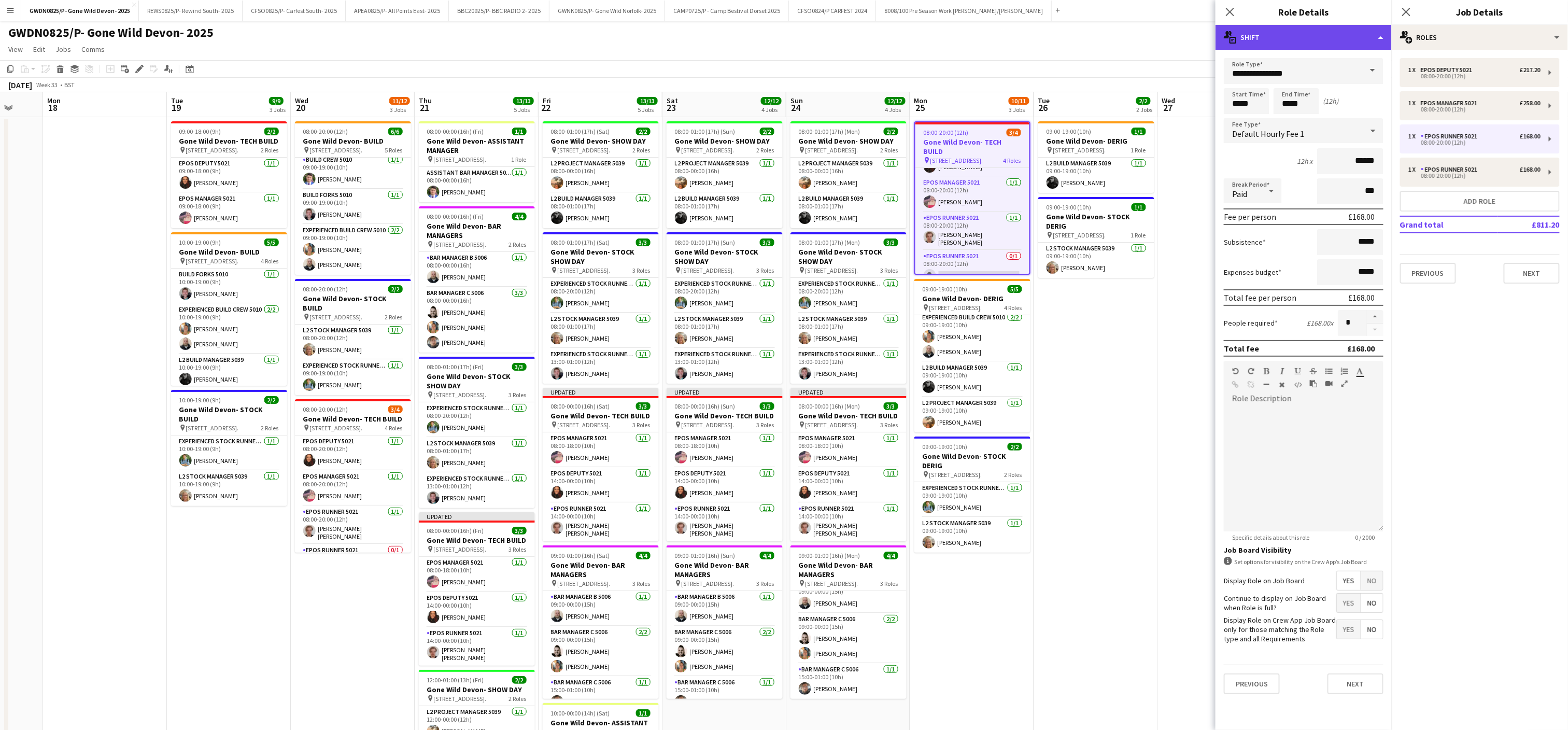
click at [1322, 37] on div "multiple-actions-text Shift" at bounding box center [1304, 38] width 176 height 25
click at [1339, 125] on div "bin-2 Delete Role" at bounding box center [1338, 123] width 103 height 20
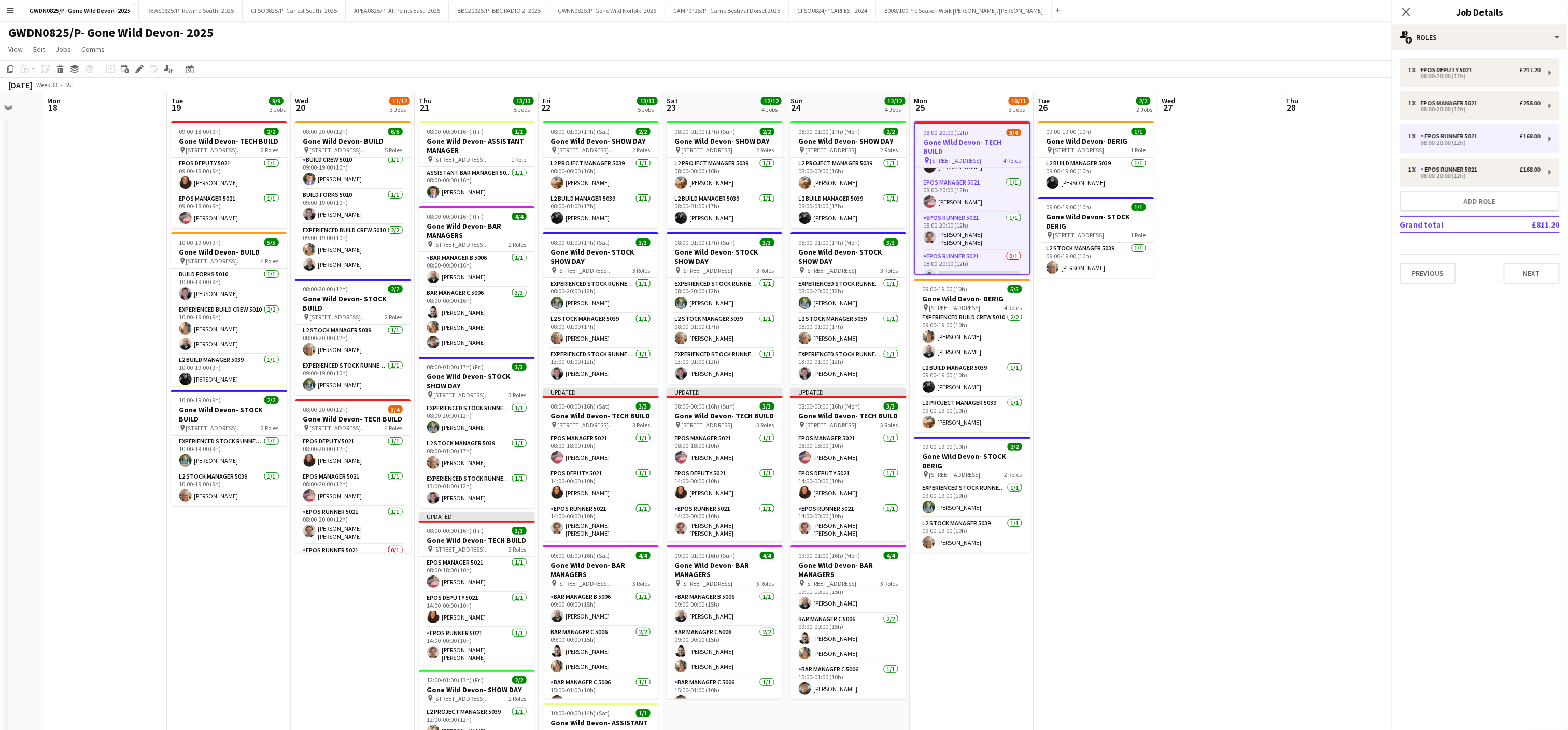
scroll to position [1, 0]
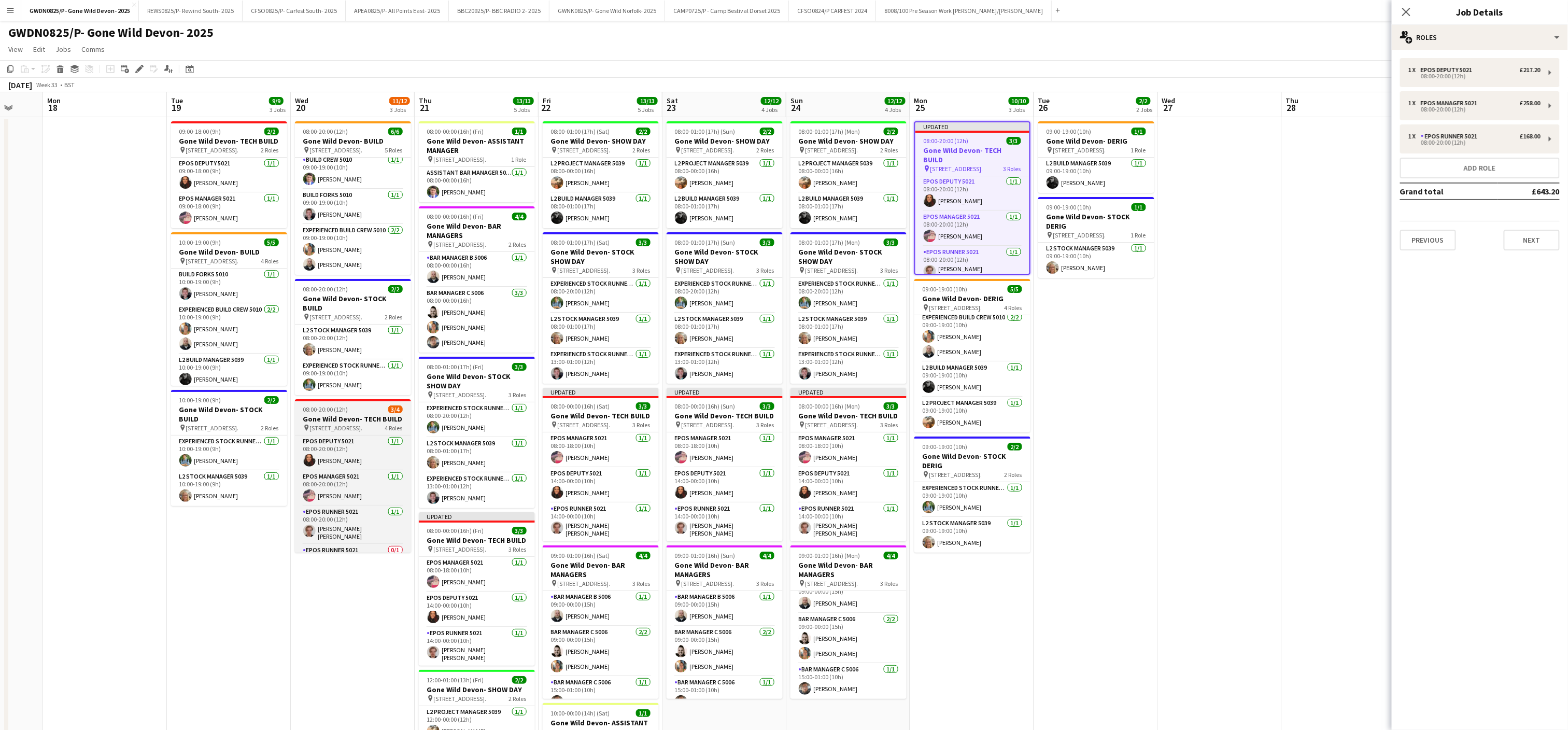
click at [319, 412] on span "08:00-20:00 (12h)" at bounding box center [325, 409] width 45 height 8
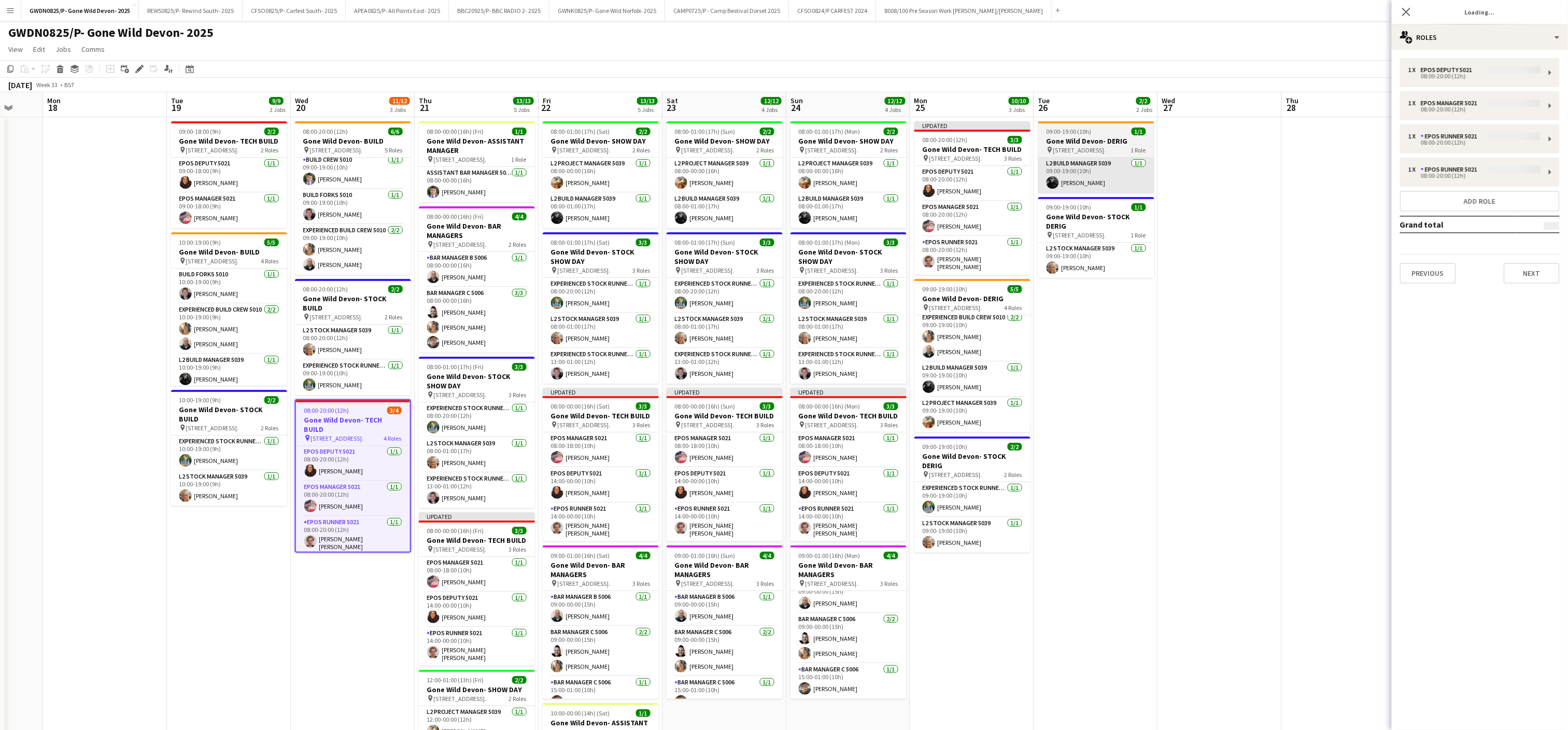
scroll to position [0, 0]
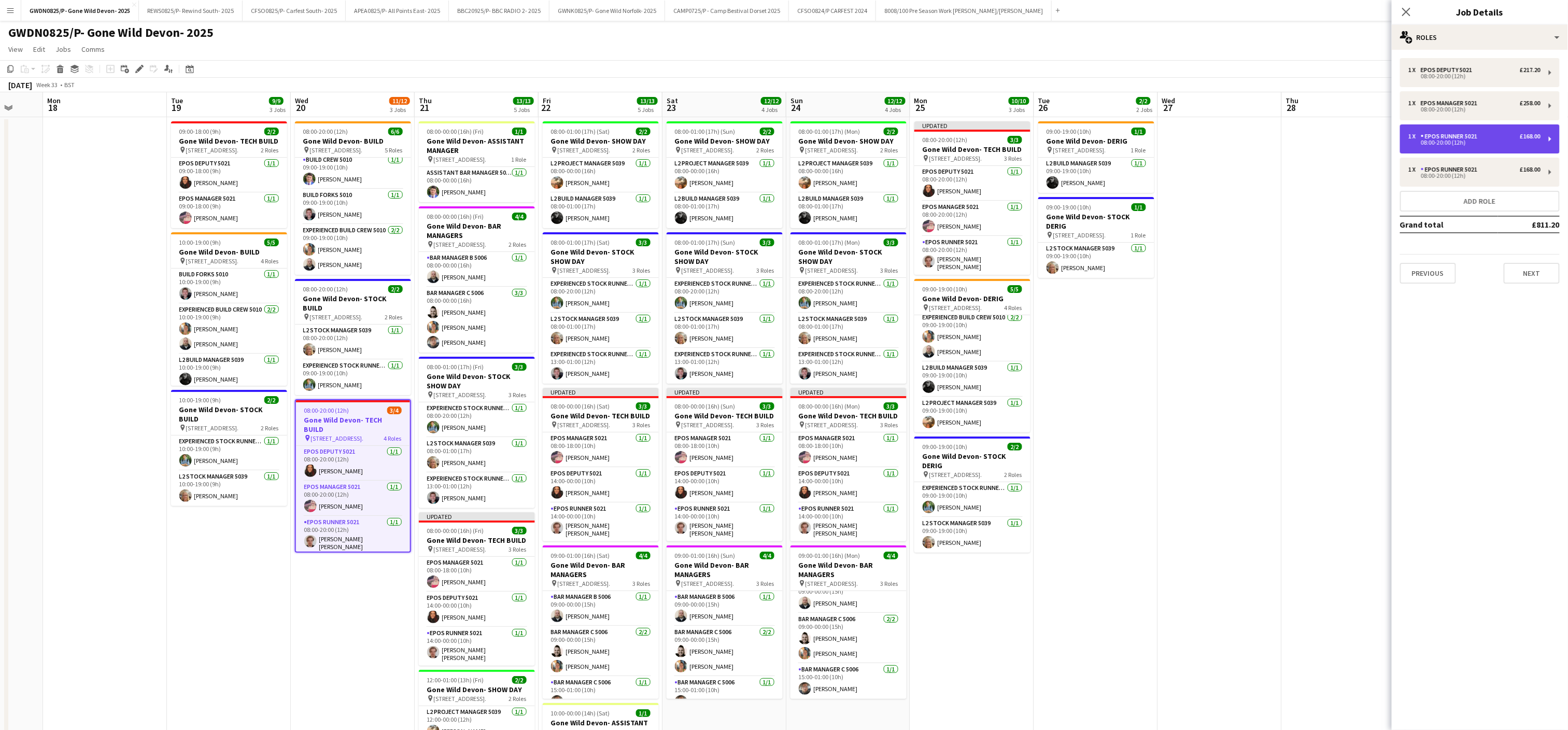
click at [1466, 141] on div "08:00-20:00 (12h)" at bounding box center [1474, 142] width 132 height 6
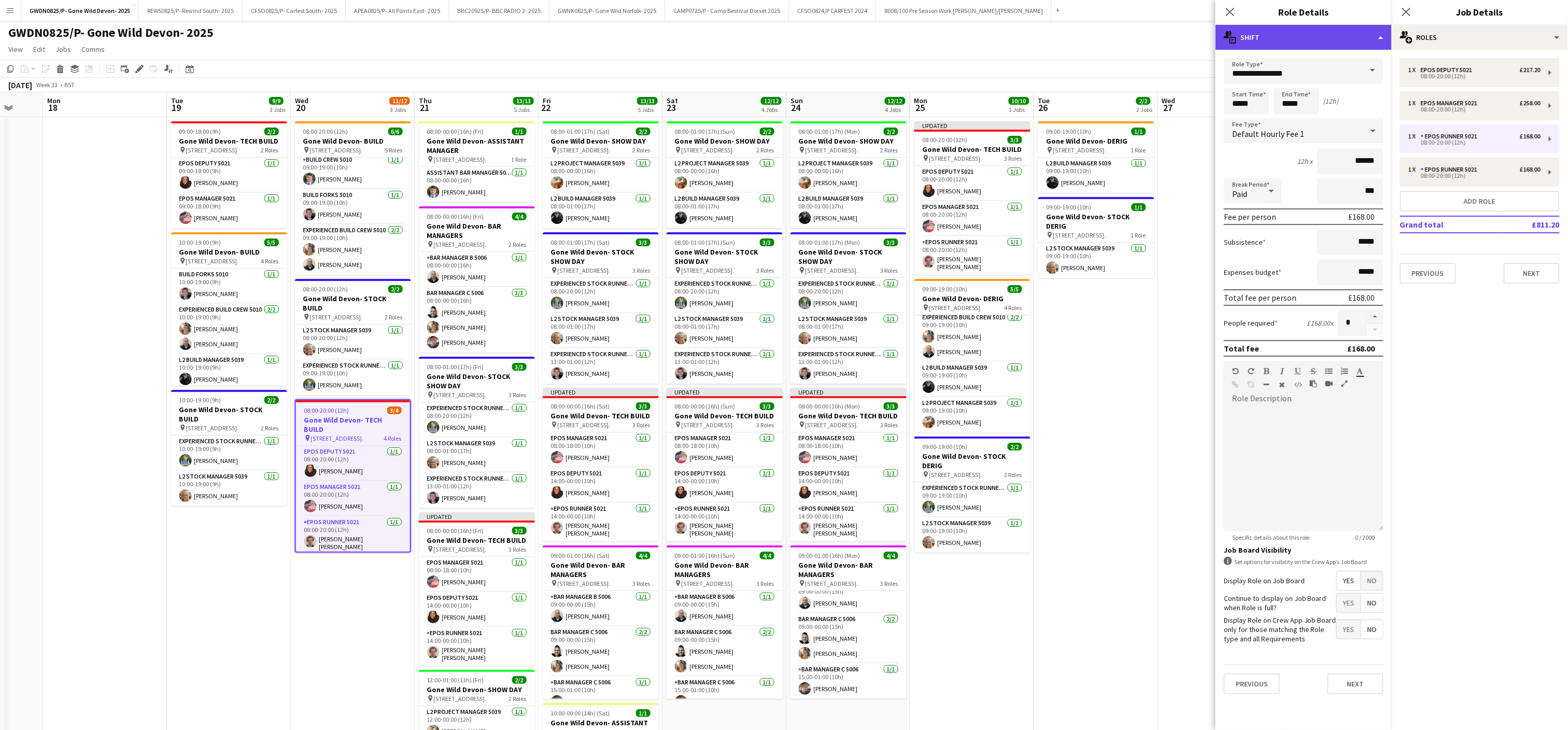
drag, startPoint x: 1305, startPoint y: 34, endPoint x: 1319, endPoint y: 112, distance: 79.2
click at [1306, 33] on div "multiple-actions-text Shift" at bounding box center [1304, 38] width 176 height 25
click at [1329, 138] on div "multiple-actions-text Shift multiple-actions-check-2 Requirements multiple-acti…" at bounding box center [1338, 92] width 103 height 92
click at [1333, 35] on div "multiple-actions-text Shift" at bounding box center [1304, 38] width 176 height 25
click at [1341, 116] on div "bin-2 Delete Role" at bounding box center [1338, 123] width 103 height 20
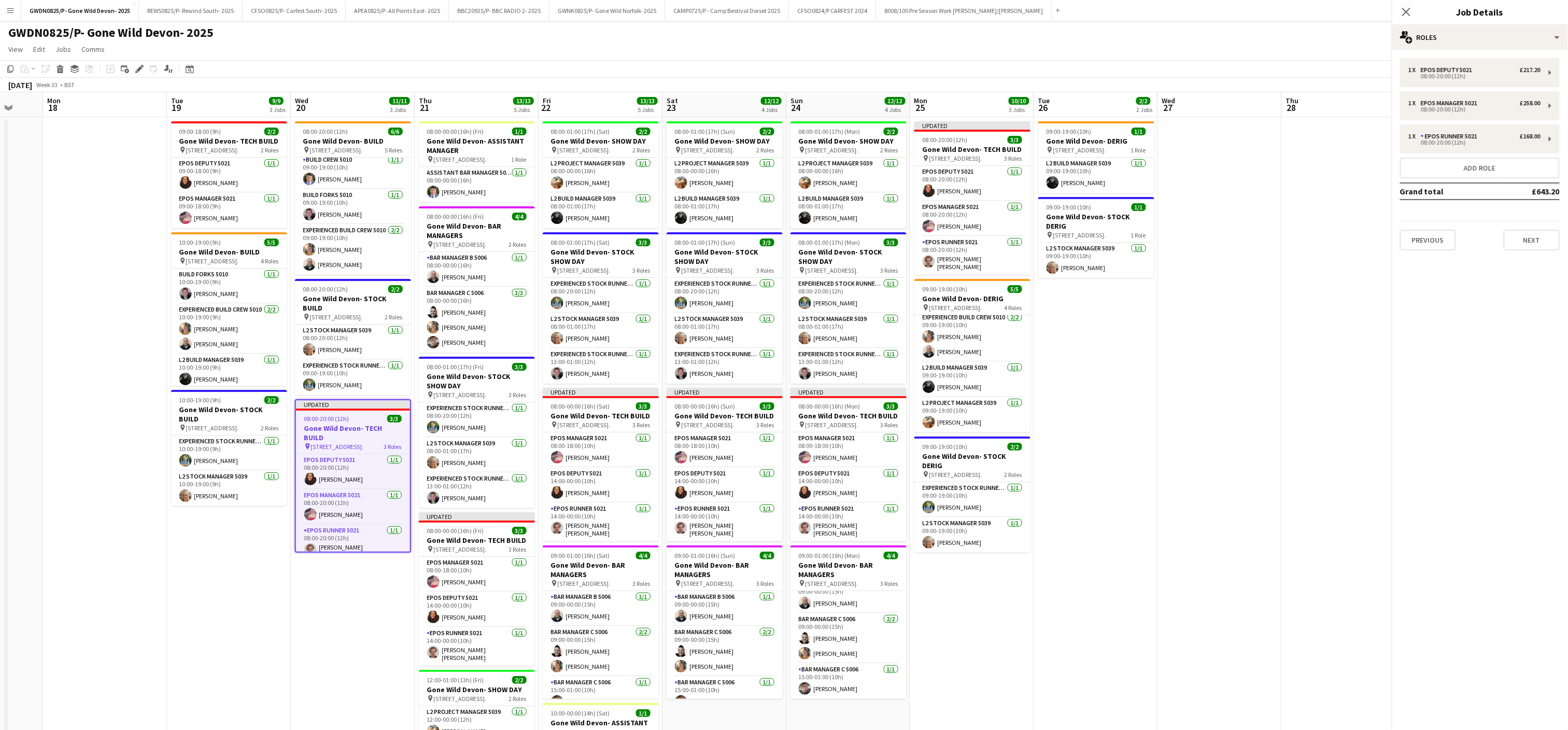
click at [1126, 406] on app-date-cell "09:00-19:00 (10h) 1/1 Gone Wild Devon- DERIG pin Powderham, [GEOGRAPHIC_DATA], …" at bounding box center [1096, 467] width 124 height 699
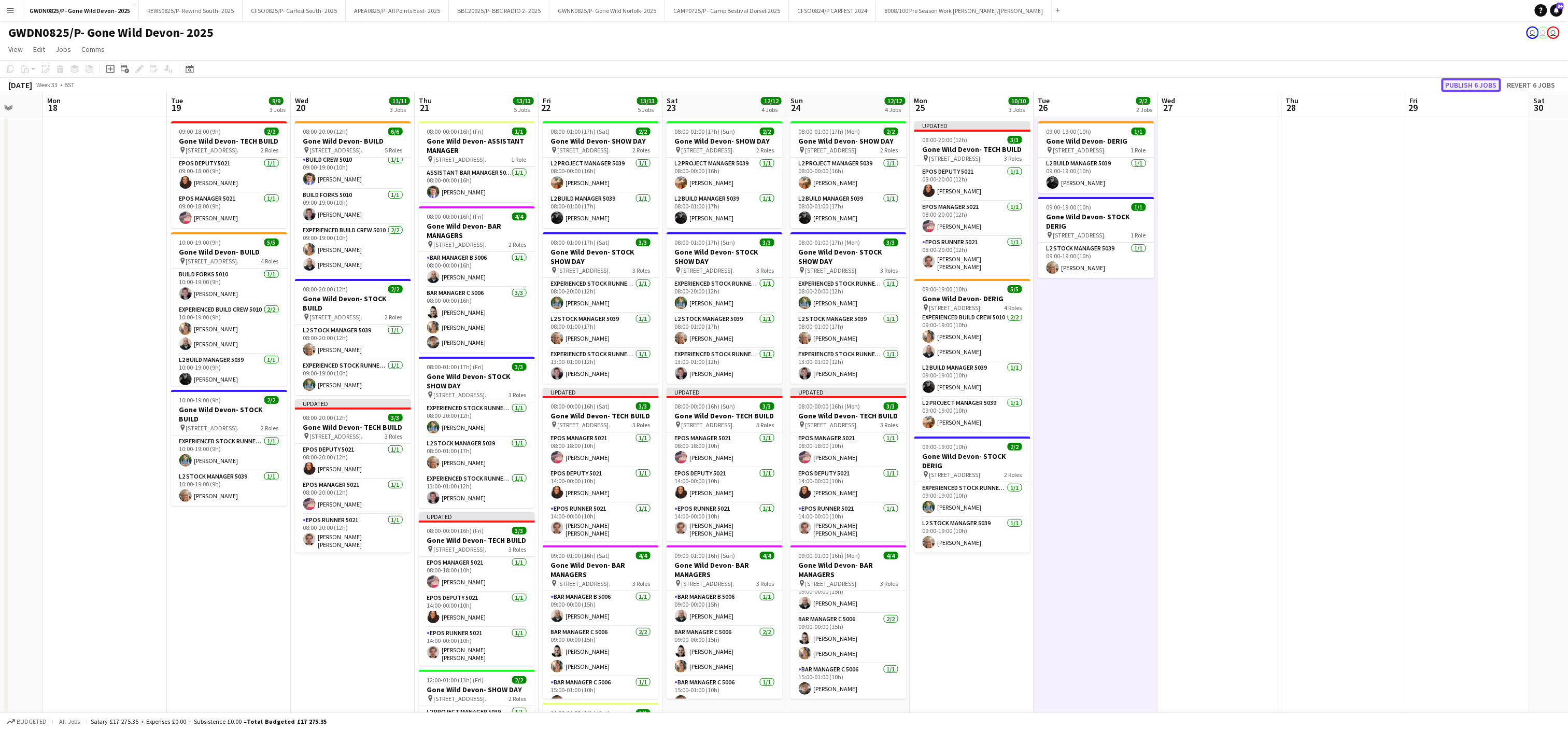
click at [1463, 85] on button "Publish 6 jobs" at bounding box center [1471, 85] width 60 height 13
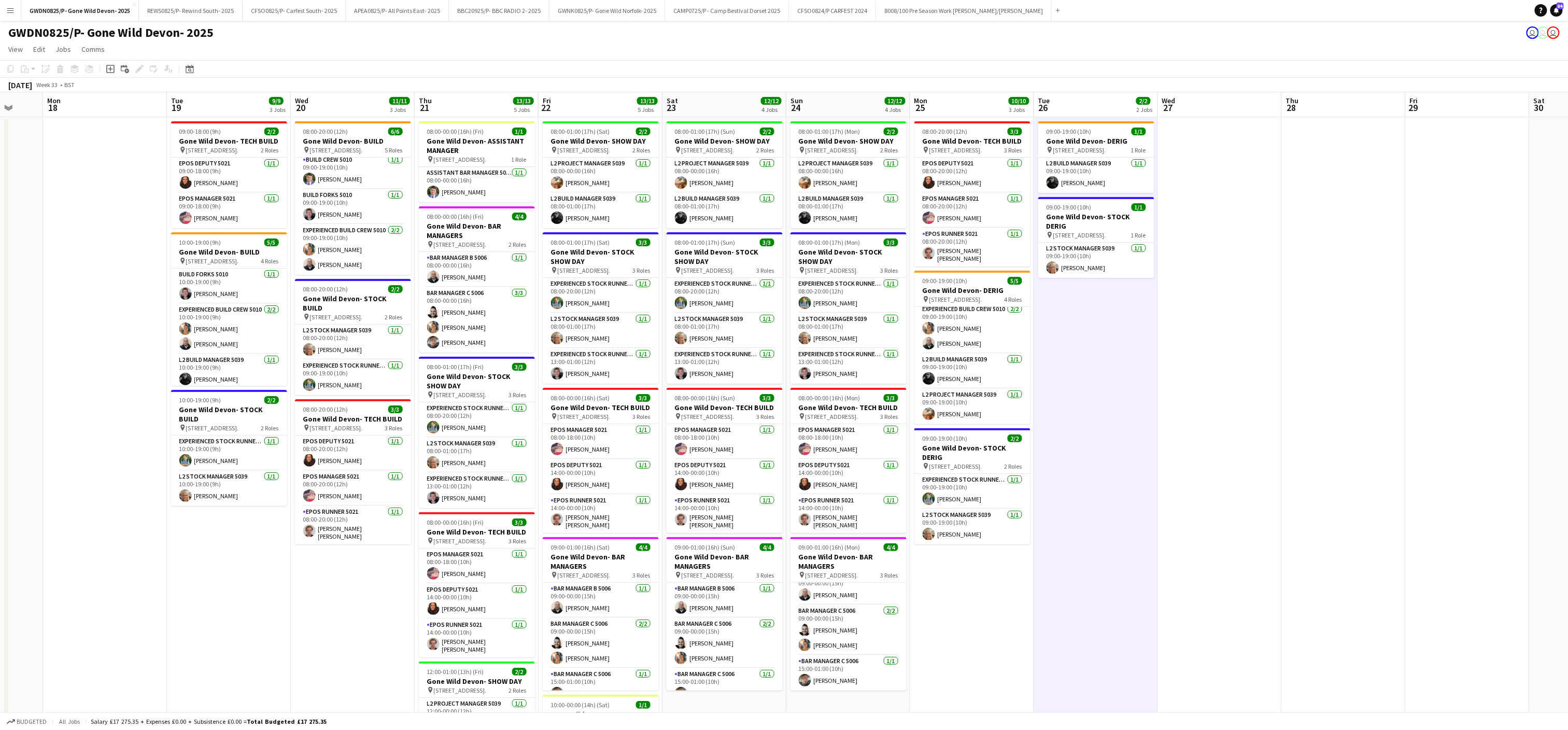
click at [1196, 571] on app-date-cell at bounding box center [1221, 467] width 124 height 699
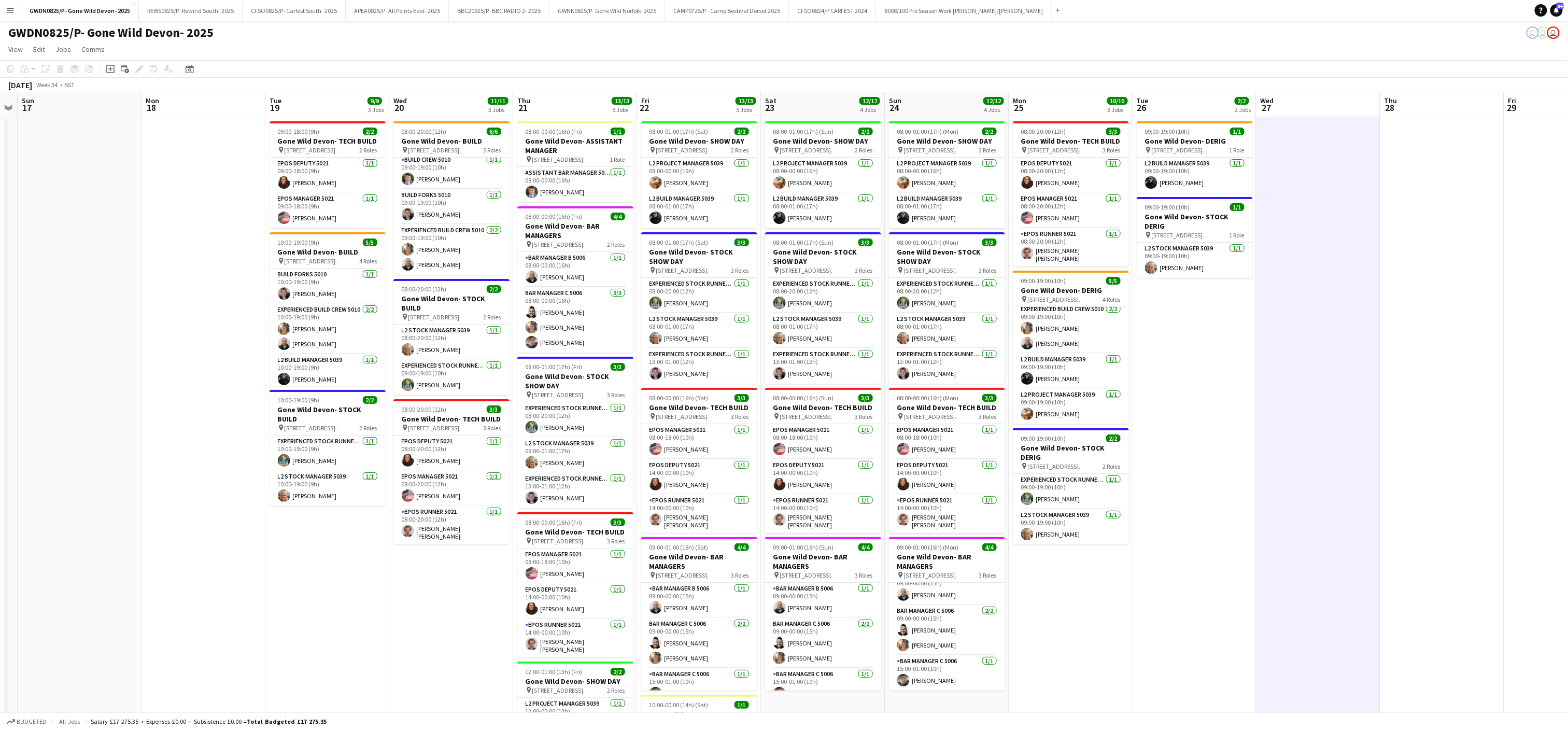
scroll to position [0, 288]
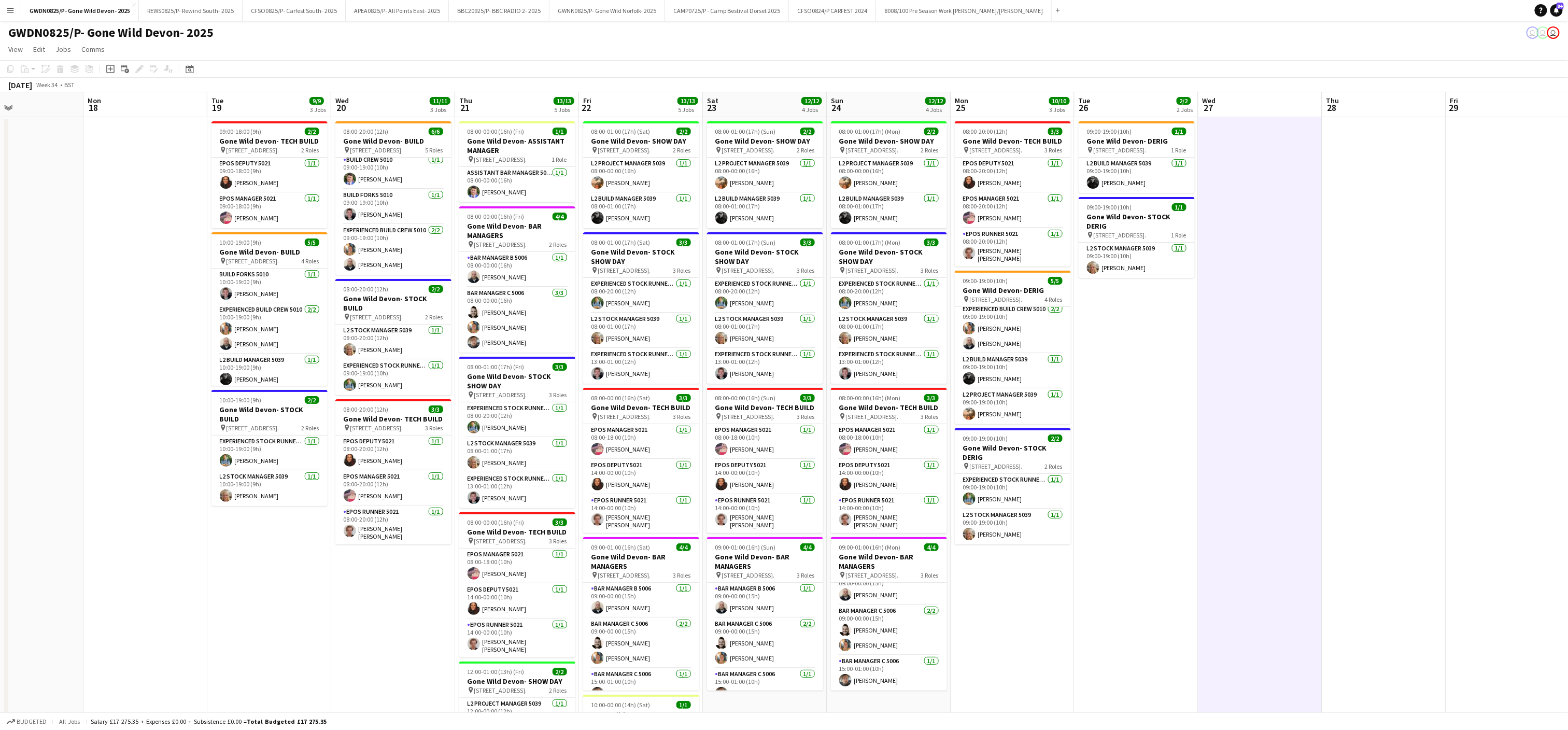
drag, startPoint x: 993, startPoint y: 511, endPoint x: 1253, endPoint y: 475, distance: 262.5
click at [1253, 475] on app-calendar-viewport "Fri 15 Sat 16 Sun 17 Mon 18 Tue 19 9/9 3 Jobs Wed 20 11/11 3 Jobs Thu 21 13/13 …" at bounding box center [784, 453] width 1568 height 724
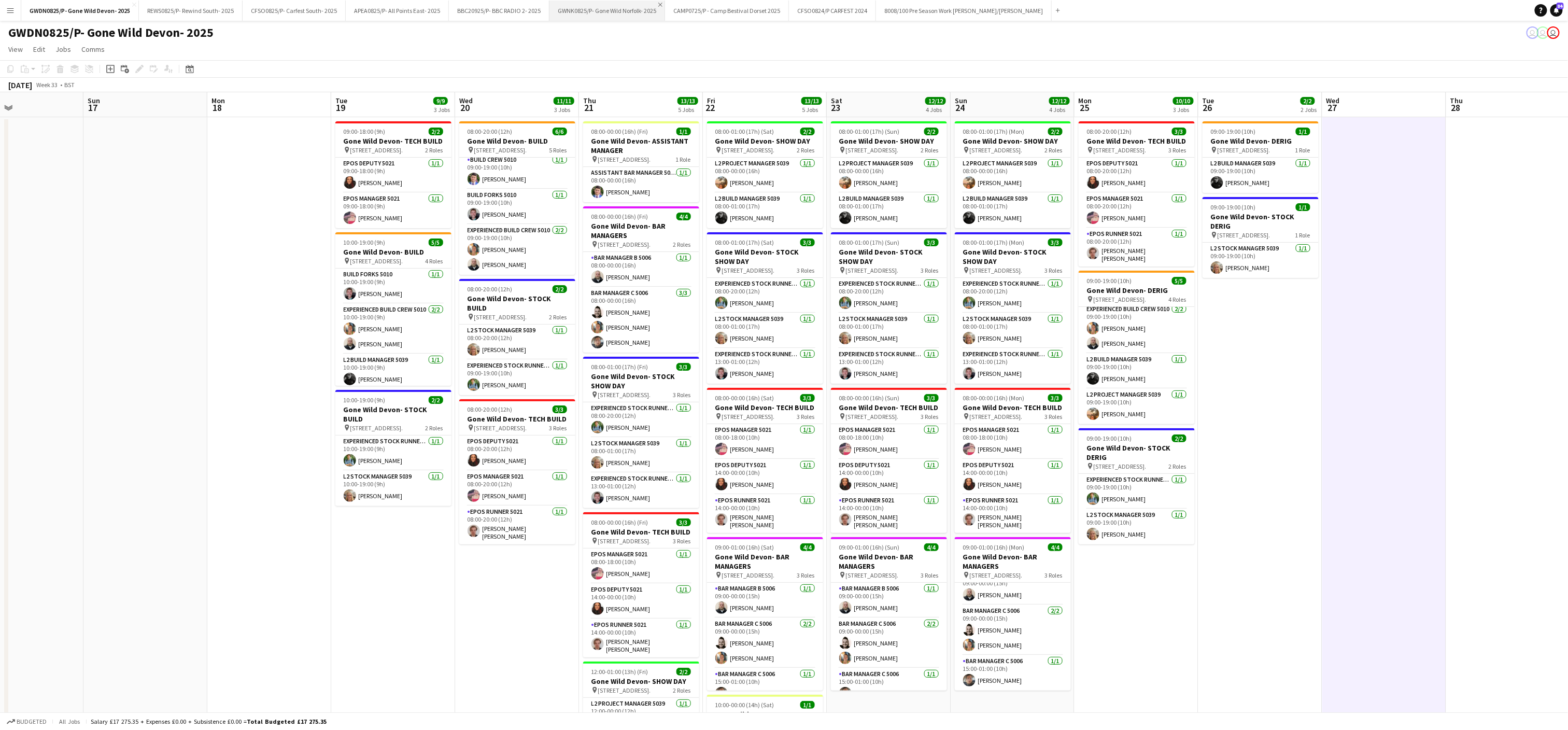
click at [663, 4] on app-icon "Close" at bounding box center [660, 4] width 4 height 4
click at [670, 3] on app-icon "Close" at bounding box center [668, 4] width 4 height 4
click at [634, 2] on app-icon "Close" at bounding box center [631, 4] width 4 height 4
click at [718, 3] on app-icon "Close" at bounding box center [720, 4] width 4 height 4
click at [28, 386] on app-date-cell at bounding box center [22, 467] width 124 height 699
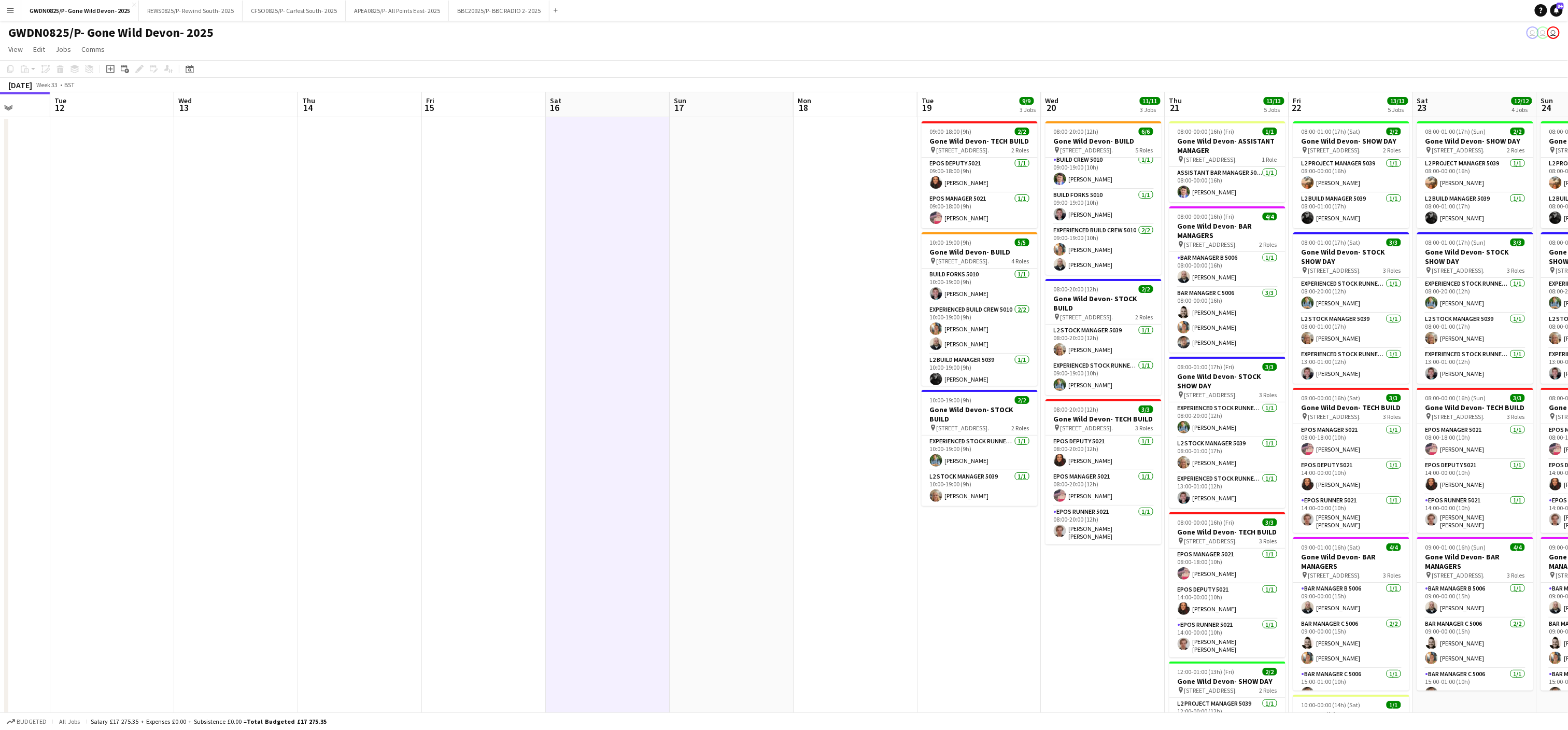
drag, startPoint x: 213, startPoint y: 409, endPoint x: 677, endPoint y: 234, distance: 495.9
click at [797, 278] on app-calendar-viewport "Sat 9 Sun 10 Mon 11 Tue 12 Wed 13 Thu 14 Fri 15 Sat 16 Sun 17 Mon 18 Tue 19 9/9…" at bounding box center [784, 453] width 1568 height 724
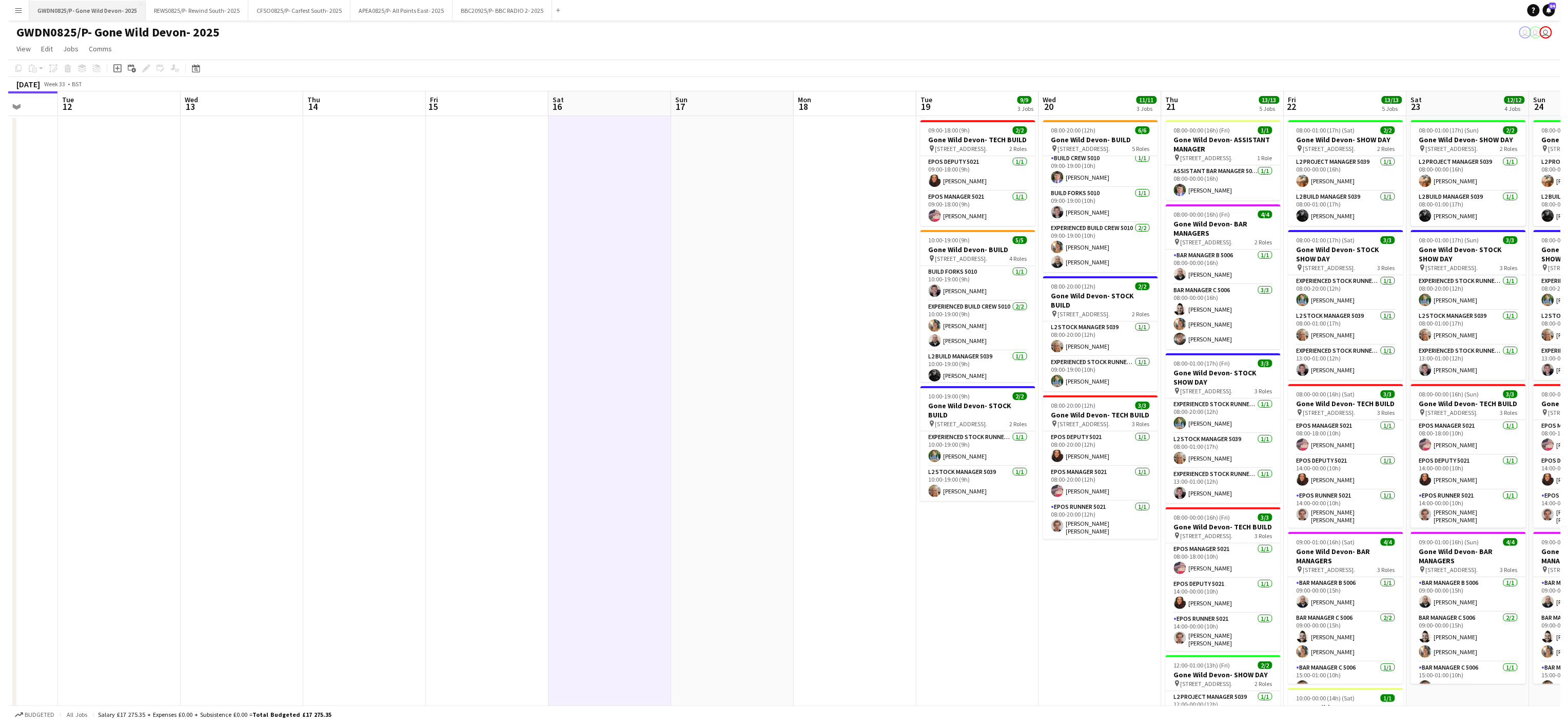
scroll to position [0, 320]
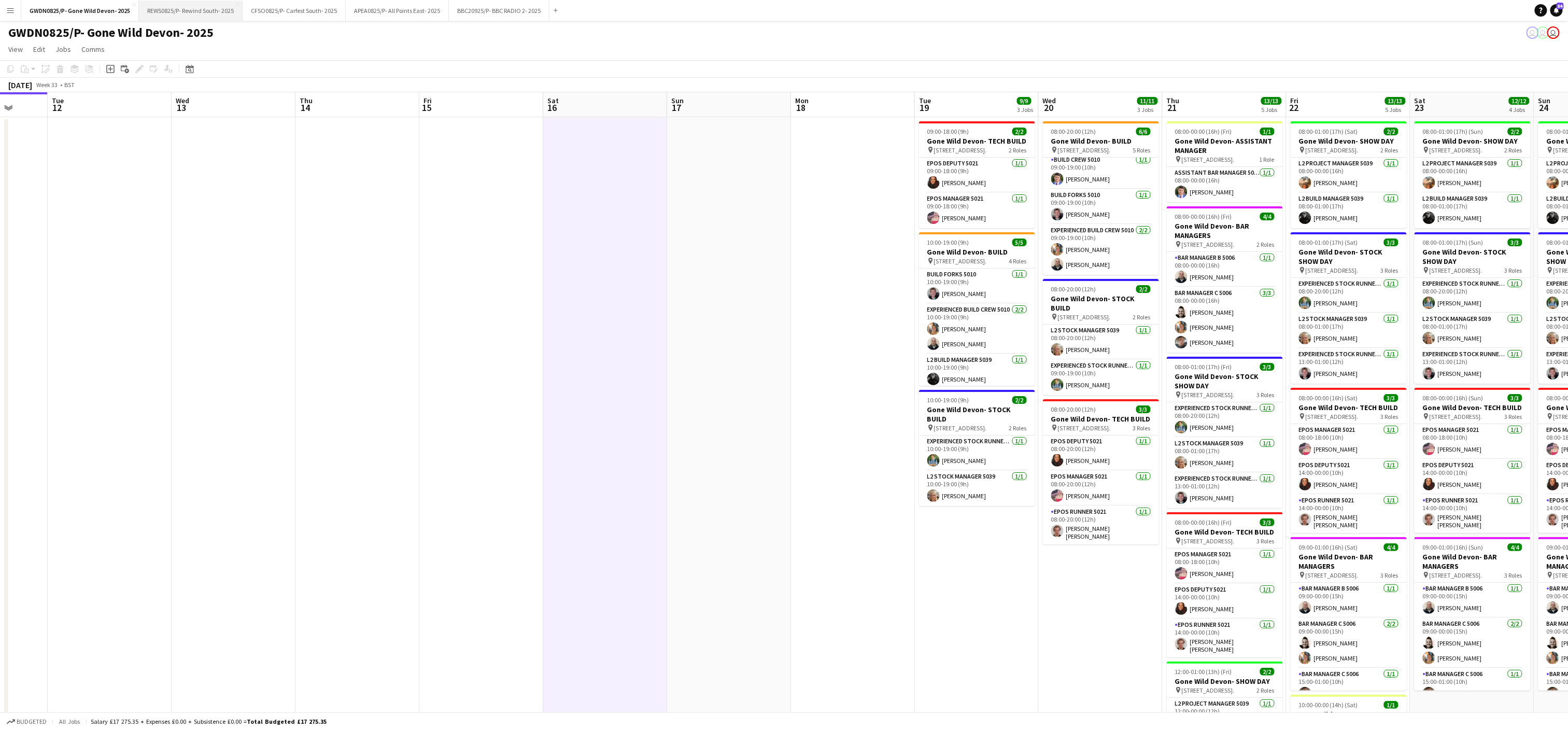
click at [198, 10] on button "REWS0825/P- Rewind South- 2025 Close" at bounding box center [191, 11] width 104 height 20
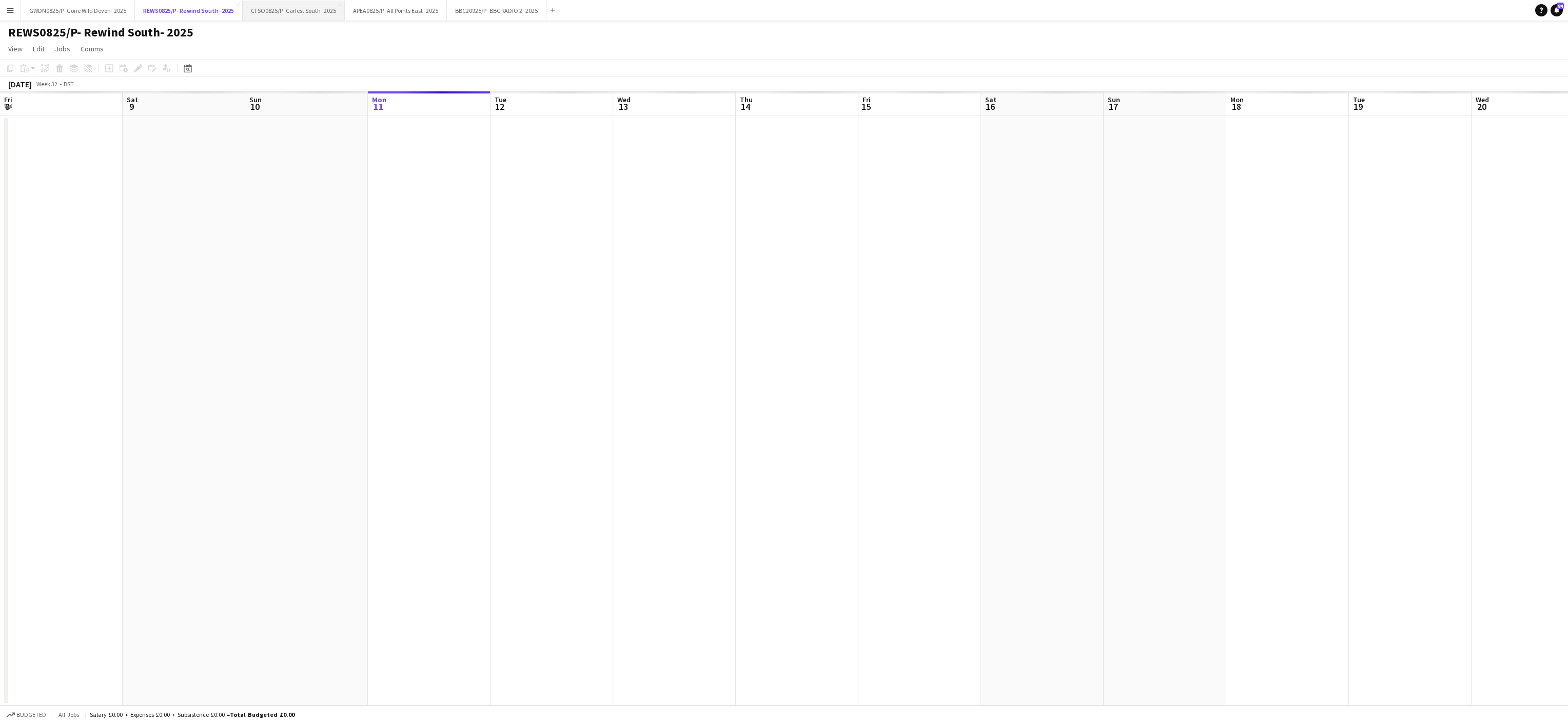
scroll to position [0, 245]
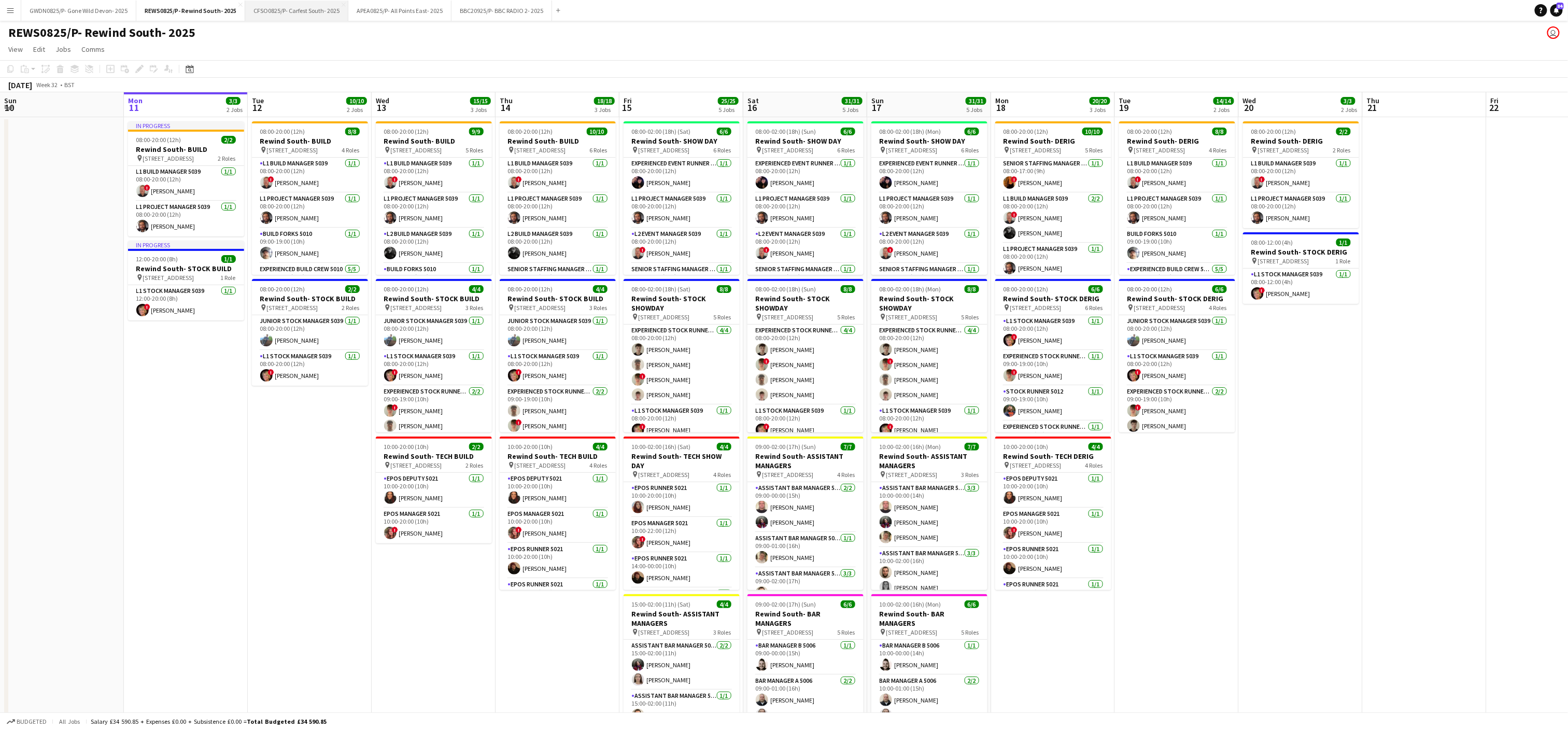
click at [272, 13] on button "CFSO0825/P- Carfest South- 2025 Close" at bounding box center [296, 11] width 103 height 20
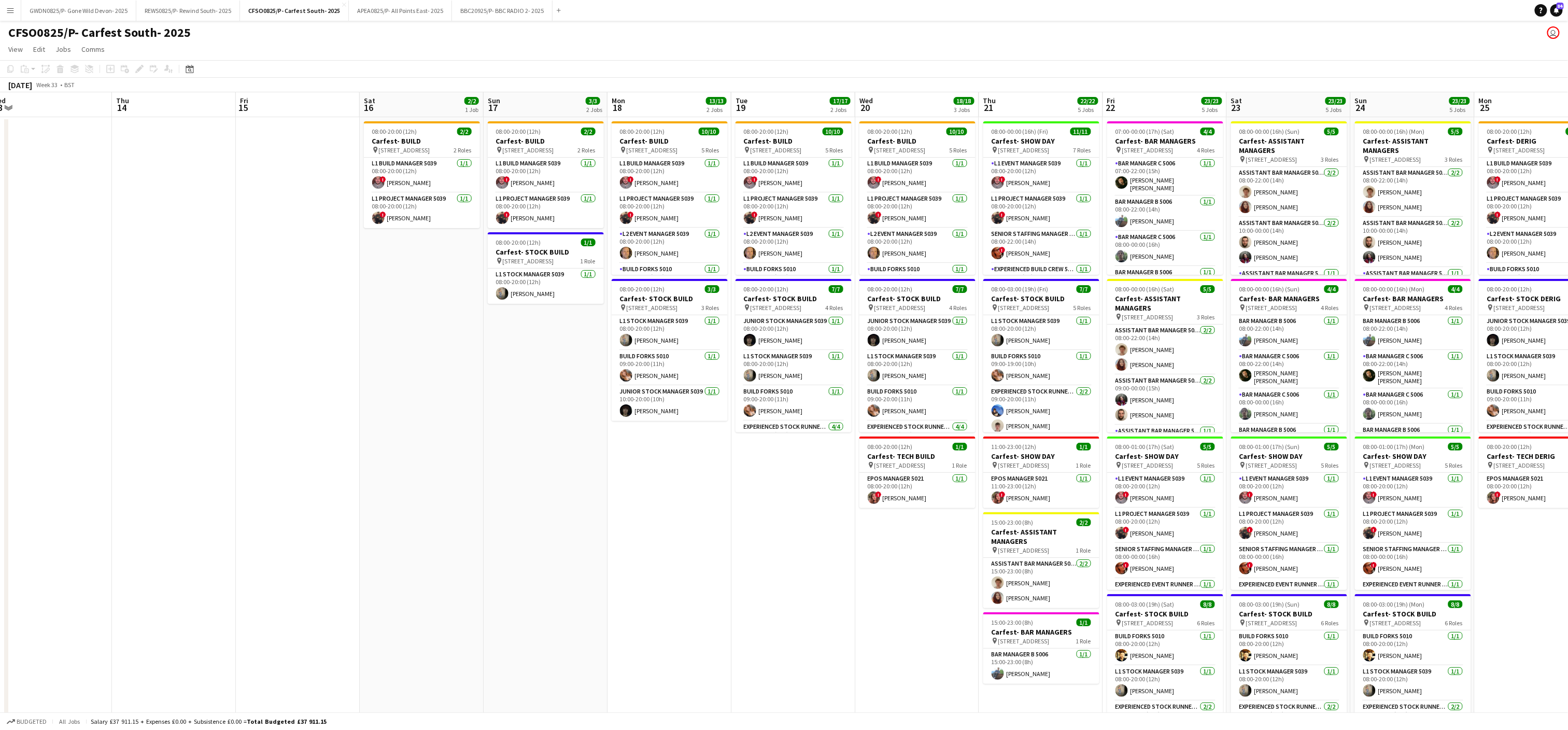
scroll to position [0, 349]
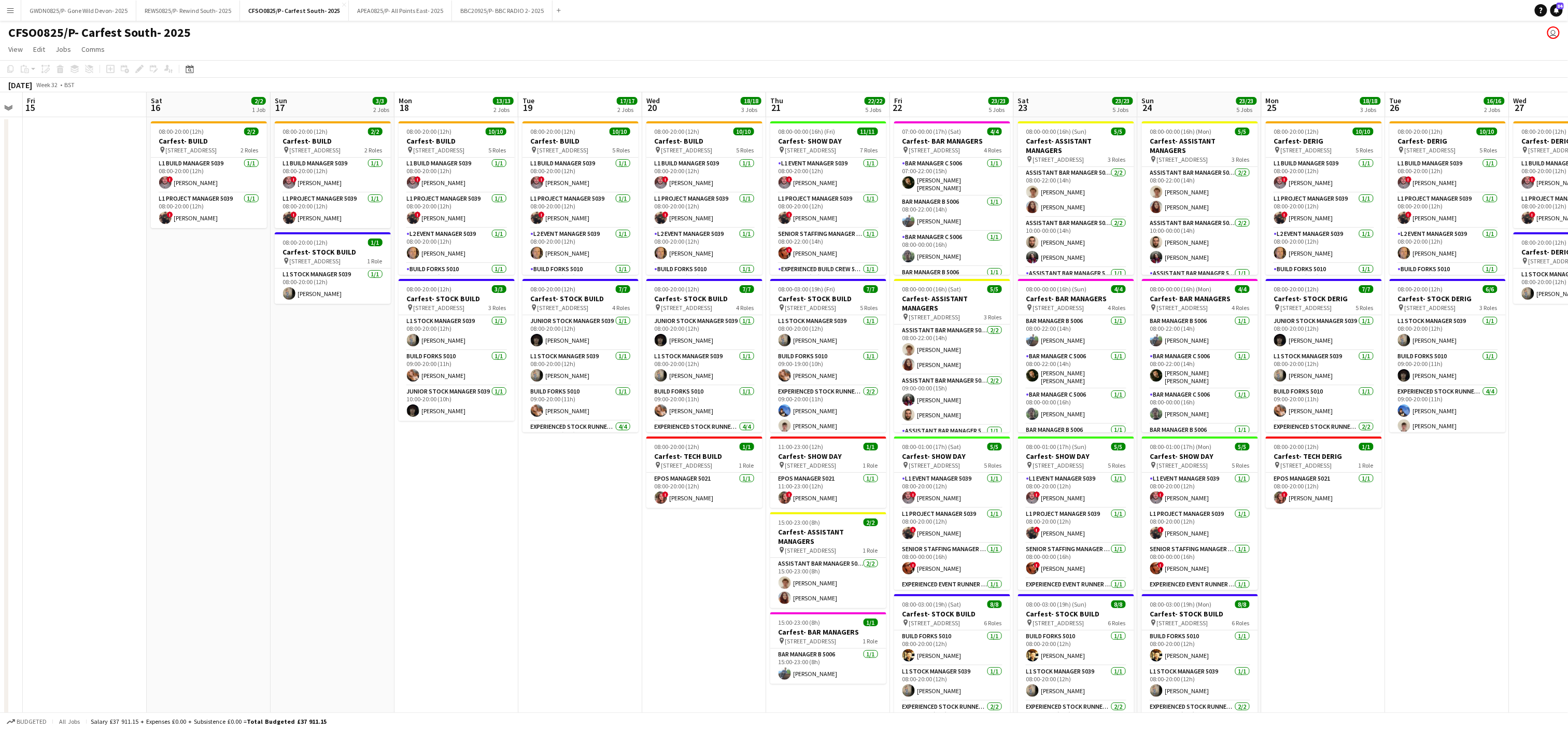
drag, startPoint x: 1053, startPoint y: 574, endPoint x: 457, endPoint y: 570, distance: 596.0
click at [457, 570] on app-calendar-viewport "Tue 12 Wed 13 Thu 14 Fri 15 Sat 16 2/2 1 Job Sun 17 3/3 2 Jobs Mon 18 13/13 2 J…" at bounding box center [784, 468] width 1568 height 753
